Goal: Task Accomplishment & Management: Manage account settings

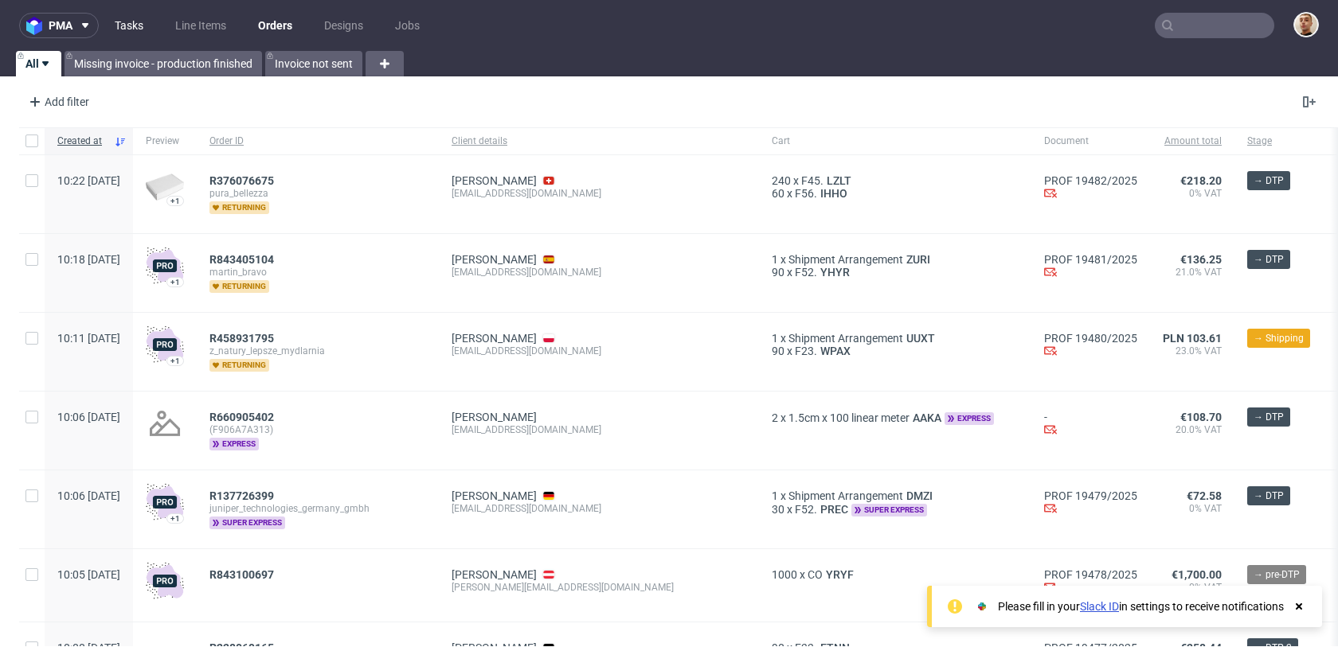
click at [139, 28] on link "Tasks" at bounding box center [129, 25] width 48 height 25
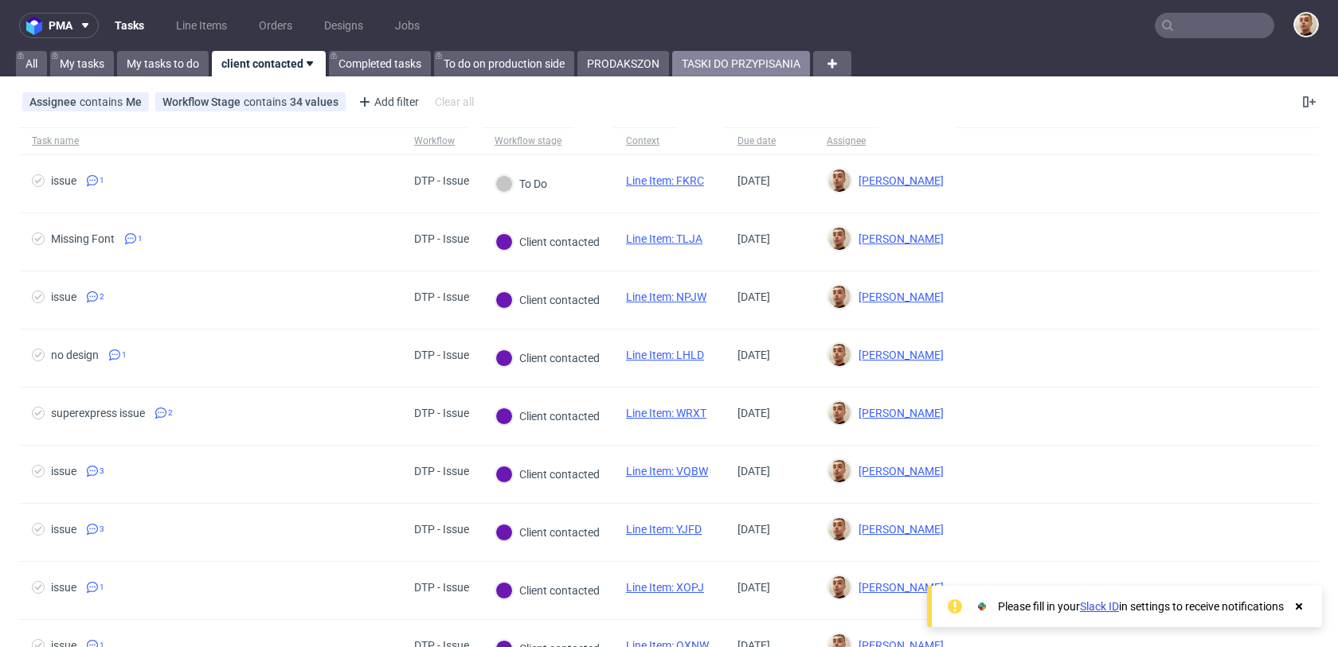
click at [679, 69] on link "TASKI DO PRZYPISANIA" at bounding box center [741, 63] width 138 height 25
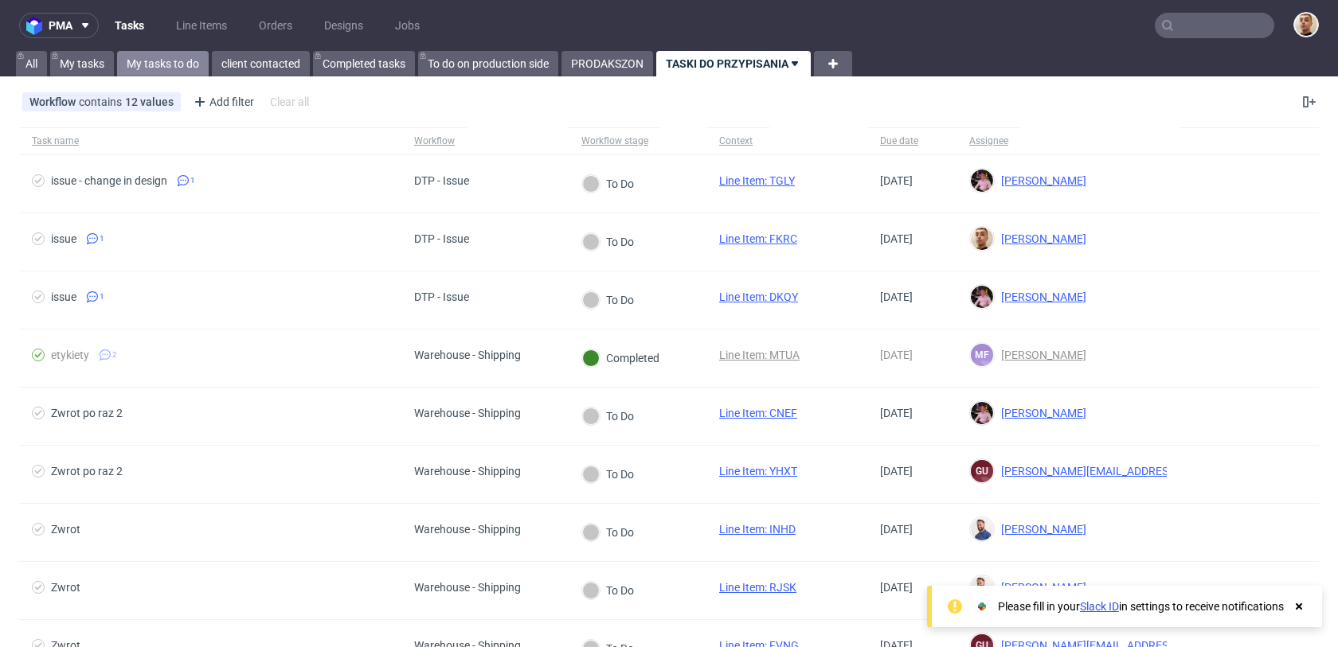
click at [152, 69] on link "My tasks to do" at bounding box center [163, 63] width 92 height 25
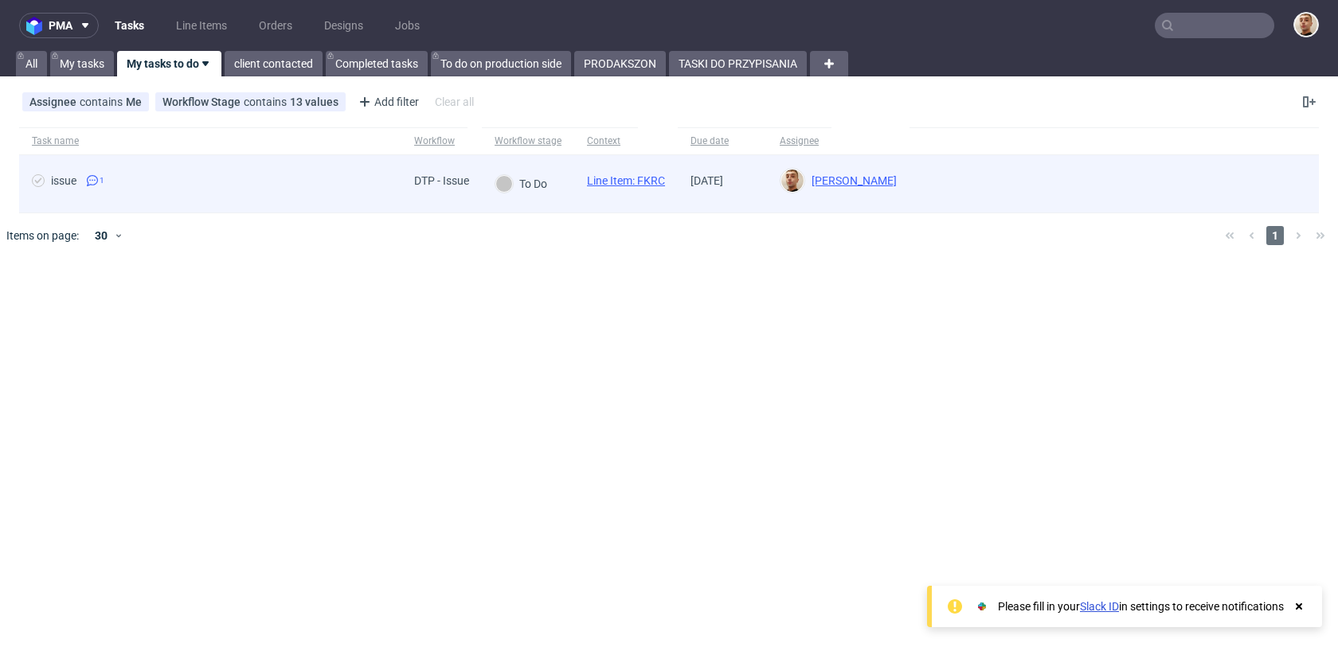
click at [256, 177] on span "issue 1" at bounding box center [210, 183] width 357 height 19
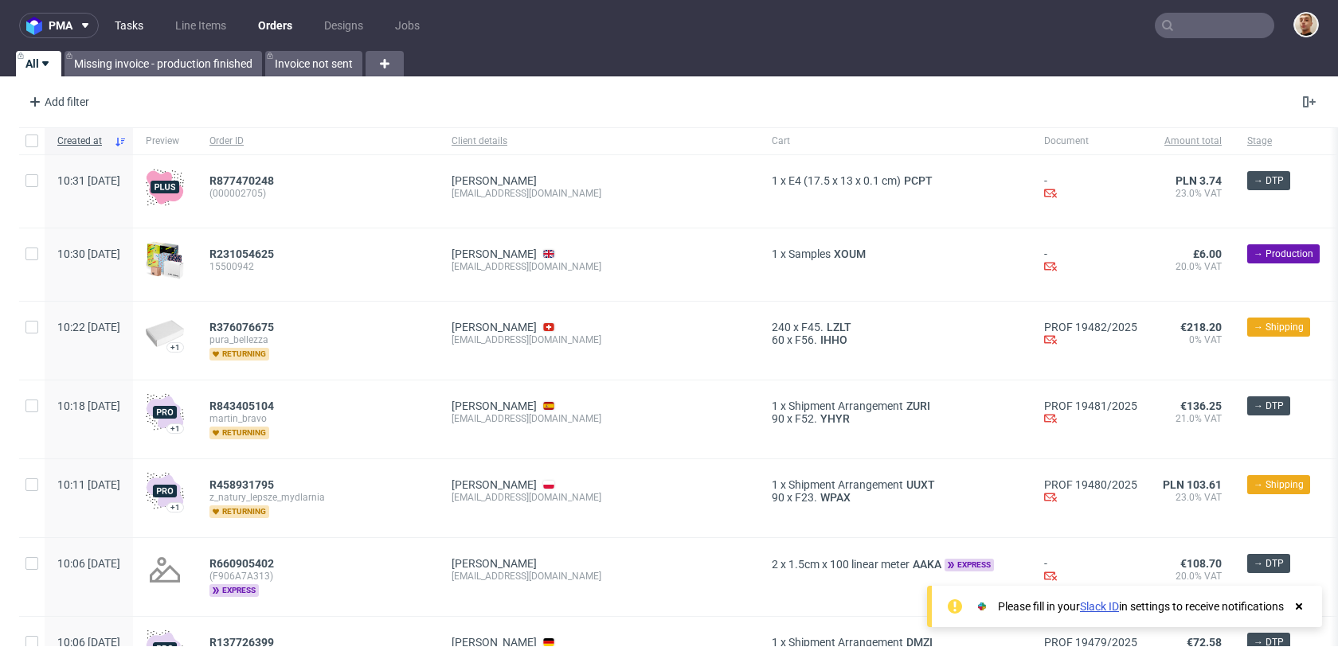
click at [135, 25] on link "Tasks" at bounding box center [129, 25] width 48 height 25
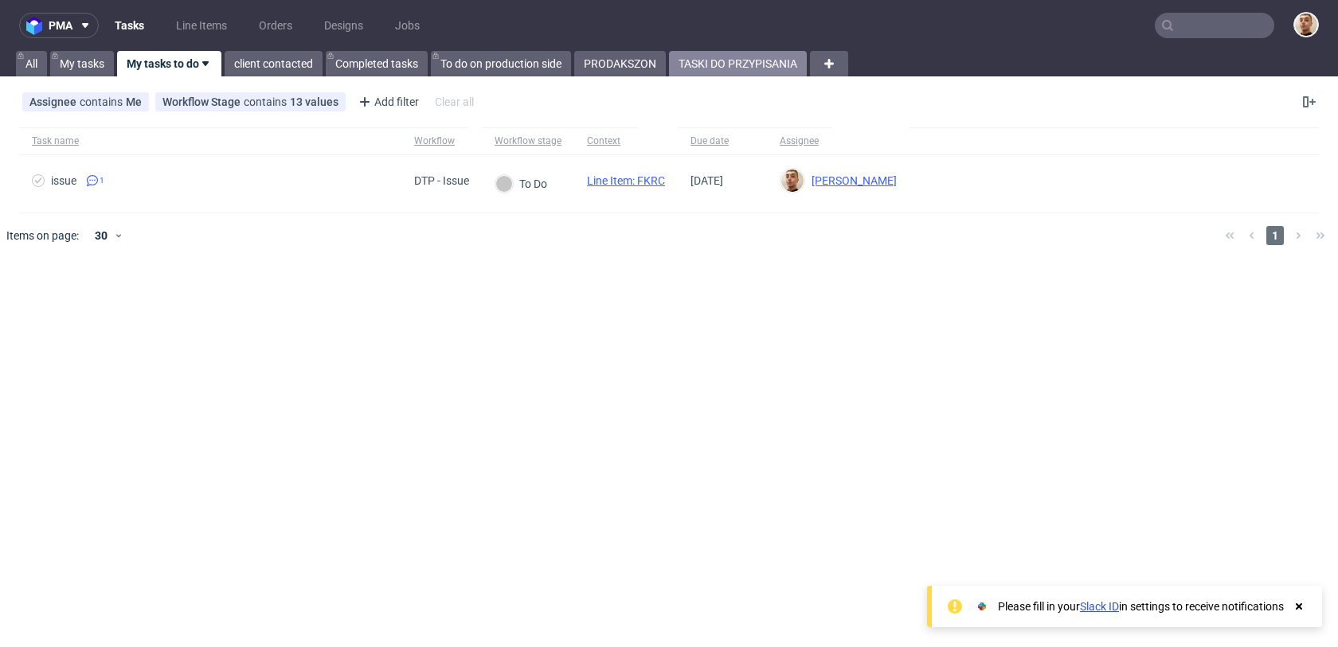
click at [706, 76] on link "TASKI DO PRZYPISANIA" at bounding box center [738, 63] width 138 height 25
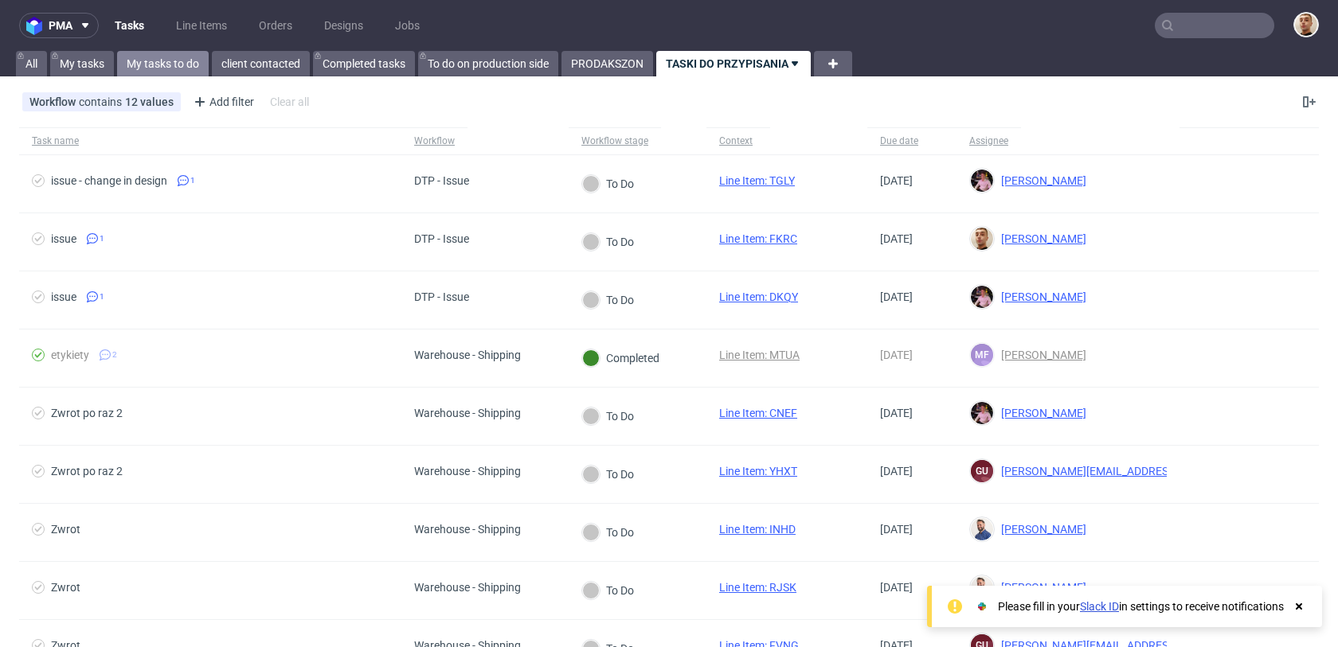
click at [153, 65] on link "My tasks to do" at bounding box center [163, 63] width 92 height 25
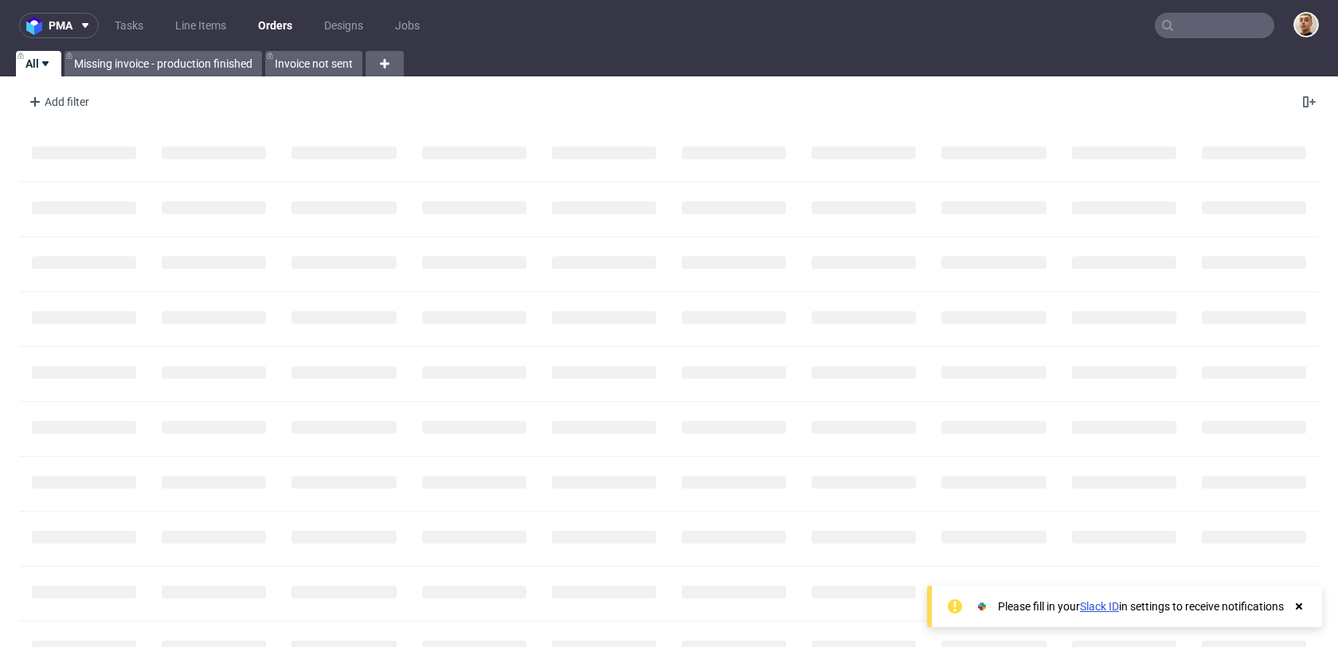
click at [1197, 21] on input "text" at bounding box center [1214, 25] width 119 height 25
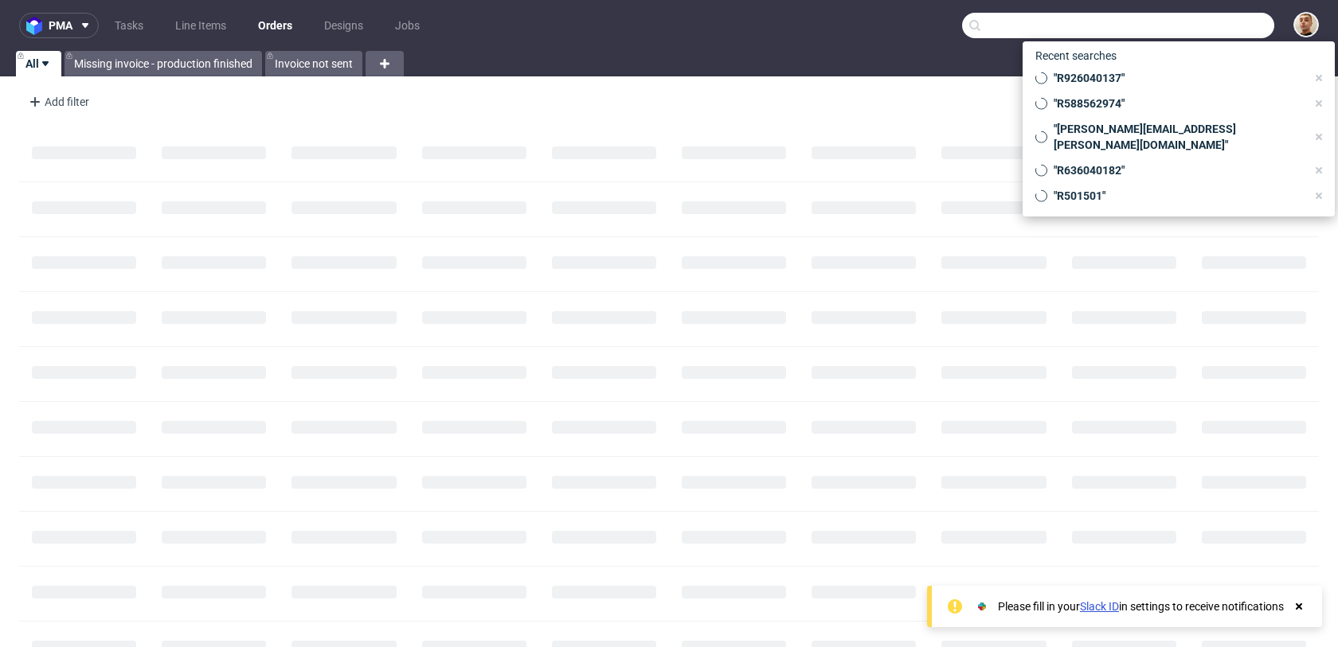
paste input "R173933546"
type input "R173933546"
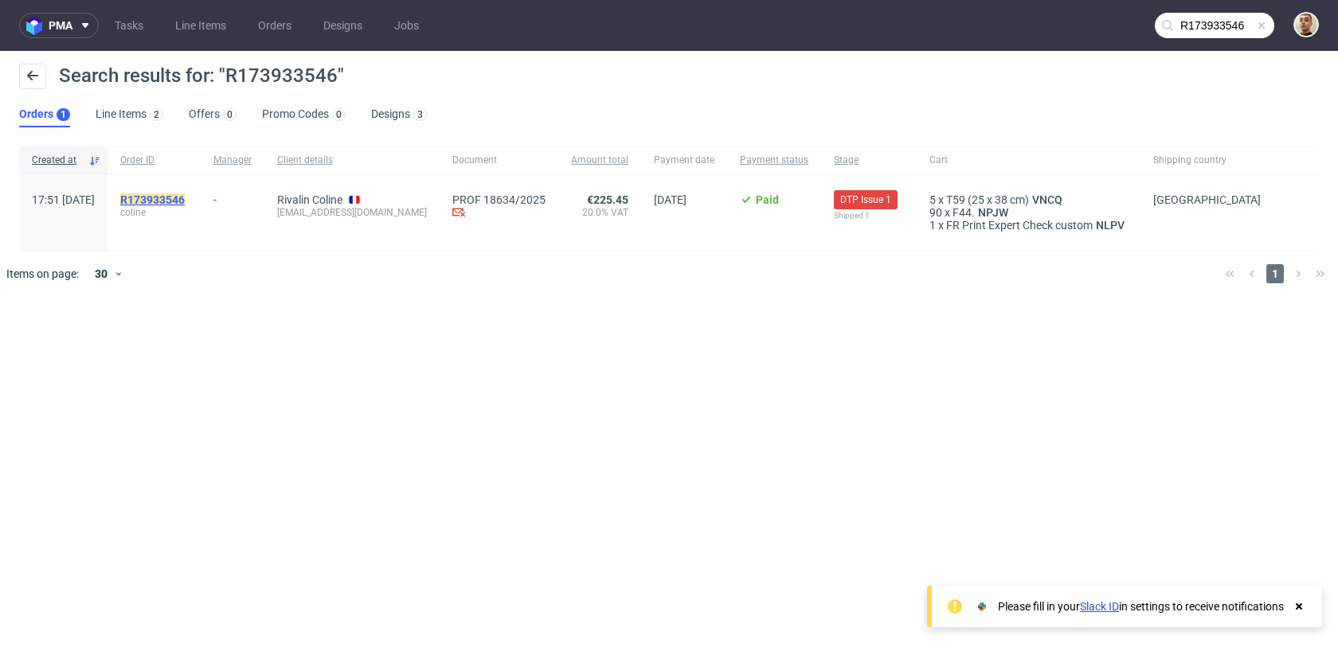
click at [185, 202] on mark "R173933546" at bounding box center [152, 200] width 65 height 13
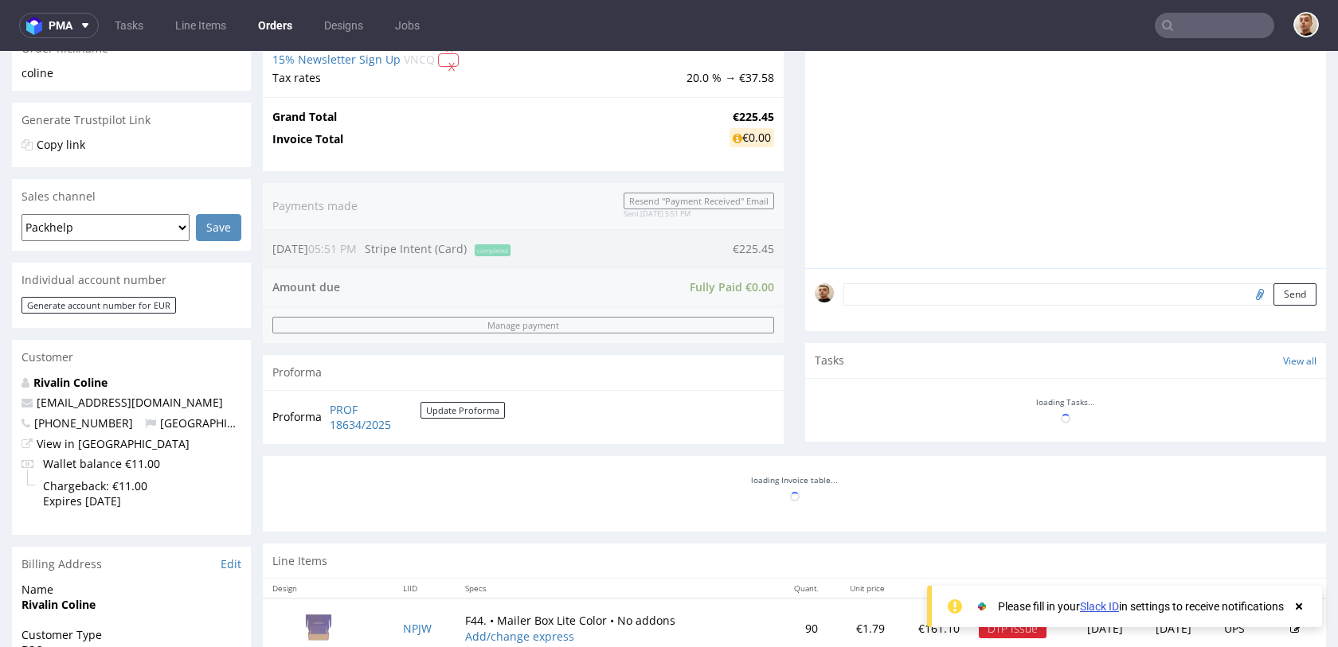
scroll to position [737, 0]
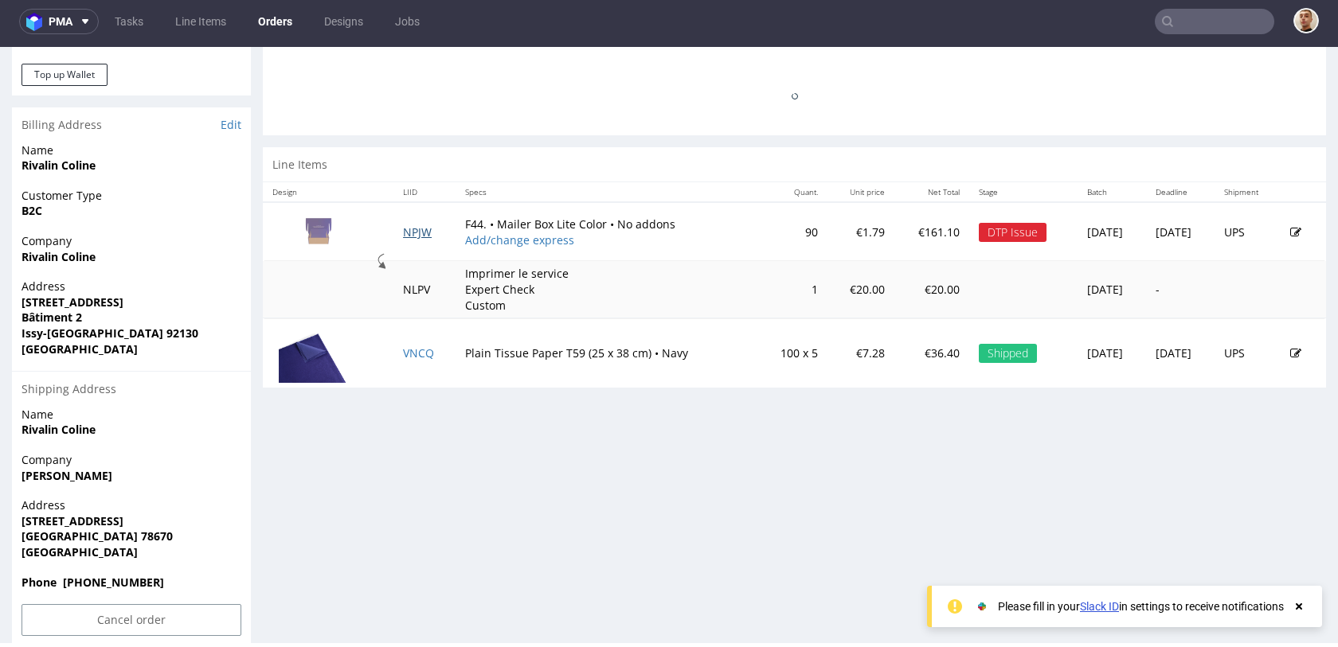
click at [413, 170] on section "Line Items Design LIID Specs Quant. Unit price Net Total Stage Batch Deadline S…" at bounding box center [794, 267] width 1063 height 241
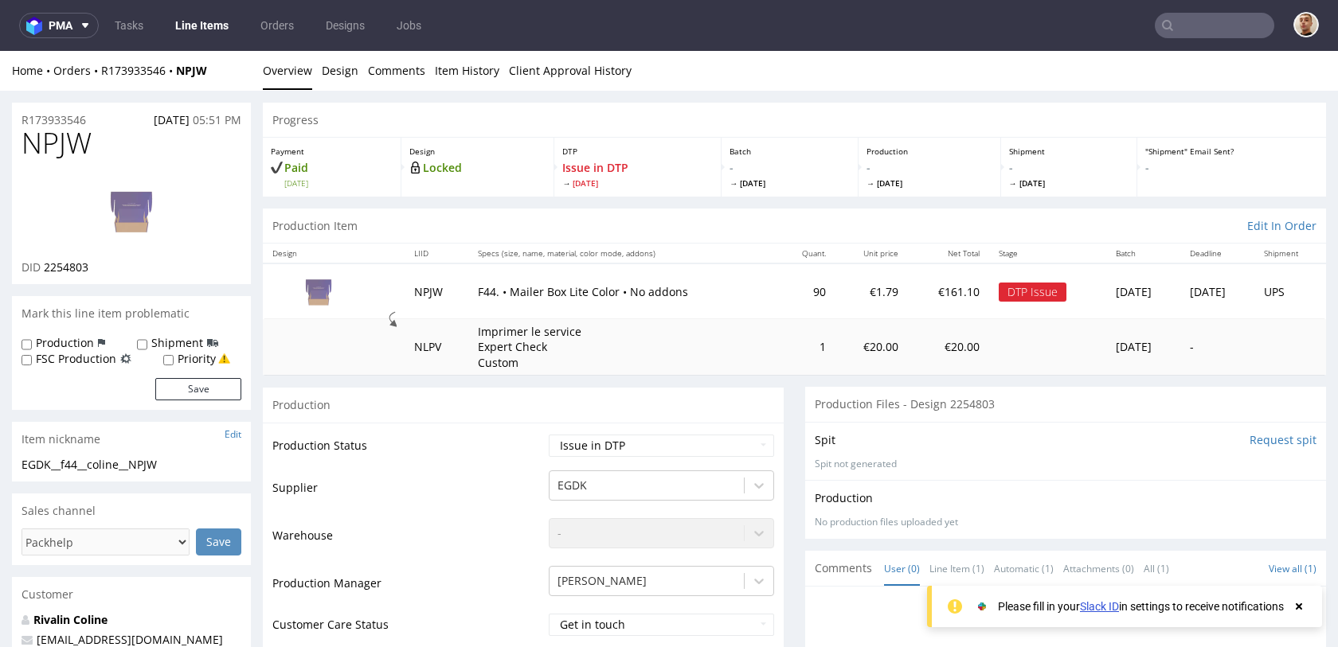
click at [143, 196] on img at bounding box center [131, 211] width 127 height 72
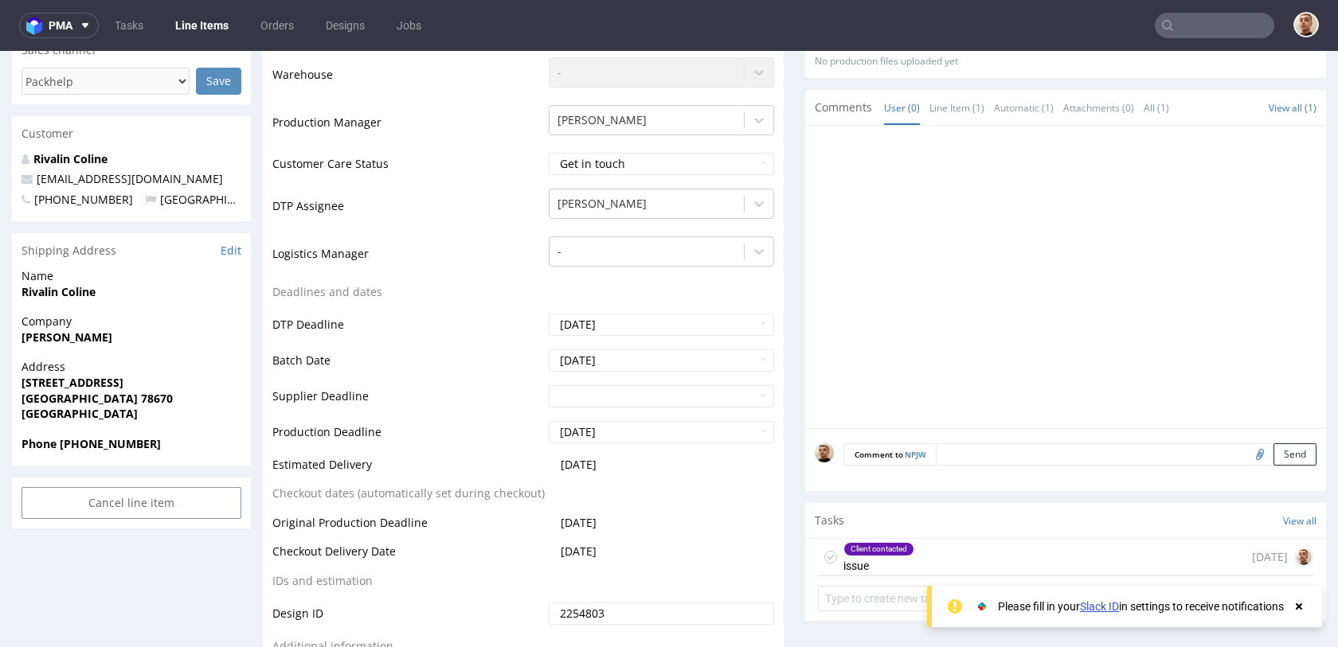
scroll to position [695, 0]
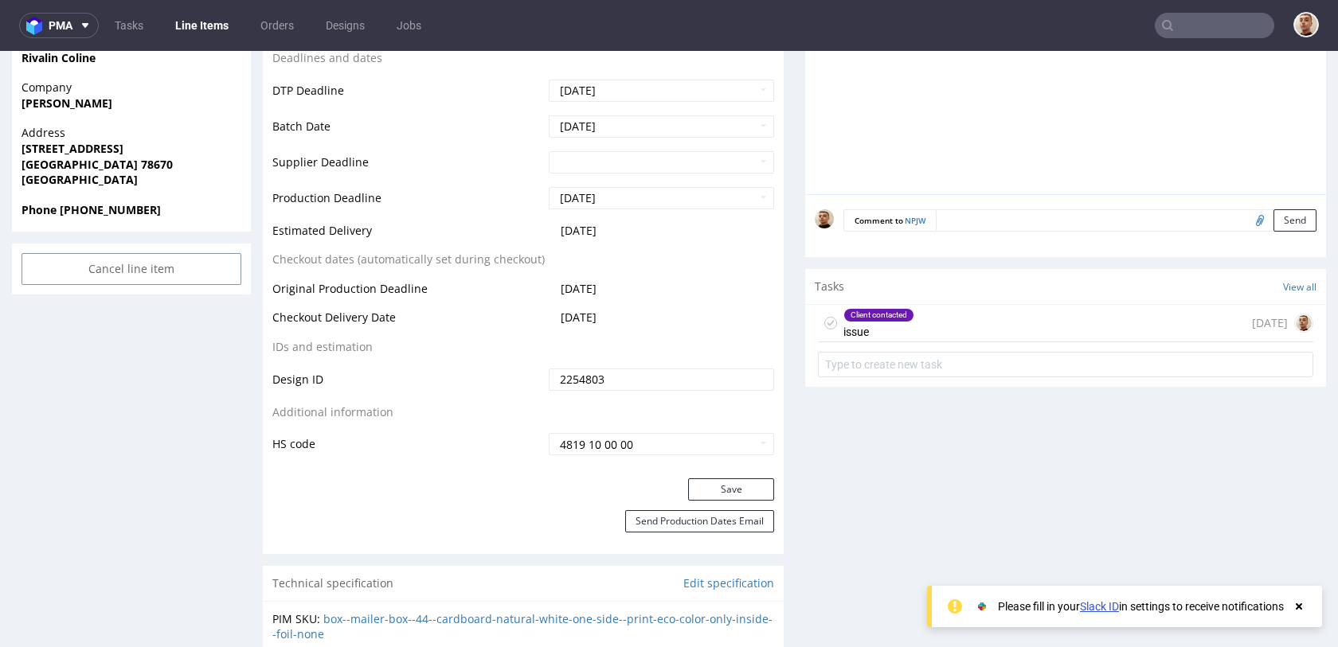
click at [941, 307] on div "Client contacted issue 3 days ago" at bounding box center [1065, 323] width 495 height 37
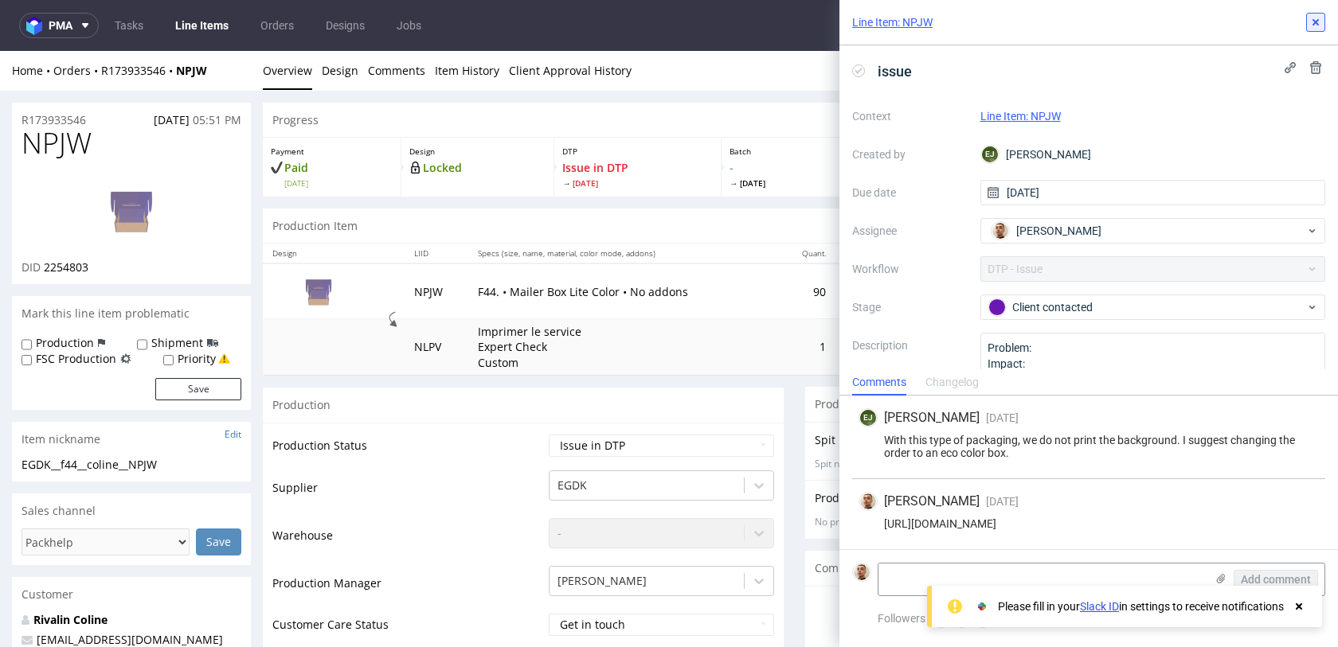
click at [1321, 14] on button at bounding box center [1315, 22] width 19 height 19
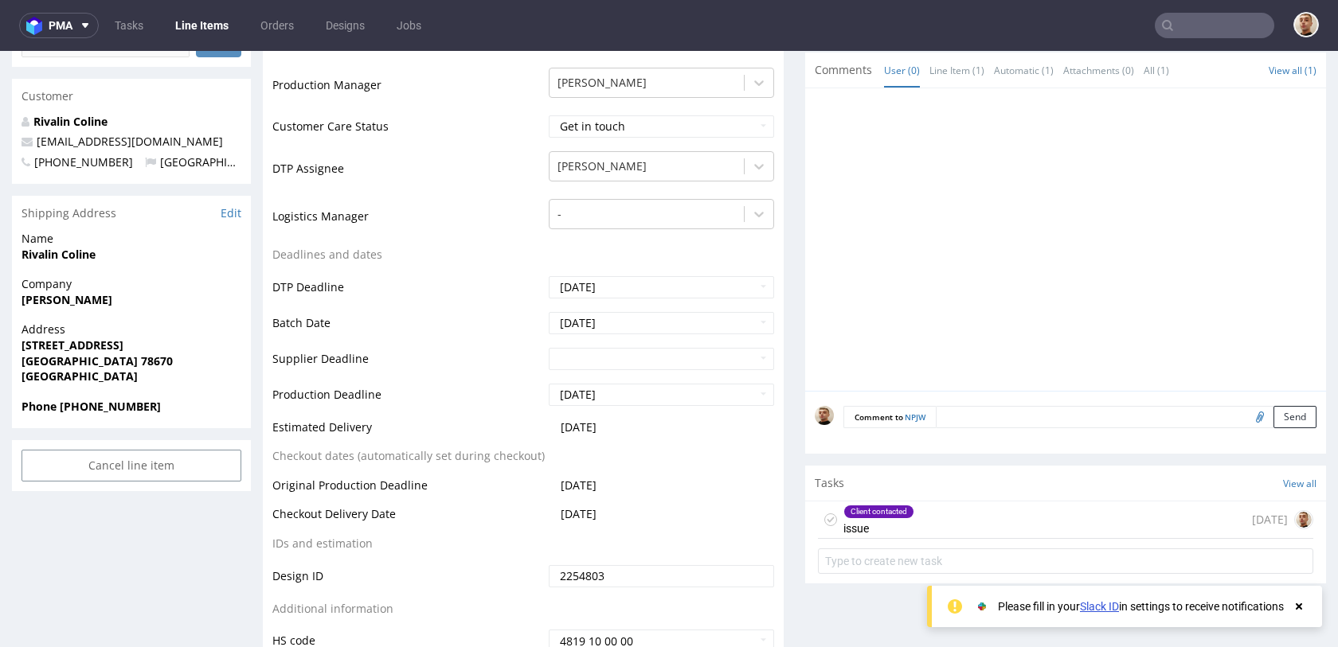
scroll to position [537, 0]
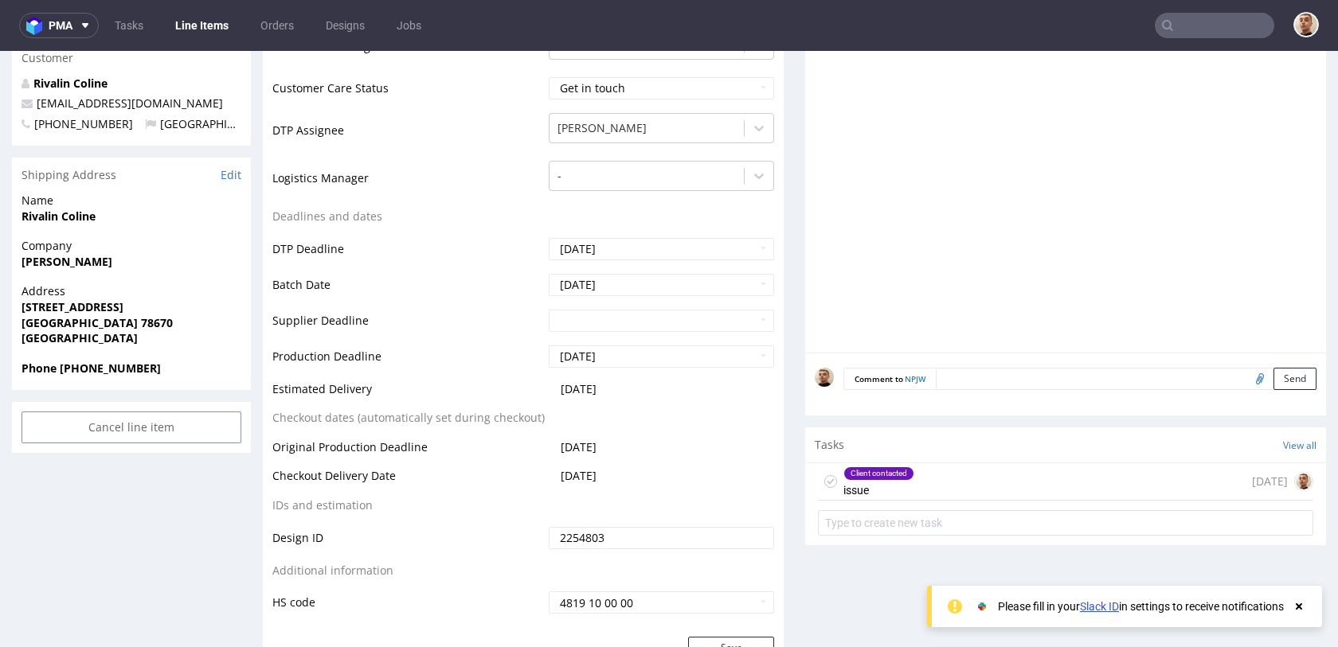
click at [914, 480] on div "Client contacted issue 3 days ago" at bounding box center [1065, 482] width 495 height 37
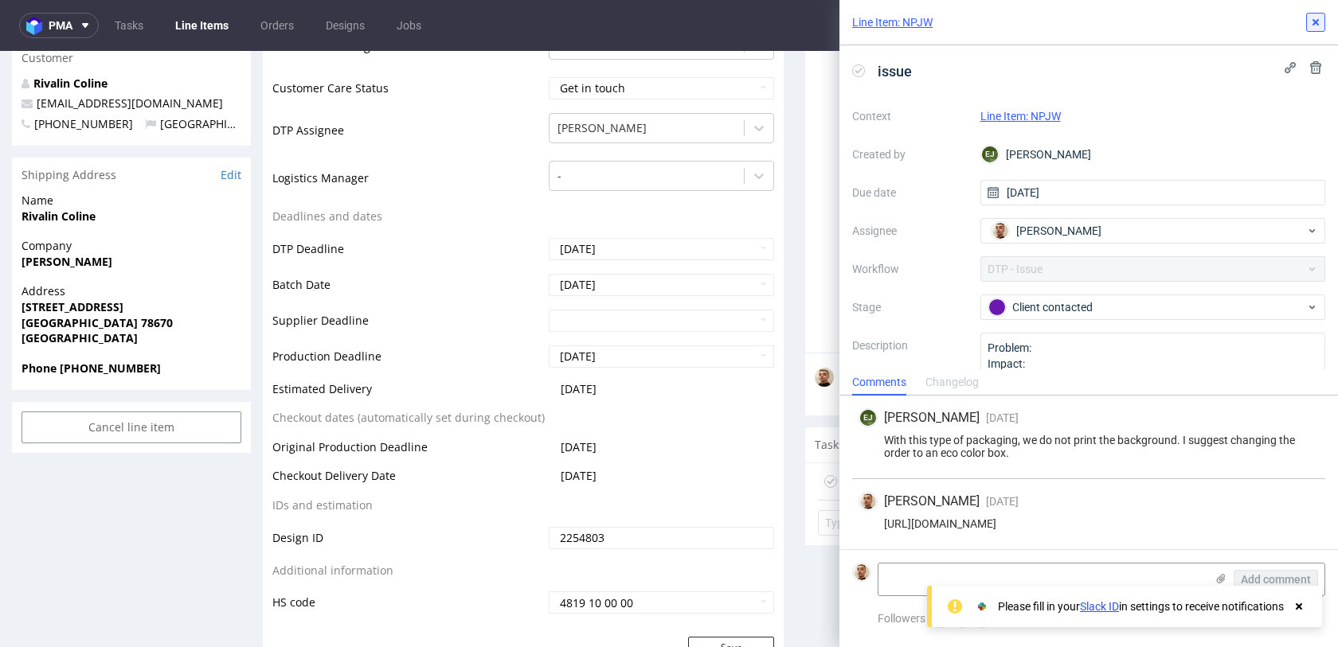
click at [1318, 29] on button at bounding box center [1315, 22] width 19 height 19
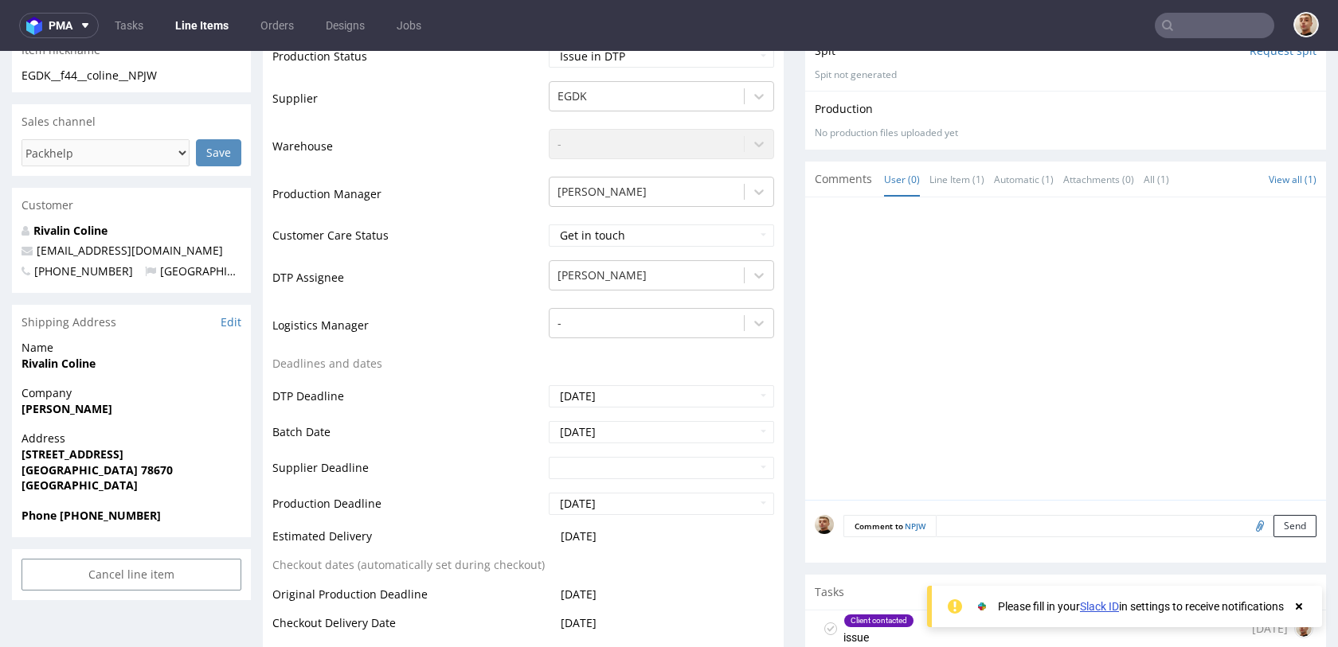
scroll to position [362, 0]
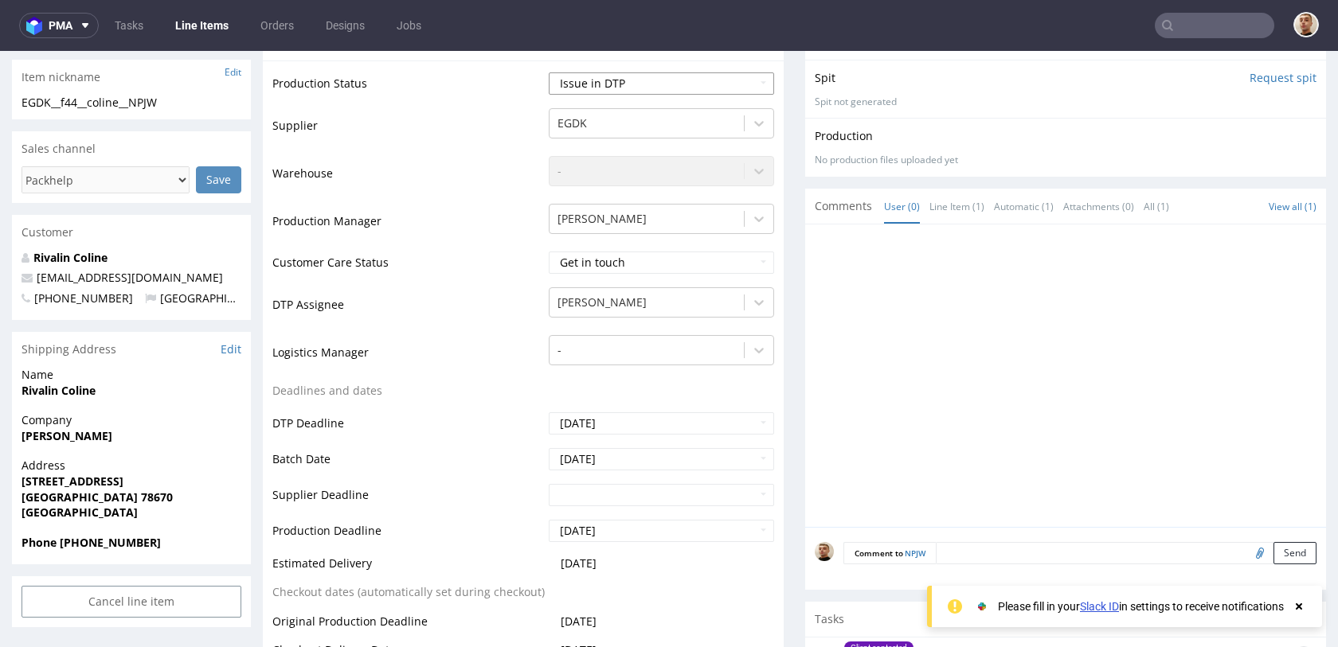
click at [621, 89] on select "Waiting for Artwork Waiting for Diecut Waiting for Mockup Waiting for DTP Waiti…" at bounding box center [661, 83] width 225 height 22
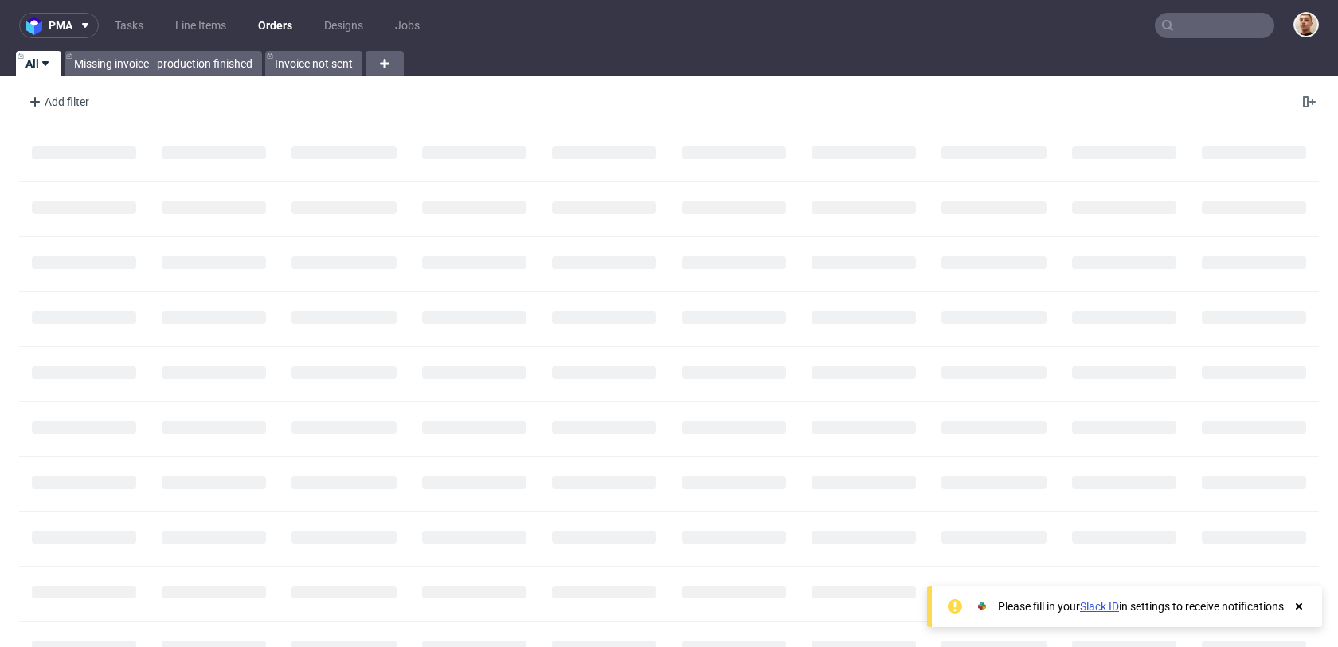
click at [1223, 29] on input "text" at bounding box center [1214, 25] width 119 height 25
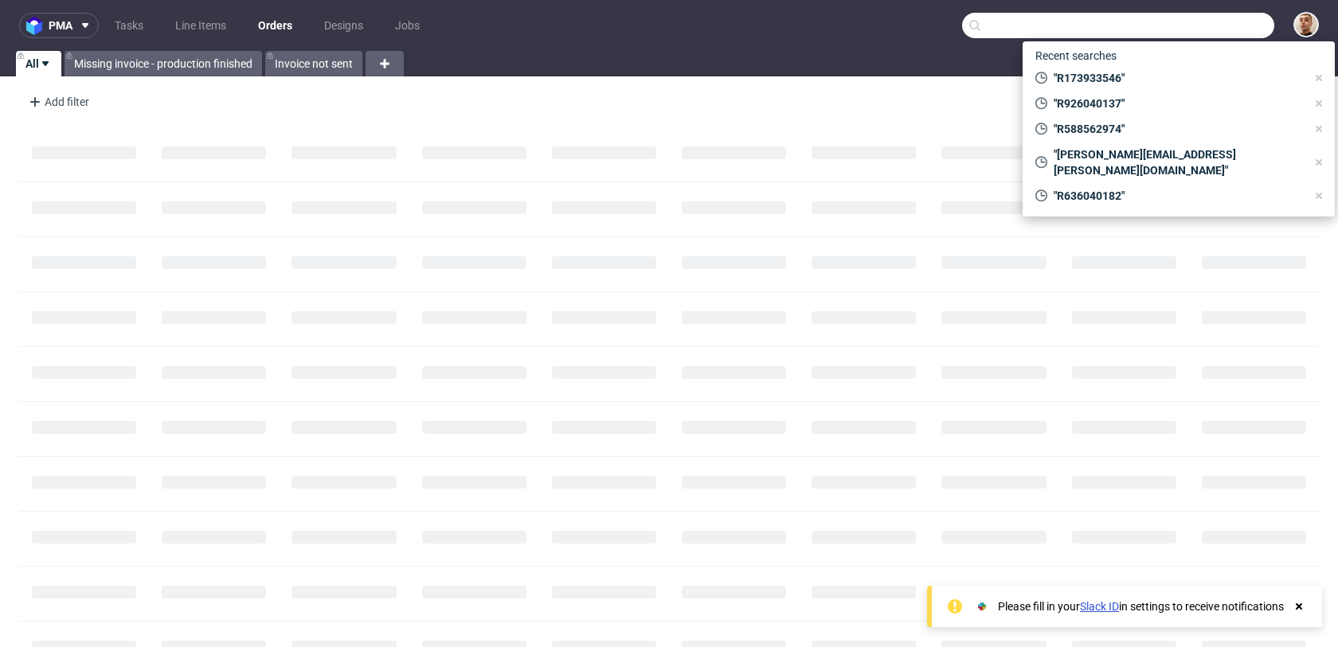
paste input "R636040182"
type input "R636040182"
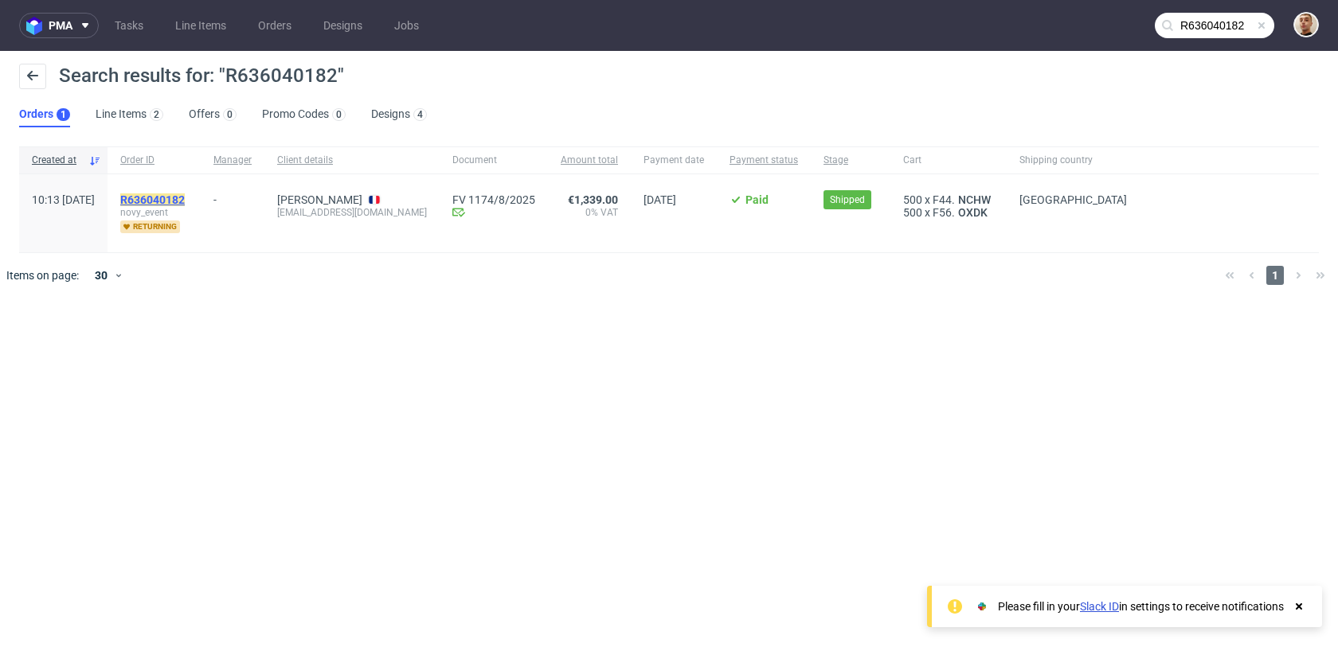
click at [185, 205] on mark "R636040182" at bounding box center [152, 200] width 65 height 13
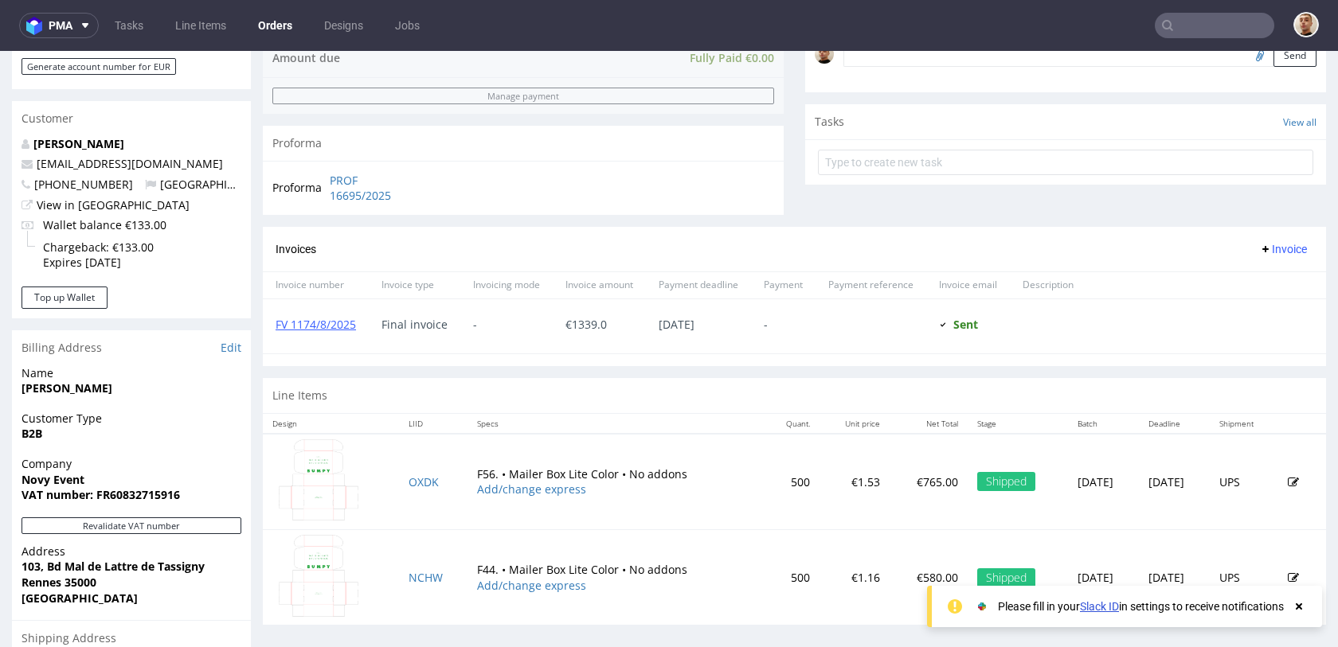
scroll to position [800, 0]
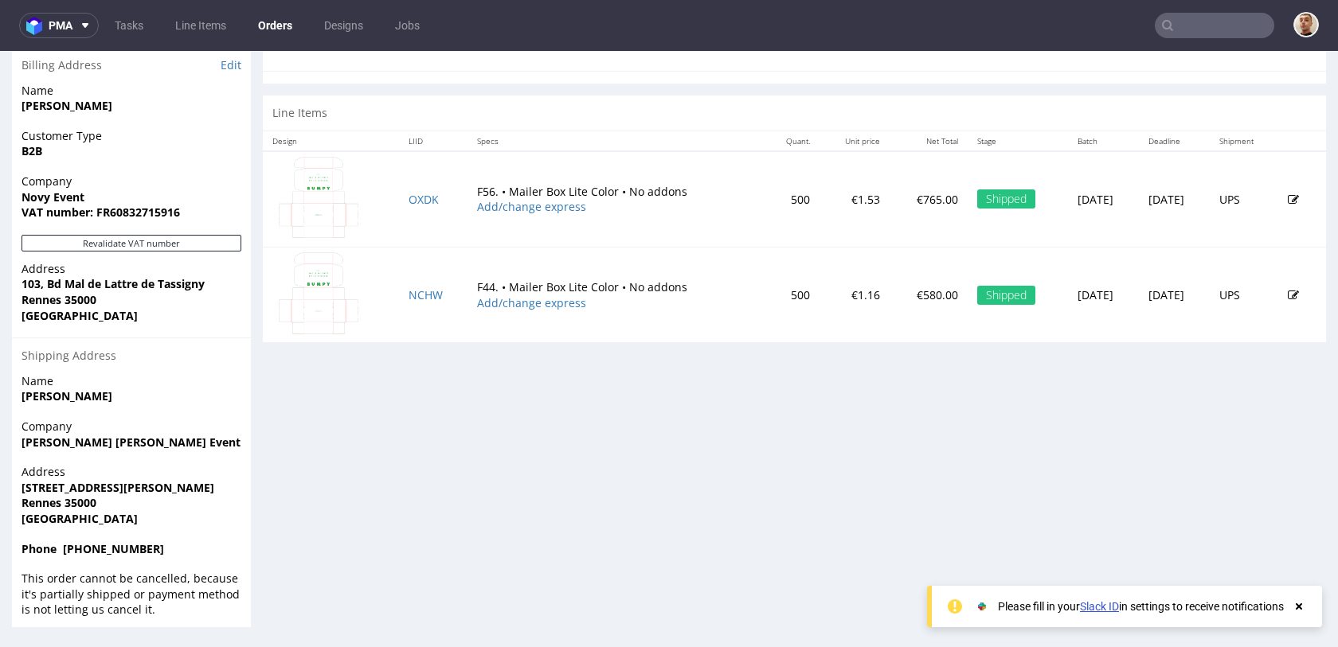
click at [1237, 31] on input "text" at bounding box center [1214, 25] width 119 height 25
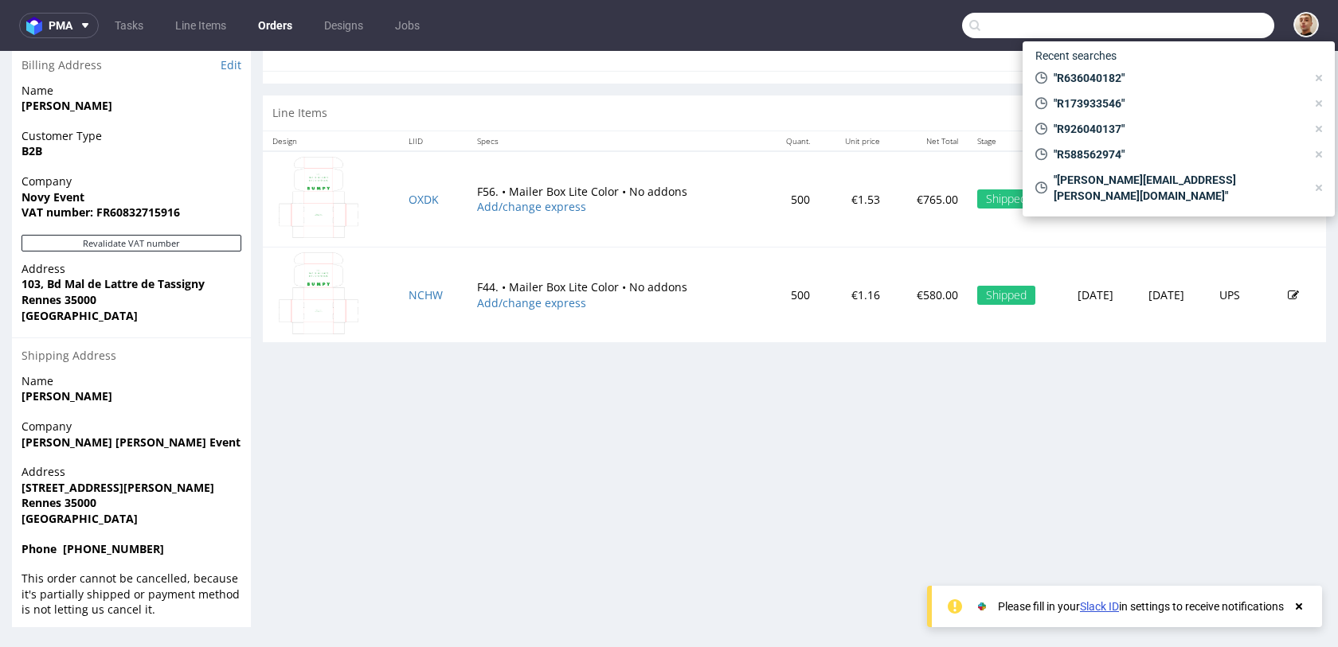
paste input "m.fancello@groupepiment.fr"
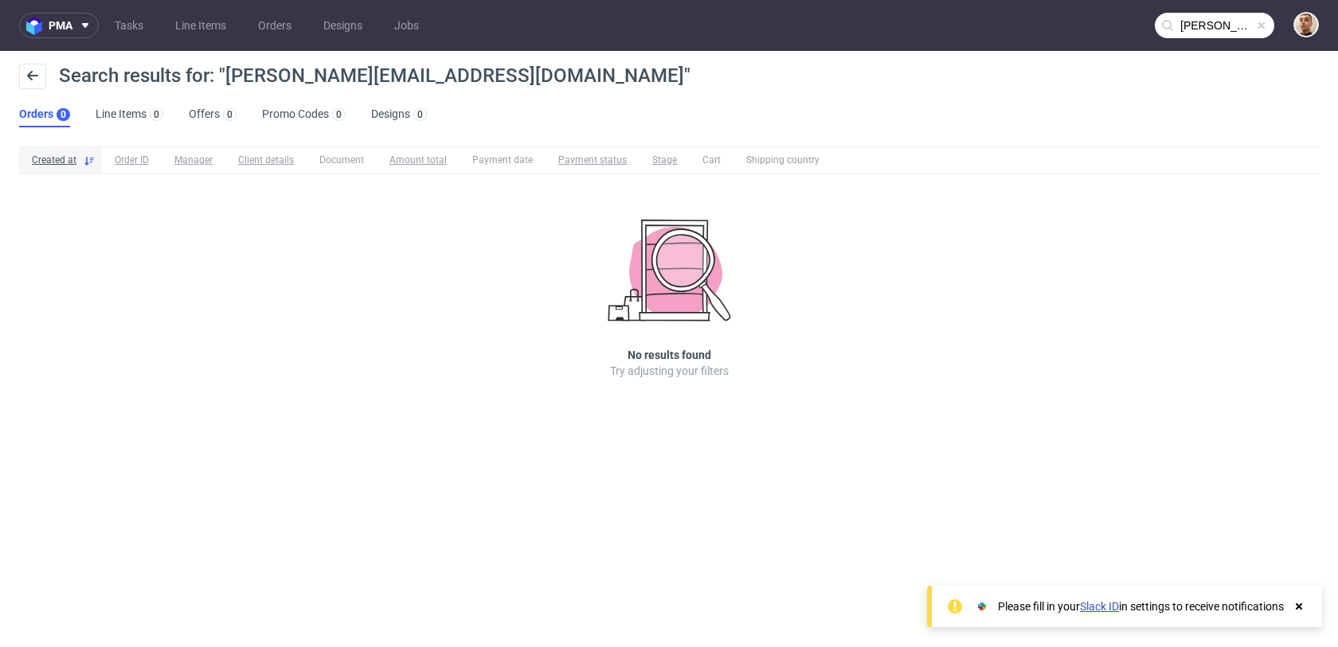
click at [1200, 29] on input "m.fancello@groupepiment.fr" at bounding box center [1214, 25] width 119 height 25
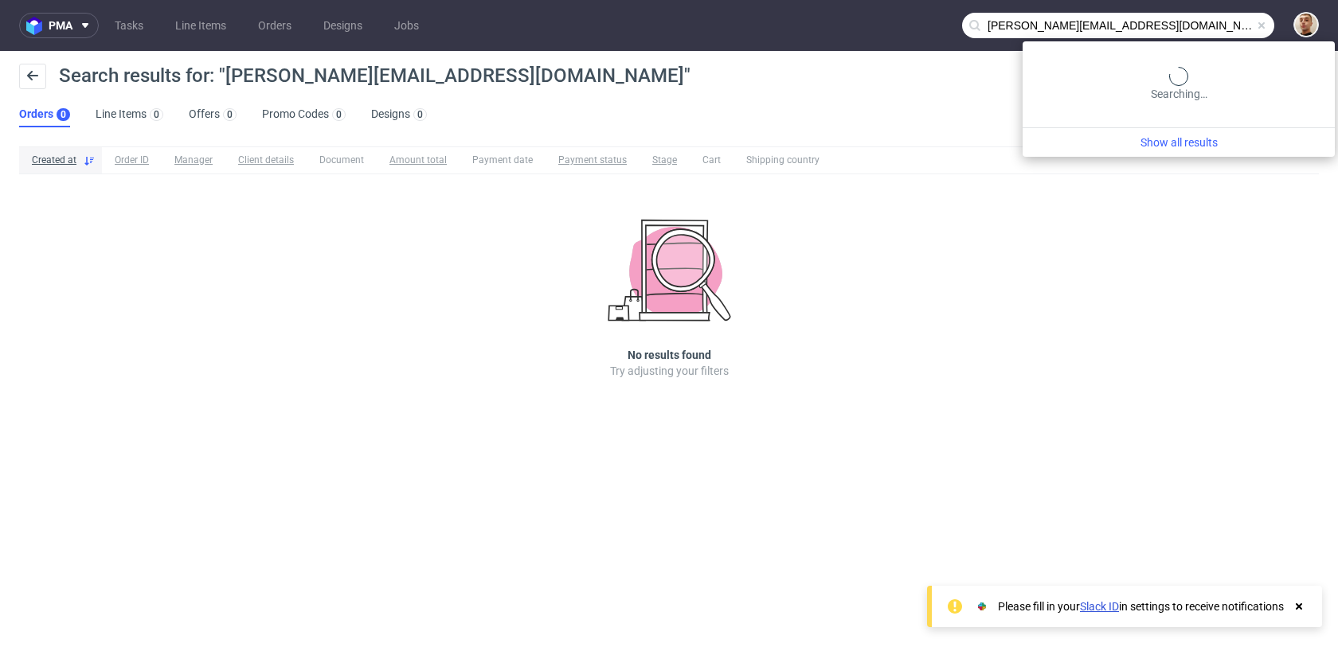
click at [1200, 29] on input "m.fancello@groupepiment.fr" at bounding box center [1118, 25] width 312 height 25
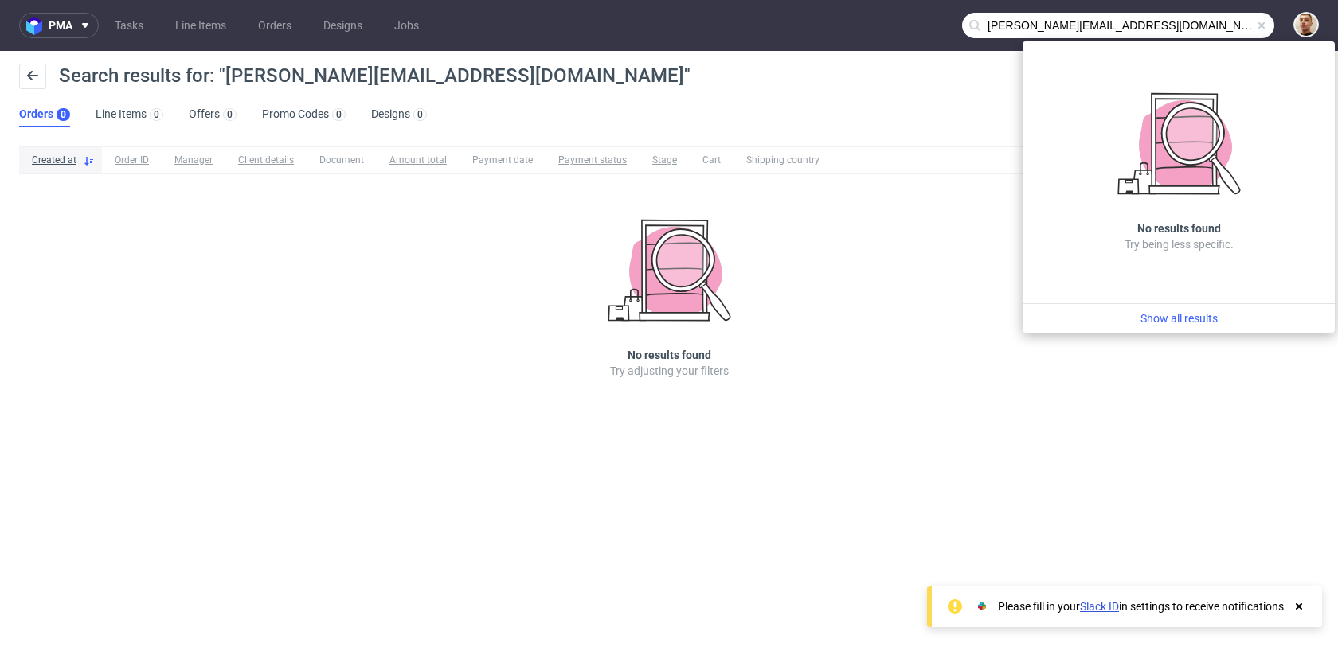
click at [1200, 29] on input "m.fancello@groupepiment.fr" at bounding box center [1118, 25] width 312 height 25
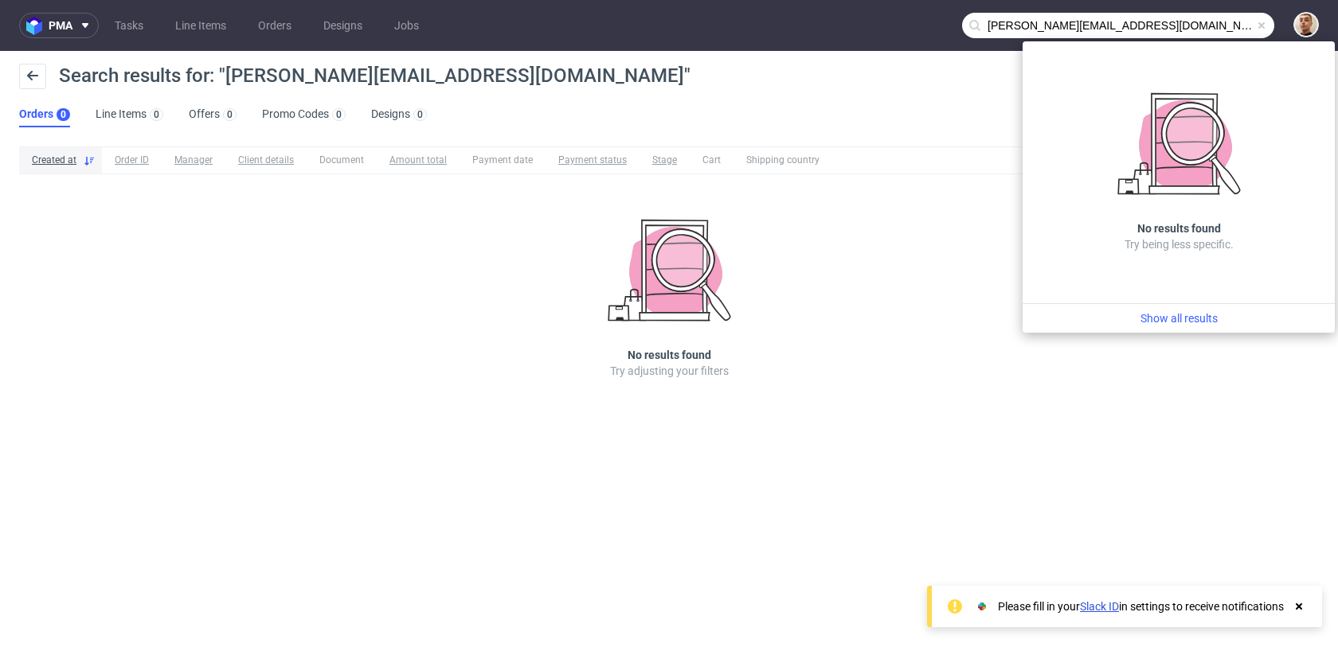
paste input "R918350827"
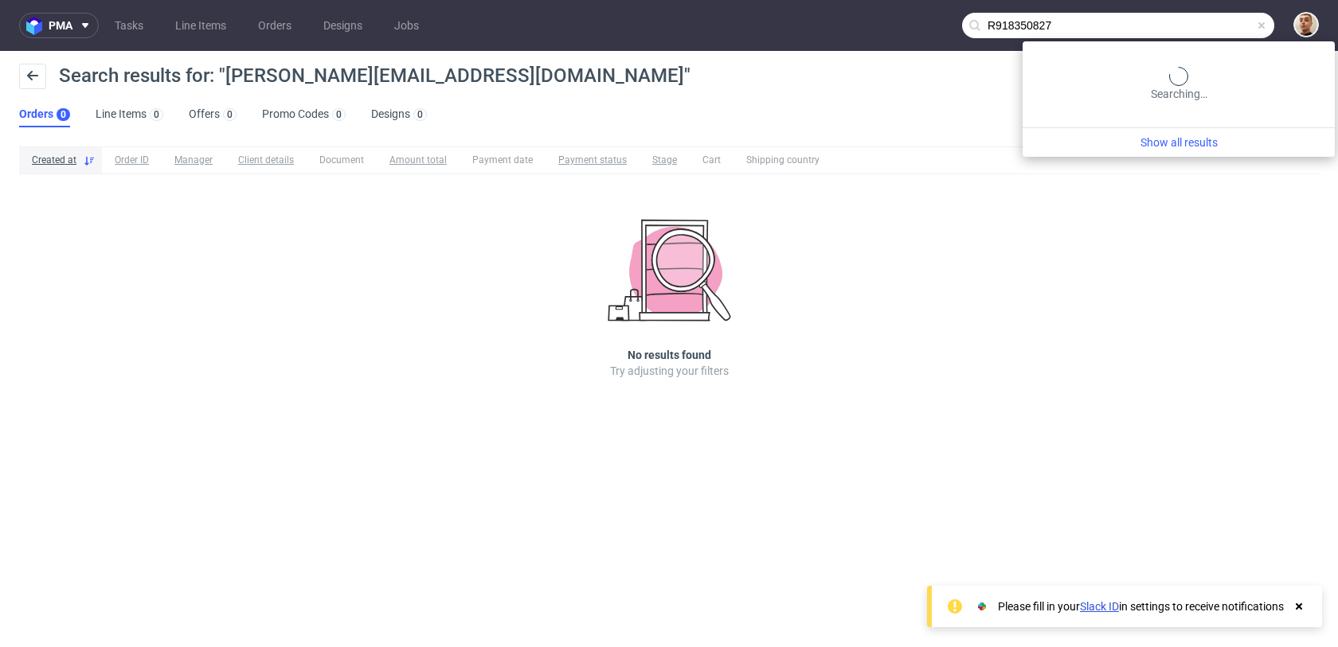
type input "R918350827"
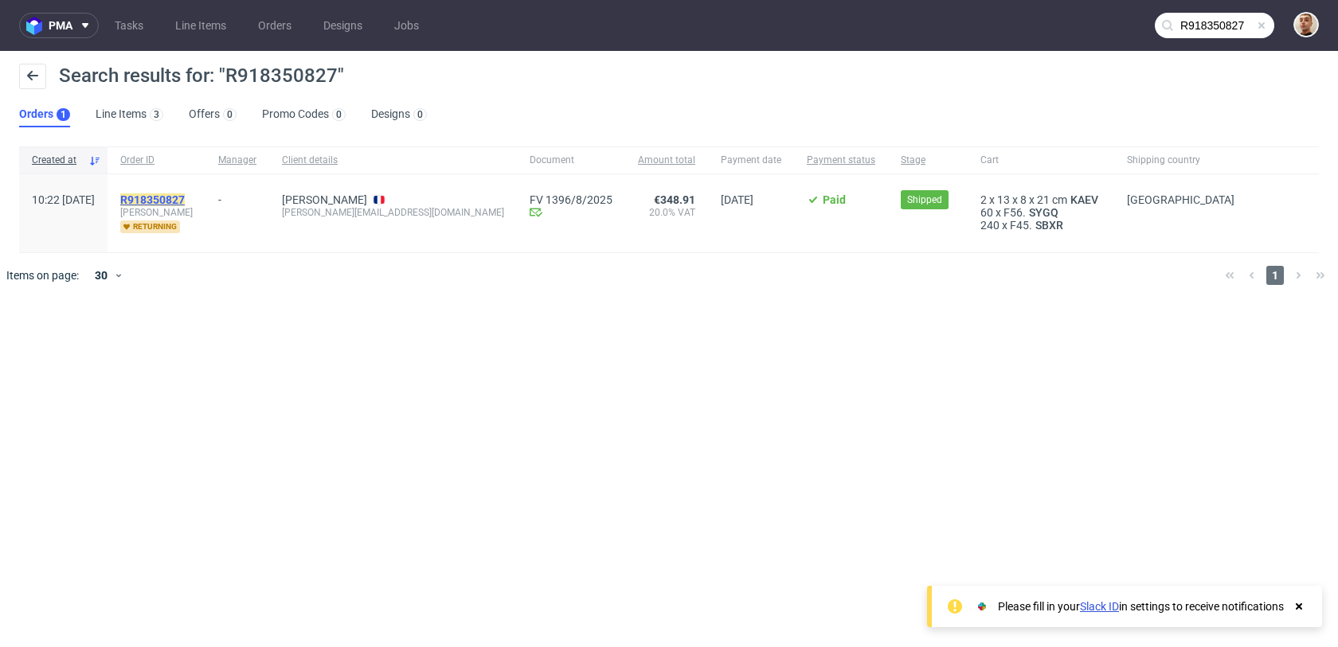
click at [185, 200] on mark "R918350827" at bounding box center [152, 200] width 65 height 13
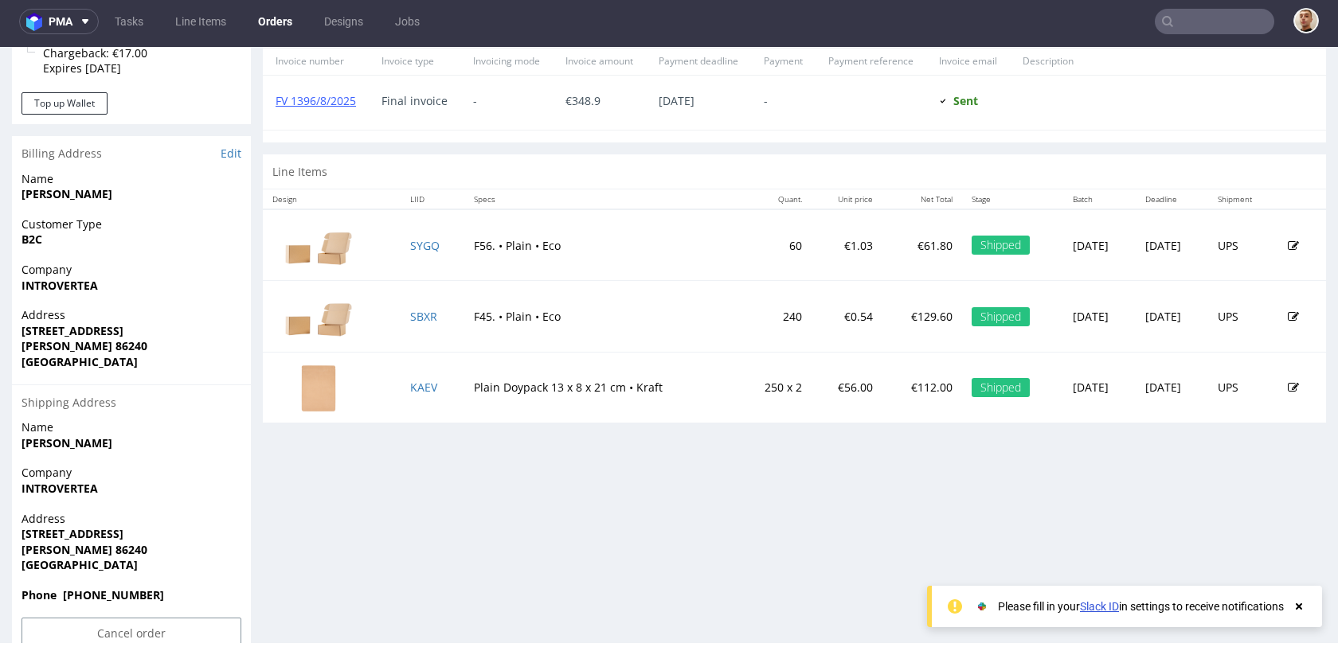
scroll to position [674, 0]
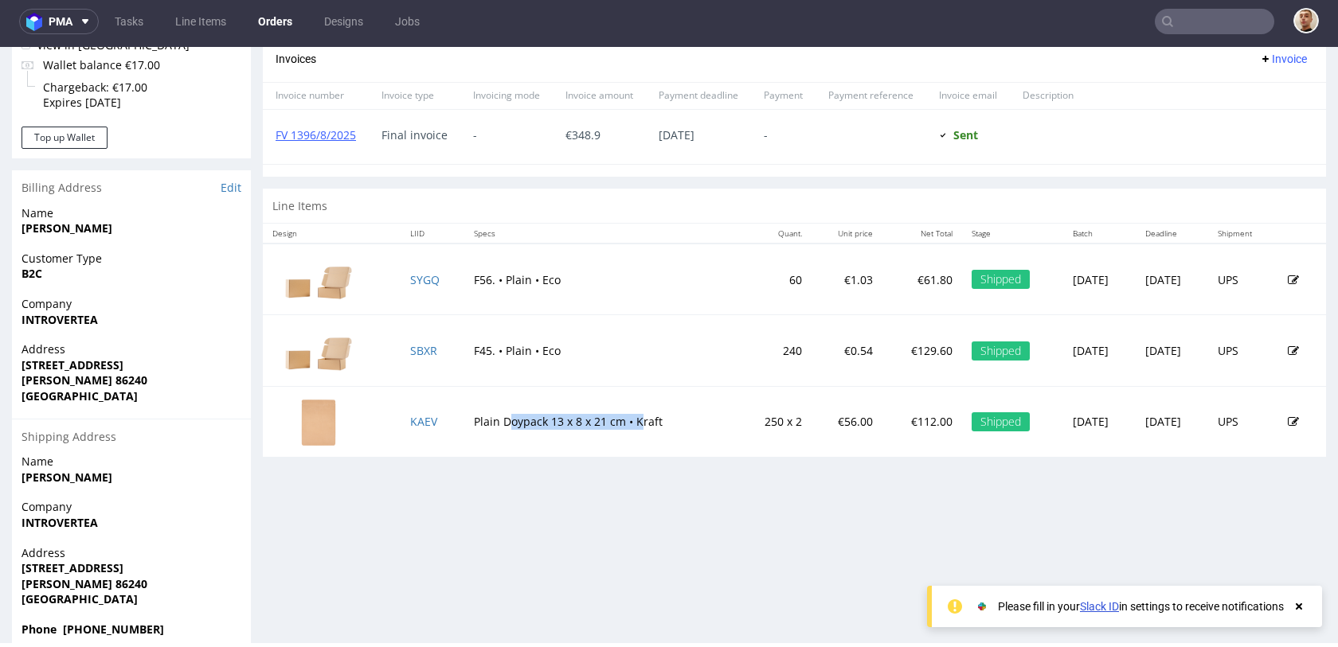
drag, startPoint x: 493, startPoint y: 424, endPoint x: 628, endPoint y: 423, distance: 134.6
click at [628, 423] on td "Plain Doypack 13 x 8 x 21 cm • Kraft" at bounding box center [600, 421] width 273 height 71
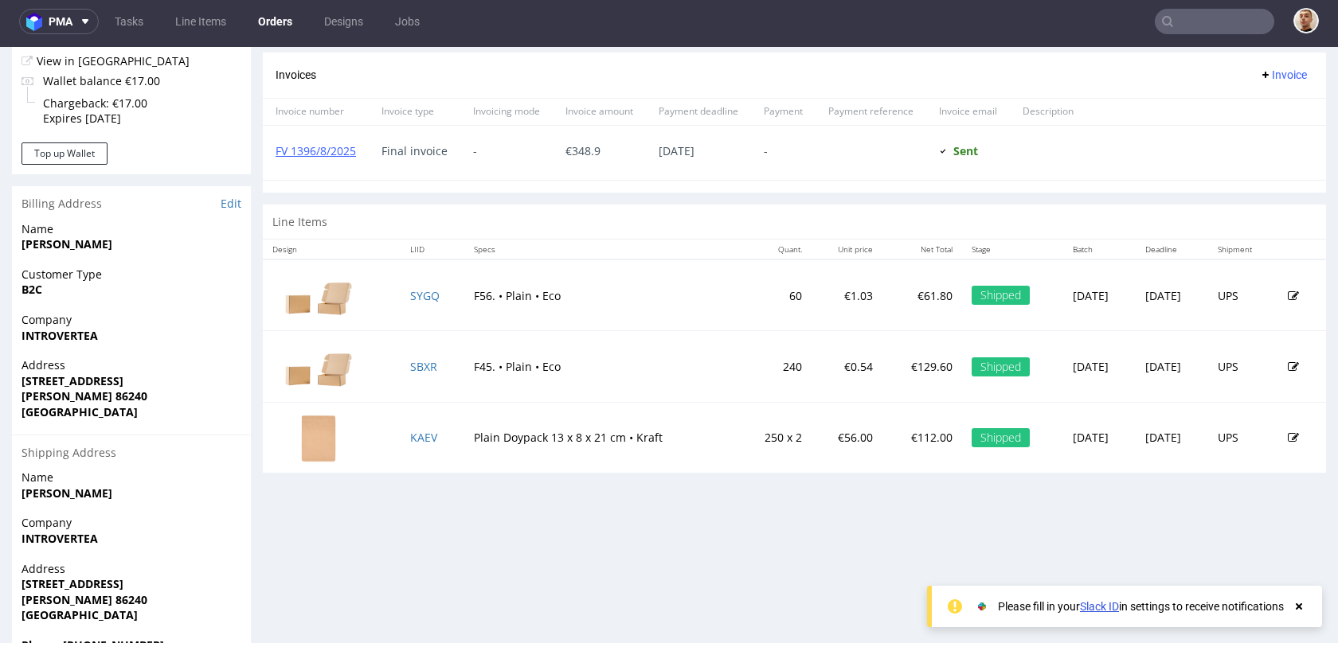
scroll to position [706, 0]
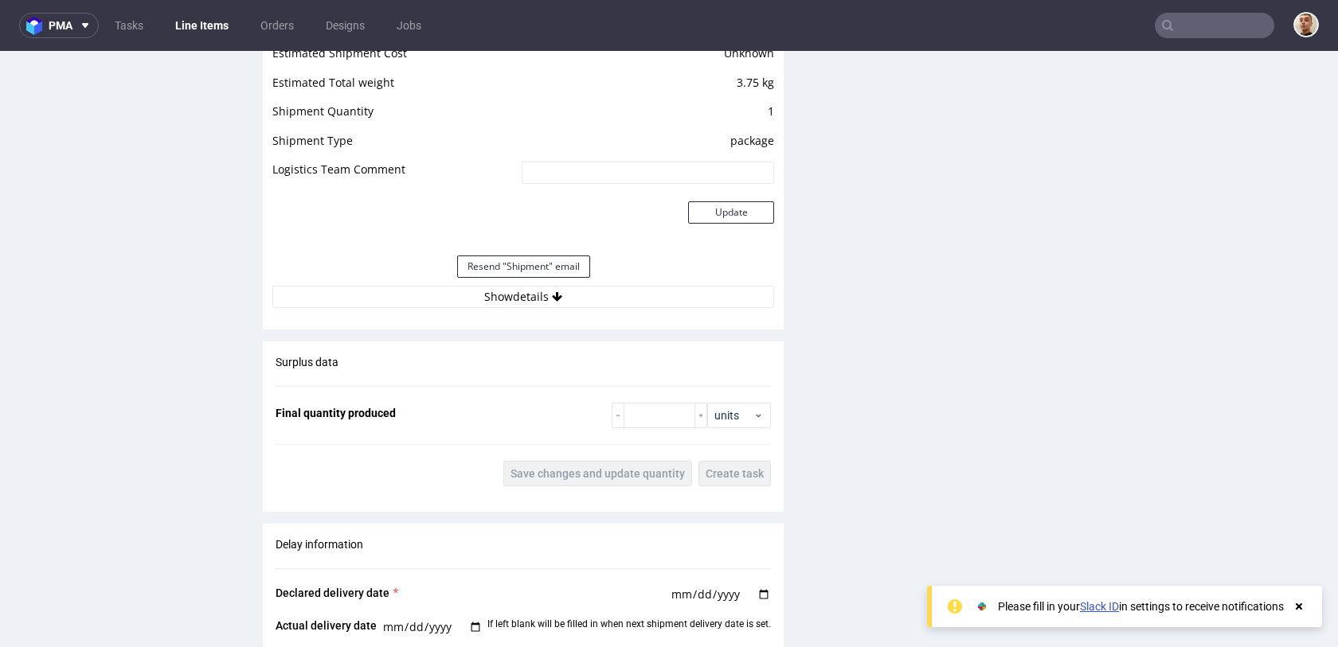
scroll to position [1505, 0]
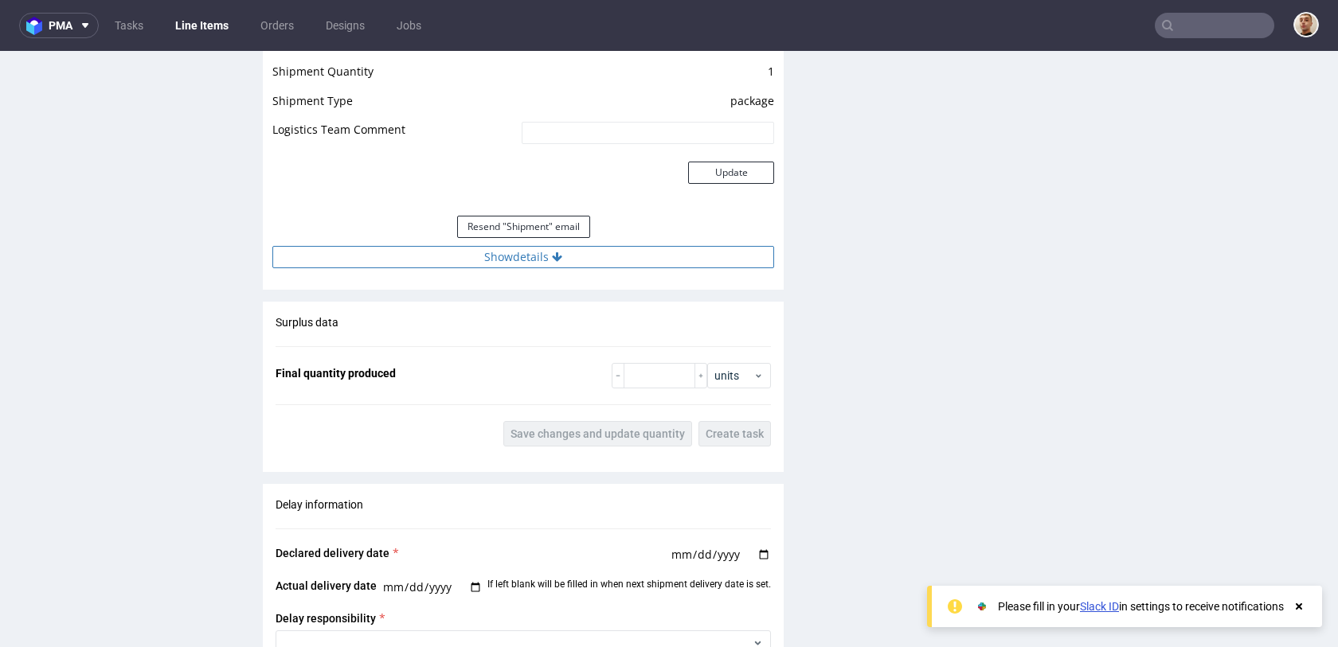
click at [531, 251] on button "Show details" at bounding box center [523, 257] width 502 height 22
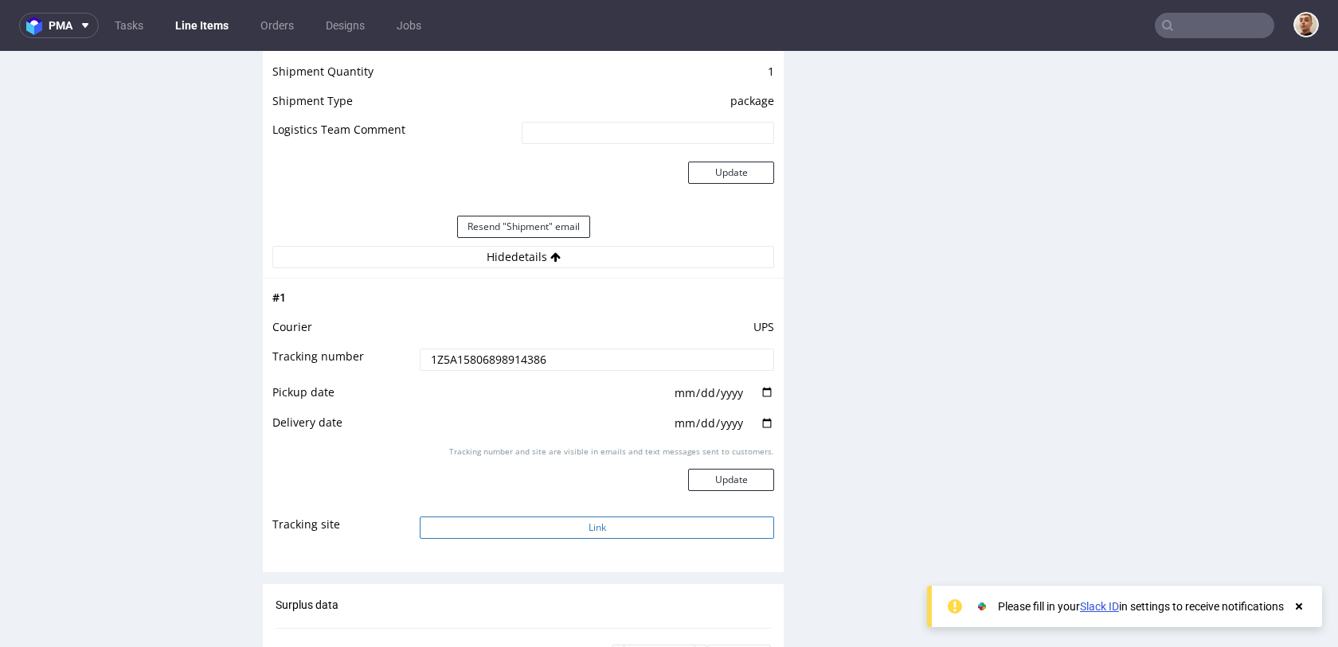
click at [515, 531] on button "Link" at bounding box center [597, 528] width 354 height 22
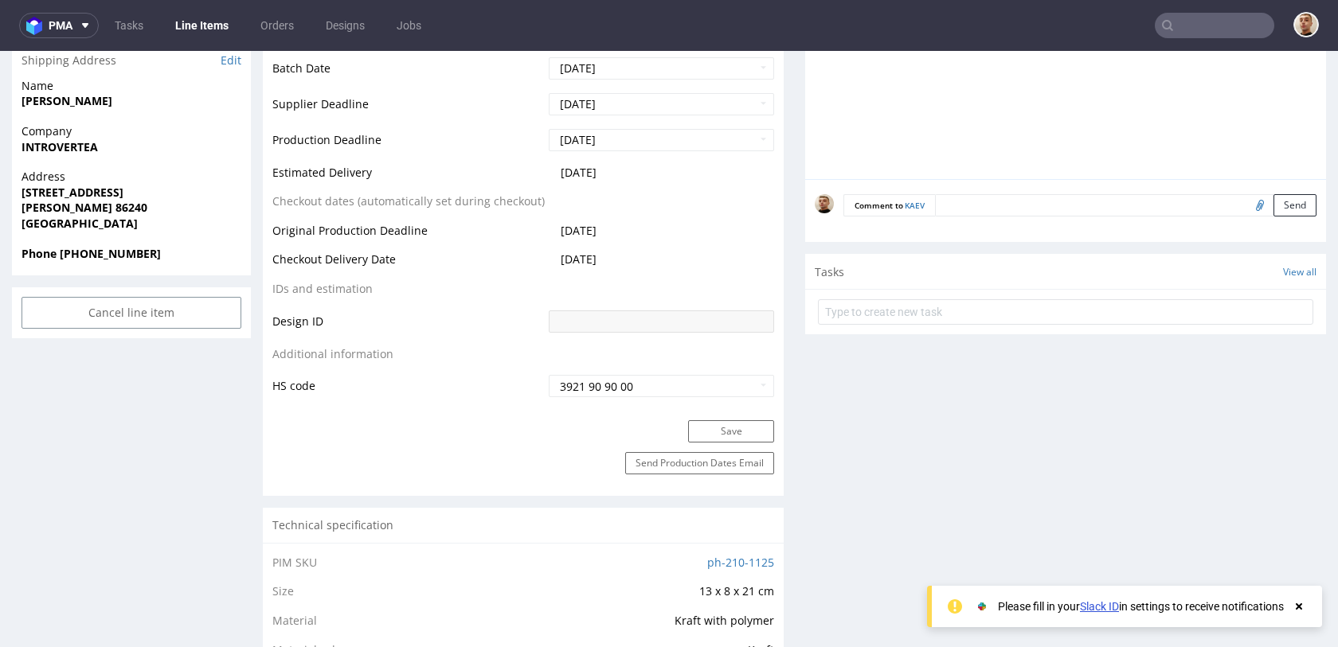
scroll to position [0, 0]
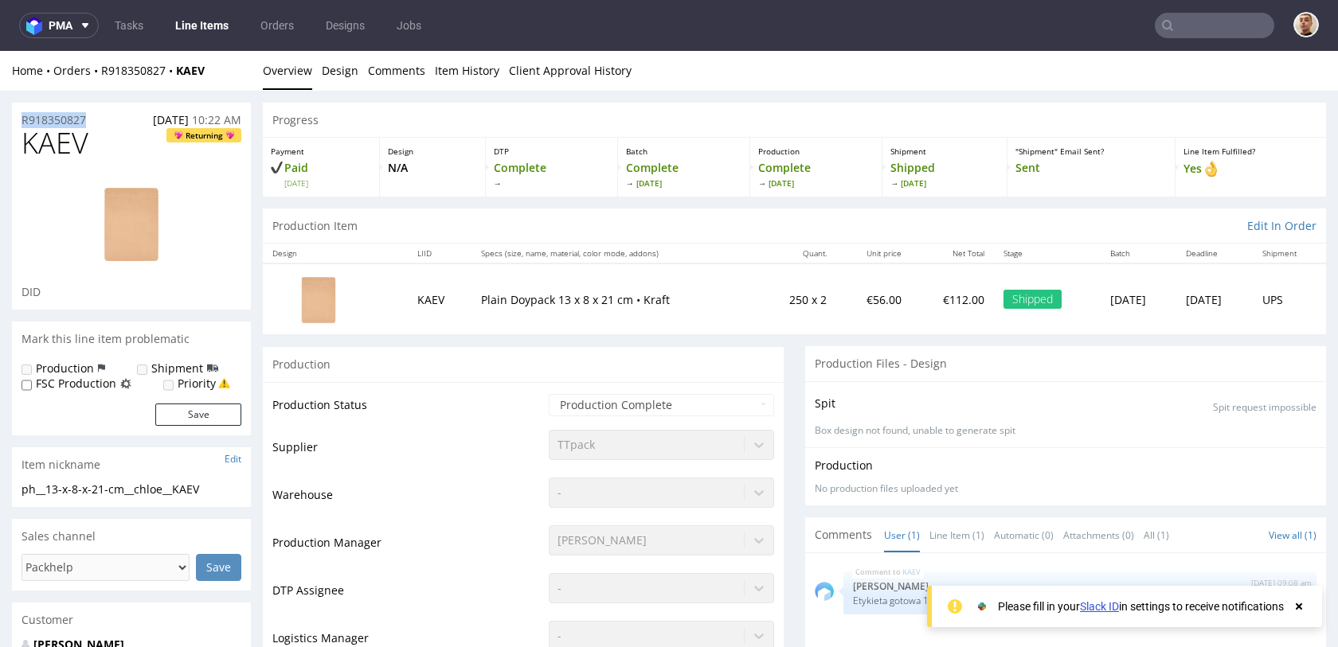
drag, startPoint x: 102, startPoint y: 115, endPoint x: 0, endPoint y: 115, distance: 101.9
copy p "R918350827"
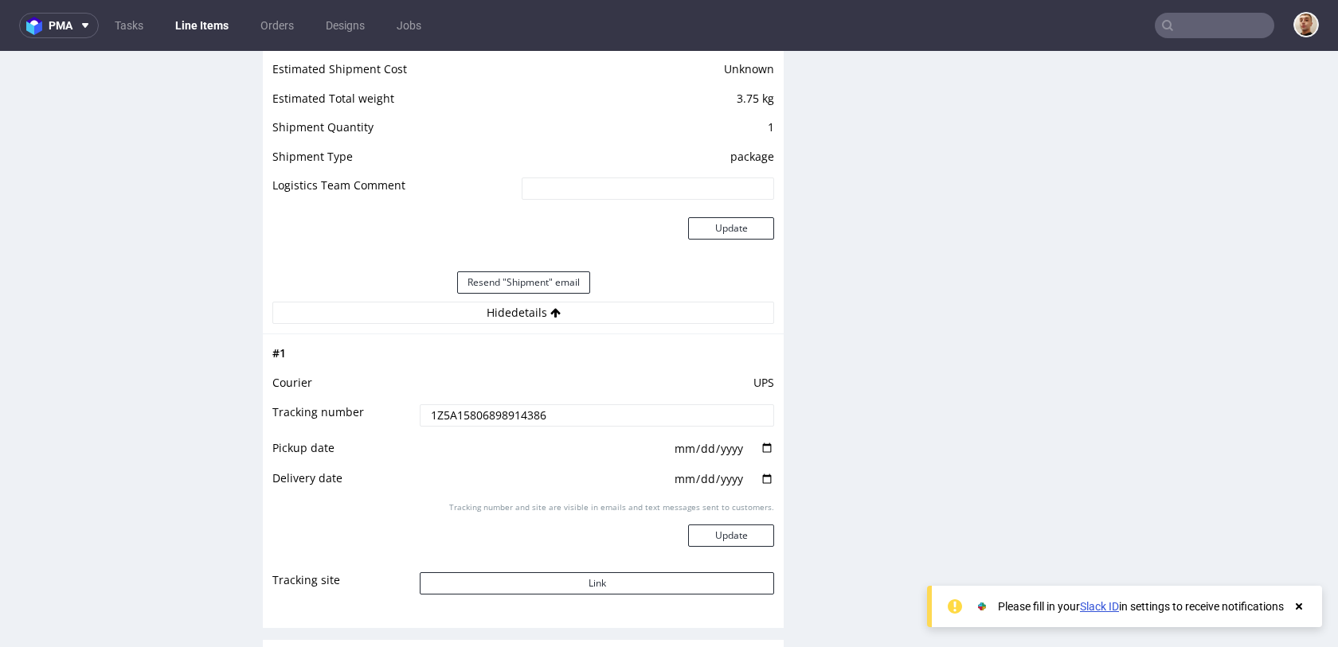
scroll to position [1473, 0]
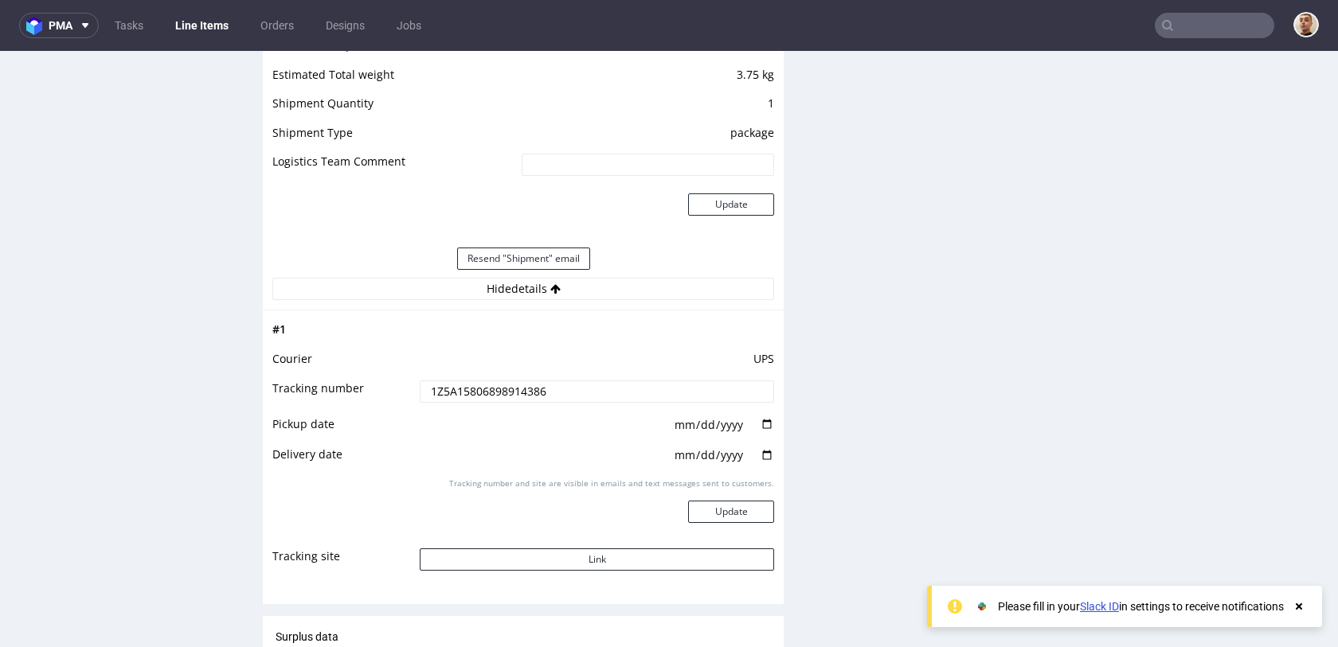
click at [464, 379] on td "1Z5A15806898914386" at bounding box center [595, 397] width 358 height 36
click at [463, 389] on input "1Z5A15806898914386" at bounding box center [597, 392] width 354 height 22
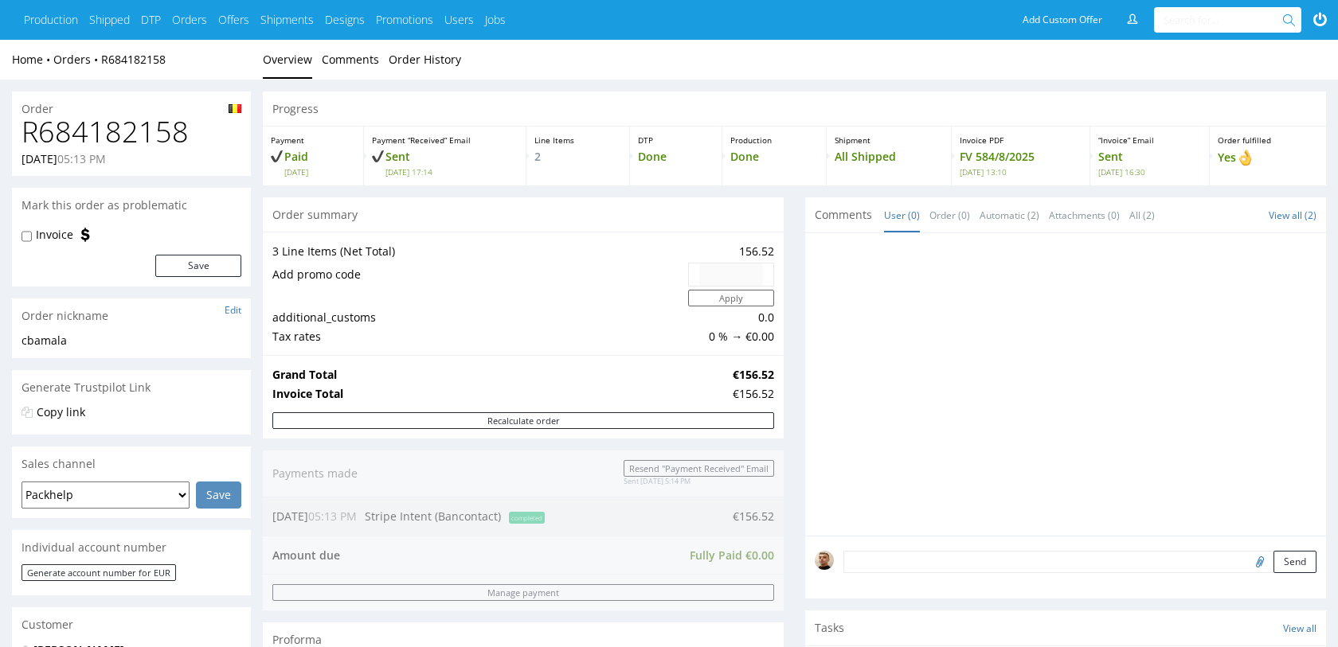
scroll to position [333, 0]
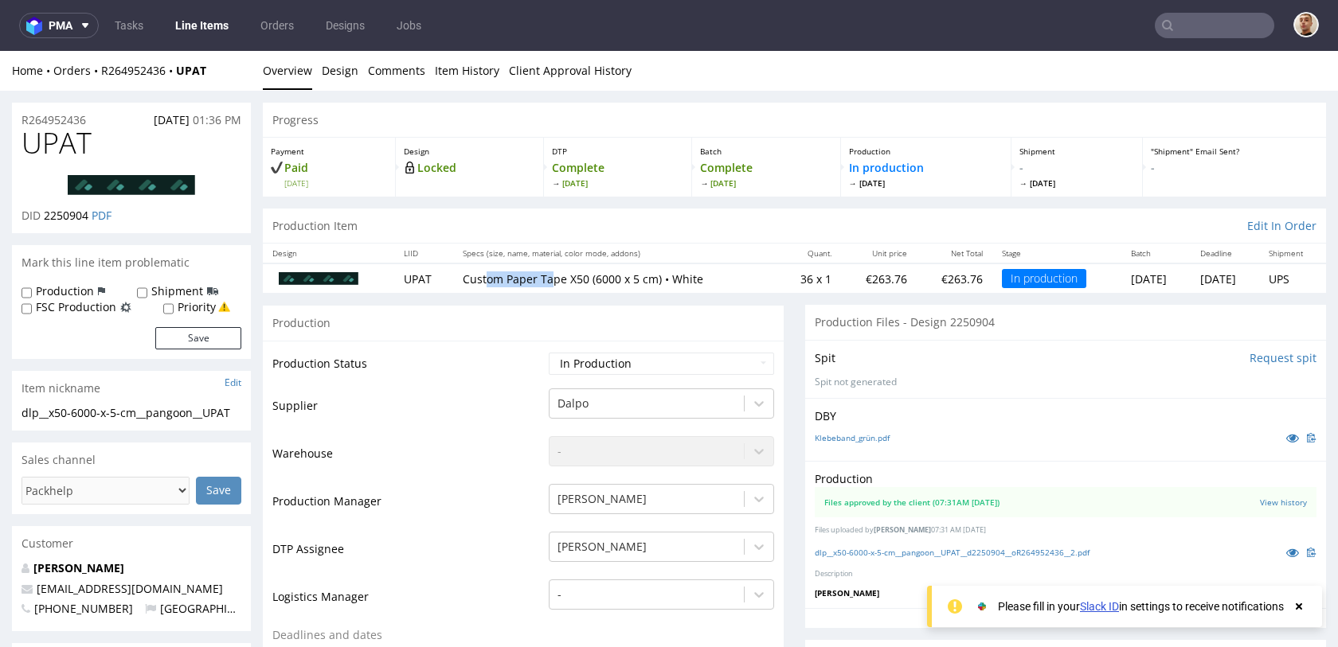
drag, startPoint x: 473, startPoint y: 280, endPoint x: 538, endPoint y: 279, distance: 64.5
click at [538, 279] on p "Custom Paper Tape X50 (6000 x 5 cm) • White" at bounding box center [616, 280] width 306 height 16
drag, startPoint x: 785, startPoint y: 285, endPoint x: 771, endPoint y: 285, distance: 14.3
click at [778, 285] on td "36 x 1" at bounding box center [809, 278] width 63 height 29
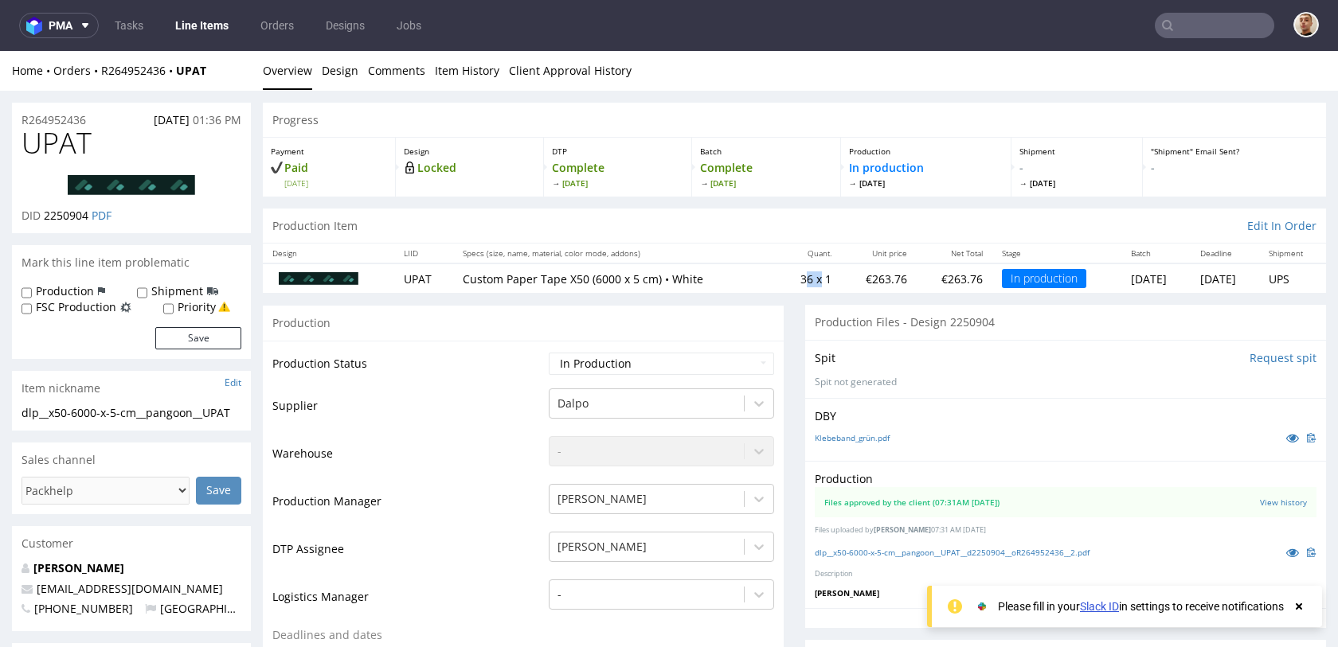
click at [778, 285] on td "36 x 1" at bounding box center [809, 278] width 63 height 29
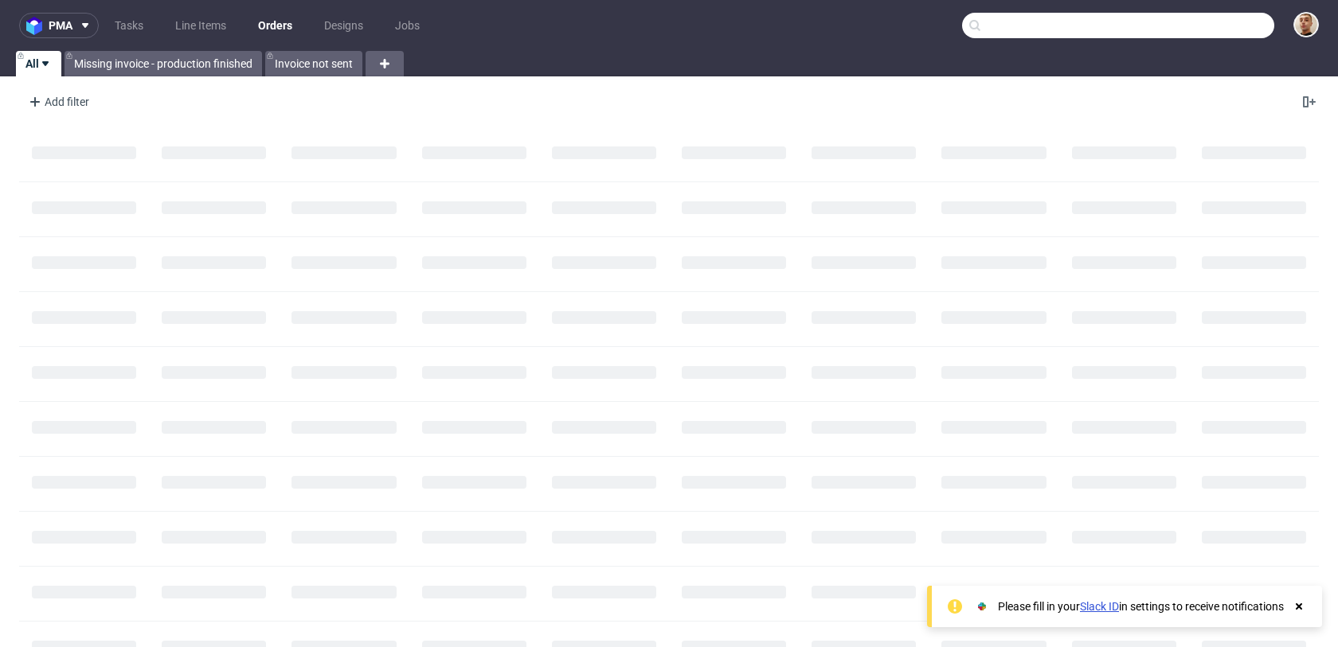
click at [1238, 22] on input "text" at bounding box center [1118, 25] width 312 height 25
paste input "R948755090"
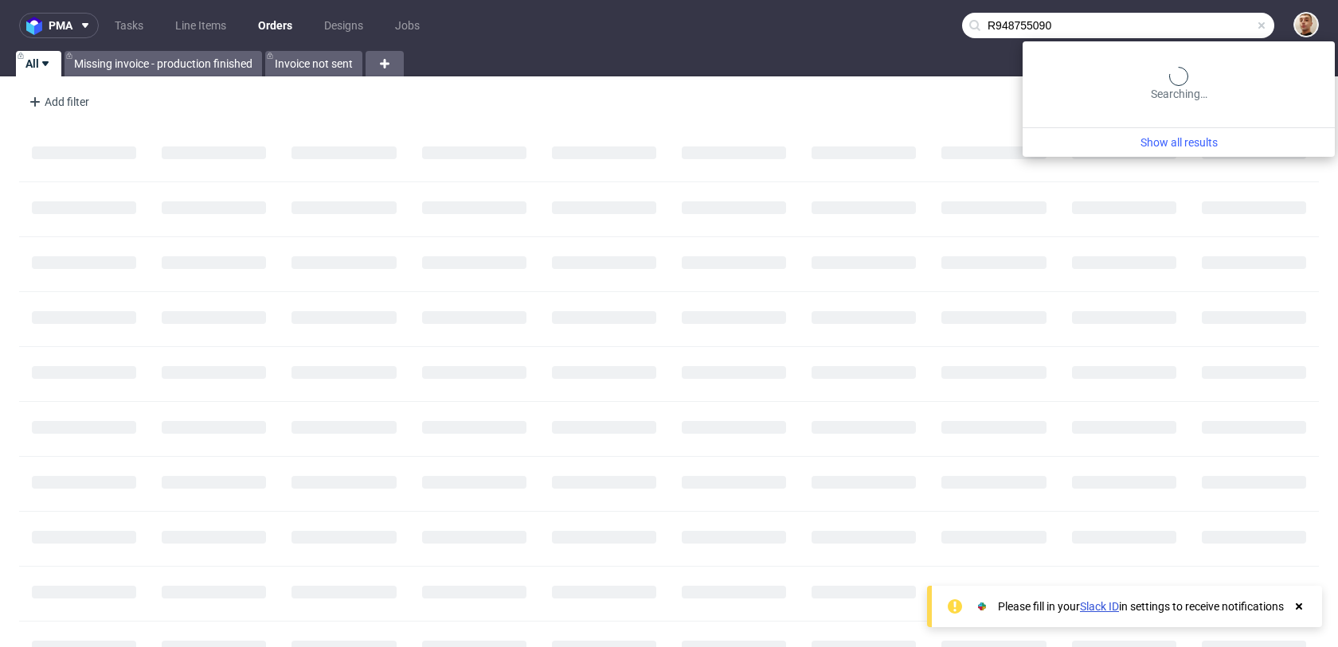
type input "R948755090"
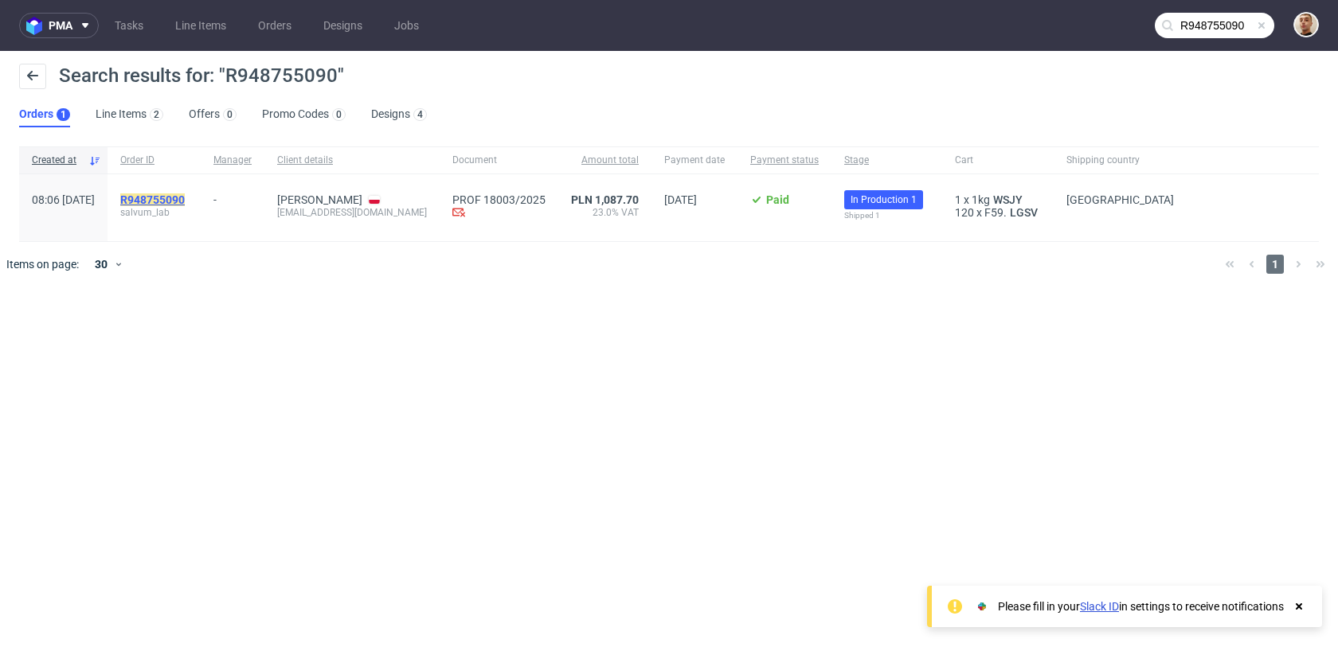
click at [185, 198] on mark "R948755090" at bounding box center [152, 200] width 65 height 13
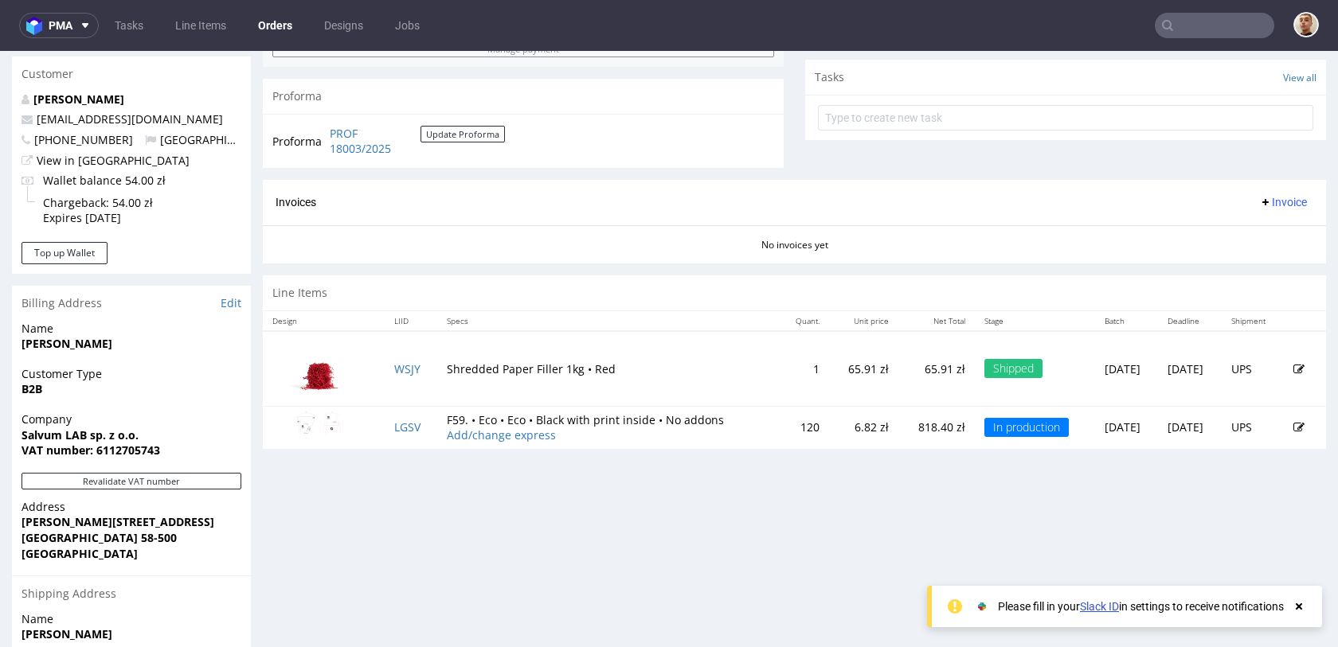
scroll to position [568, 0]
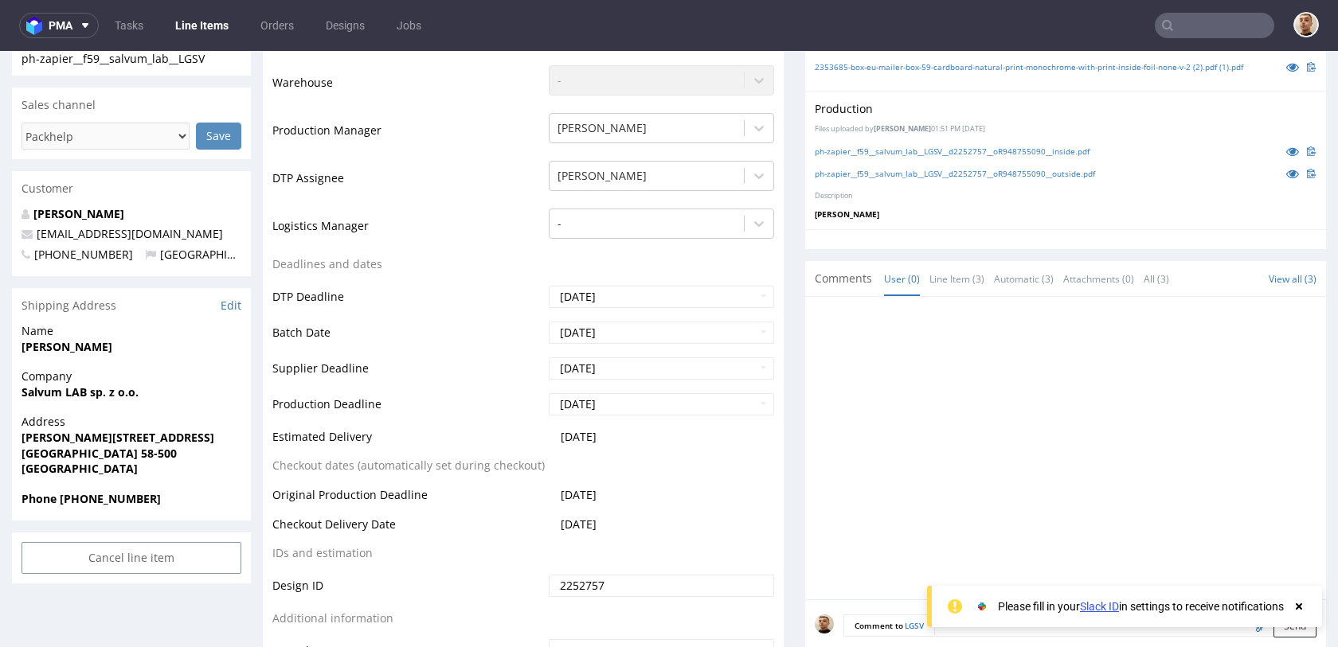
scroll to position [397, 0]
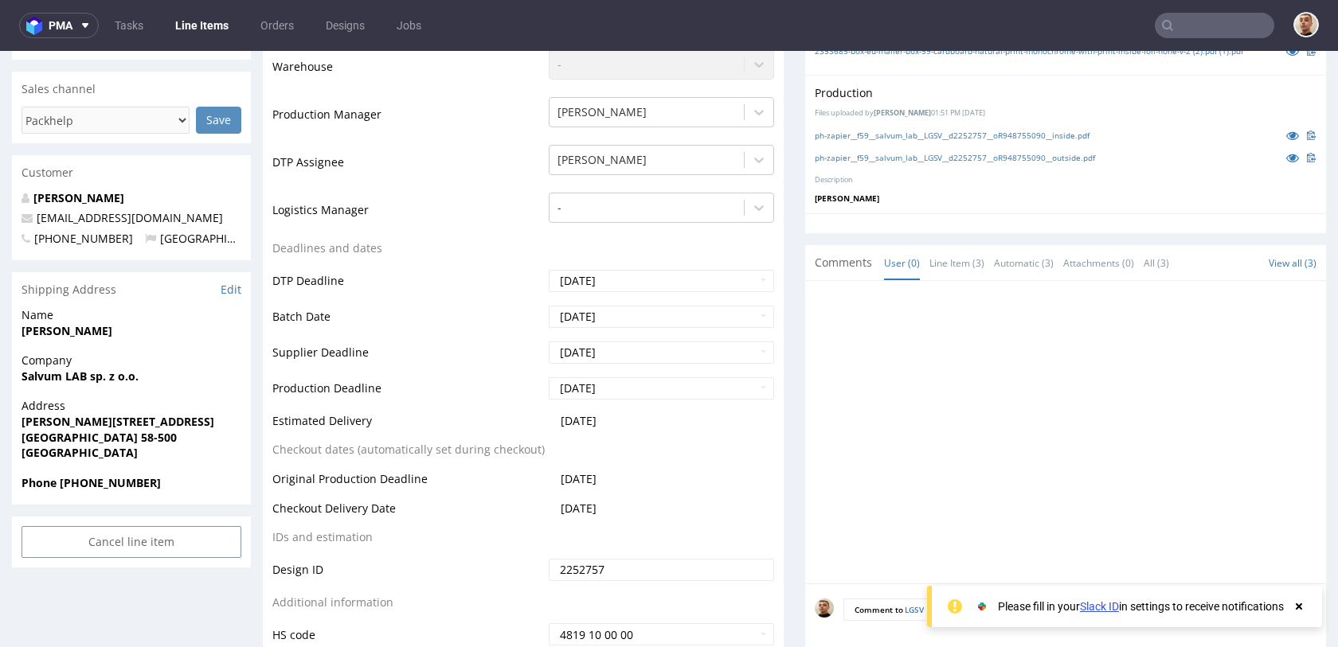
drag, startPoint x: 626, startPoint y: 421, endPoint x: 585, endPoint y: 421, distance: 41.4
click at [585, 421] on td "[DATE]" at bounding box center [659, 426] width 229 height 29
click at [585, 421] on span "[DATE]" at bounding box center [579, 420] width 36 height 15
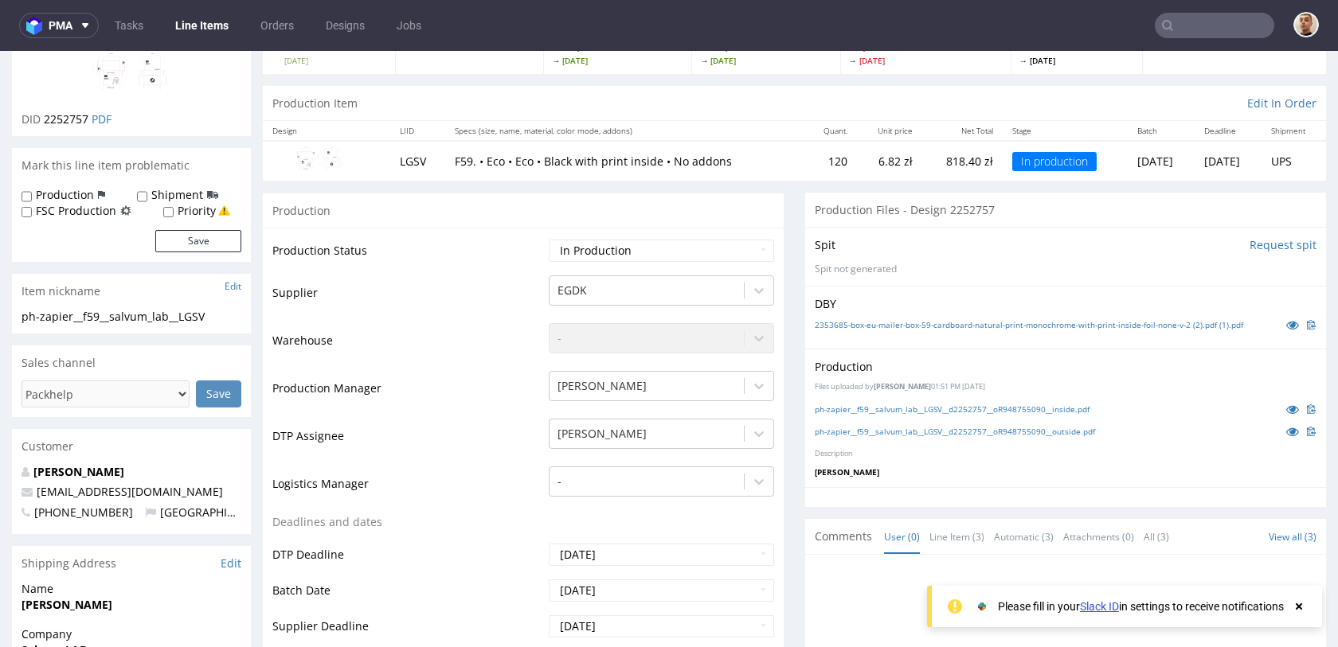
scroll to position [135, 0]
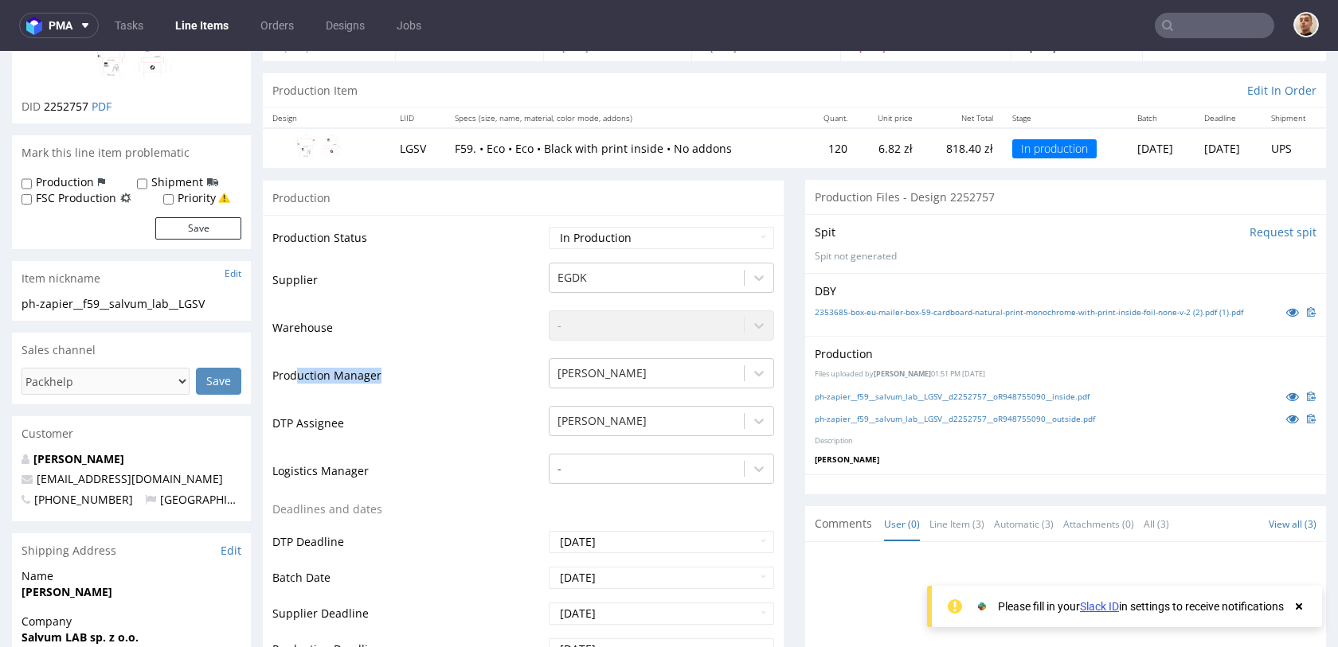
drag, startPoint x: 400, startPoint y: 370, endPoint x: 295, endPoint y: 370, distance: 104.3
click at [295, 370] on td "Production Manager" at bounding box center [408, 381] width 272 height 48
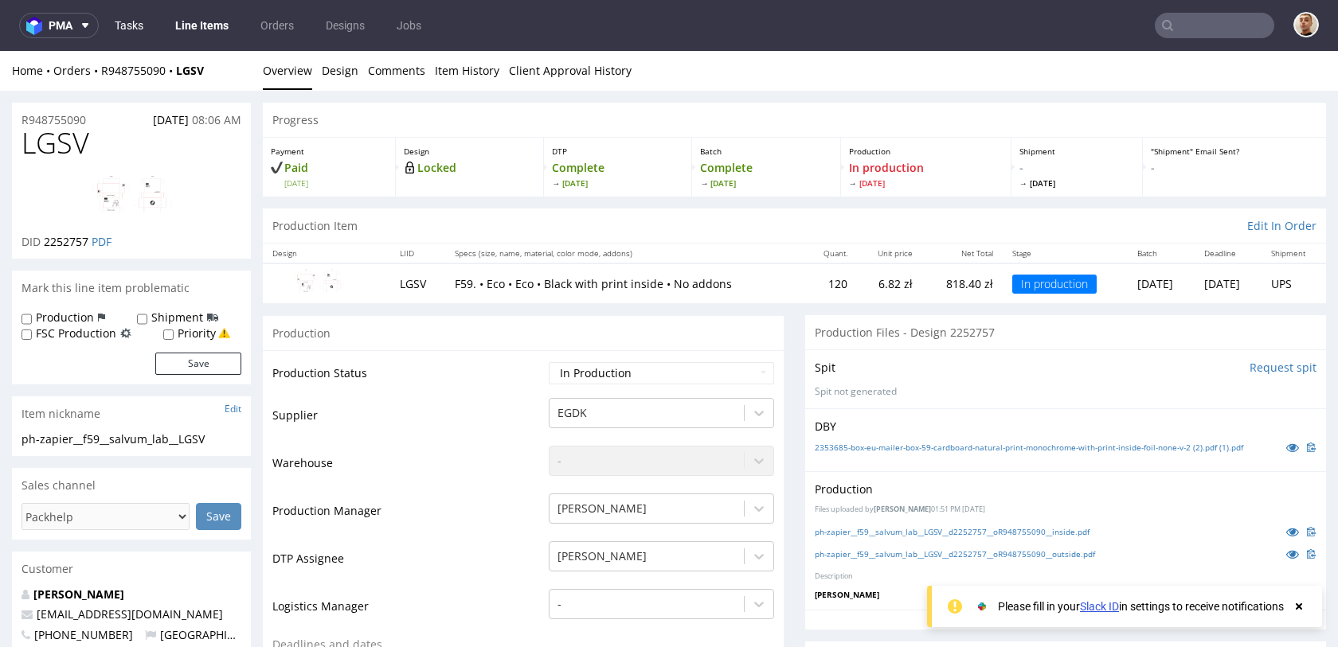
click at [147, 28] on link "Tasks" at bounding box center [129, 25] width 48 height 25
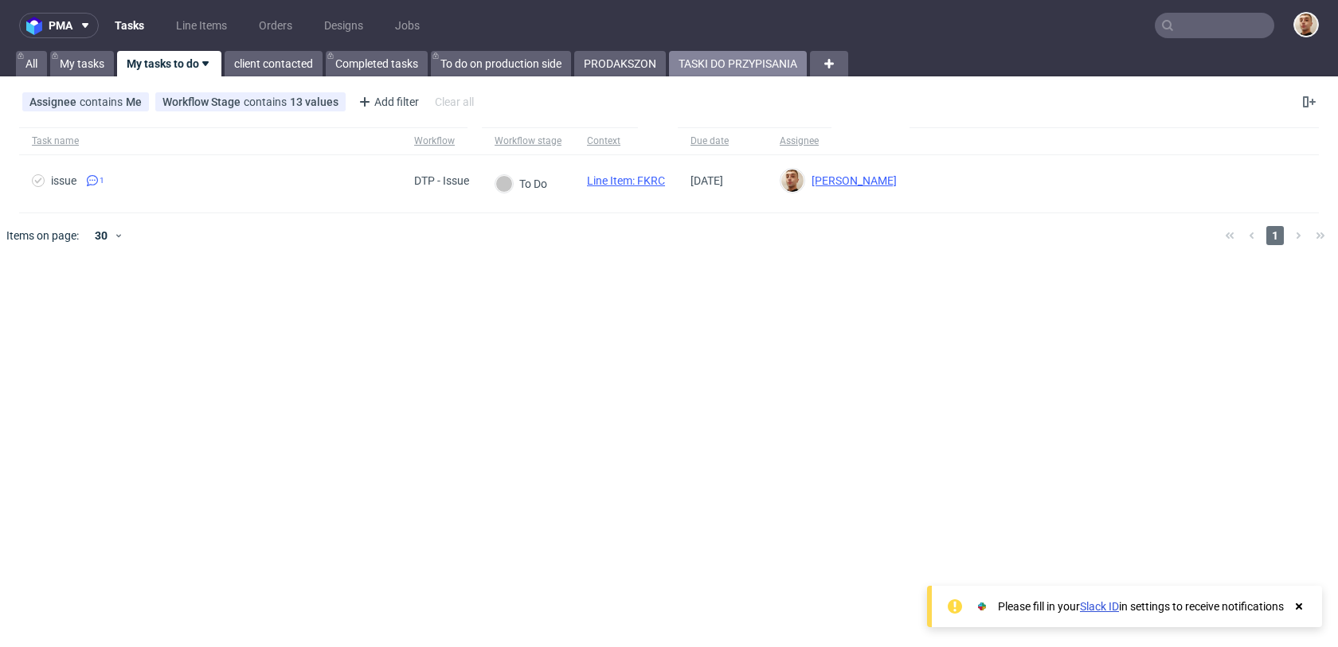
click at [726, 72] on link "TASKI DO PRZYPISANIA" at bounding box center [738, 63] width 138 height 25
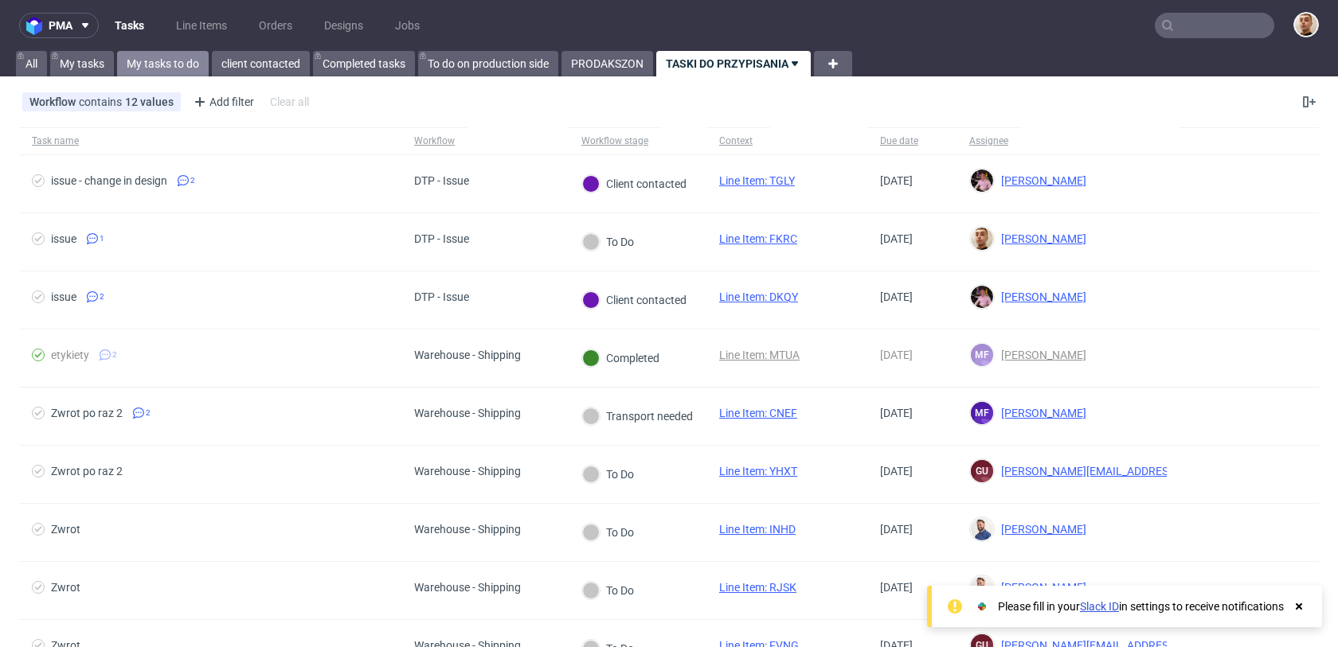
click at [179, 65] on link "My tasks to do" at bounding box center [163, 63] width 92 height 25
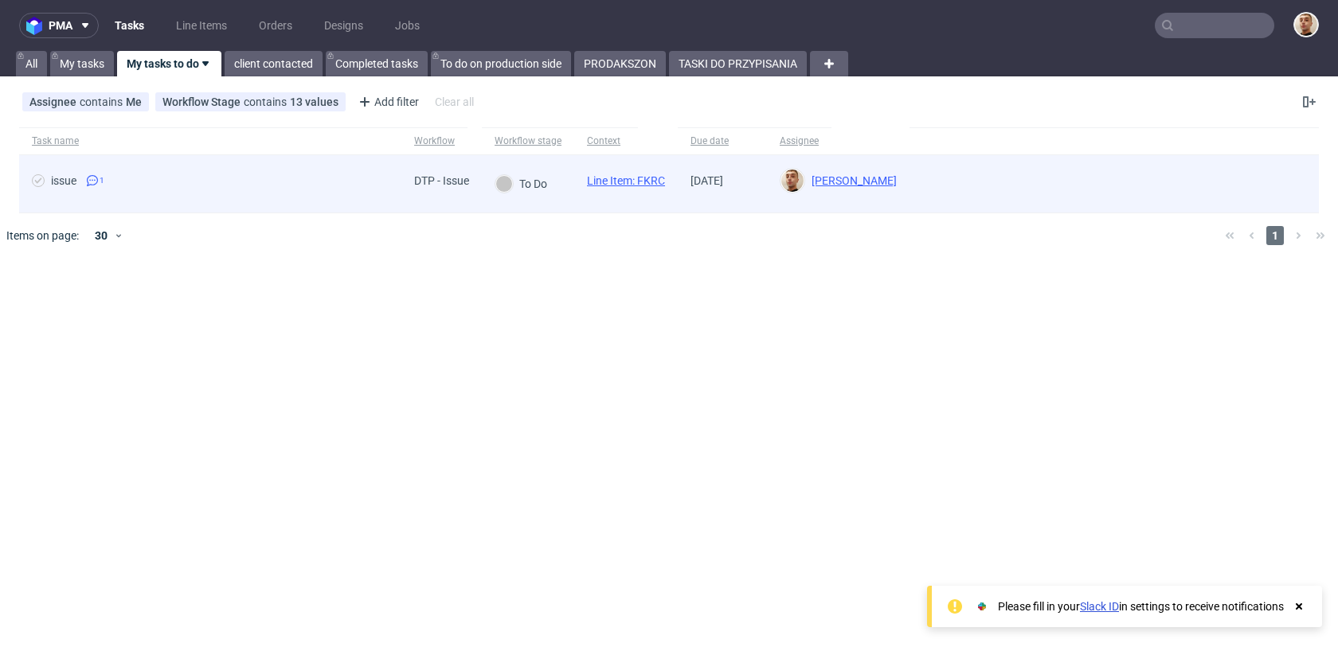
click at [193, 175] on span "issue 1" at bounding box center [210, 183] width 357 height 19
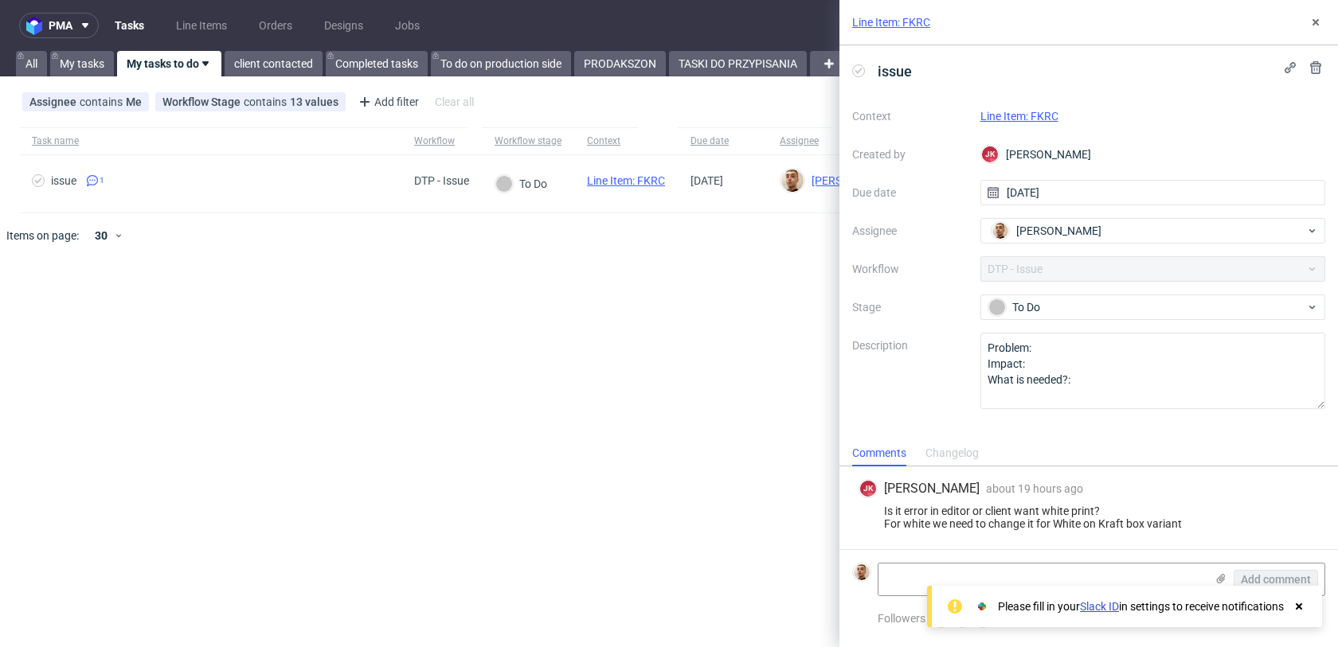
click at [1042, 118] on link "Line Item: FKRC" at bounding box center [1019, 116] width 78 height 13
click at [910, 566] on textarea at bounding box center [1041, 580] width 327 height 32
paste textarea "https://app-eu1.hubspot.com/contacts/25600958/record/0-5/225390984412/"
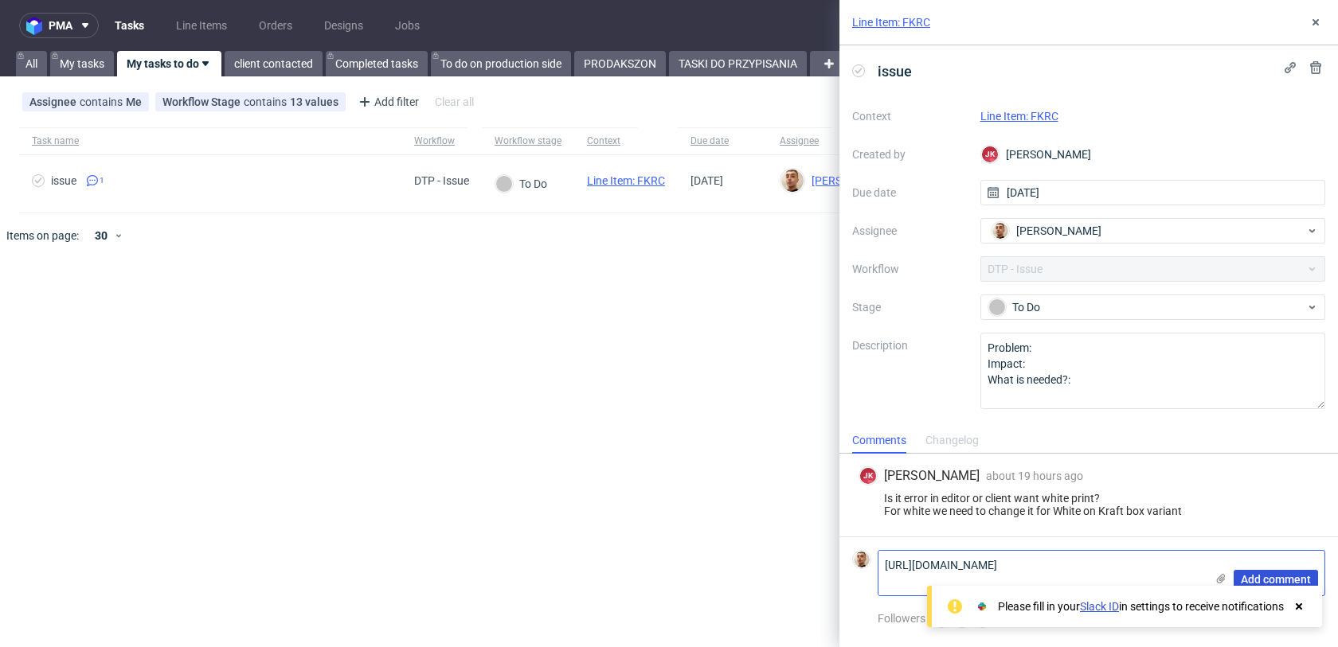
type textarea "https://app-eu1.hubspot.com/contacts/25600958/record/0-5/225390984412/"
click at [1246, 578] on span "Add comment" at bounding box center [1276, 579] width 70 height 11
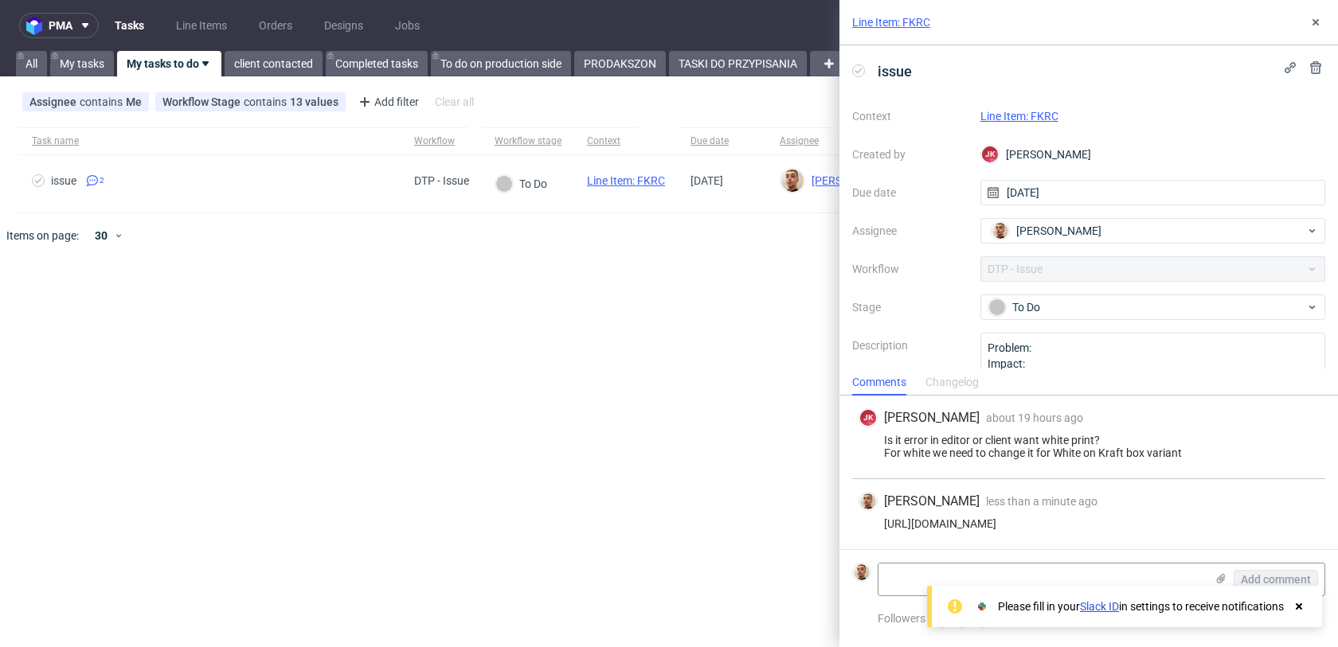
click at [1299, 604] on use at bounding box center [1299, 607] width 6 height 6
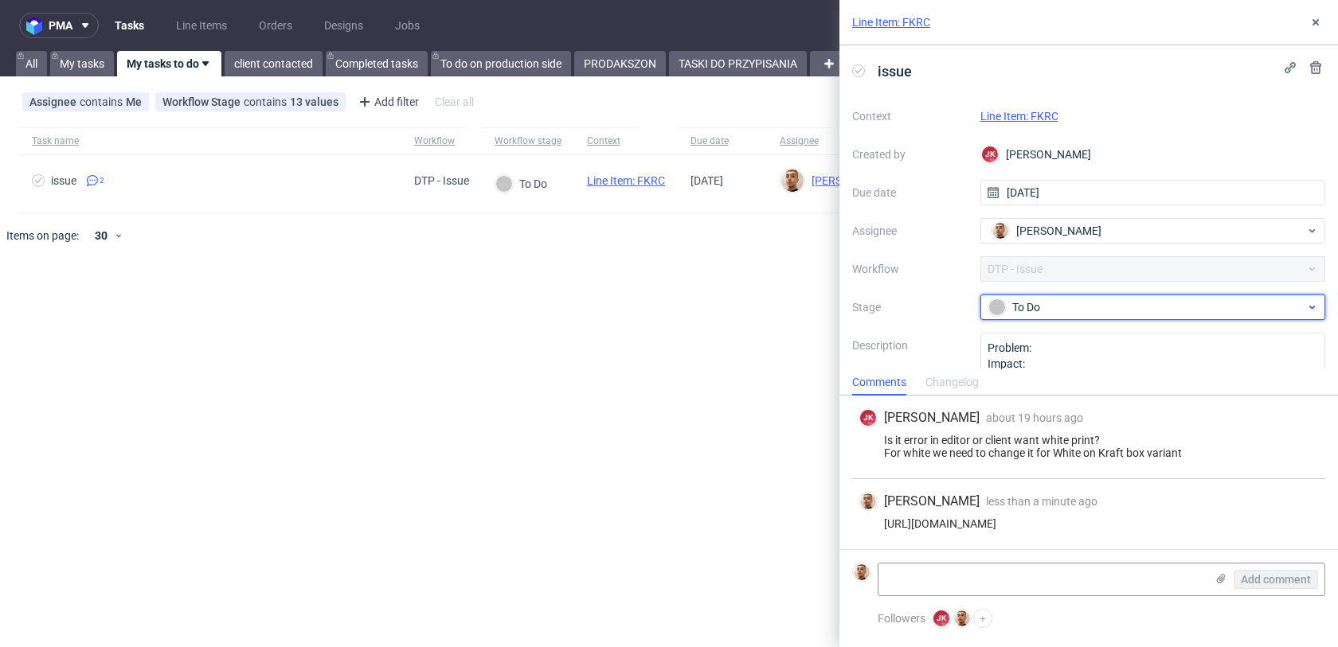
click at [1028, 302] on div "To Do" at bounding box center [1146, 308] width 317 height 18
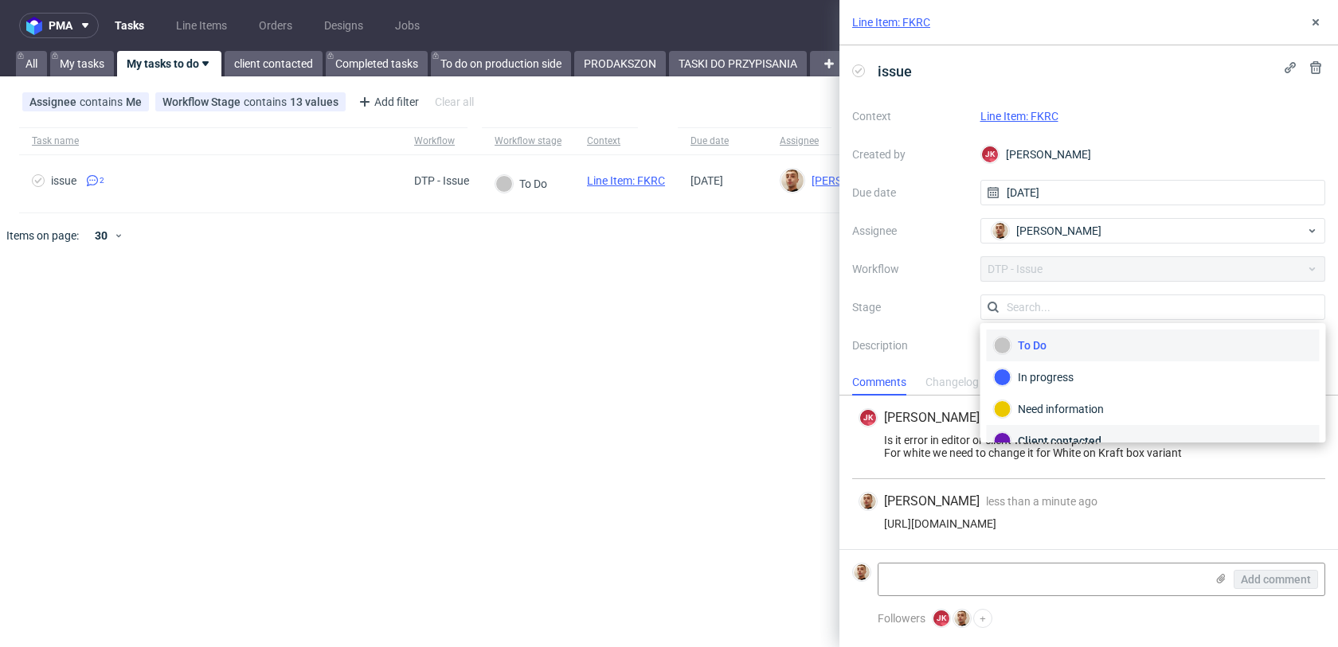
click at [1052, 434] on div "Client contacted" at bounding box center [1153, 441] width 319 height 18
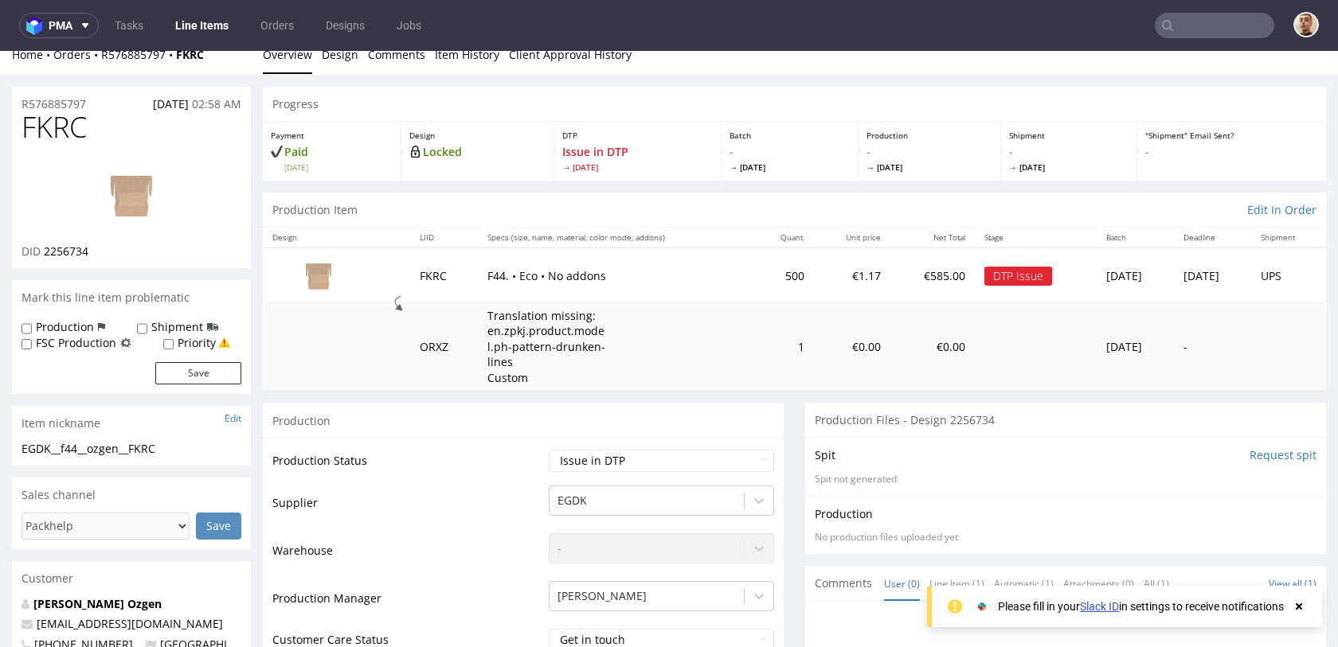
scroll to position [19, 0]
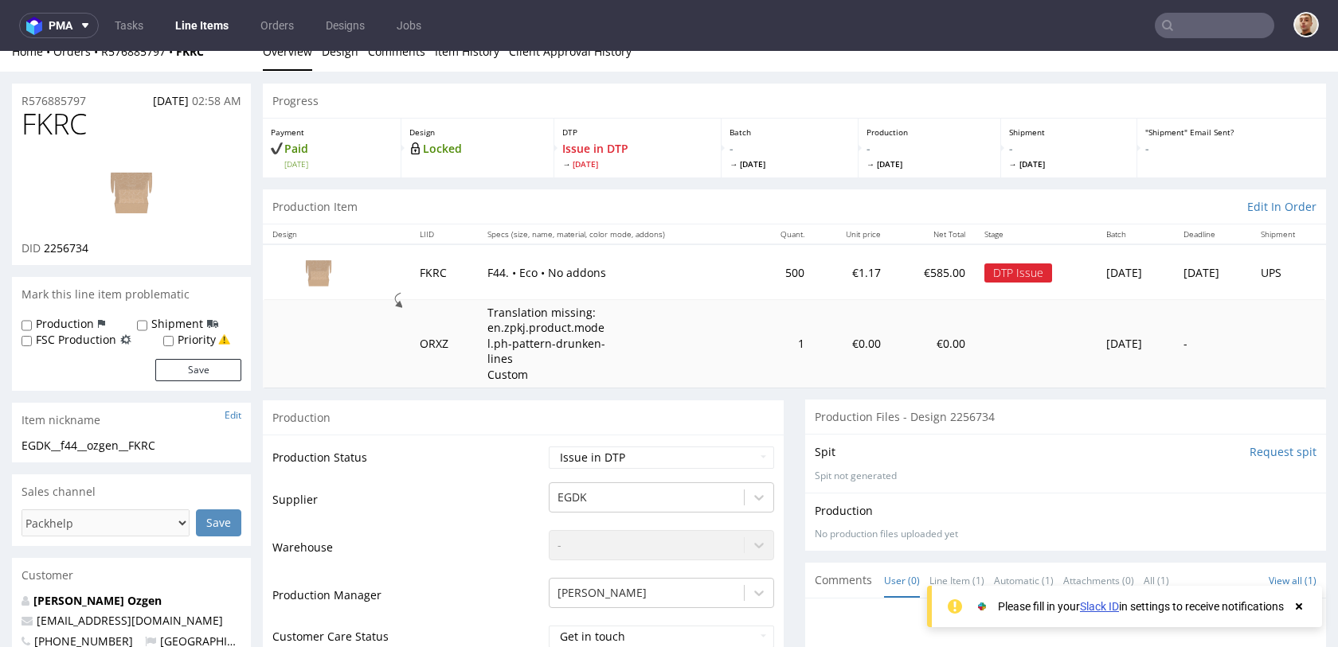
click at [132, 181] on img at bounding box center [131, 192] width 127 height 72
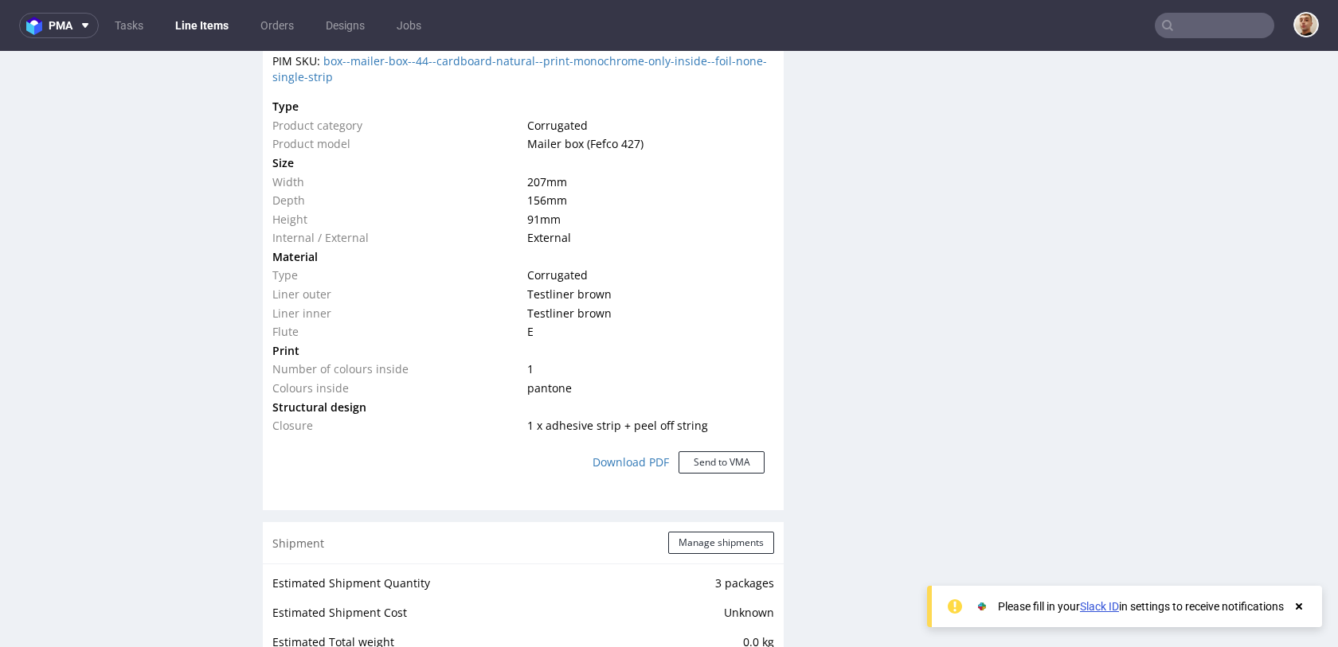
scroll to position [1297, 0]
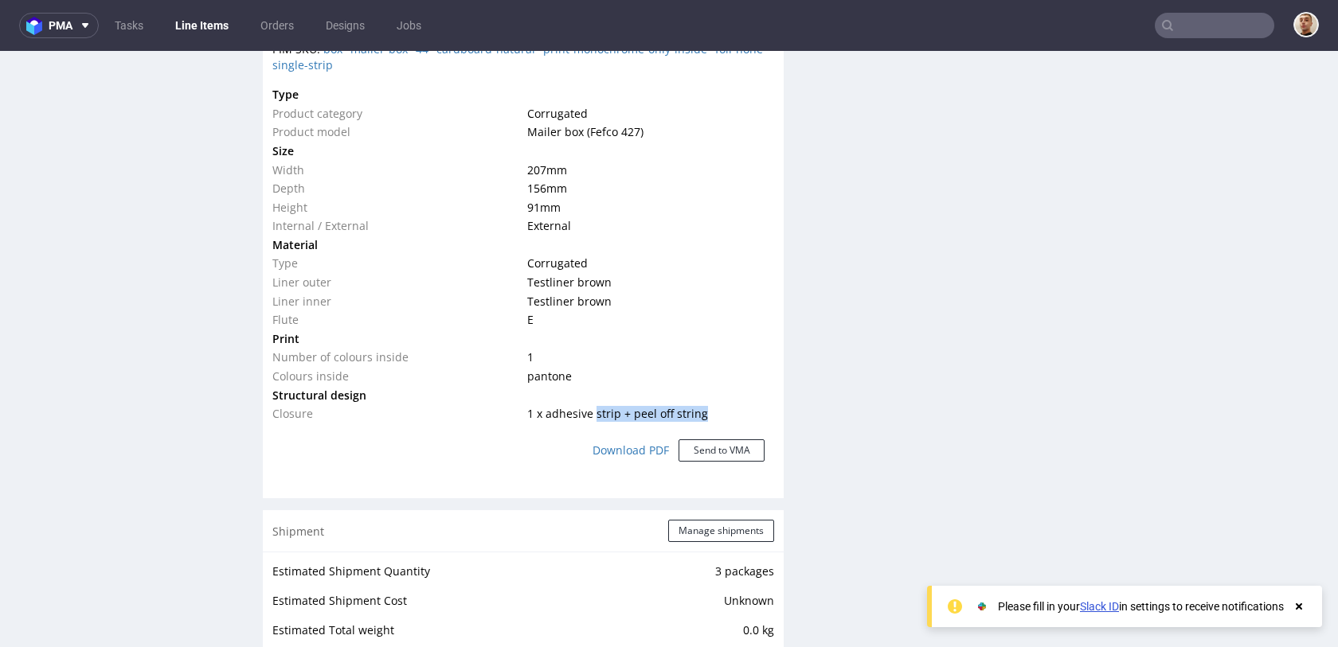
drag, startPoint x: 589, startPoint y: 417, endPoint x: 700, endPoint y: 419, distance: 111.5
click at [700, 419] on td "1 x adhesive strip + peel off string" at bounding box center [648, 414] width 251 height 19
drag, startPoint x: 303, startPoint y: 422, endPoint x: 636, endPoint y: 407, distance: 333.3
click at [636, 407] on tr "Closure 1 x adhesive strip + peel off string" at bounding box center [523, 414] width 502 height 19
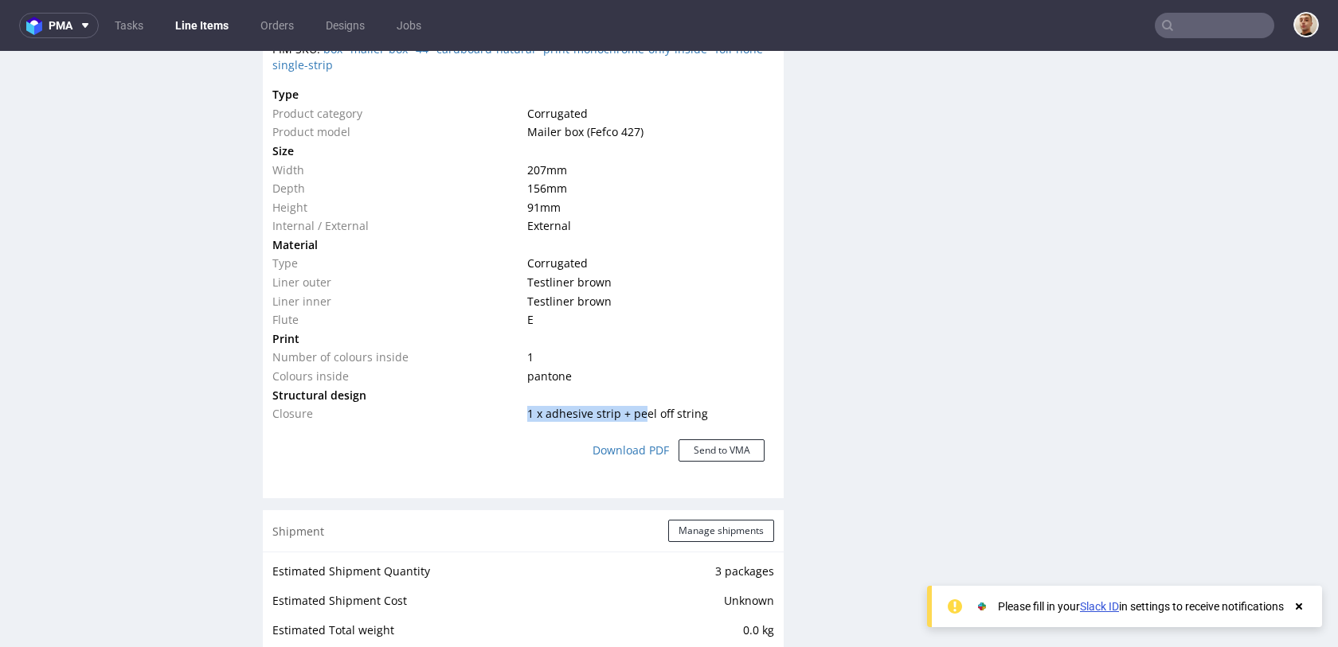
click at [636, 407] on span "1 x adhesive strip + peel off string" at bounding box center [617, 413] width 181 height 15
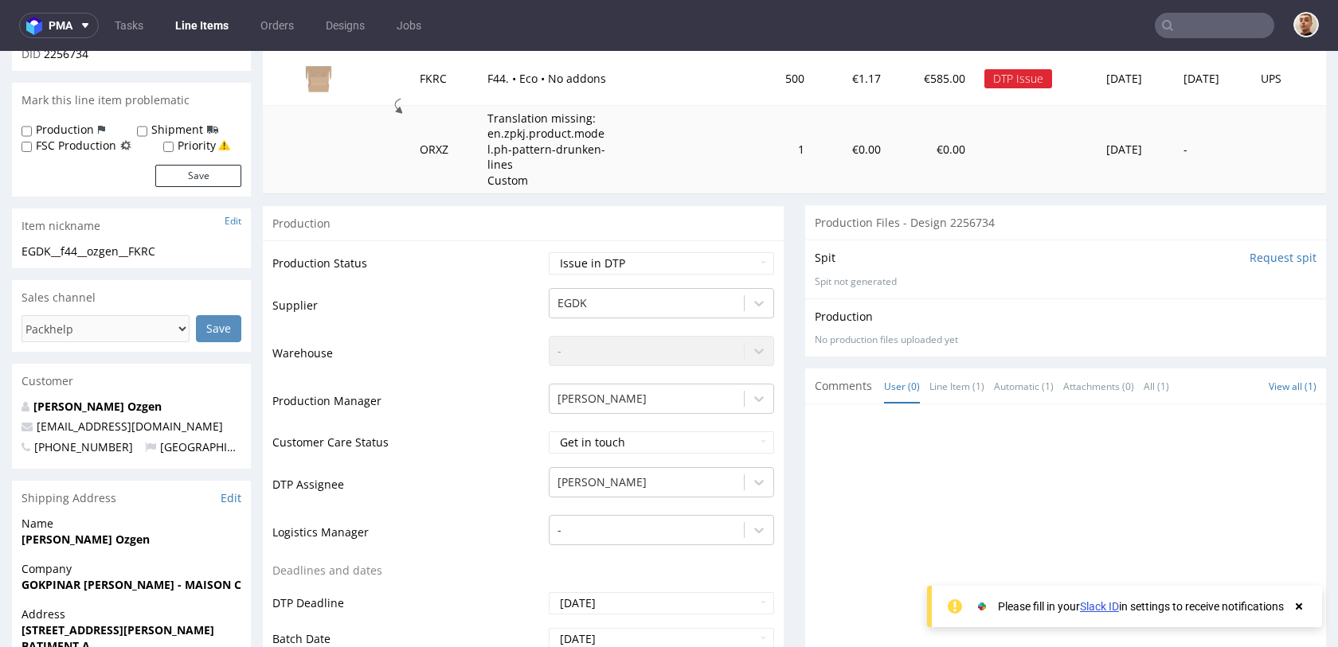
scroll to position [42, 0]
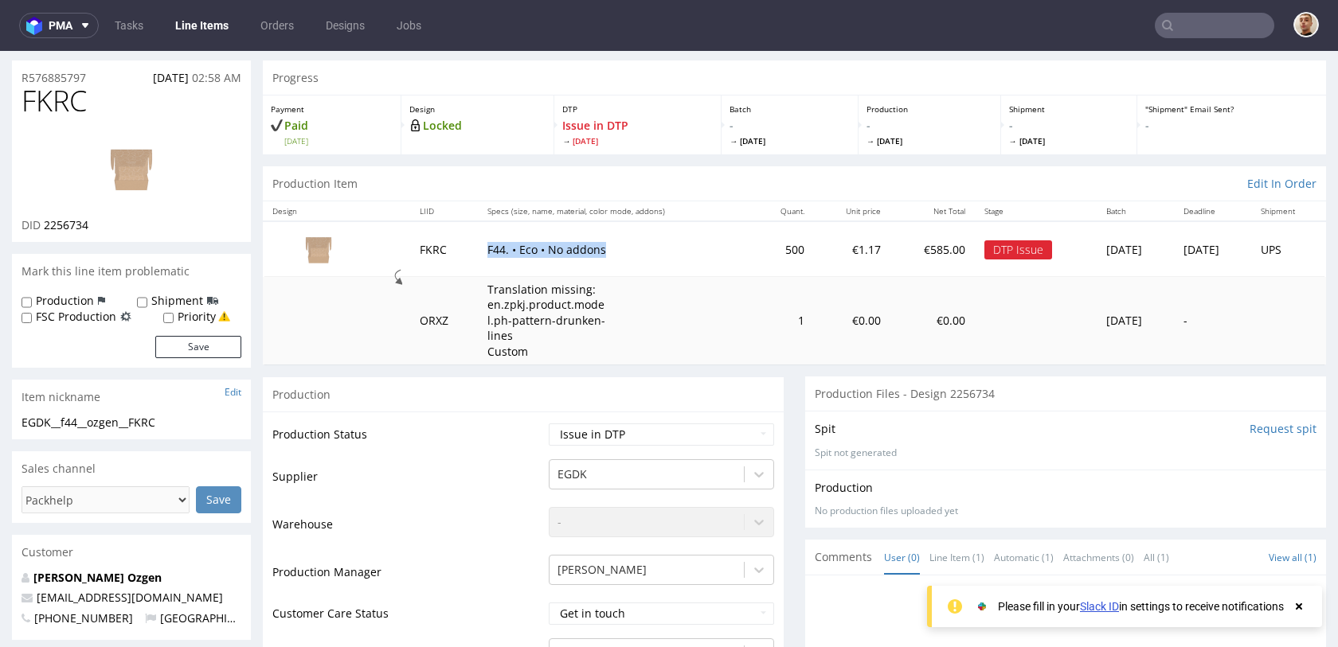
drag, startPoint x: 592, startPoint y: 259, endPoint x: 446, endPoint y: 251, distance: 146.0
click at [445, 251] on tr "FKRC F44. • Eco • No addons 500 €1.17 €585.00 DTP Issue Wed 10 Sep Thu 18 Sep U…" at bounding box center [794, 248] width 1063 height 55
click at [509, 260] on td "F44. • Eco • No addons" at bounding box center [616, 248] width 276 height 55
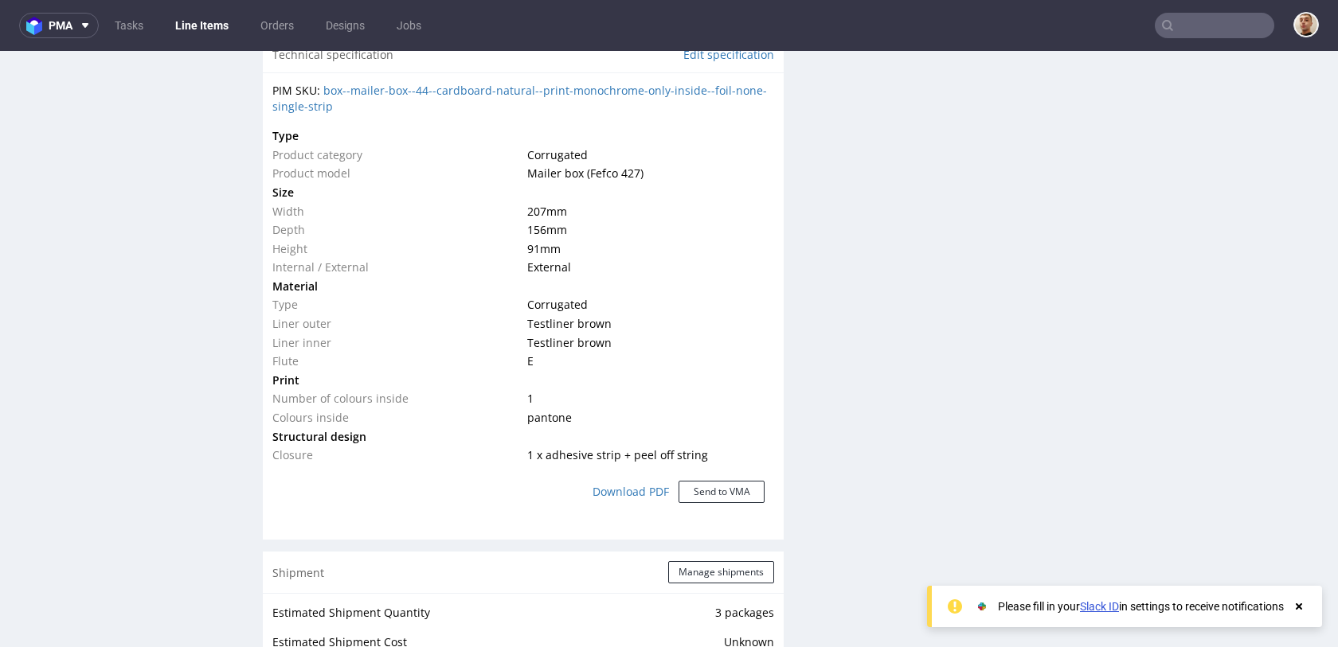
scroll to position [1299, 0]
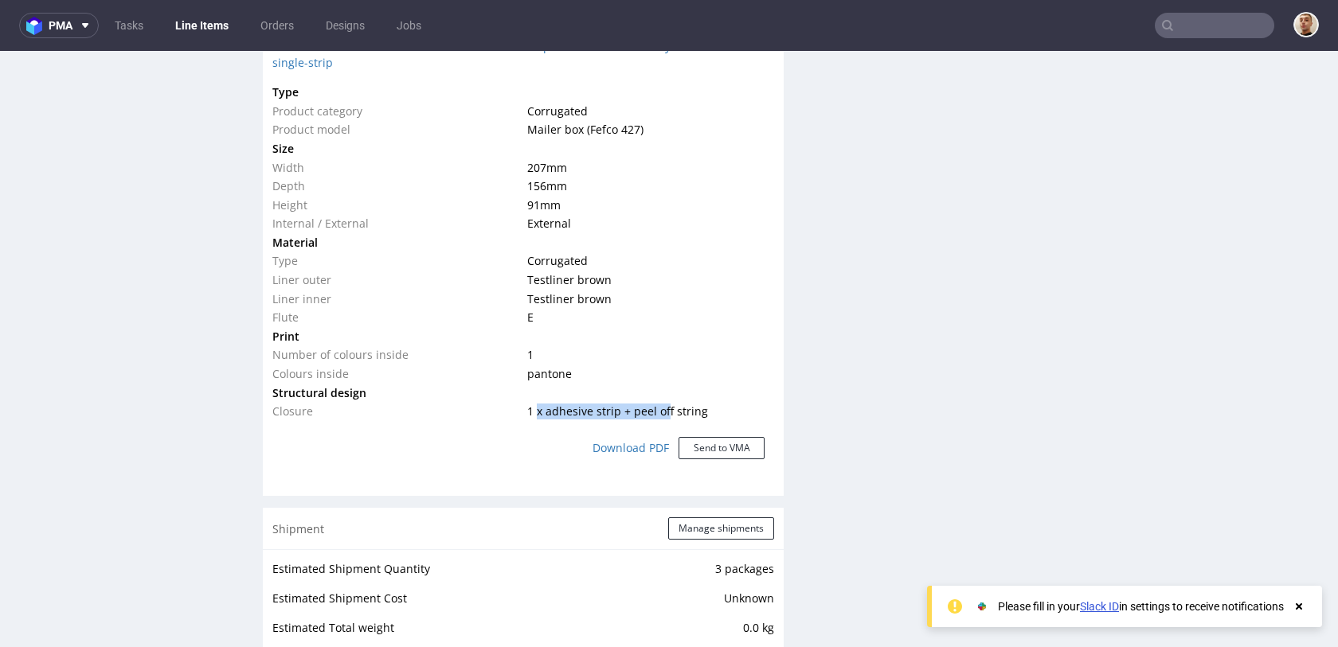
drag, startPoint x: 533, startPoint y: 405, endPoint x: 659, endPoint y: 404, distance: 125.8
click at [659, 404] on td "1 x adhesive strip + peel off string" at bounding box center [648, 411] width 251 height 19
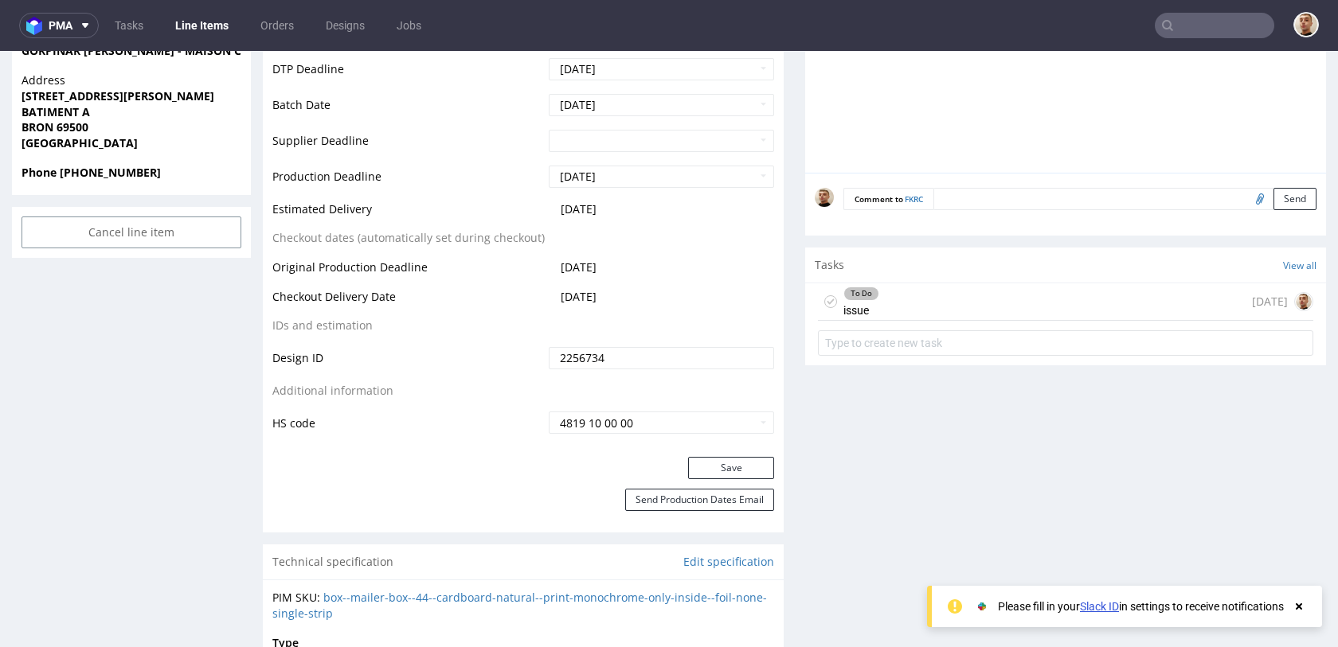
scroll to position [0, 0]
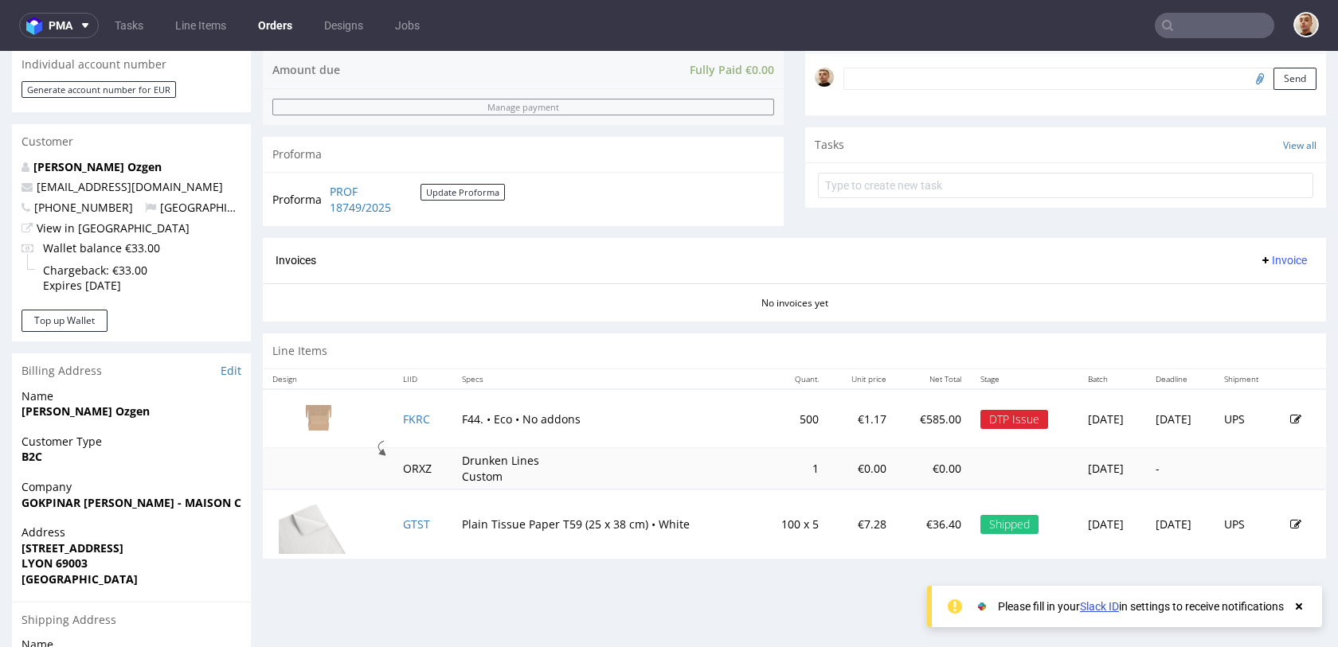
scroll to position [521, 0]
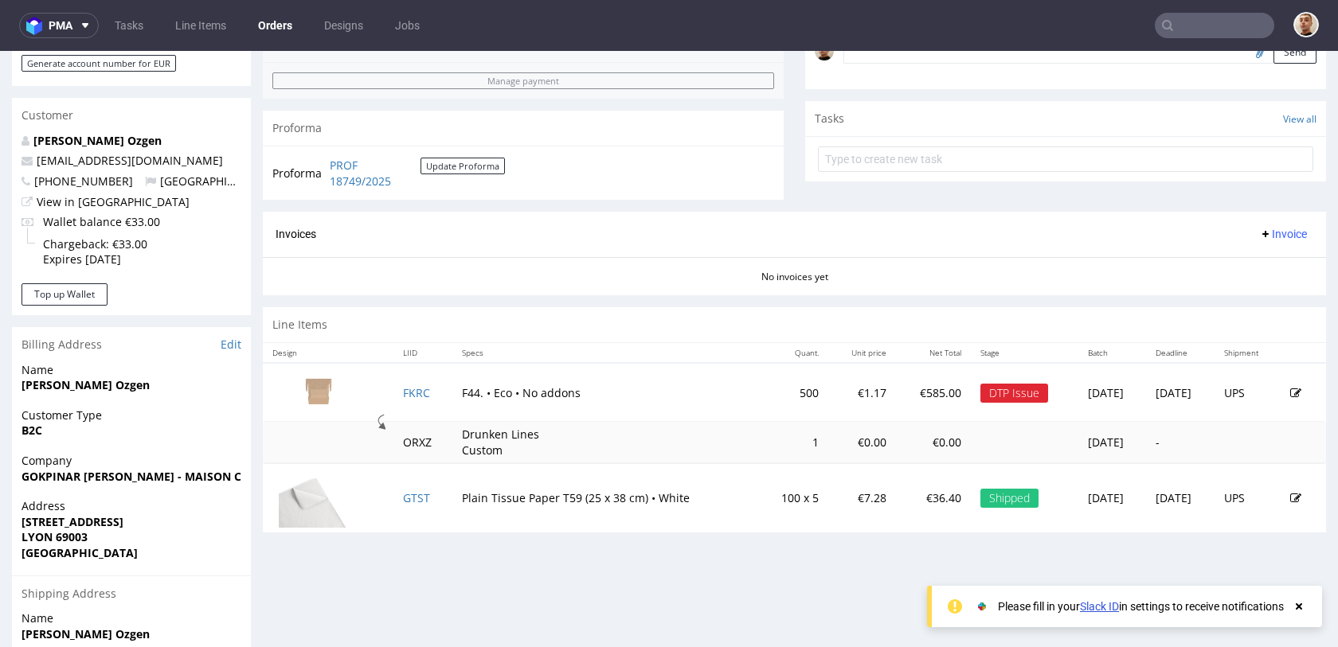
click at [1290, 396] on icon at bounding box center [1295, 393] width 11 height 11
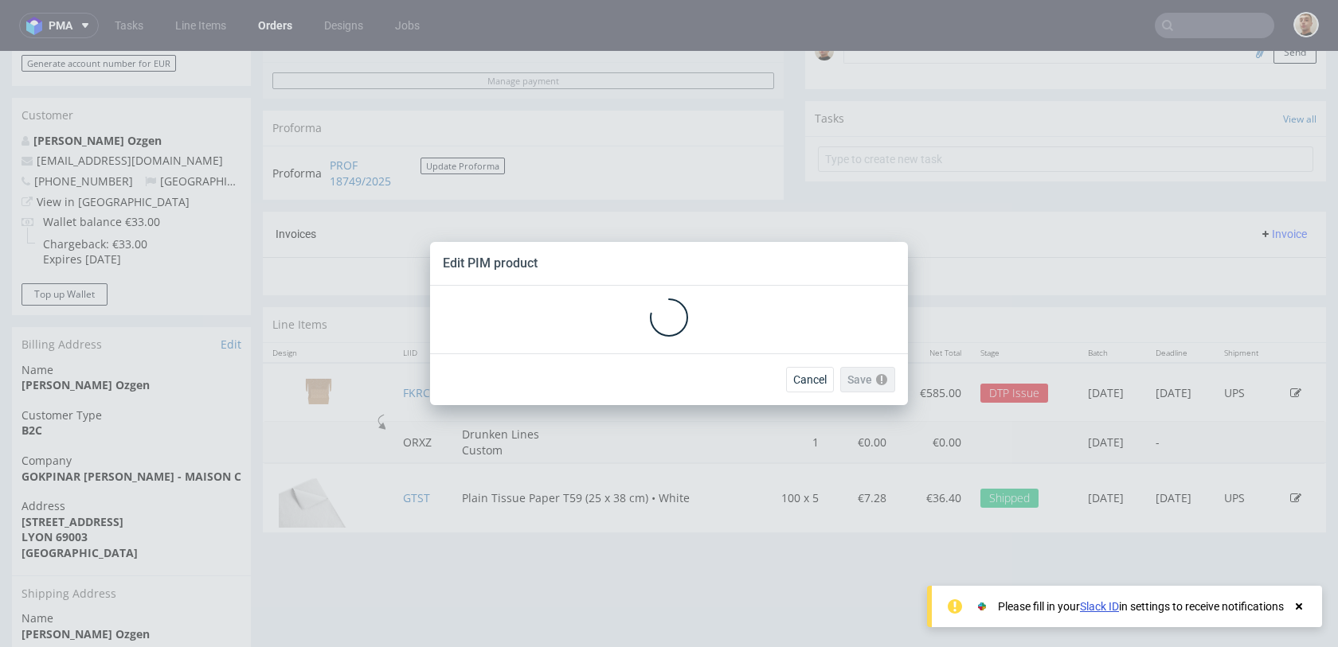
scroll to position [0, 0]
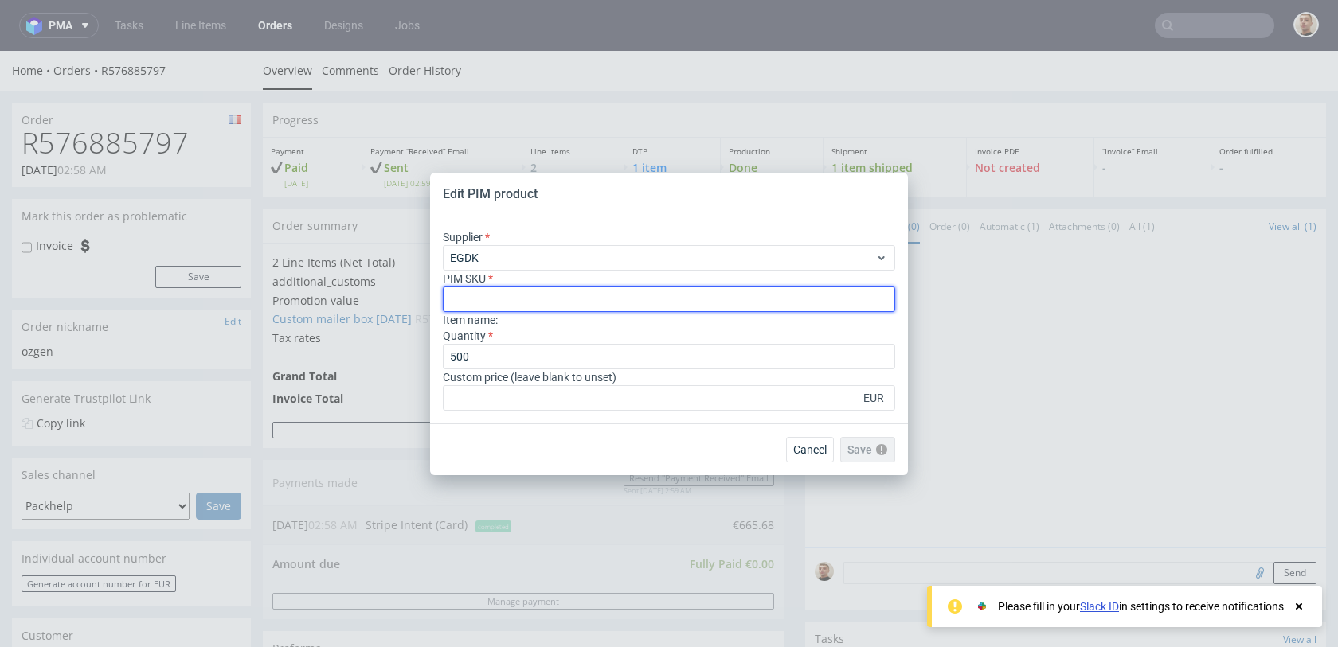
click at [485, 294] on input "text" at bounding box center [669, 299] width 452 height 25
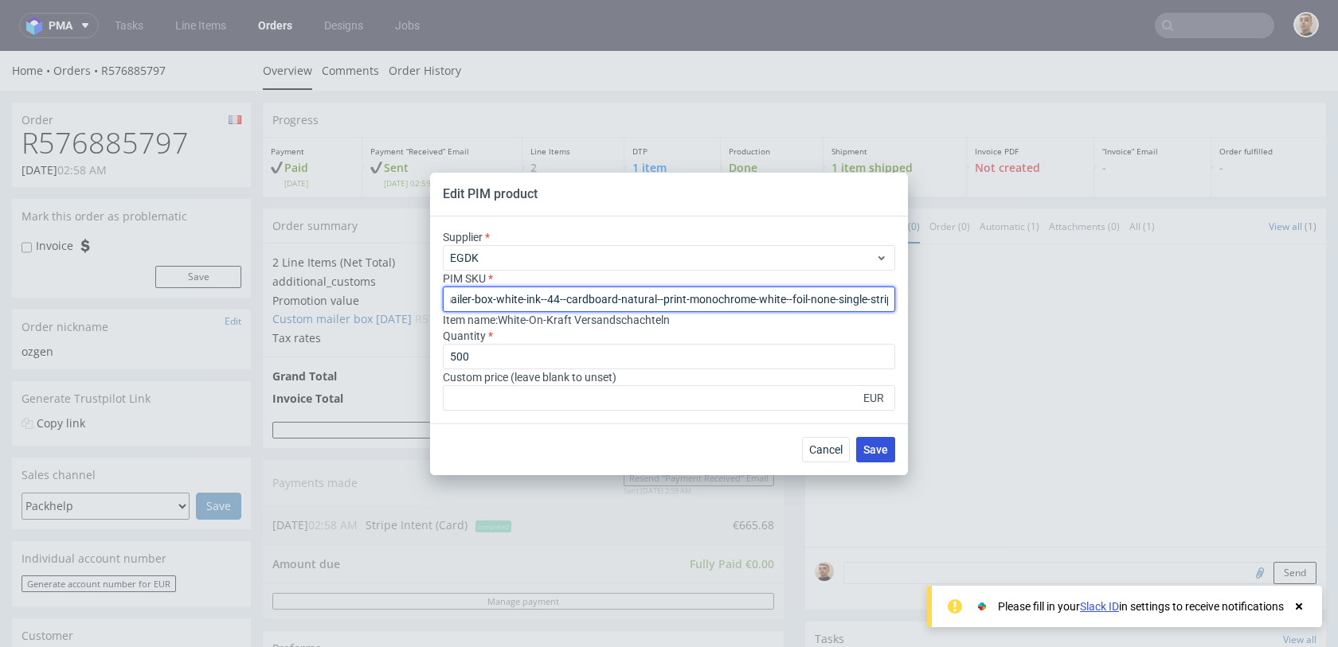
type input "box--mailer-box-white-ink--44--cardboard-natural--print-monochrome-white--foil-…"
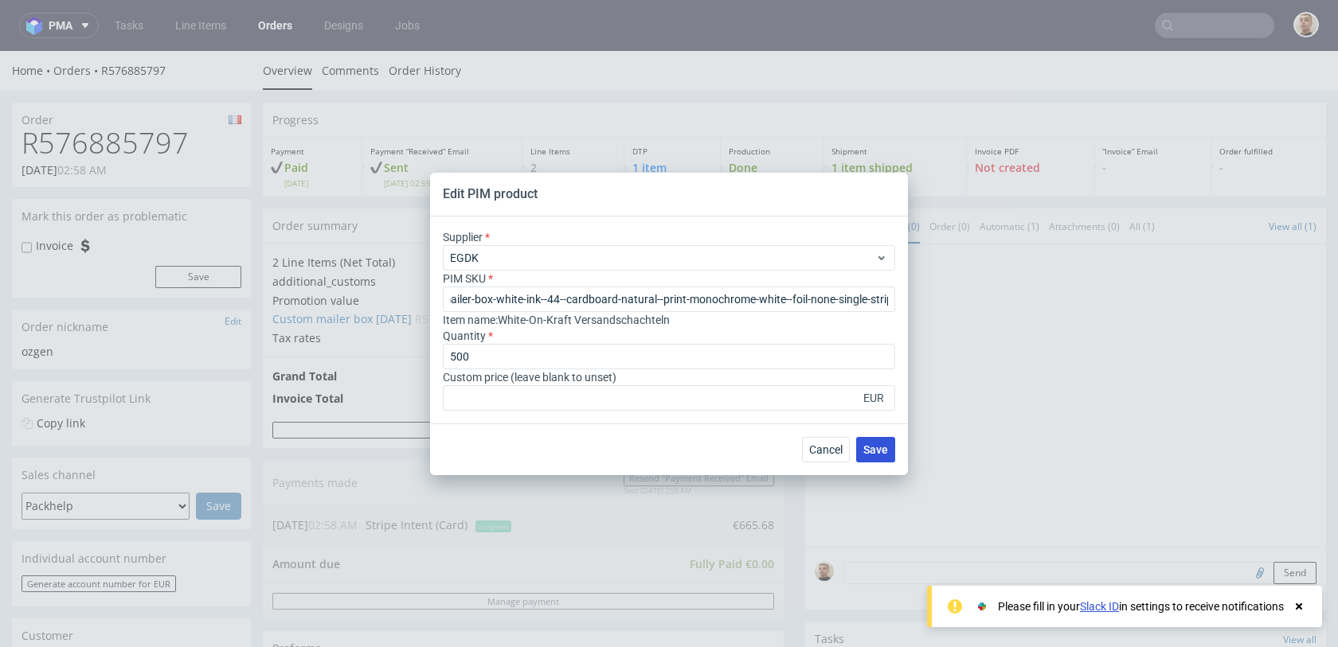
scroll to position [0, 0]
click at [876, 455] on span "Save" at bounding box center [875, 449] width 25 height 11
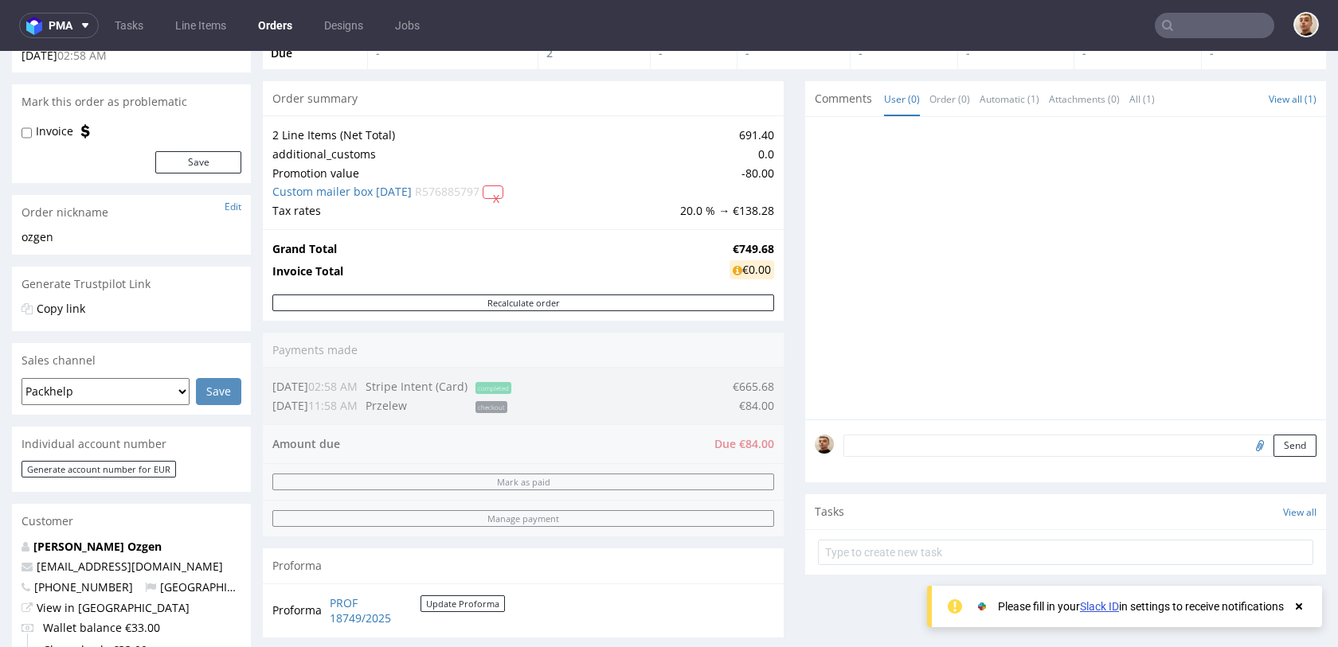
scroll to position [119, 0]
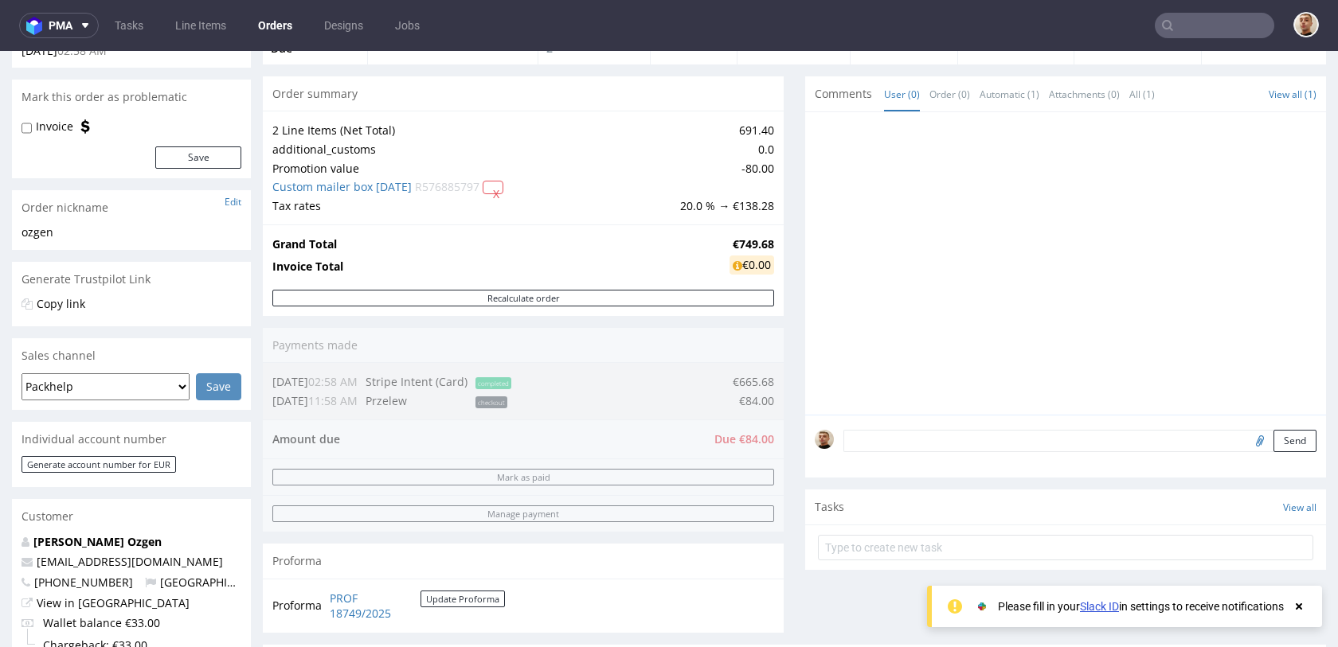
drag, startPoint x: 741, startPoint y: 443, endPoint x: 761, endPoint y: 444, distance: 20.7
click at [761, 444] on div "Order summary 2 Line Items (Net Total) 691.40 additional_customs 0.0 Promotion …" at bounding box center [523, 360] width 521 height 569
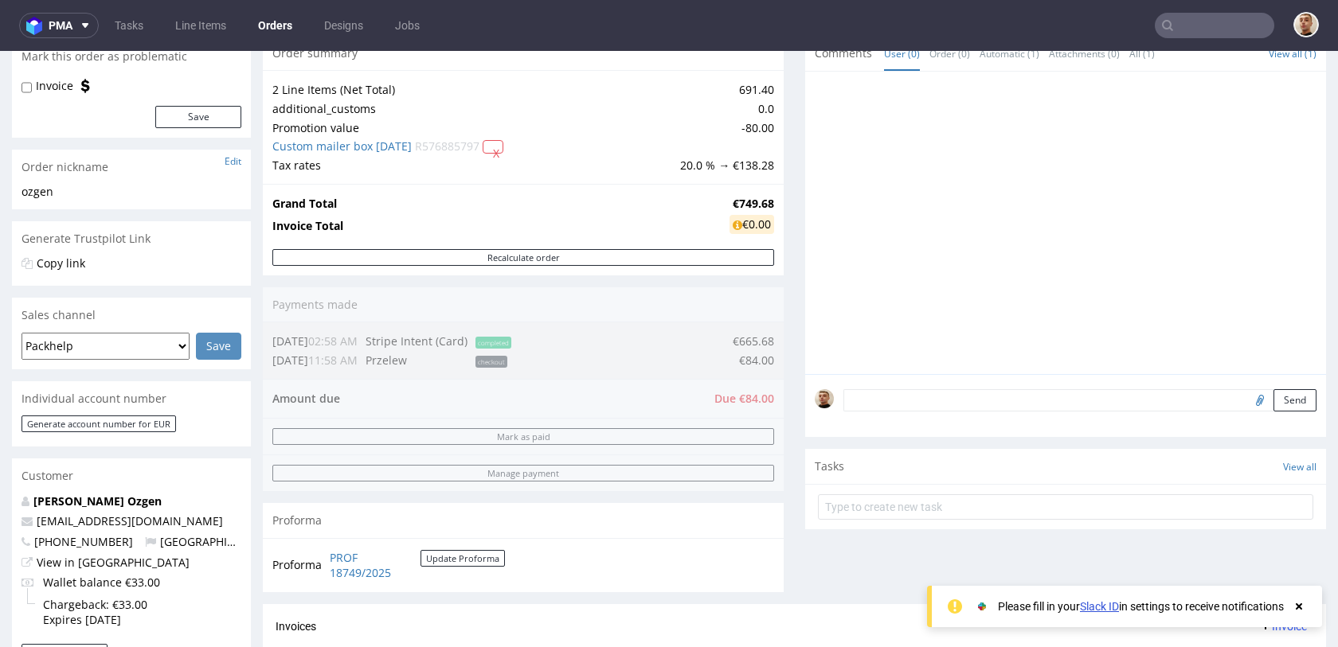
scroll to position [0, 0]
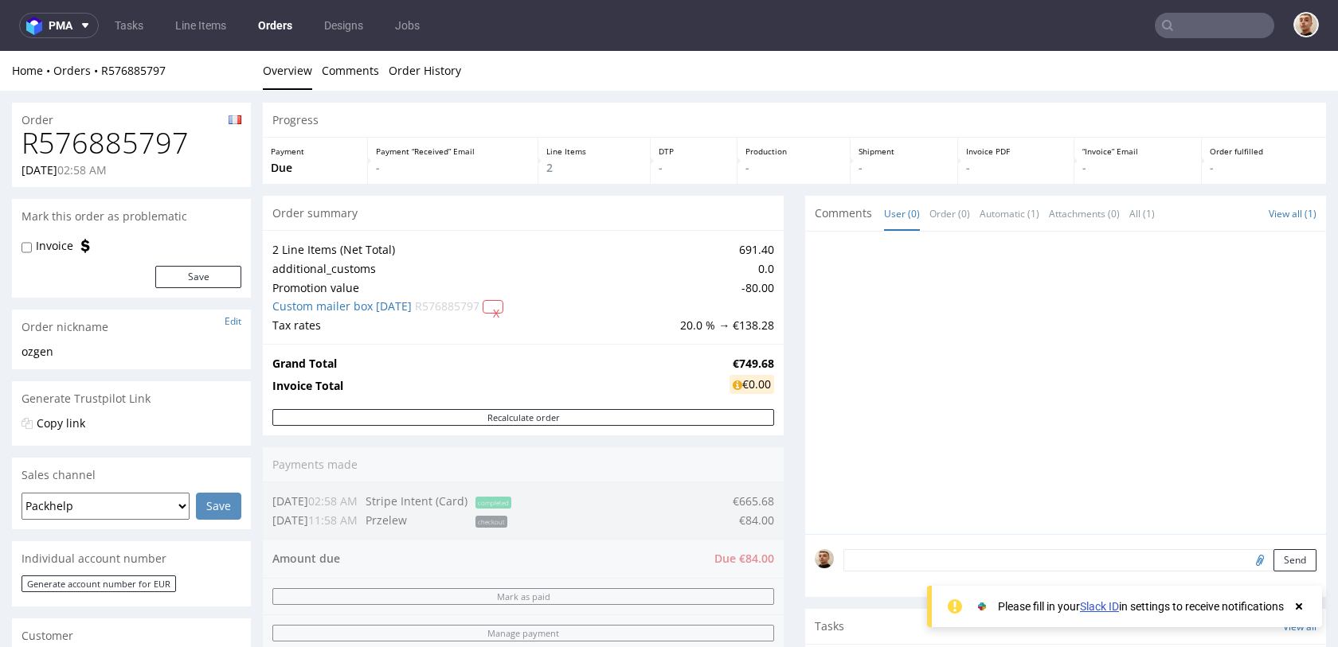
click at [155, 149] on h1 "R576885797" at bounding box center [132, 143] width 220 height 32
copy h1 "R576885797"
drag, startPoint x: 730, startPoint y: 366, endPoint x: 714, endPoint y: 366, distance: 15.9
click at [726, 366] on td "€749.68" at bounding box center [750, 363] width 49 height 19
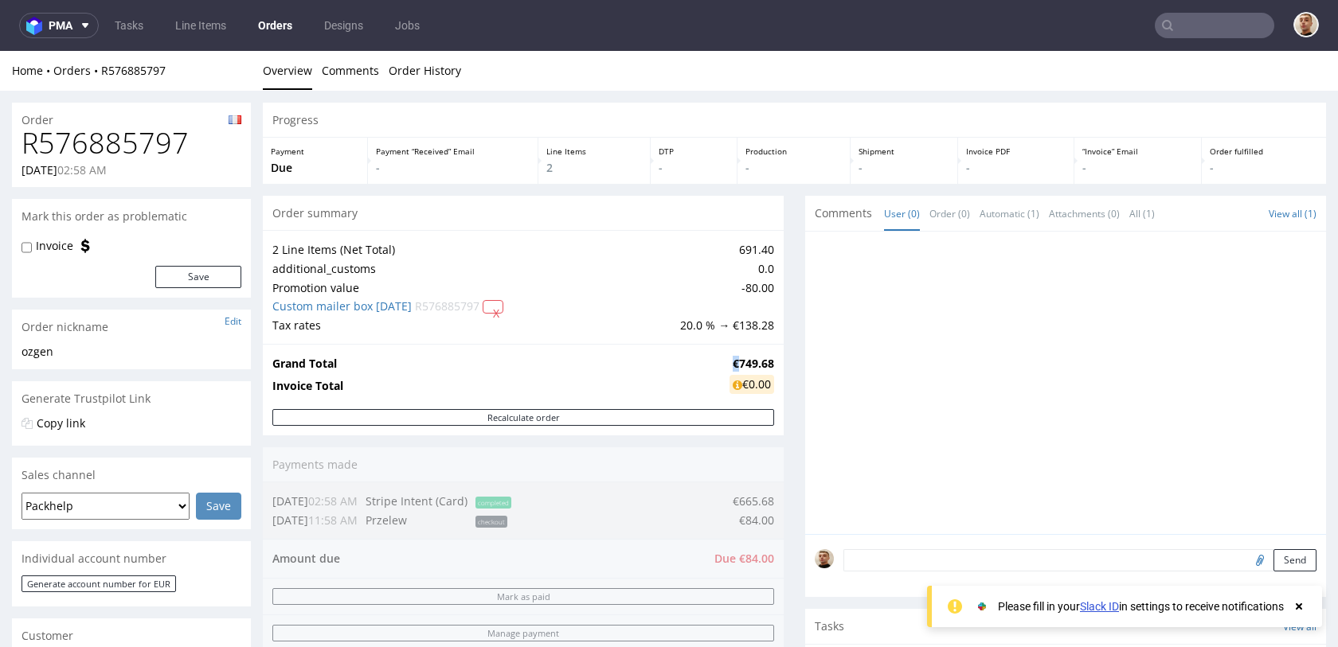
copy strong "€"
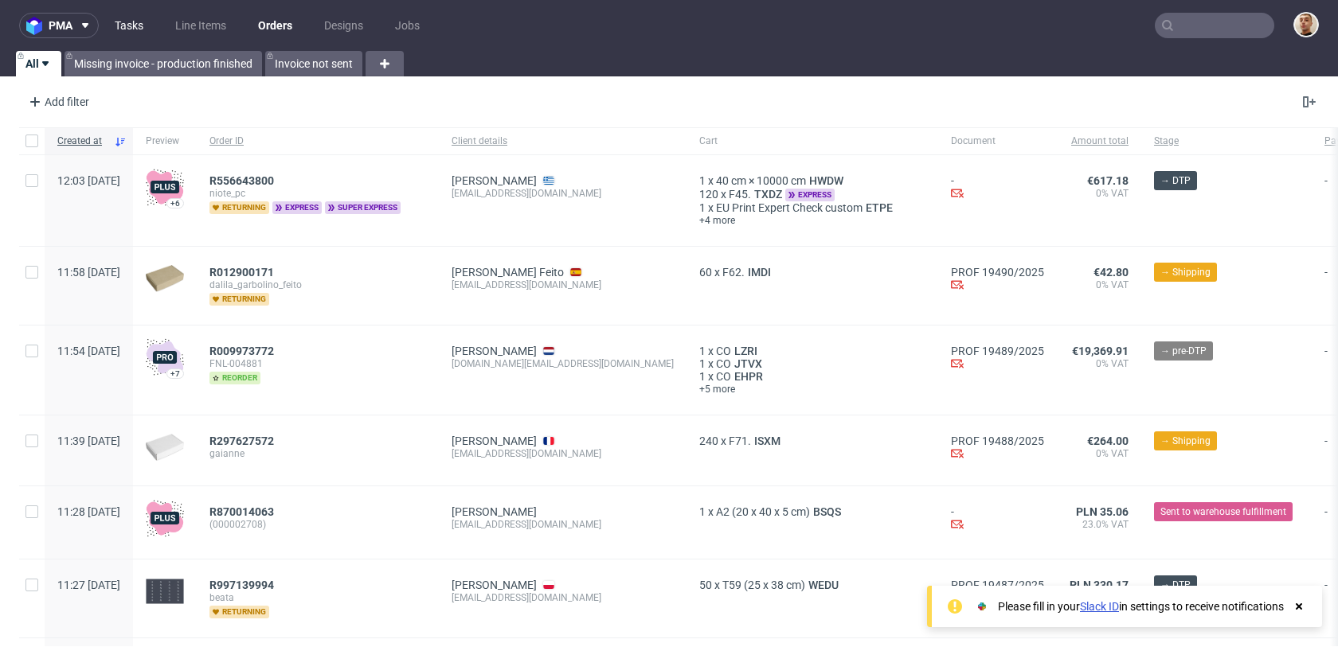
click at [140, 26] on link "Tasks" at bounding box center [129, 25] width 48 height 25
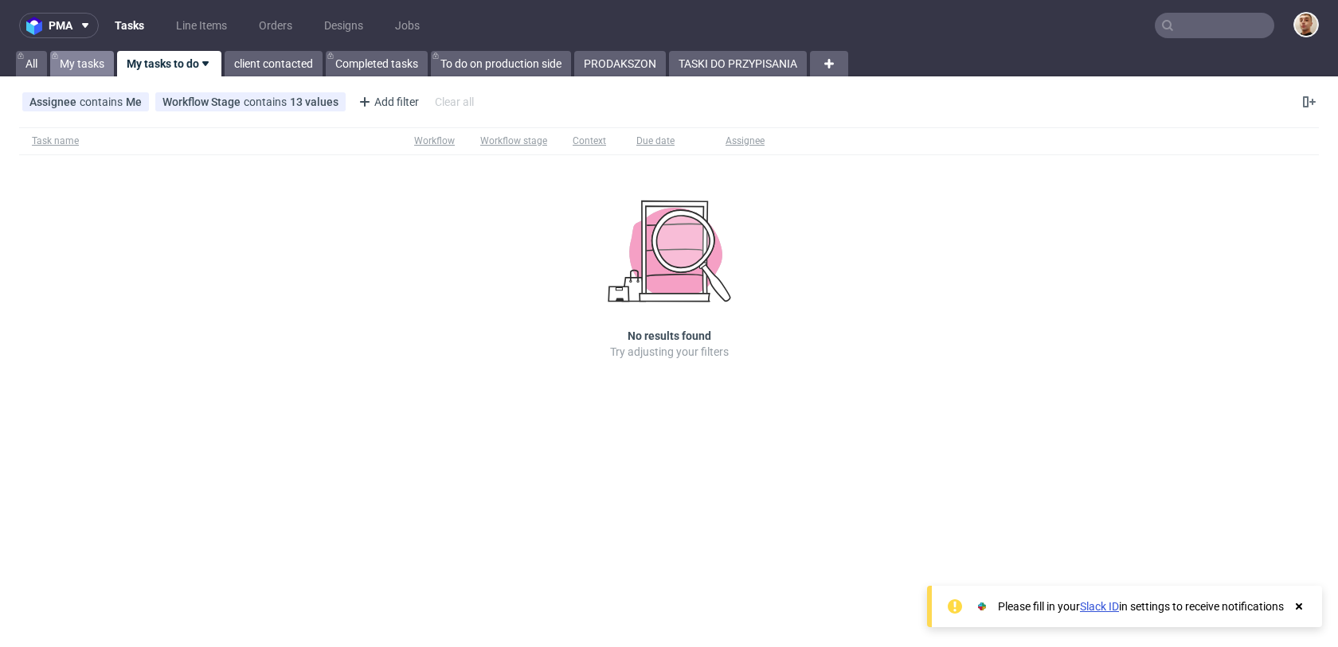
click at [92, 67] on link "My tasks" at bounding box center [82, 63] width 64 height 25
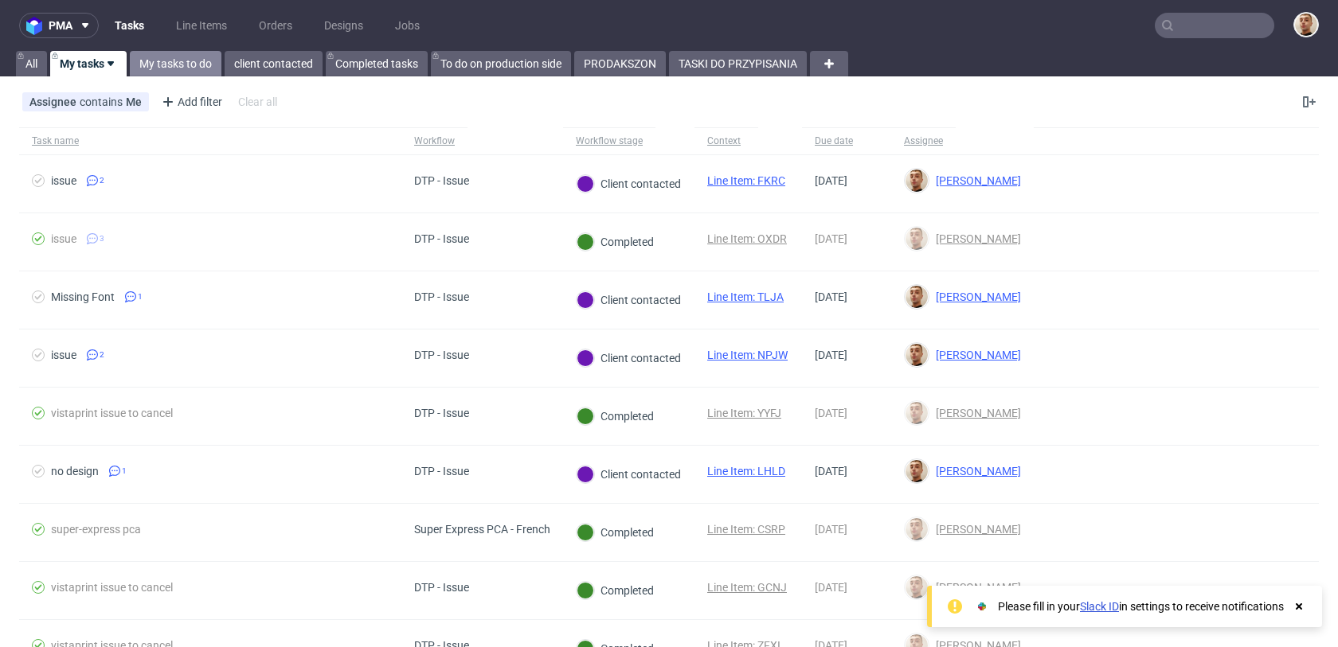
click at [162, 66] on link "My tasks to do" at bounding box center [176, 63] width 92 height 25
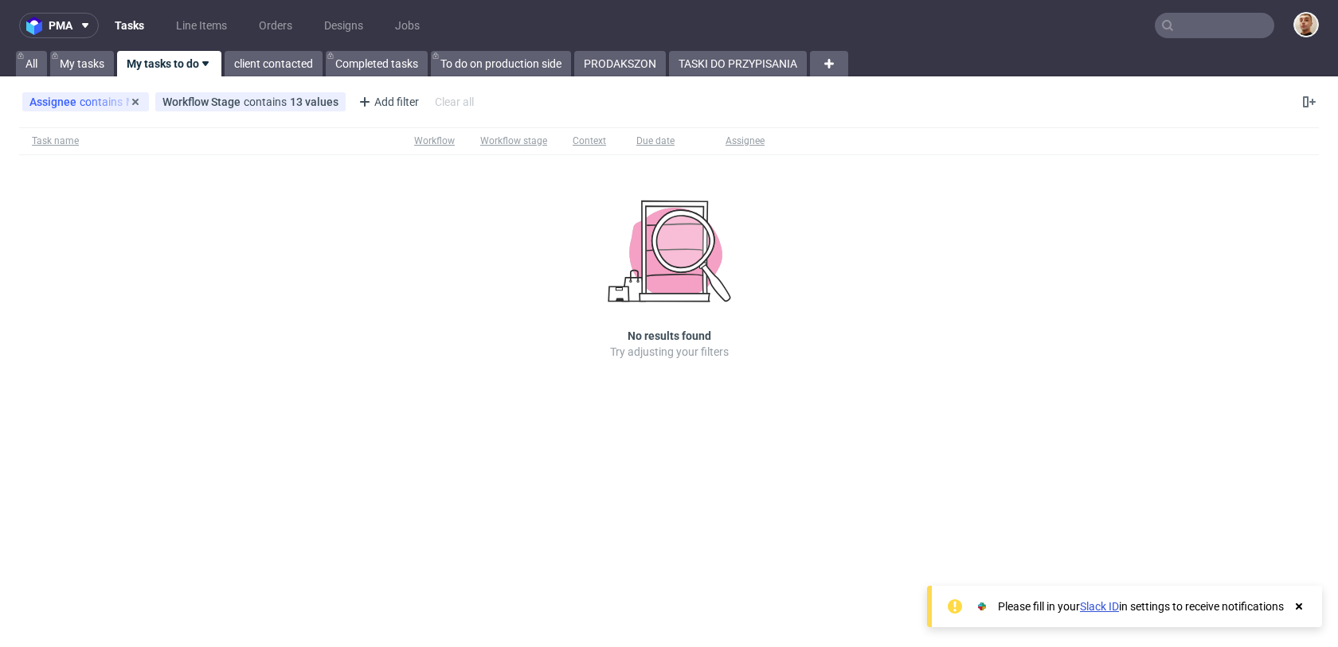
click at [80, 100] on span "contains" at bounding box center [103, 102] width 46 height 13
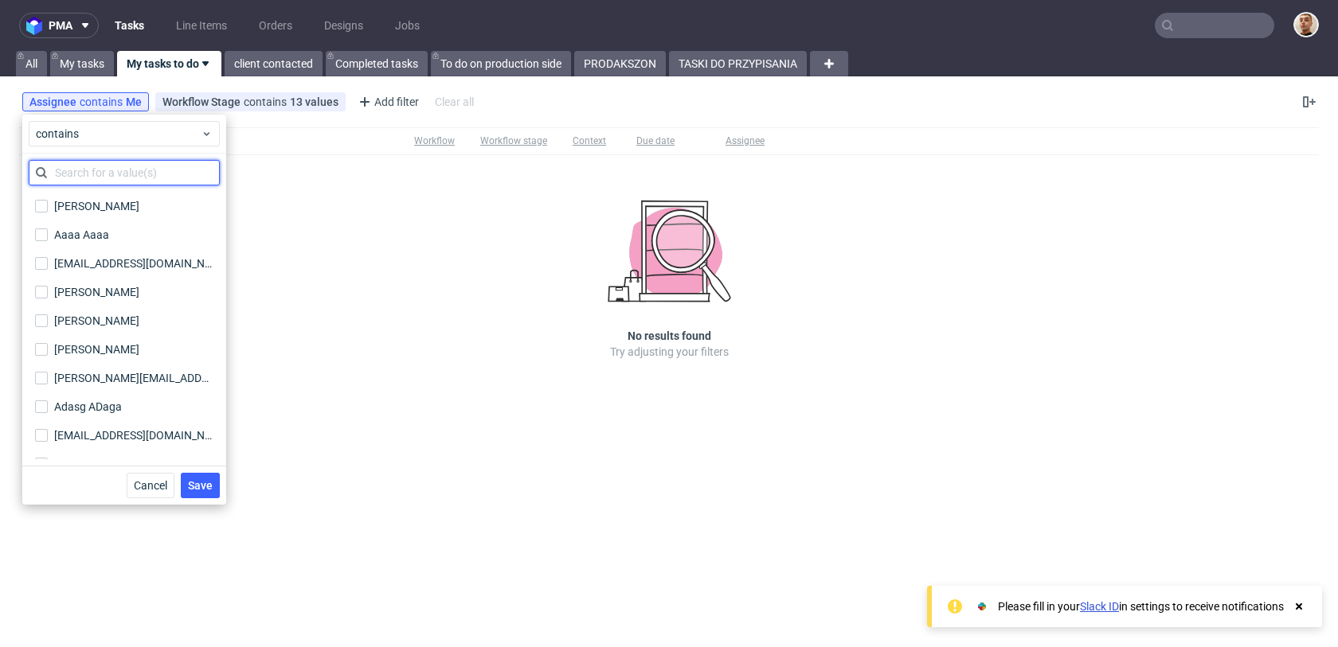
click at [87, 169] on input "text" at bounding box center [124, 172] width 191 height 25
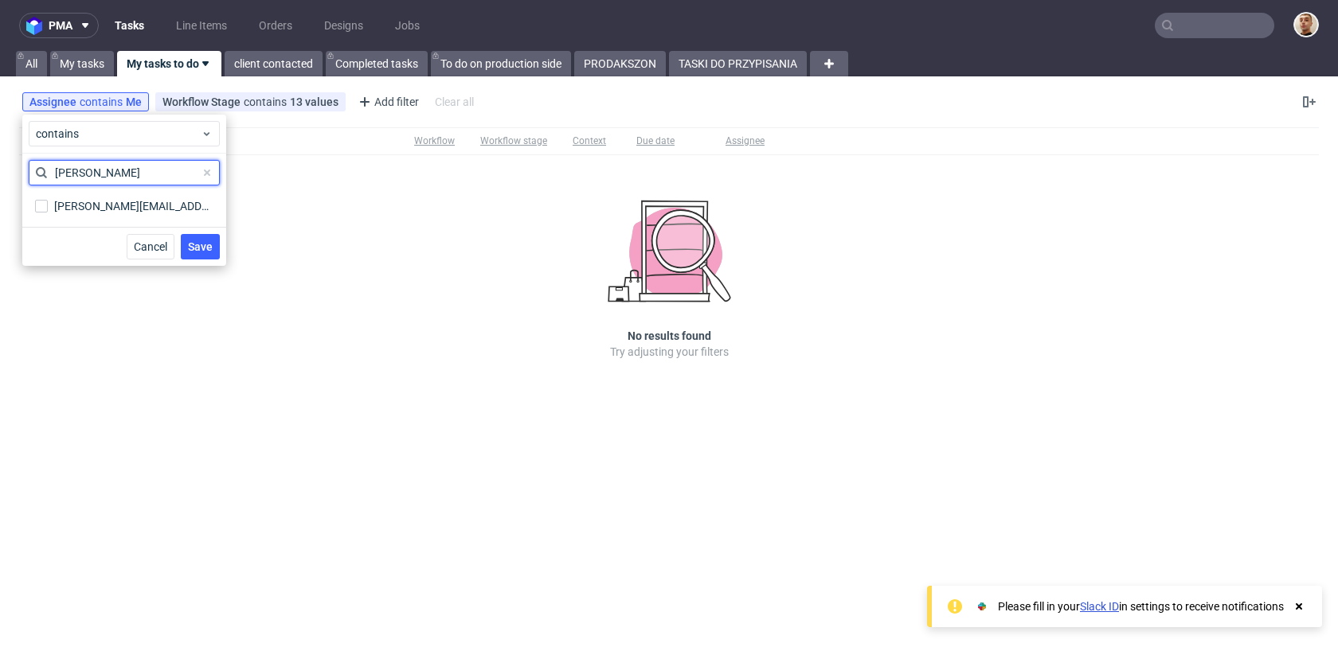
type input "[PERSON_NAME]"
click at [71, 217] on div "[PERSON_NAME][EMAIL_ADDRESS][DOMAIN_NAME] [DOMAIN_NAME][EMAIL_ADDRESS][DOMAIN_N…" at bounding box center [124, 206] width 191 height 29
click at [96, 210] on div "[PERSON_NAME][EMAIL_ADDRESS][DOMAIN_NAME]" at bounding box center [133, 206] width 159 height 16
click at [48, 210] on input "[PERSON_NAME][EMAIL_ADDRESS][DOMAIN_NAME] [DOMAIN_NAME][EMAIL_ADDRESS][DOMAIN_N…" at bounding box center [41, 206] width 13 height 13
checkbox input "true"
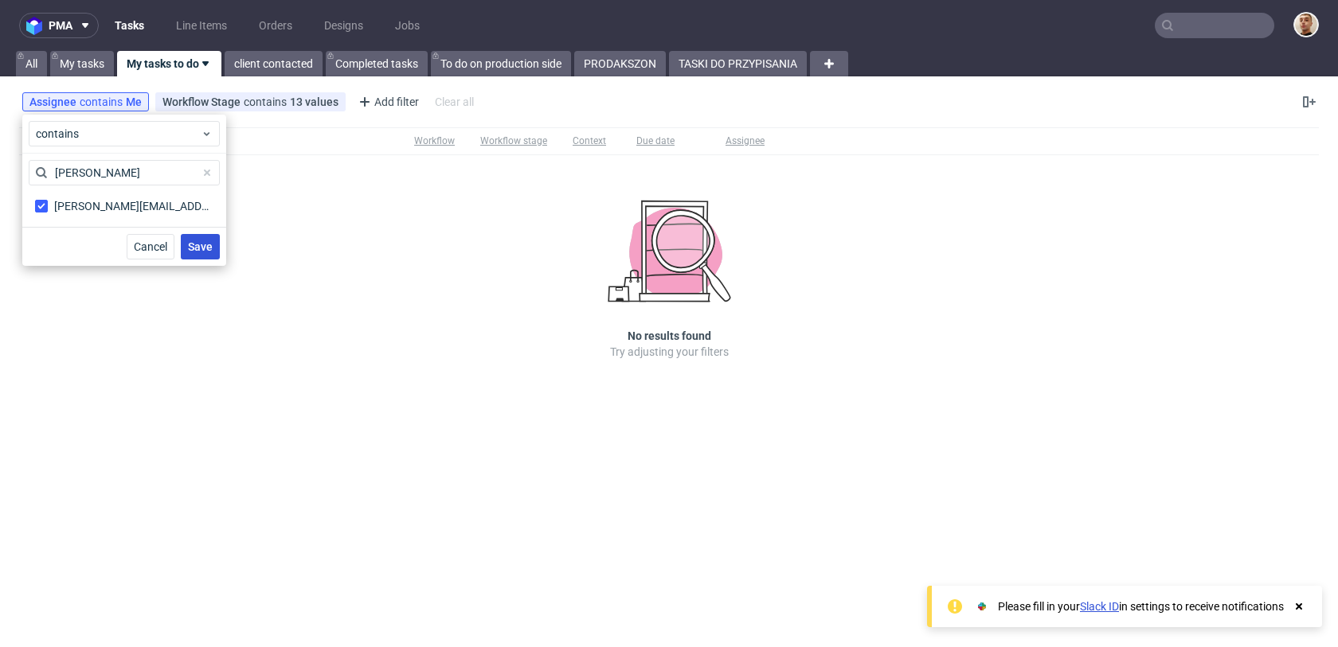
click at [190, 254] on button "Save" at bounding box center [200, 246] width 39 height 25
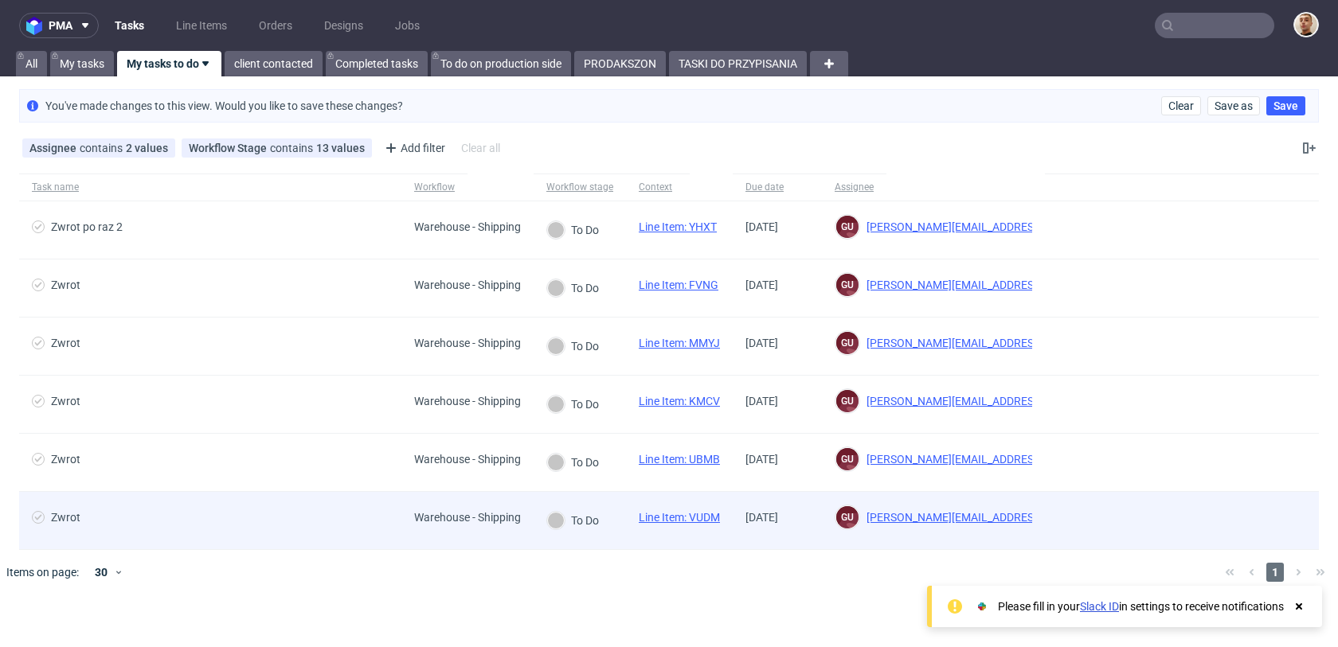
click at [399, 530] on div "Zwrot" at bounding box center [210, 520] width 382 height 57
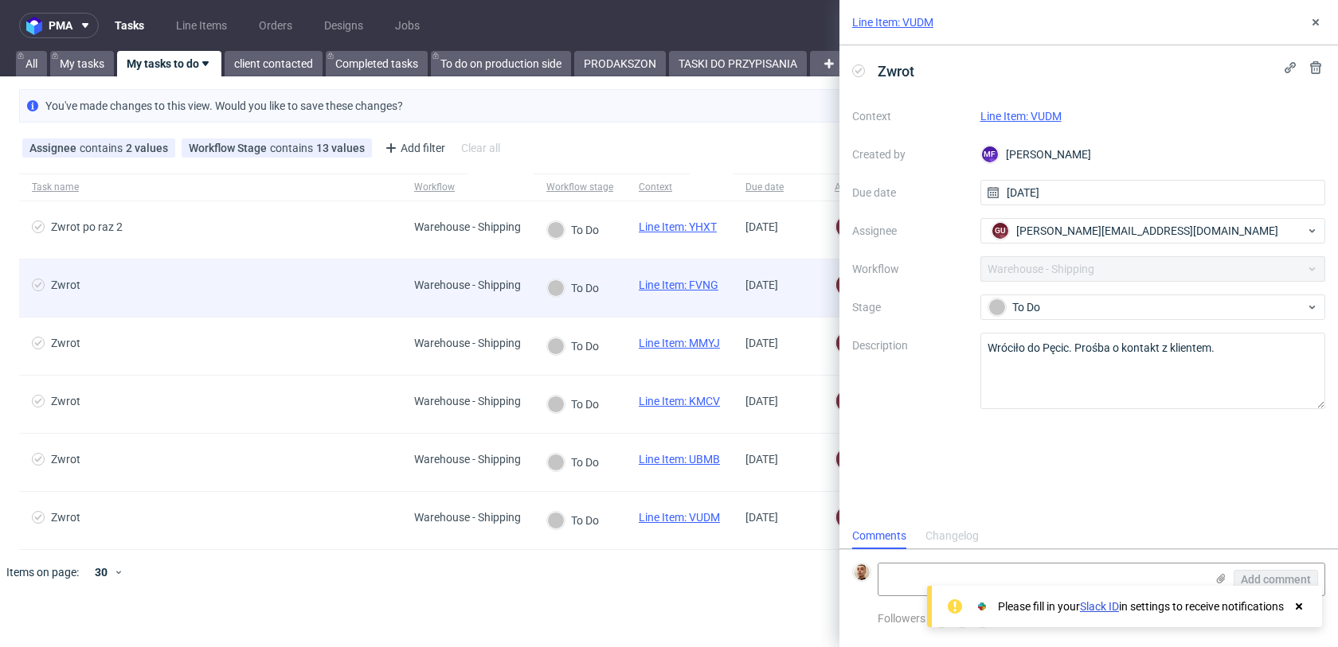
scroll to position [13, 0]
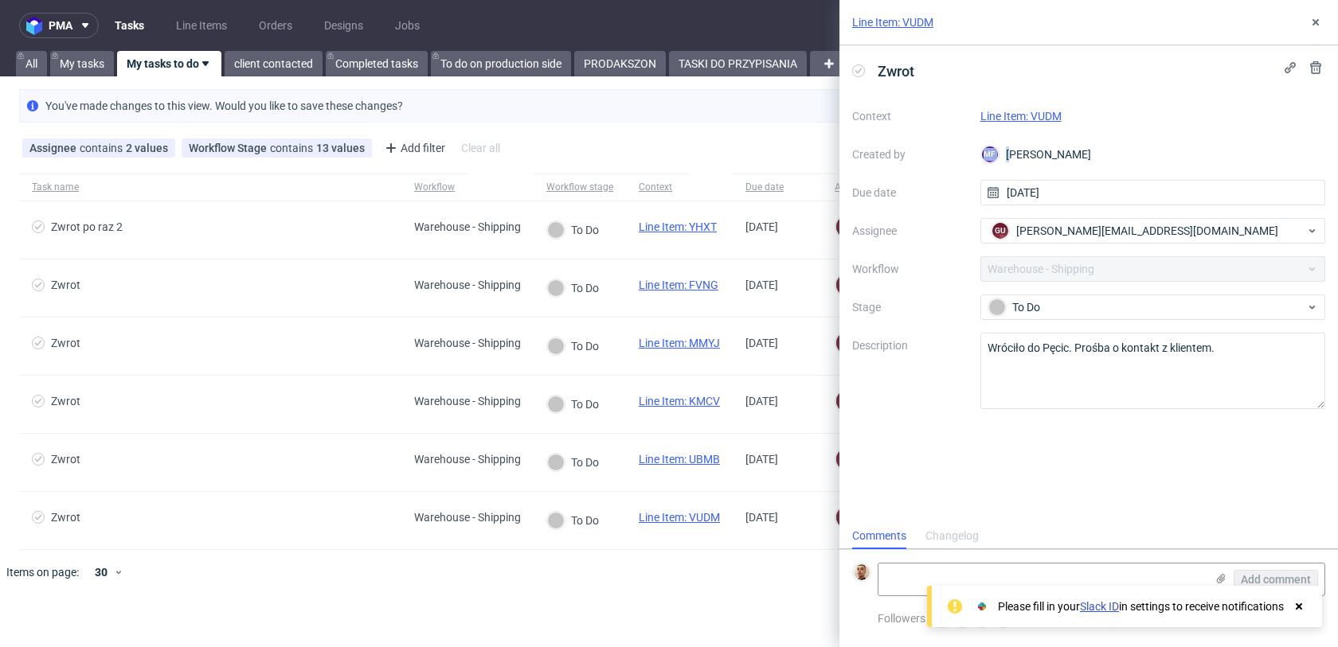
drag, startPoint x: 1015, startPoint y: 154, endPoint x: 1142, endPoint y: 155, distance: 127.4
click at [1142, 155] on div "MF [PERSON_NAME]" at bounding box center [1153, 154] width 346 height 25
drag, startPoint x: 1014, startPoint y: 347, endPoint x: 1097, endPoint y: 348, distance: 83.6
click at [1098, 349] on textarea "Wróciło do Pęcic. Prośba o kontakt z klientem." at bounding box center [1153, 371] width 346 height 76
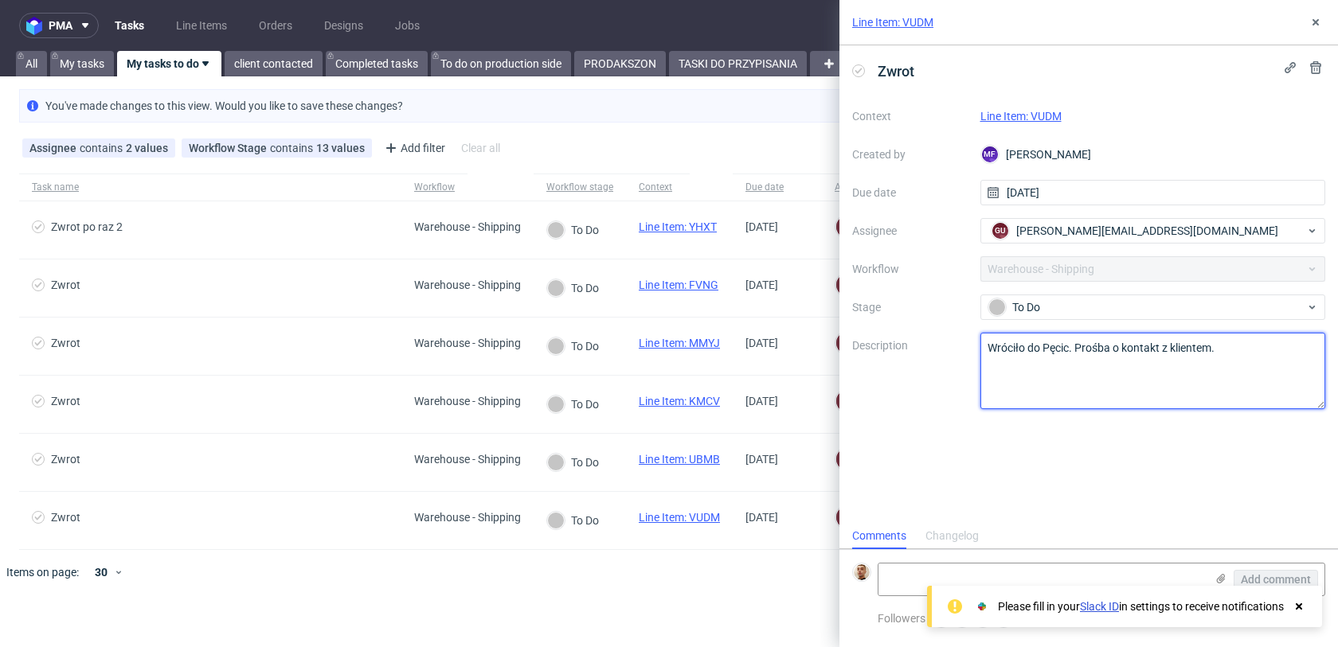
click at [1215, 360] on textarea "Wróciło do Pęcic. Prośba o kontakt z klientem." at bounding box center [1153, 371] width 346 height 76
click at [1003, 115] on link "Line Item: VUDM" at bounding box center [1020, 116] width 81 height 13
click at [899, 567] on textarea at bounding box center [1041, 580] width 327 height 32
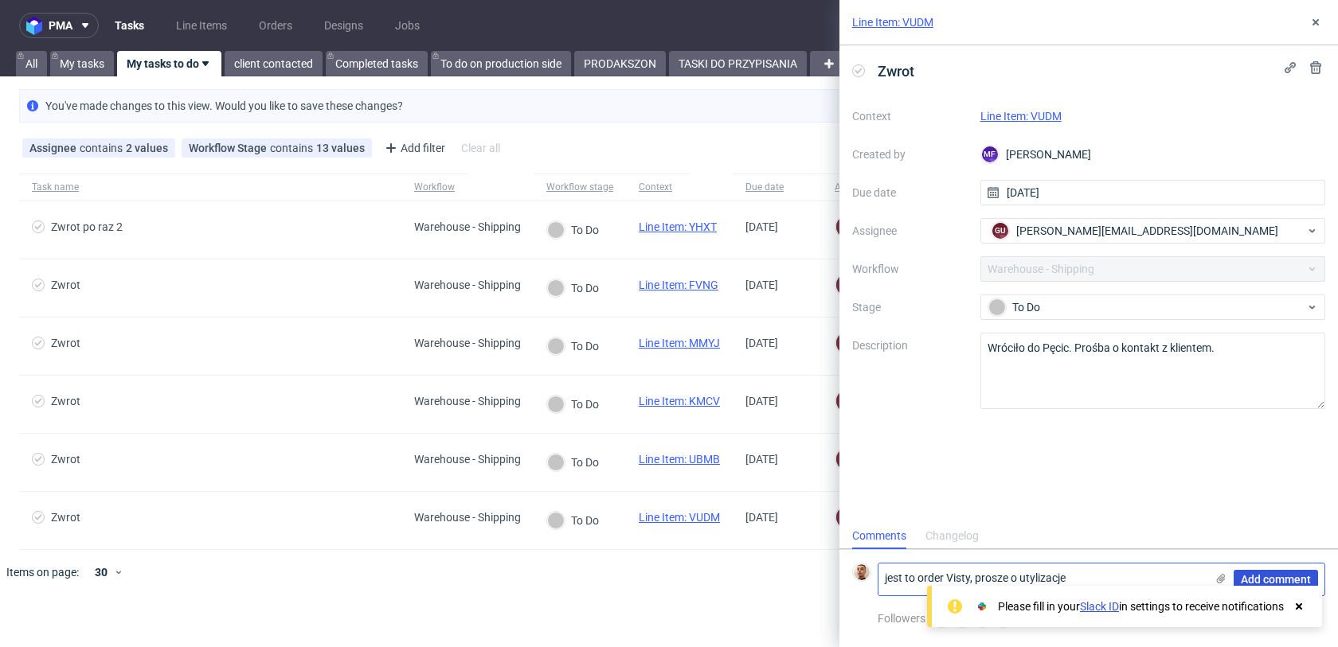
type textarea "jest to order Visty, prosze o utylizacje"
click at [1258, 571] on button "Add comment" at bounding box center [1276, 579] width 84 height 19
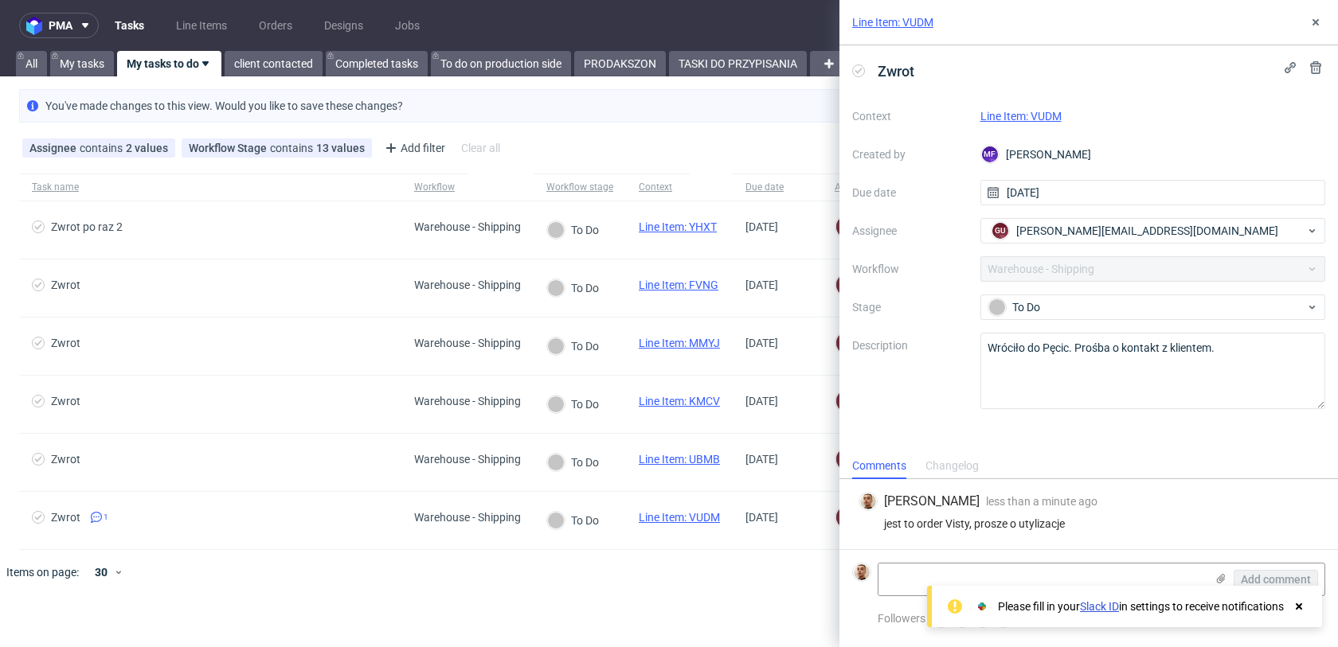
click at [1301, 601] on icon at bounding box center [1299, 607] width 14 height 13
drag, startPoint x: 953, startPoint y: 523, endPoint x: 1034, endPoint y: 523, distance: 81.2
click at [1034, 523] on div "jest to order Visty, prosze o utylizacje" at bounding box center [1089, 524] width 460 height 13
click at [957, 583] on textarea at bounding box center [1041, 580] width 327 height 32
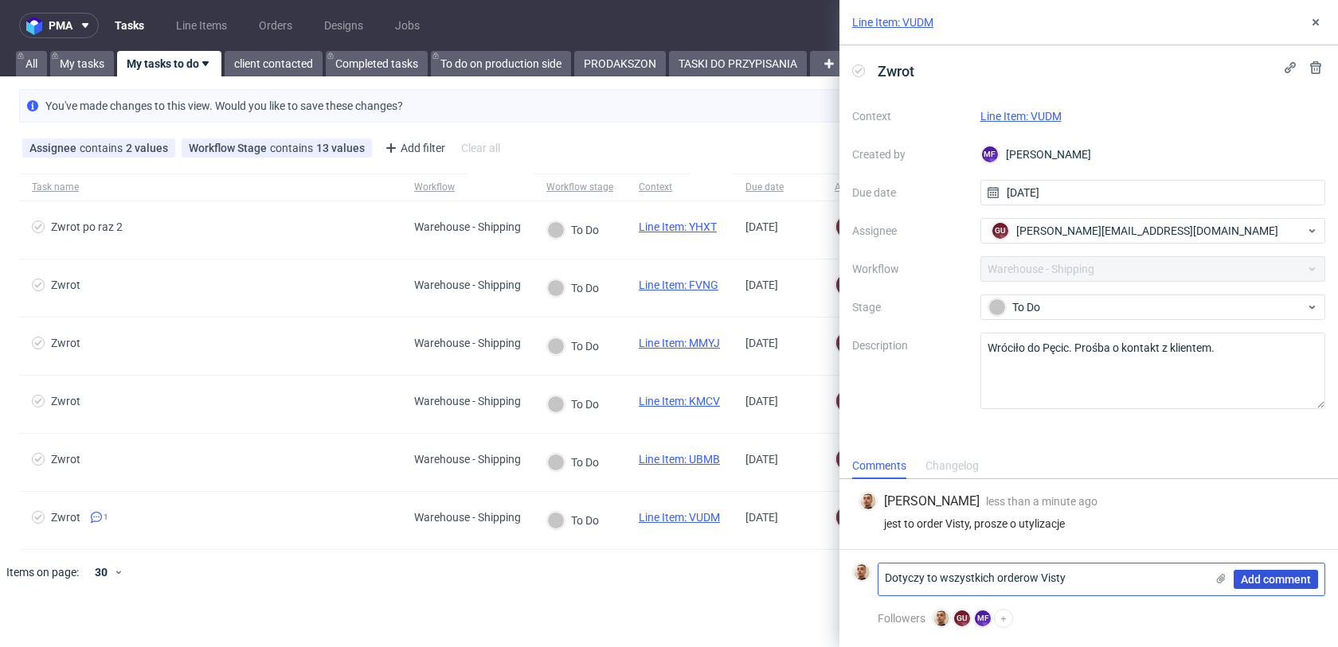
type textarea "Dotyczy to wszystkich orderow Visty"
click at [1269, 583] on span "Add comment" at bounding box center [1276, 579] width 70 height 11
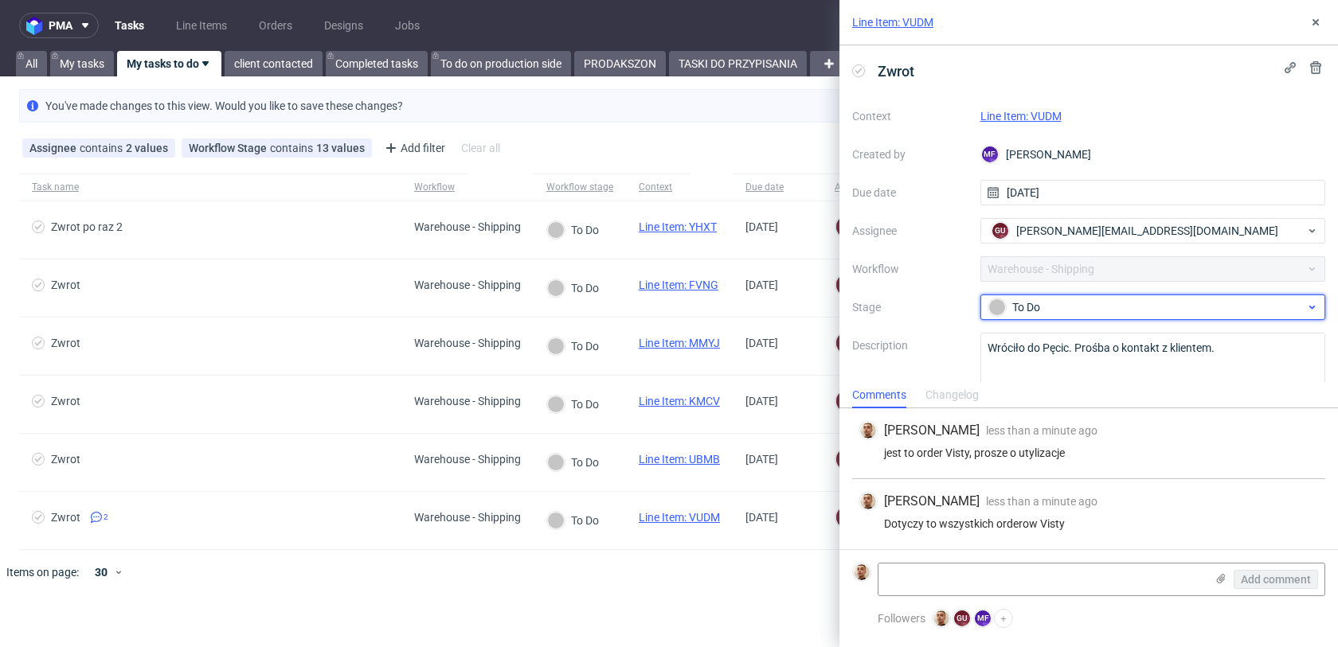
click at [1056, 303] on div "To Do" at bounding box center [1146, 308] width 317 height 18
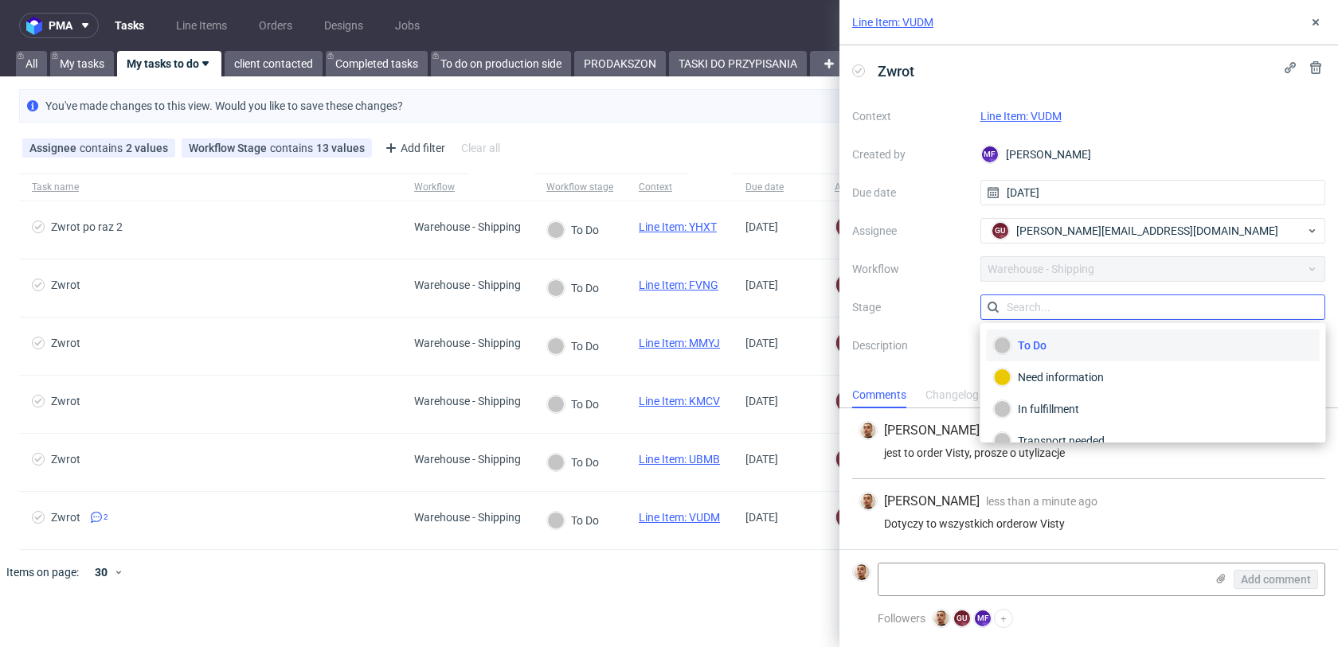
click at [1076, 301] on input "text" at bounding box center [1153, 307] width 346 height 25
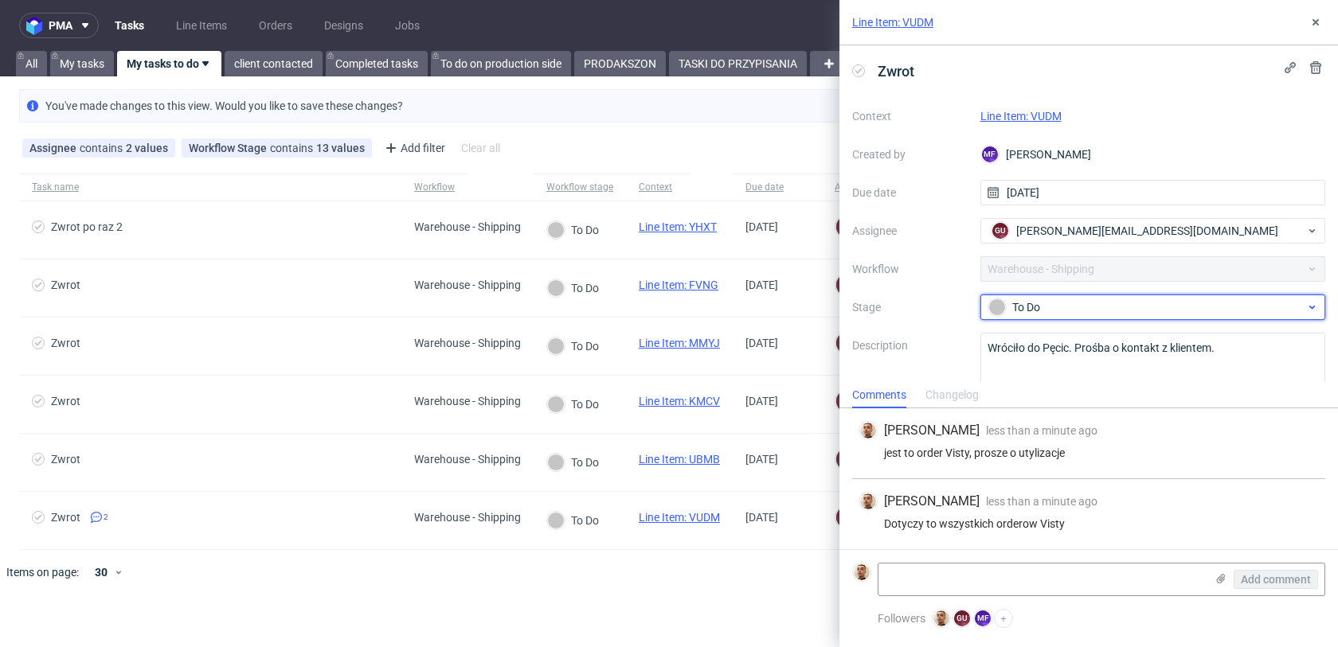
click at [1066, 315] on div "To Do" at bounding box center [1146, 308] width 317 height 18
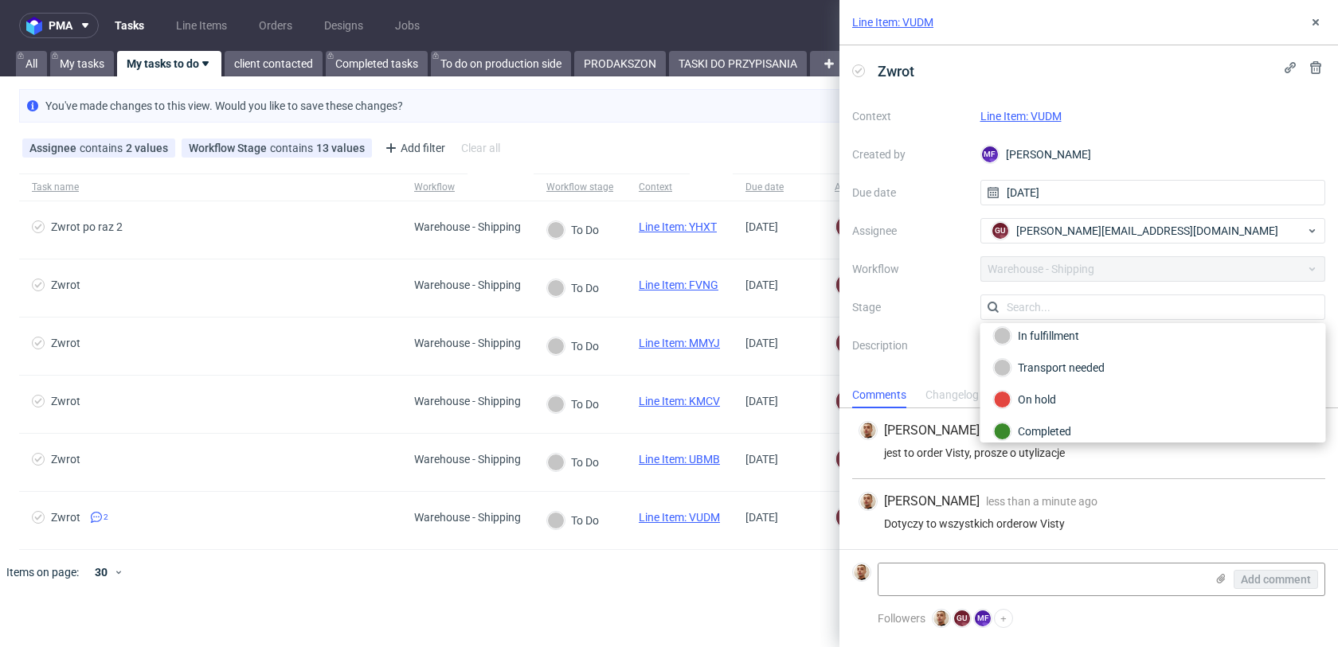
scroll to position [84, 0]
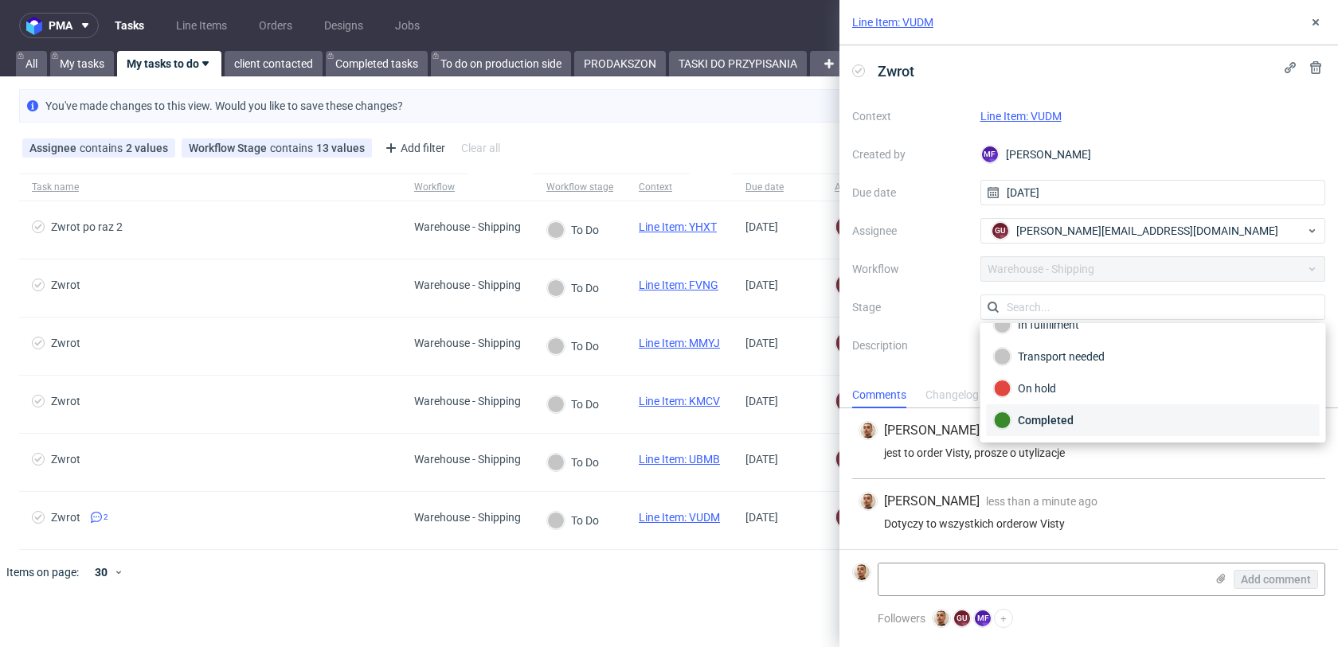
click at [1050, 420] on div "Completed" at bounding box center [1153, 421] width 319 height 18
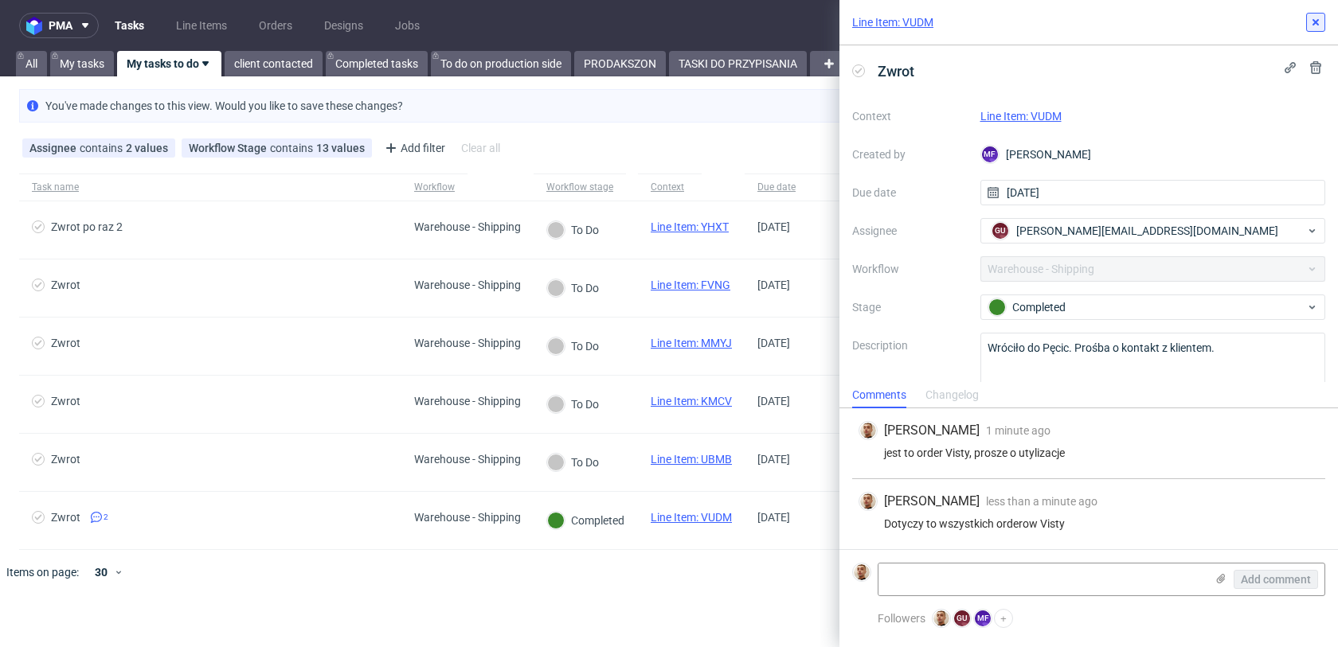
click at [1319, 27] on icon at bounding box center [1315, 22] width 13 height 13
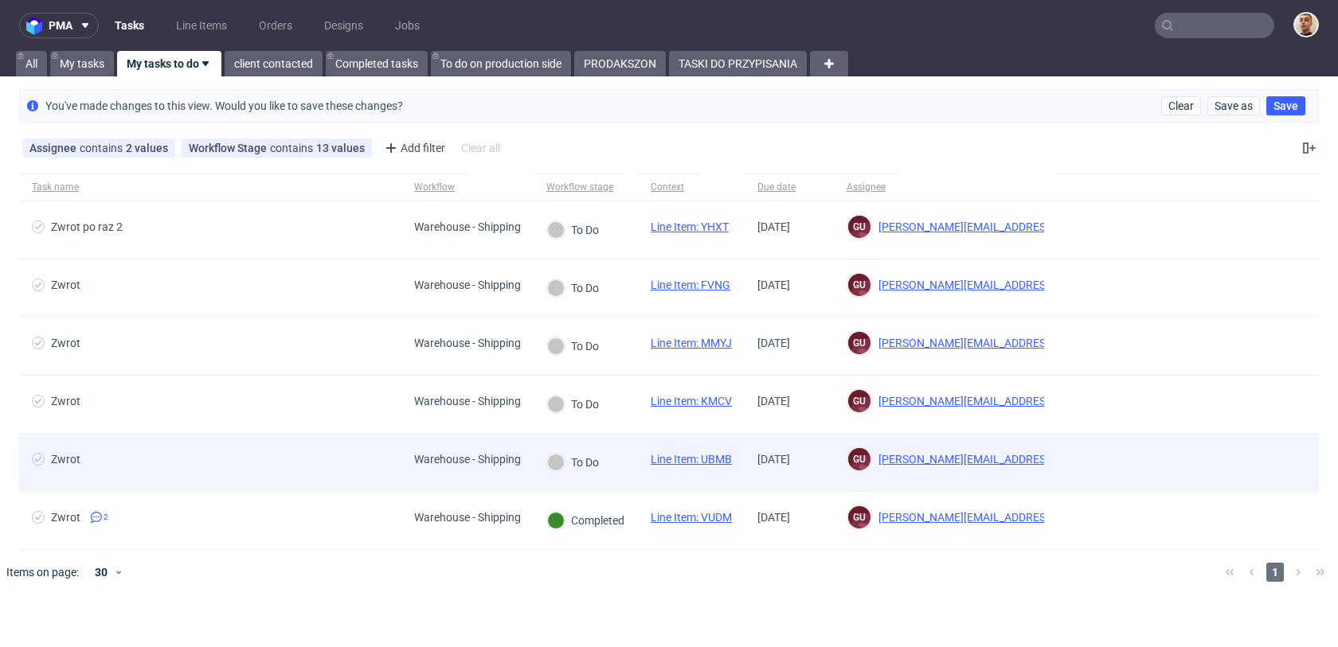
click at [377, 434] on div "Zwrot" at bounding box center [210, 462] width 382 height 57
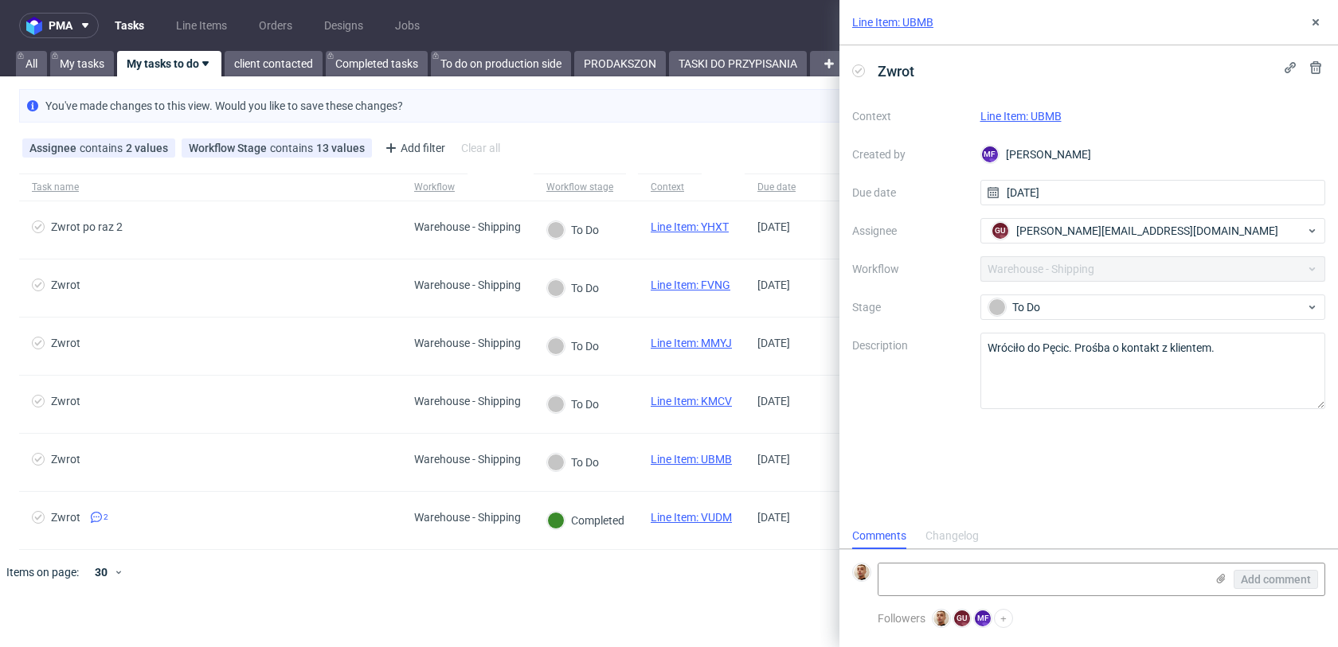
scroll to position [13, 0]
click at [998, 117] on link "Line Item: UBMB" at bounding box center [1020, 116] width 81 height 13
click at [1050, 567] on textarea at bounding box center [1041, 580] width 327 height 32
paste textarea "https://app-eu1.hubspot.com/contacts/25600958/record/0-5/224999080176/"
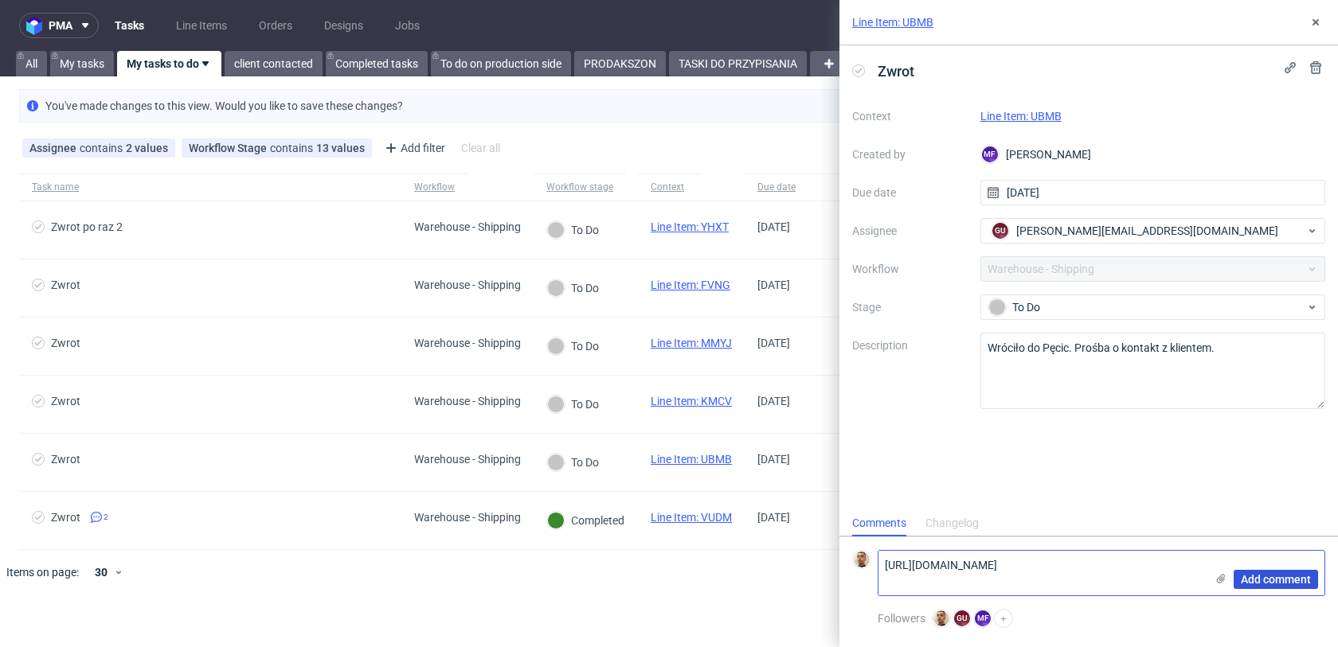
type textarea "https://app-eu1.hubspot.com/contacts/25600958/record/0-5/224999080176/"
click at [1246, 586] on button "Add comment" at bounding box center [1276, 579] width 84 height 19
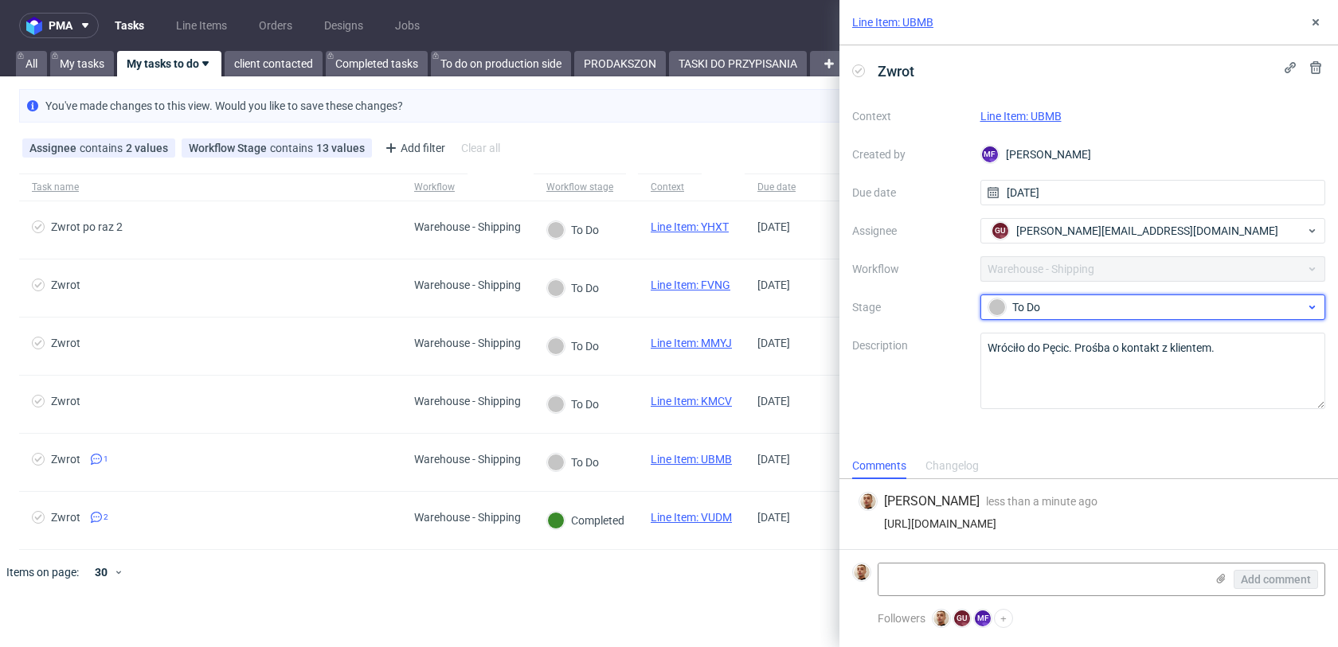
click at [1053, 309] on div "To Do" at bounding box center [1146, 308] width 317 height 18
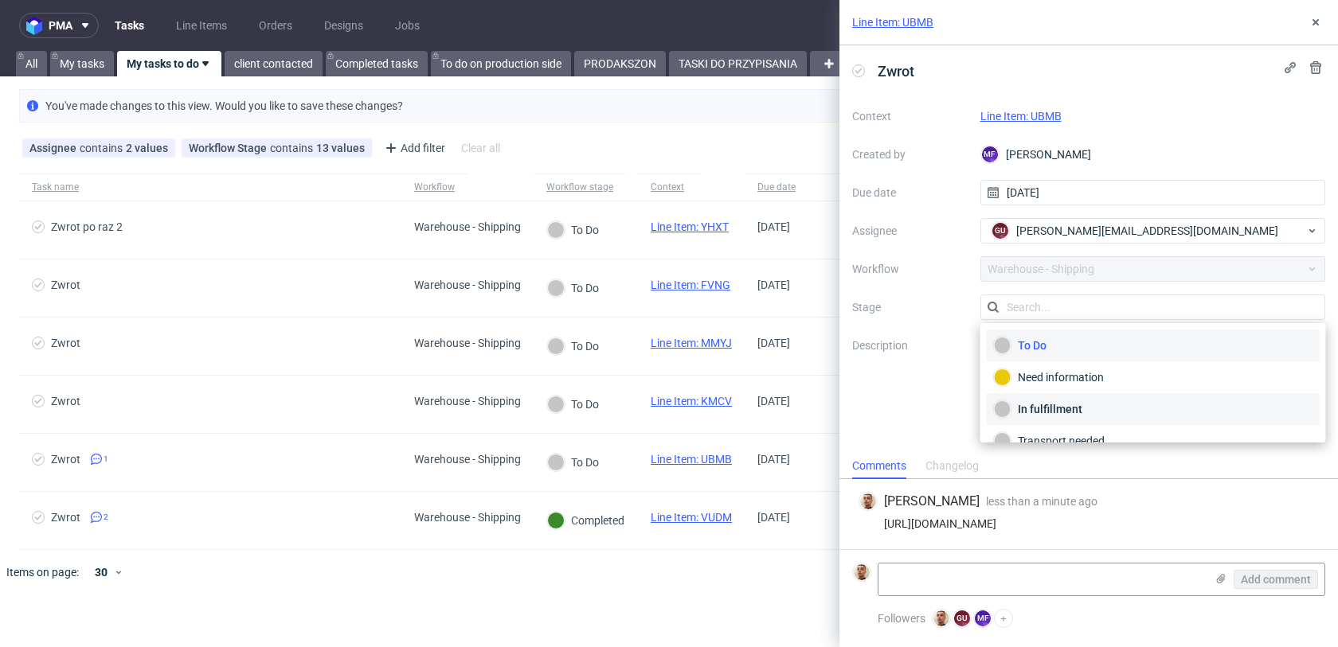
click at [1043, 409] on div "In fulfillment" at bounding box center [1153, 410] width 319 height 18
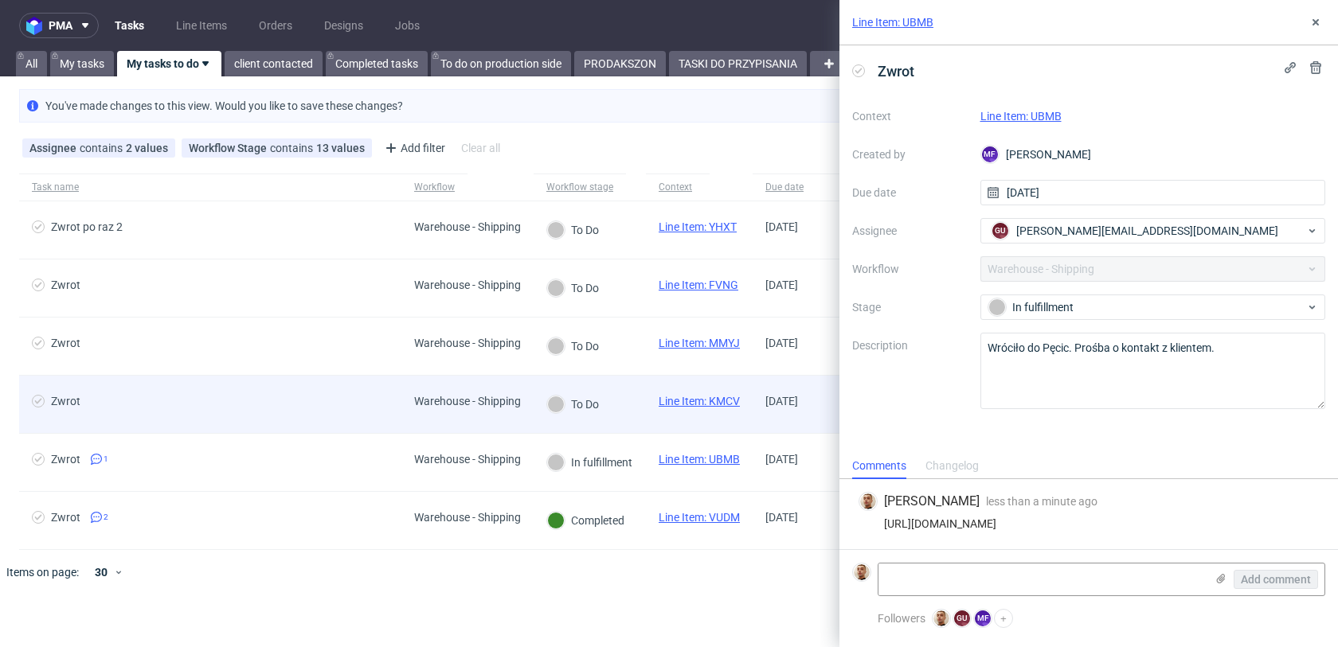
click at [346, 413] on span "Zwrot" at bounding box center [210, 404] width 357 height 19
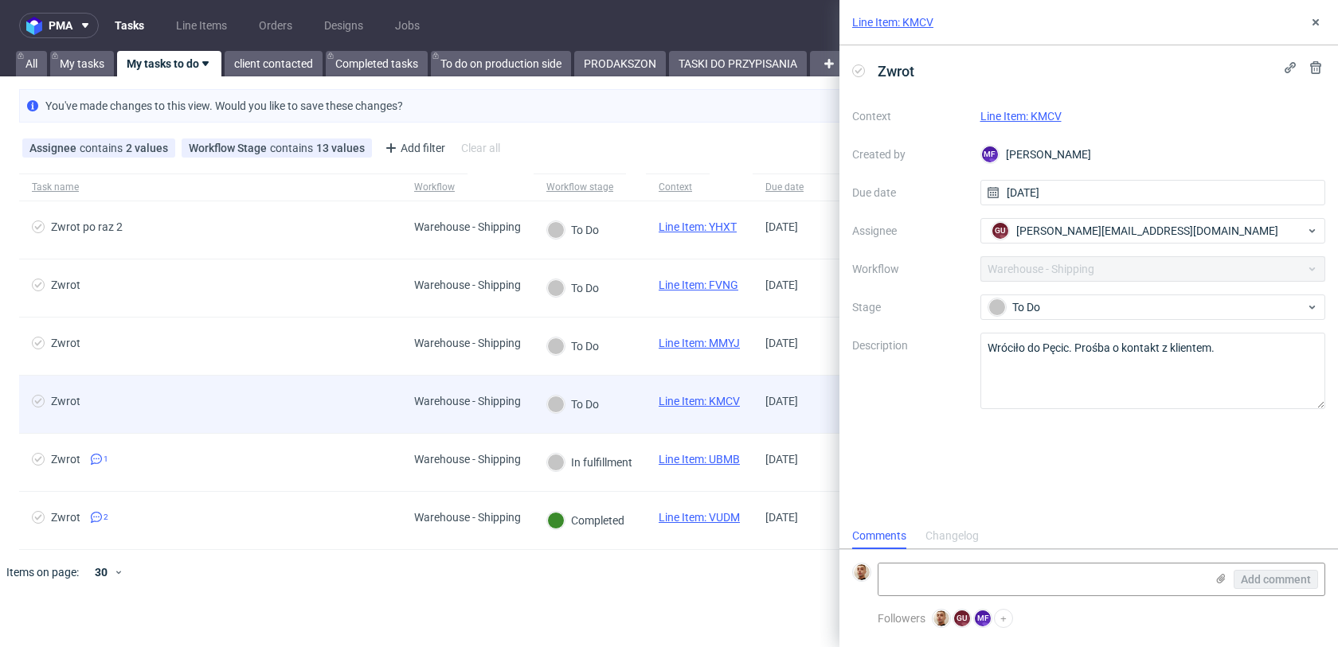
scroll to position [13, 0]
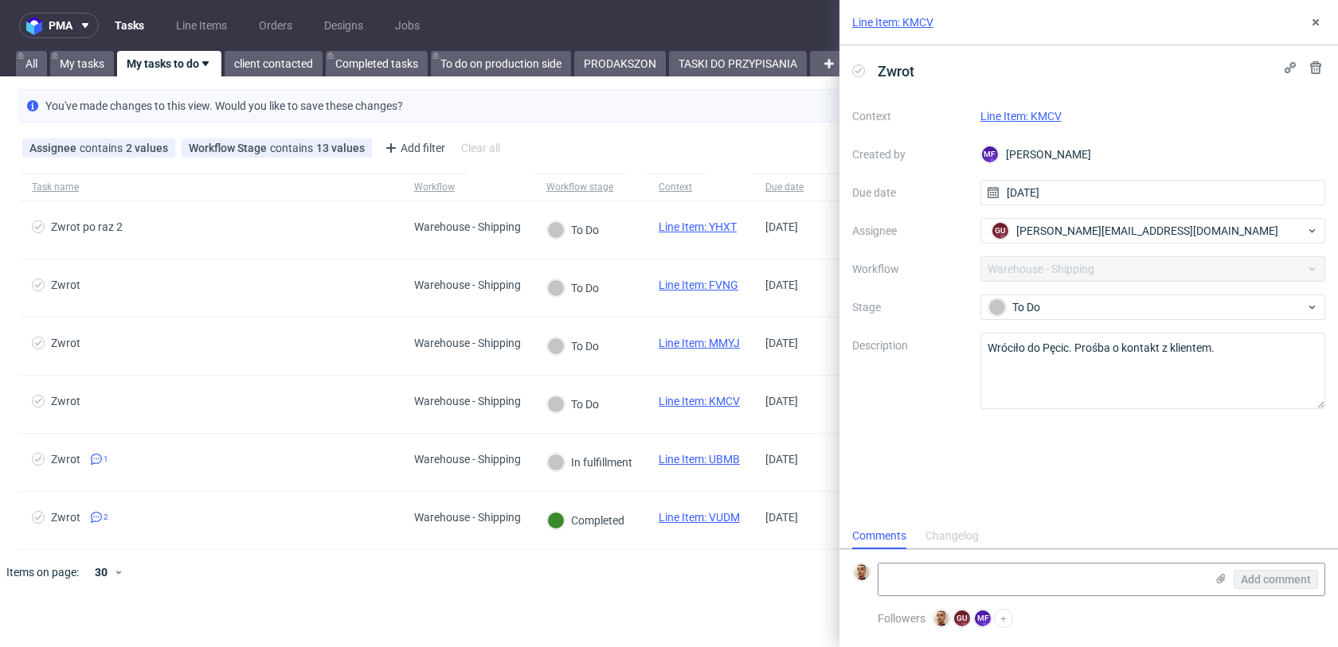
click at [1313, 32] on div "Line Item: KMCV" at bounding box center [1088, 22] width 499 height 45
click at [1312, 16] on icon at bounding box center [1315, 22] width 13 height 13
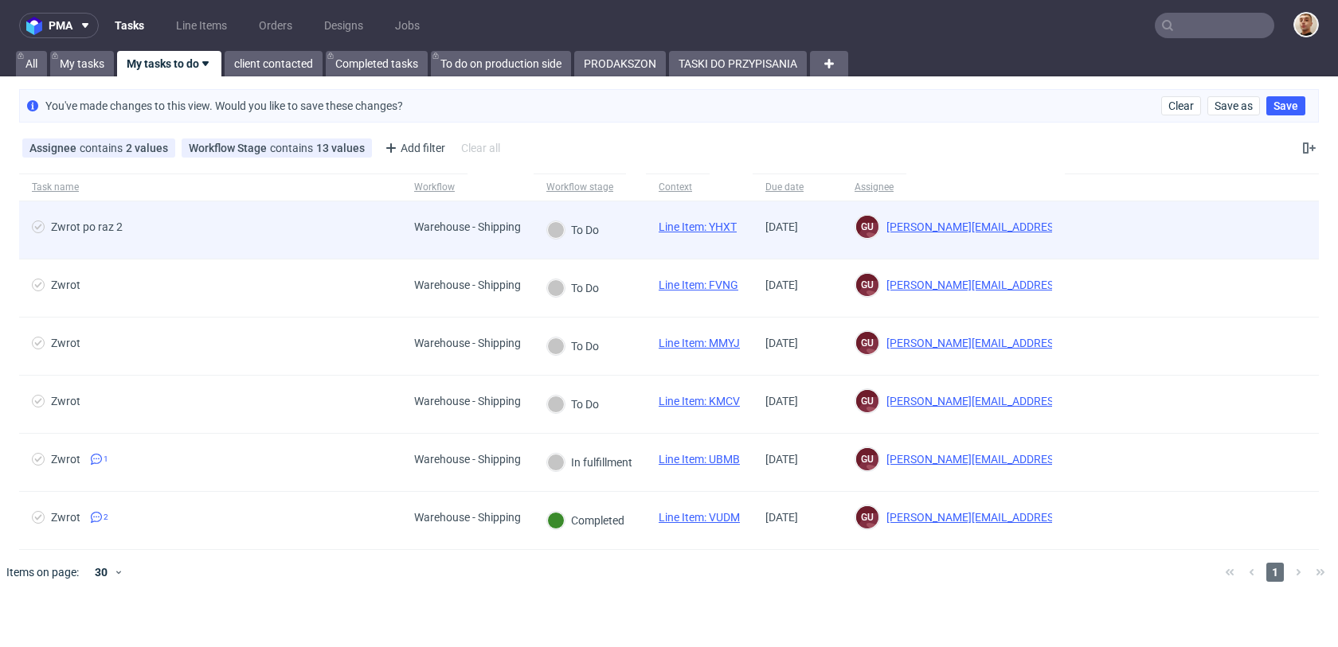
click at [444, 242] on div "Warehouse - Shipping" at bounding box center [467, 229] width 132 height 57
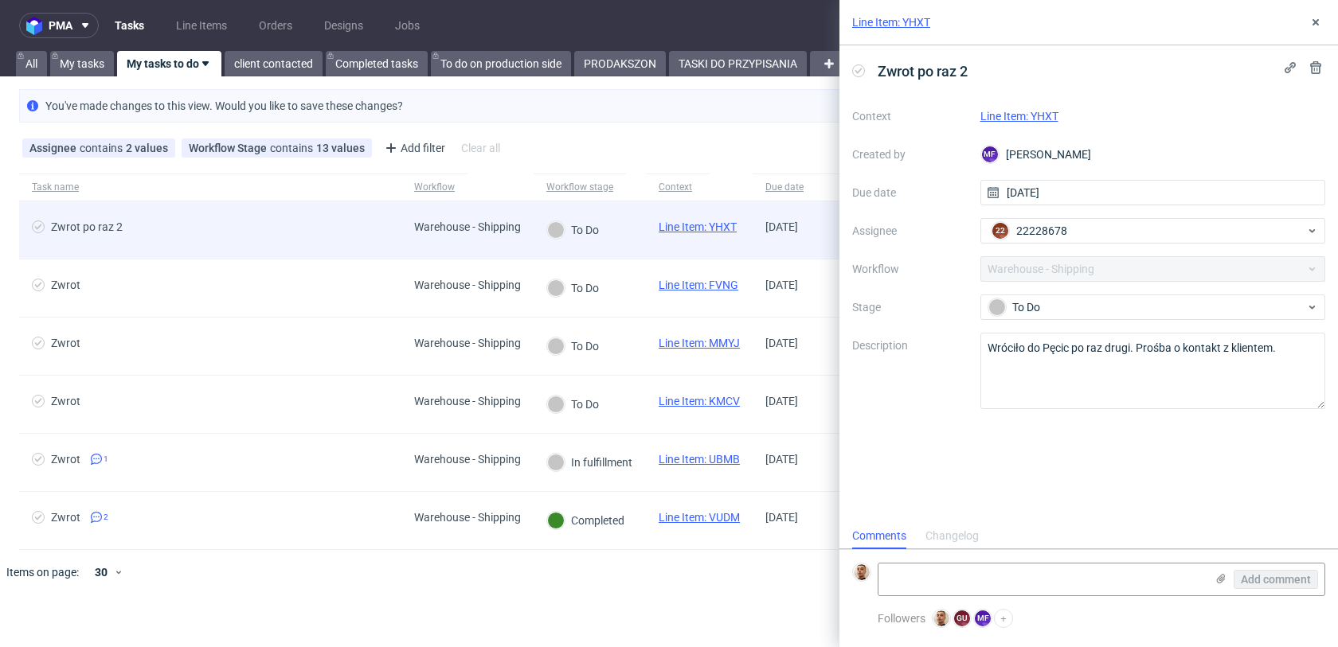
scroll to position [13, 0]
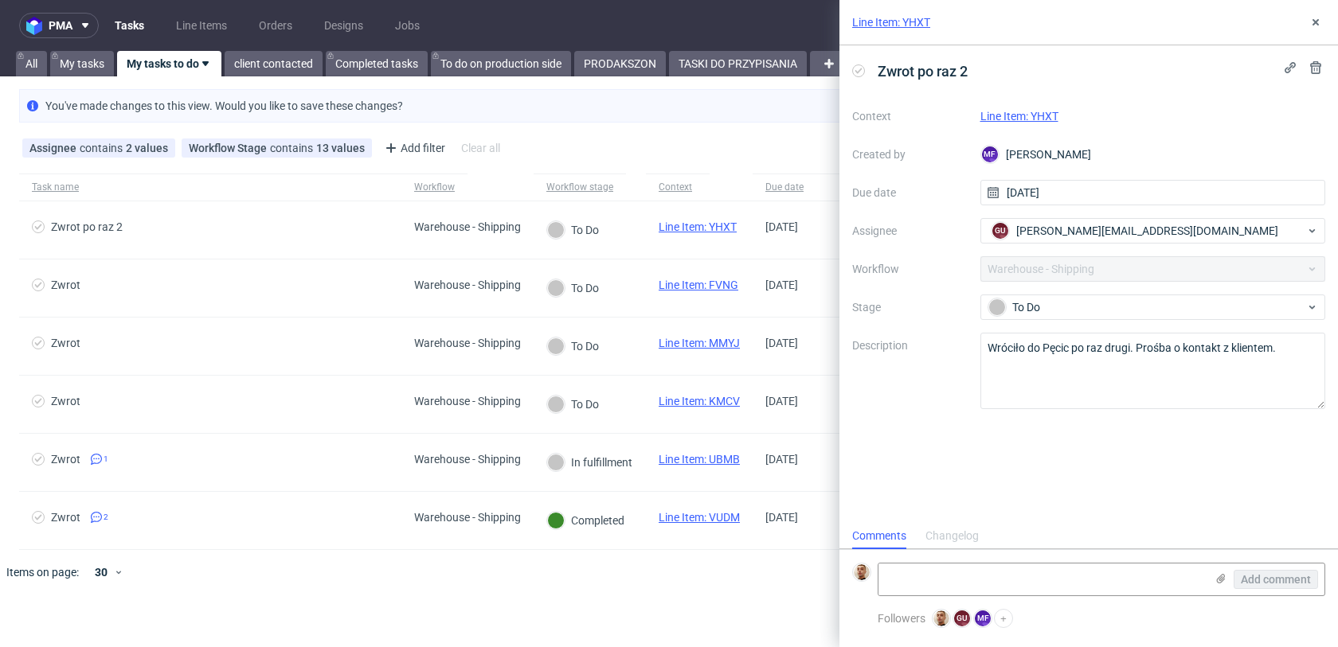
click at [1031, 123] on div "Line Item: YHXT" at bounding box center [1153, 116] width 346 height 19
click at [1031, 116] on link "Line Item: YHXT" at bounding box center [1019, 116] width 78 height 13
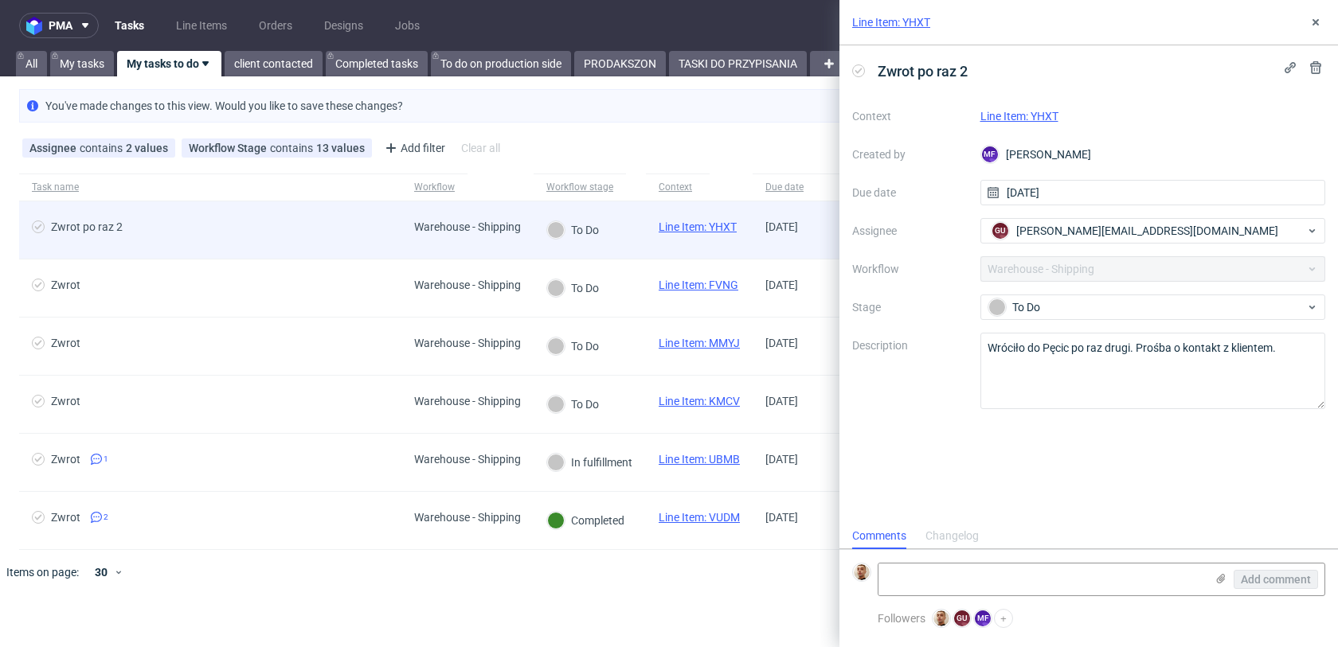
click at [443, 236] on span "Warehouse - Shipping" at bounding box center [467, 230] width 107 height 19
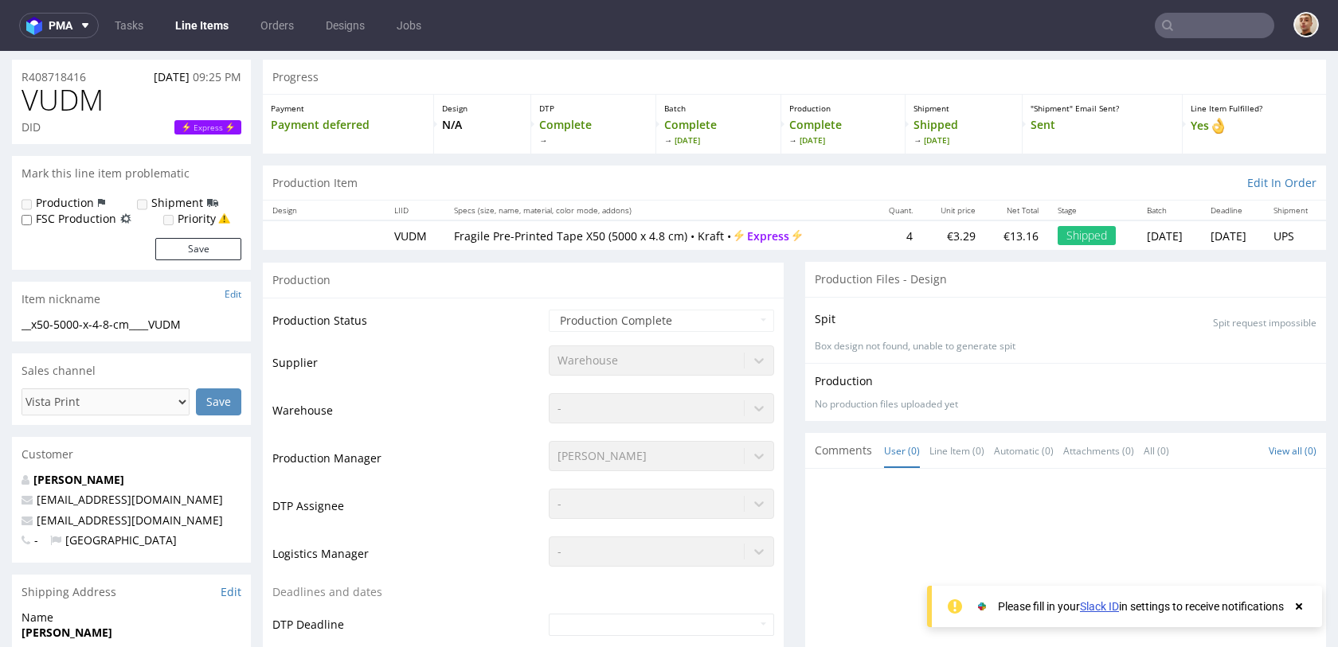
scroll to position [58, 0]
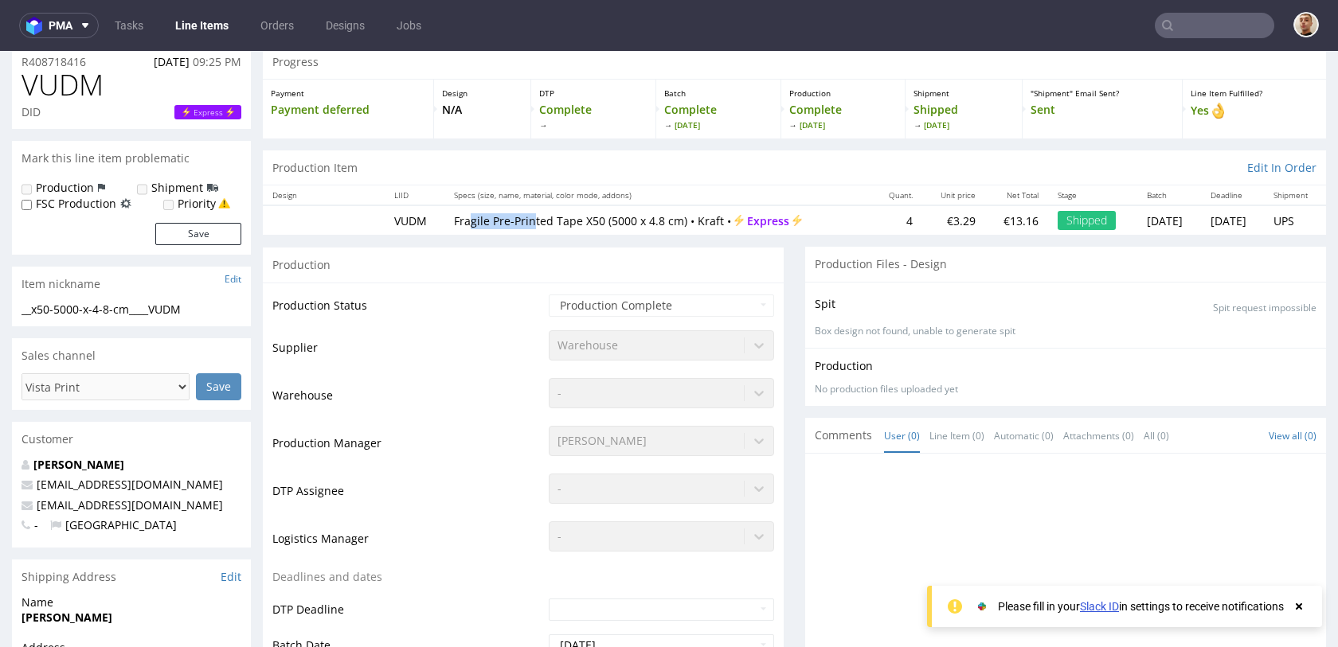
drag, startPoint x: 458, startPoint y: 224, endPoint x: 523, endPoint y: 225, distance: 65.3
click at [523, 225] on p "Fragile Pre-Printed Tape X50 (5000 x 4.8 cm) • Kraft • Express" at bounding box center [658, 221] width 409 height 16
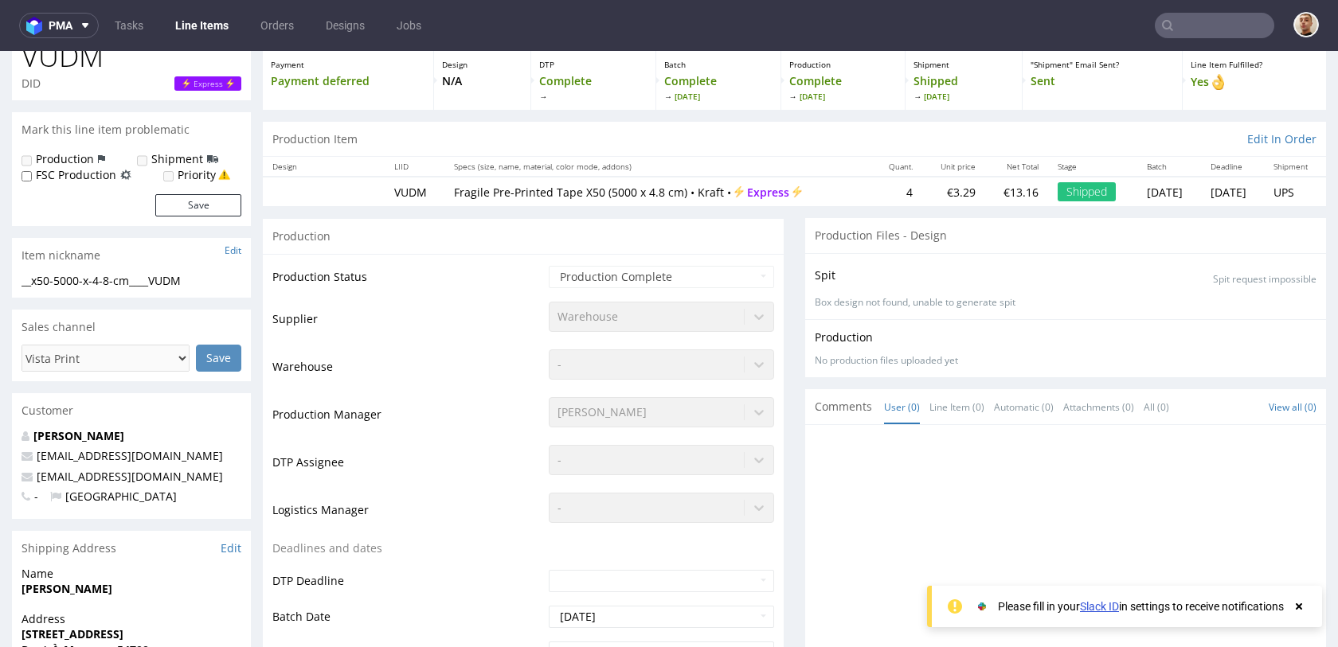
scroll to position [25, 0]
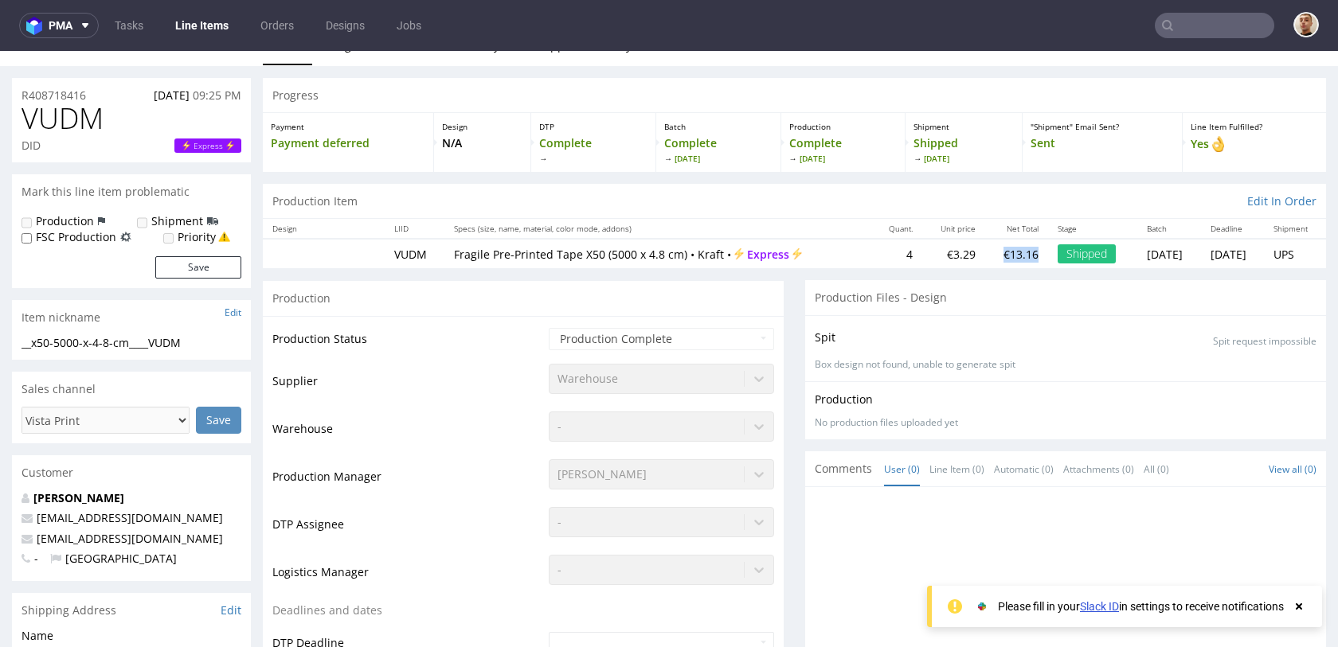
drag, startPoint x: 986, startPoint y: 259, endPoint x: 951, endPoint y: 258, distance: 35.1
click at [985, 260] on td "€13.16" at bounding box center [1016, 253] width 63 height 29
click at [985, 258] on td "€13.16" at bounding box center [1016, 253] width 63 height 29
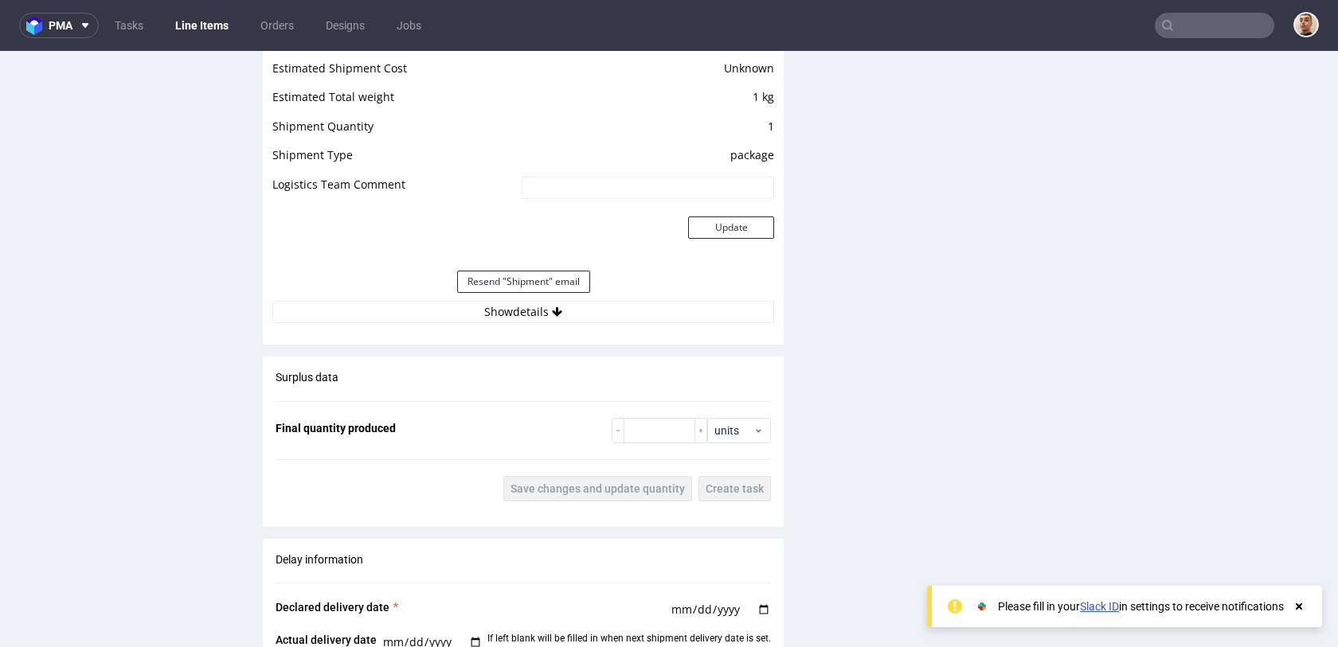
scroll to position [1353, 0]
click at [601, 310] on button "Show details" at bounding box center [523, 310] width 502 height 22
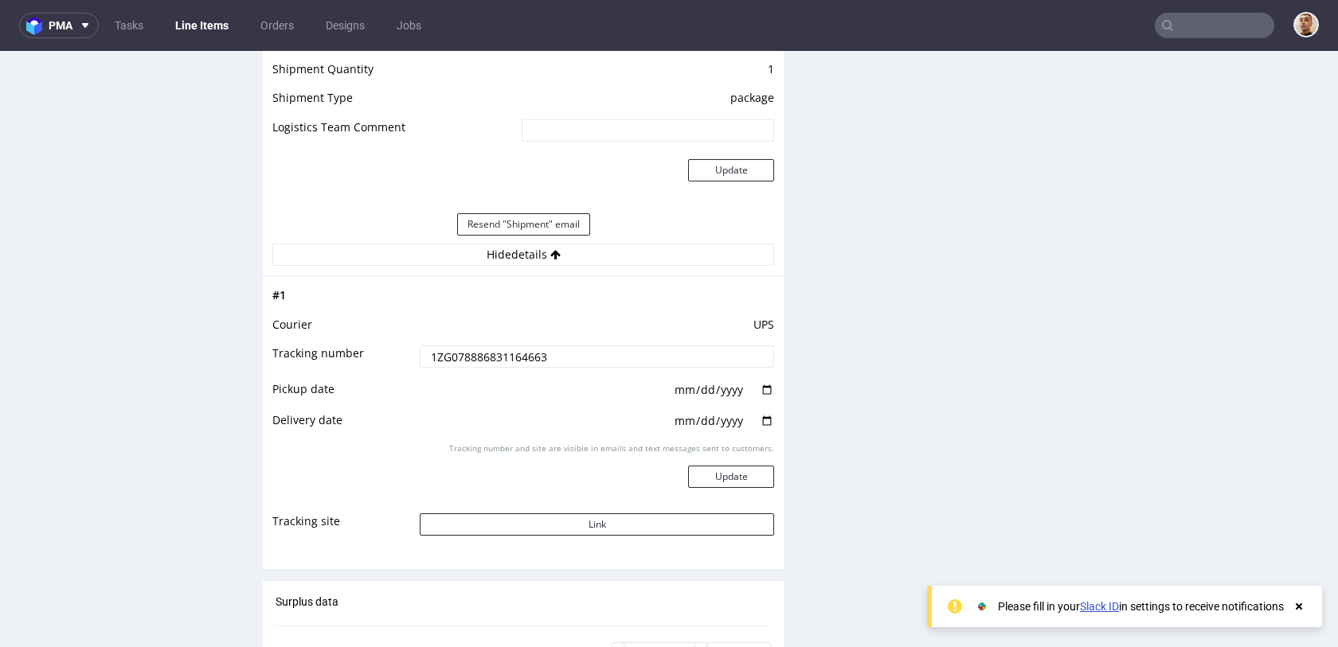
scroll to position [1434, 0]
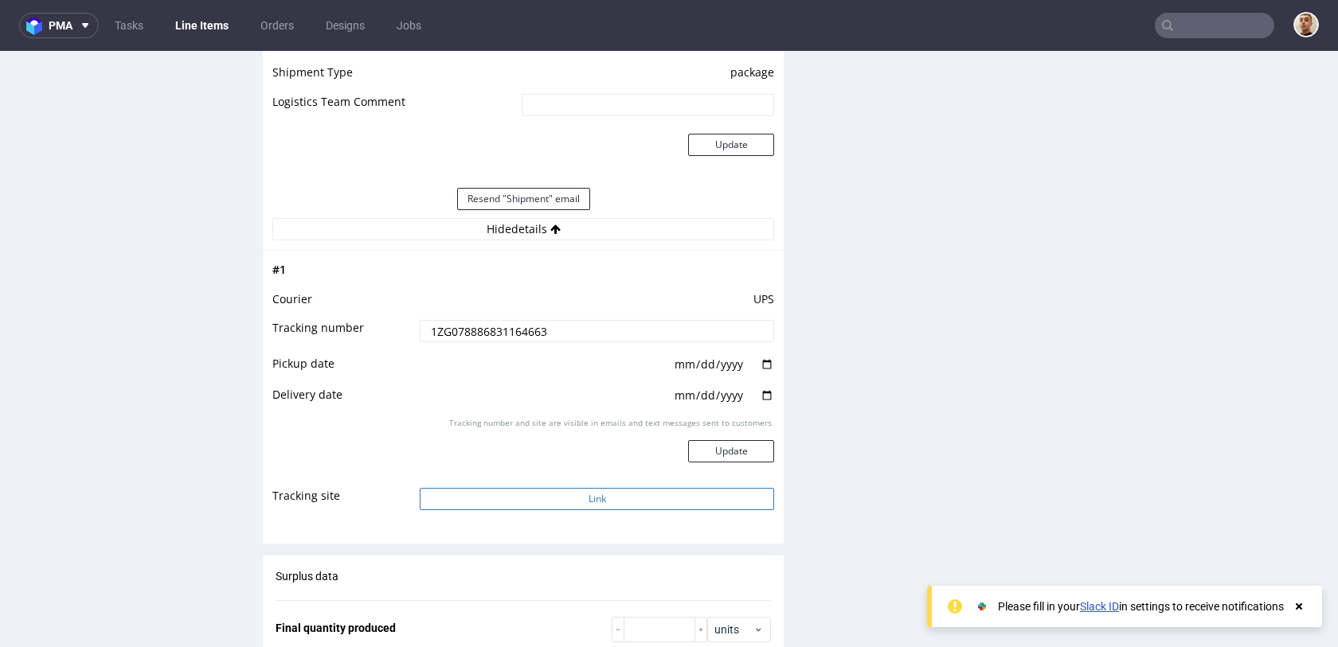
click at [520, 507] on button "Link" at bounding box center [597, 499] width 354 height 22
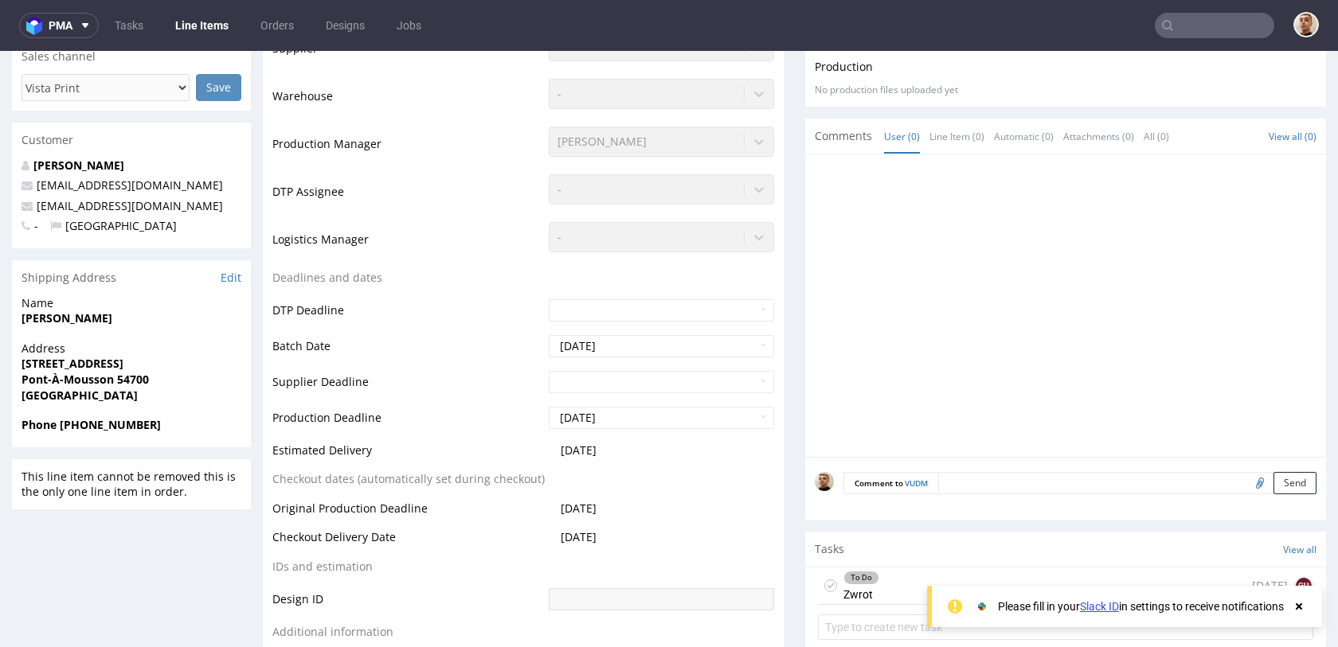
scroll to position [0, 0]
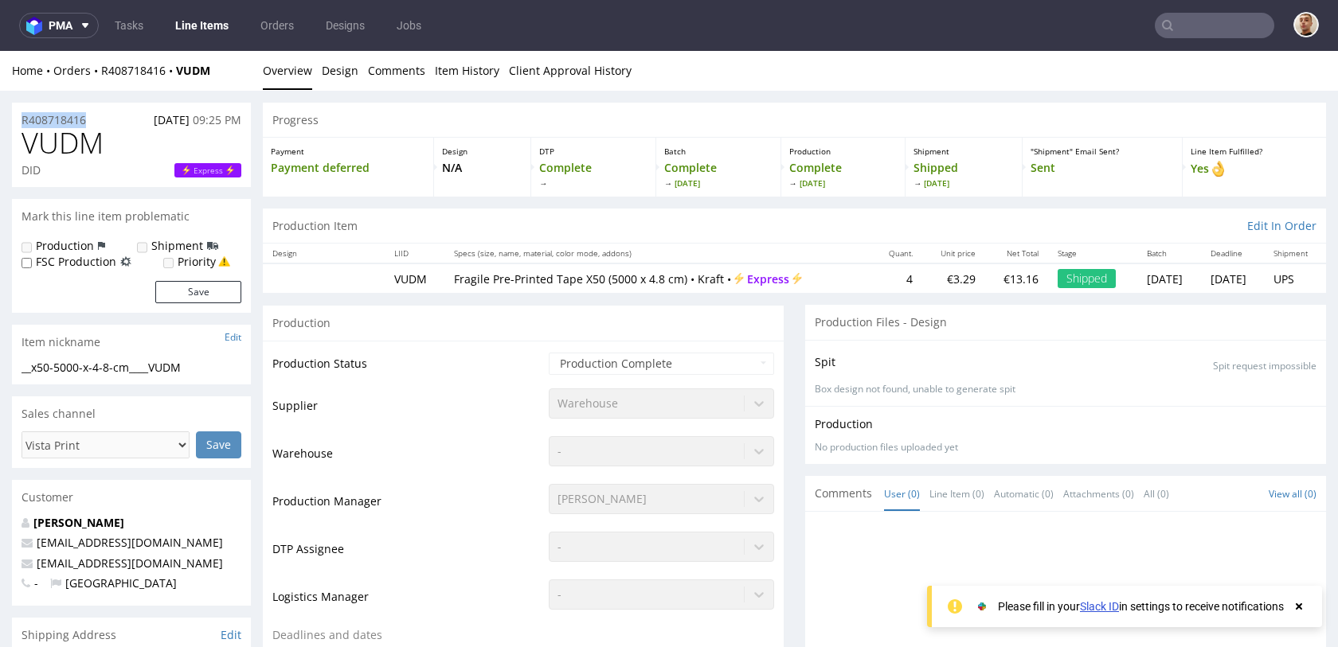
drag, startPoint x: 97, startPoint y: 117, endPoint x: 16, endPoint y: 123, distance: 81.4
click at [16, 123] on div "R408718416 13.08.2025 09:25 PM" at bounding box center [131, 115] width 239 height 25
copy p "R408718416"
click at [43, 152] on span "VUDM" at bounding box center [63, 143] width 82 height 32
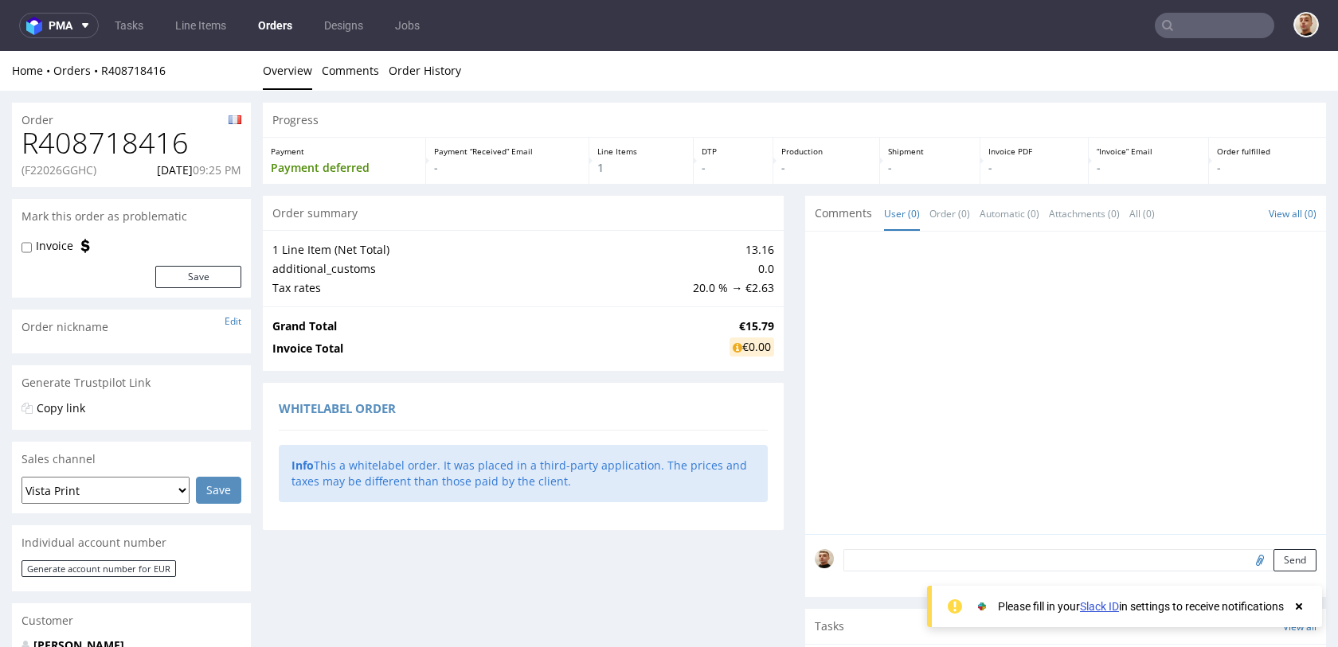
click at [131, 141] on h1 "R408718416" at bounding box center [132, 143] width 220 height 32
copy h1 "R408718416"
click at [407, 228] on div "Order summary" at bounding box center [523, 213] width 521 height 35
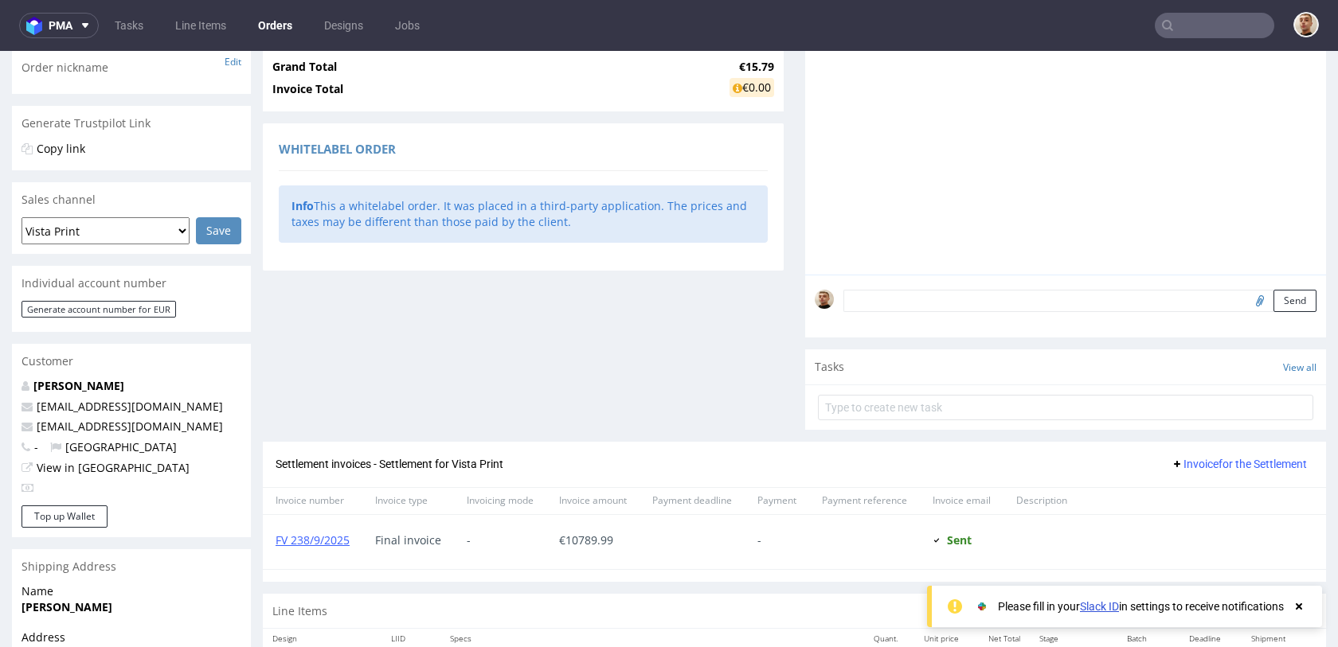
scroll to position [189, 0]
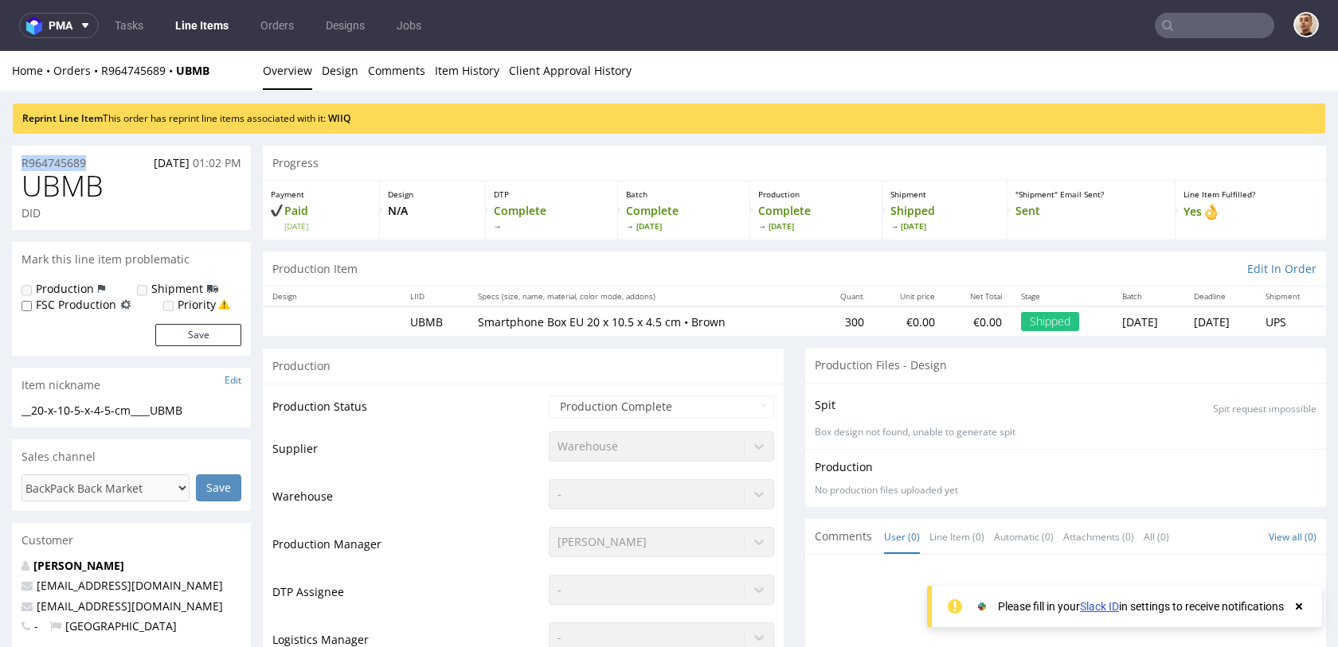
drag, startPoint x: 102, startPoint y: 163, endPoint x: 18, endPoint y: 162, distance: 84.4
click at [18, 162] on div "R964745689 [DATE] 01:02 PM" at bounding box center [131, 158] width 239 height 25
copy p "R964745689"
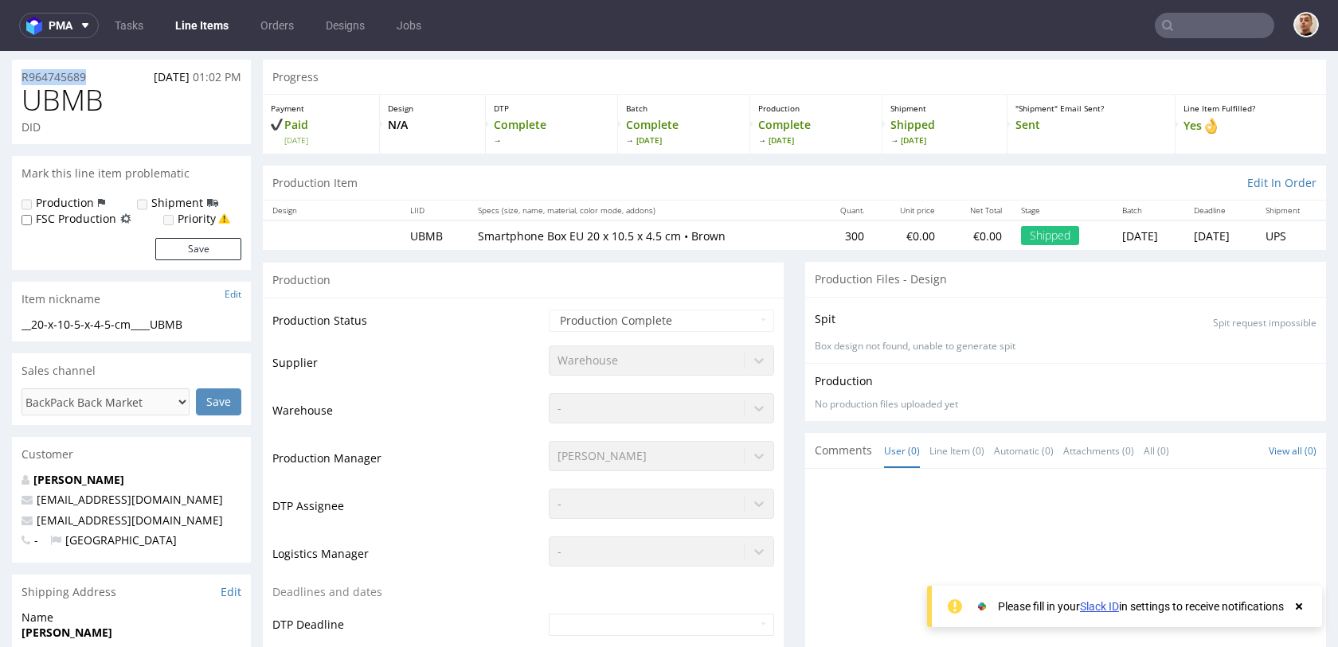
scroll to position [98, 0]
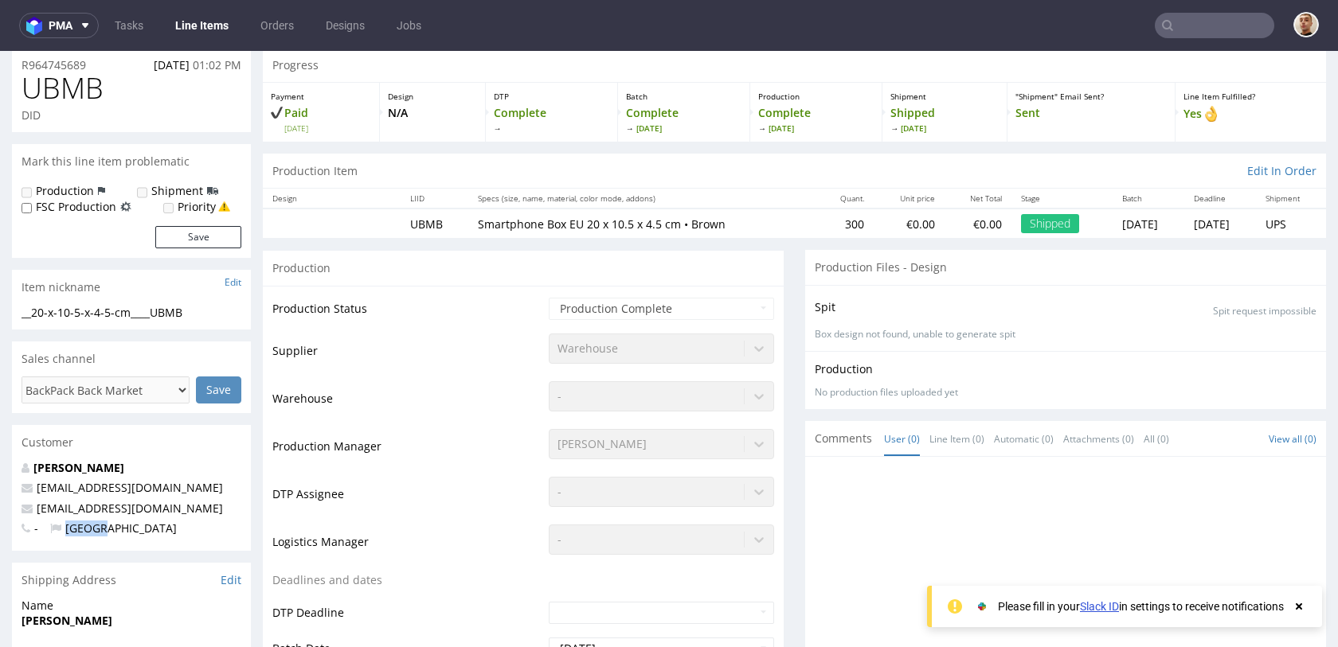
drag, startPoint x: 112, startPoint y: 537, endPoint x: 66, endPoint y: 535, distance: 46.2
click at [66, 535] on div "[PERSON_NAME] [PERSON_NAME][EMAIL_ADDRESS][DOMAIN_NAME] [EMAIL_ADDRESS][DOMAIN_…" at bounding box center [131, 505] width 239 height 91
click at [98, 534] on span "[GEOGRAPHIC_DATA]" at bounding box center [113, 528] width 127 height 15
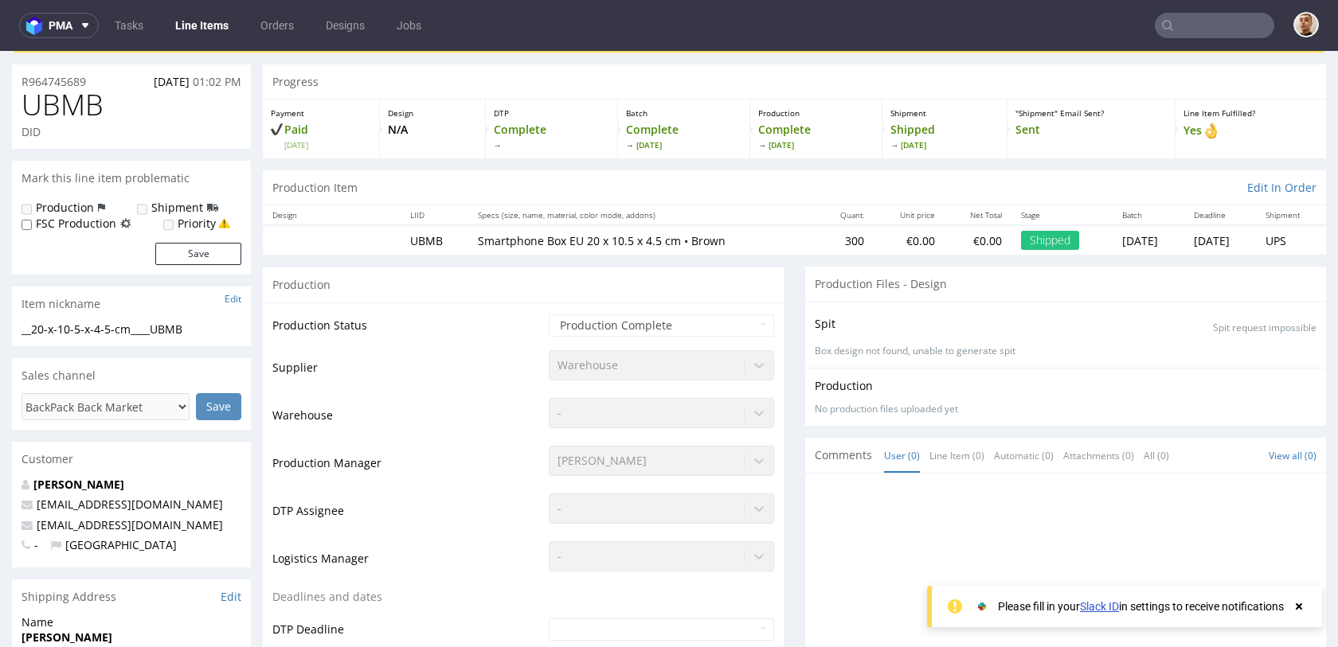
scroll to position [0, 0]
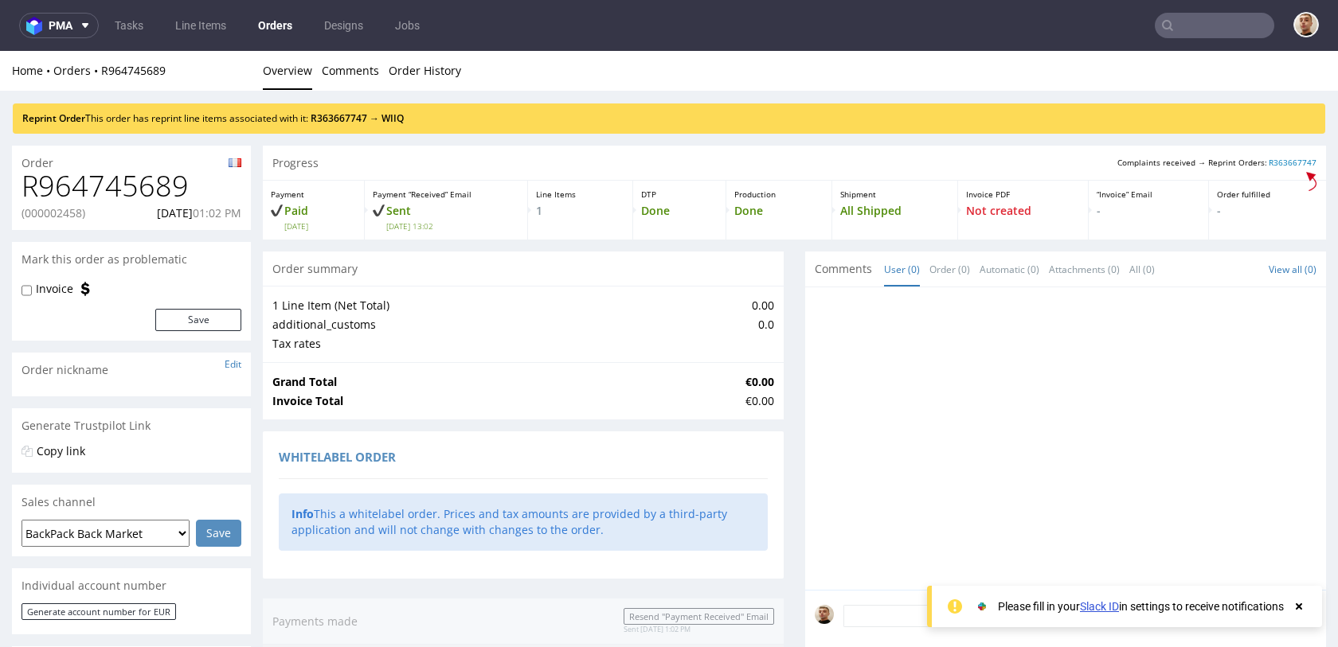
click at [68, 214] on p "(000002458)" at bounding box center [54, 213] width 64 height 16
copy p "000002458"
click at [71, 214] on p "(000002458)" at bounding box center [54, 213] width 64 height 16
click at [51, 213] on p "(000002458)" at bounding box center [54, 213] width 64 height 16
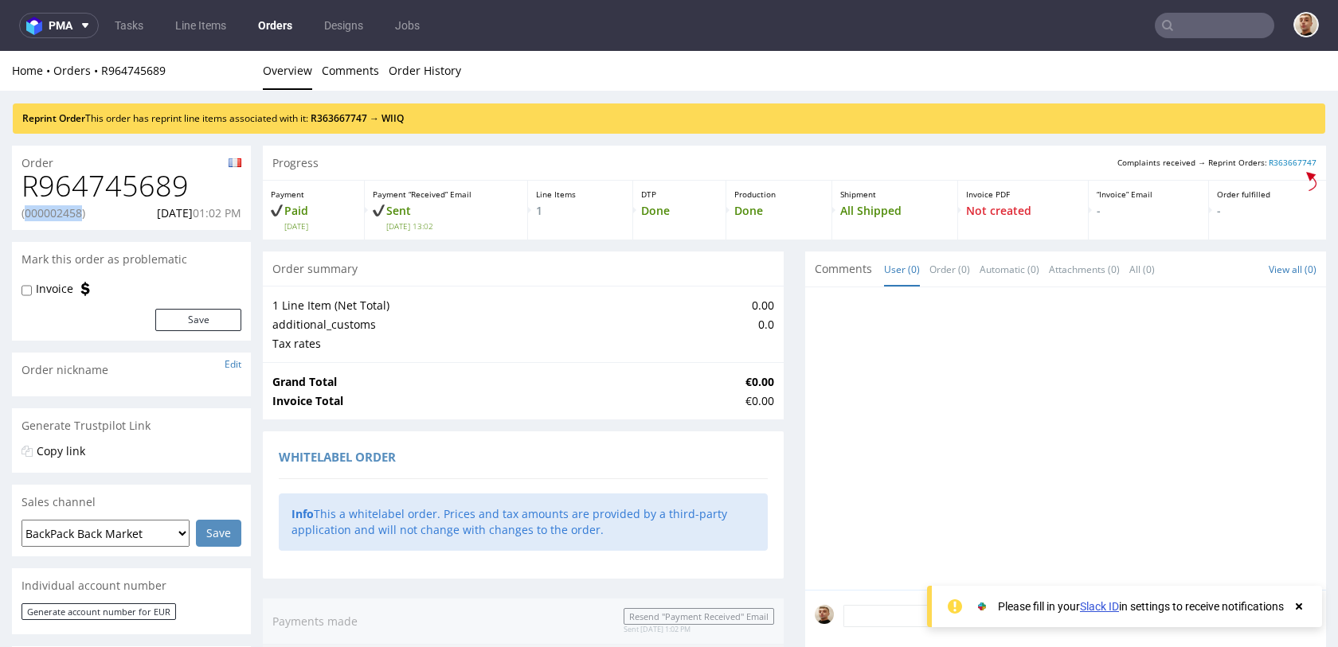
click at [51, 213] on p "(000002458)" at bounding box center [54, 213] width 64 height 16
copy p "000002458"
click at [92, 228] on div "R964745689 (000002458) [DATE] 01:02 PM" at bounding box center [131, 200] width 239 height 60
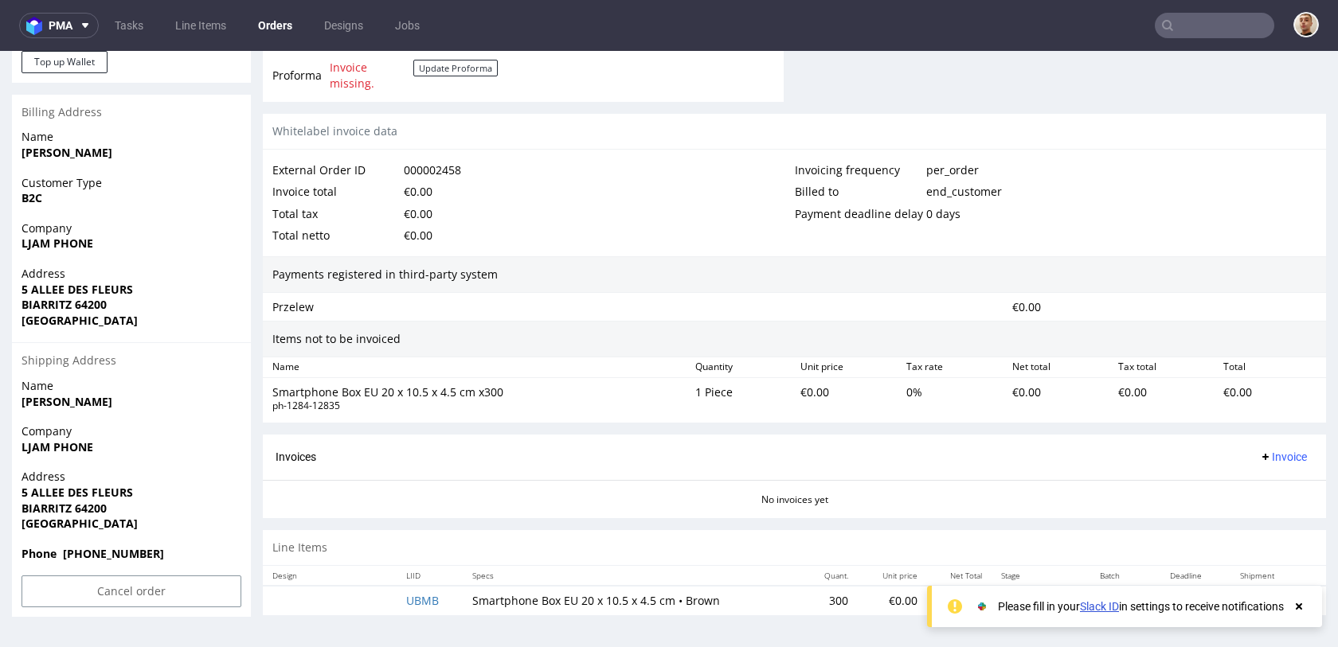
scroll to position [4, 0]
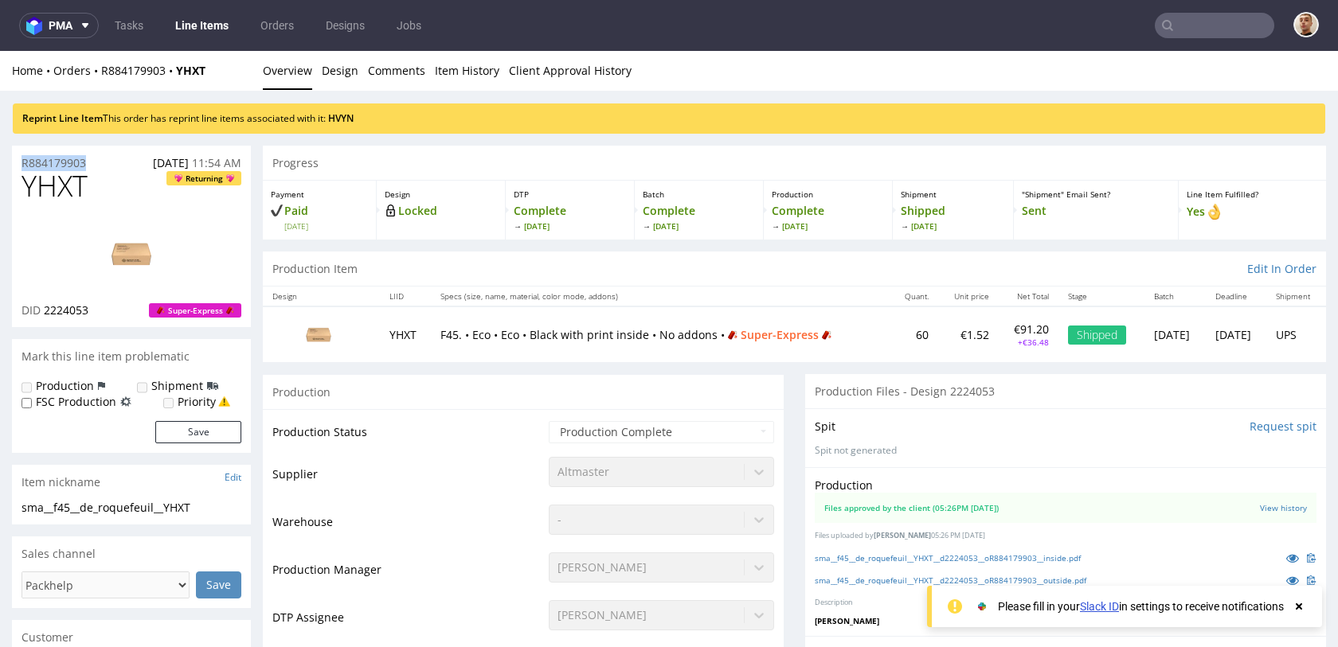
drag, startPoint x: 97, startPoint y: 161, endPoint x: 11, endPoint y: 161, distance: 86.0
click at [12, 161] on div "R884179903 05.06.2025 11:54 AM" at bounding box center [131, 158] width 239 height 25
copy p "R884179903"
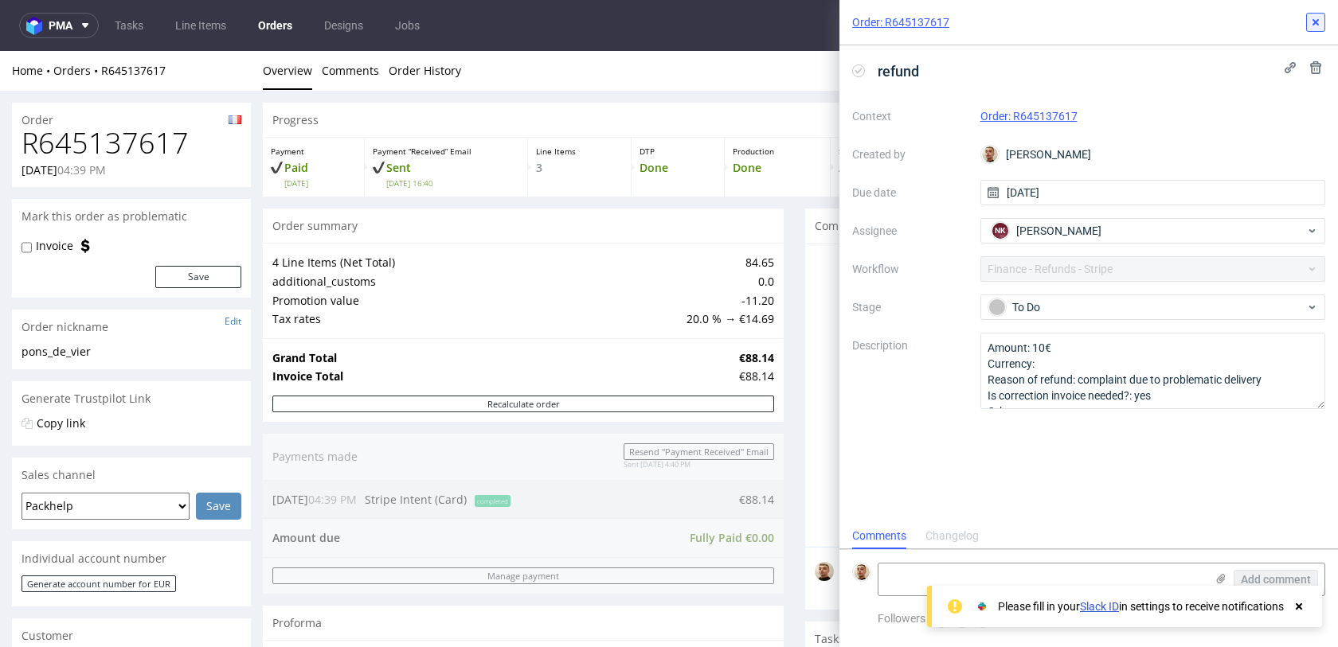
click at [1316, 24] on use at bounding box center [1316, 22] width 6 height 6
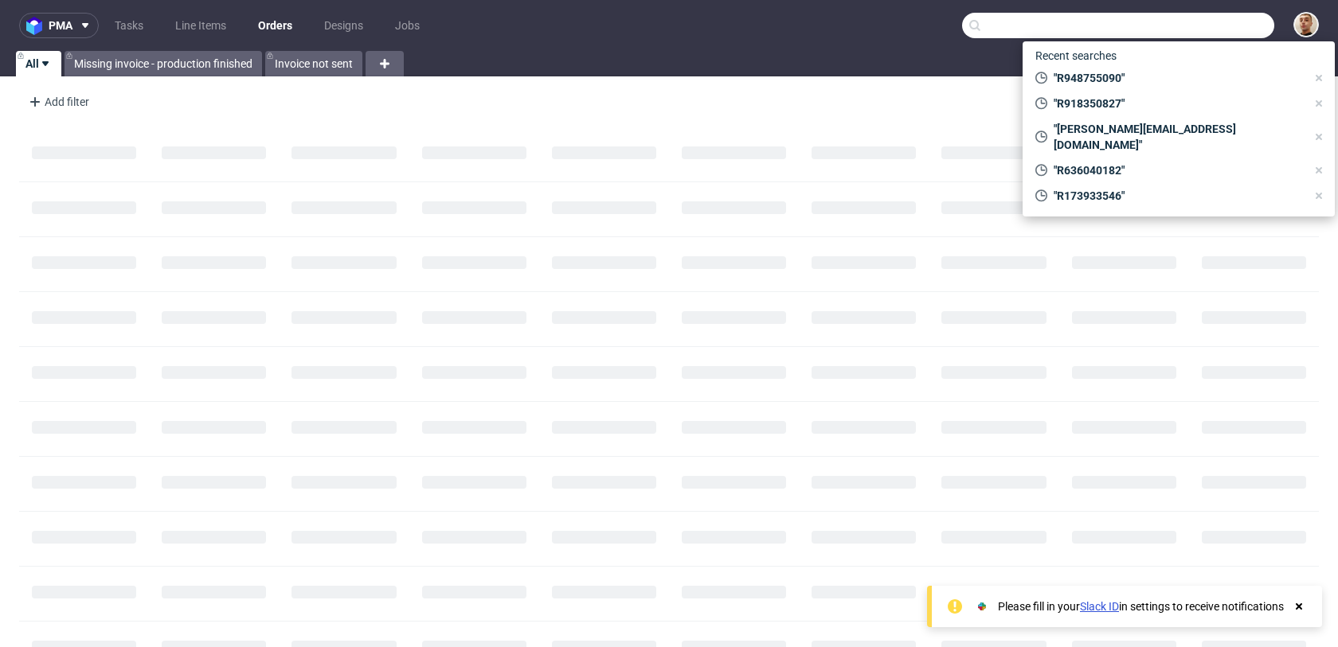
click at [1230, 22] on input "text" at bounding box center [1118, 25] width 312 height 25
paste input "FFGD8DA2DD"
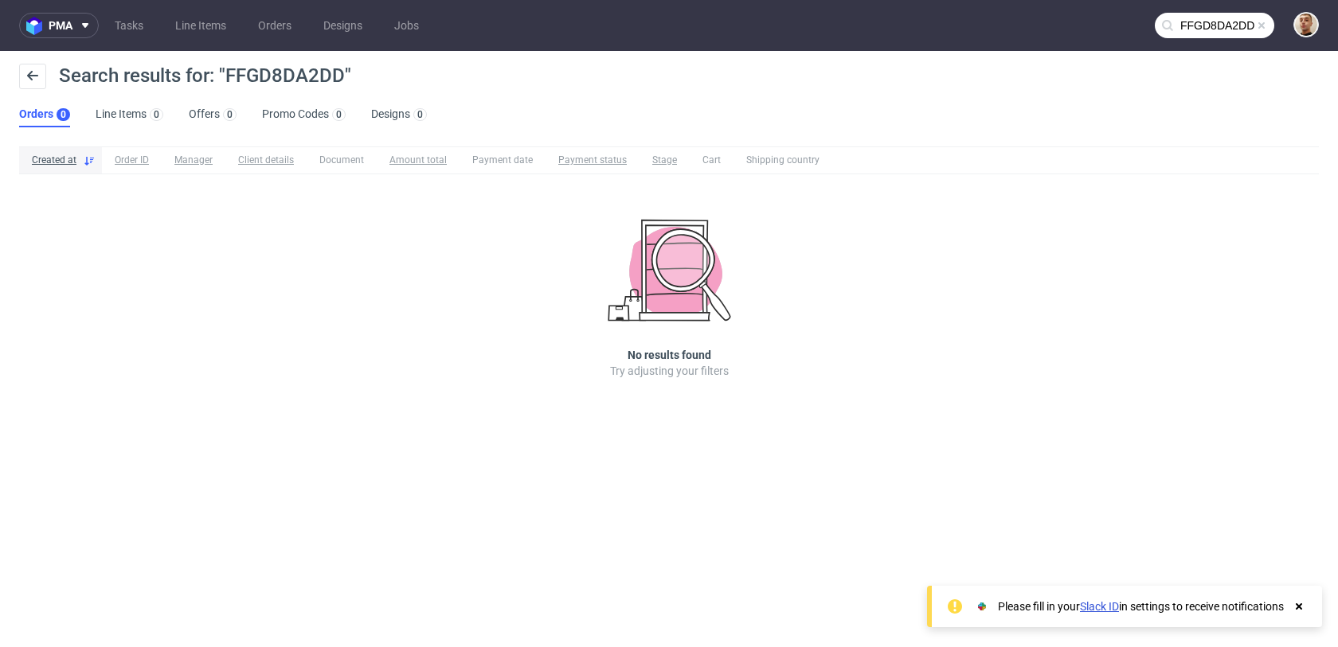
click at [1211, 25] on input "FFGD8DA2DD" at bounding box center [1214, 25] width 119 height 25
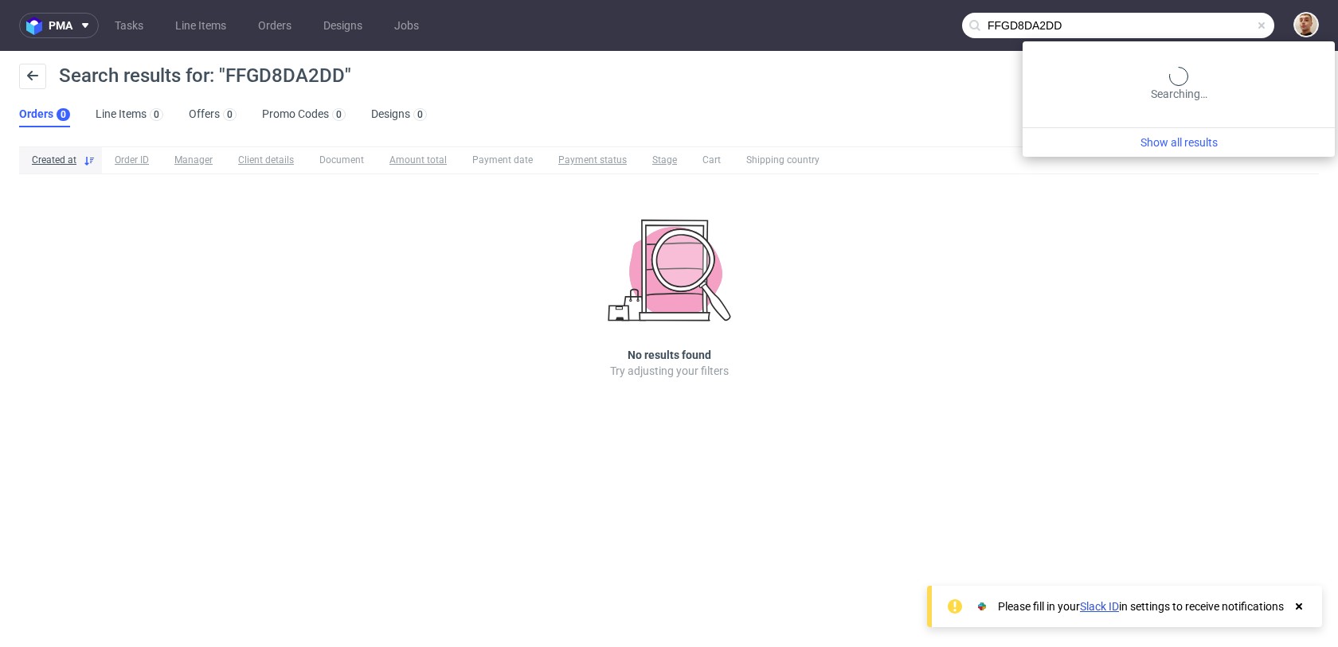
click at [1211, 25] on input "FFGD8DA2DD" at bounding box center [1118, 25] width 312 height 25
paste input "R759762713"
type input "R759762713"
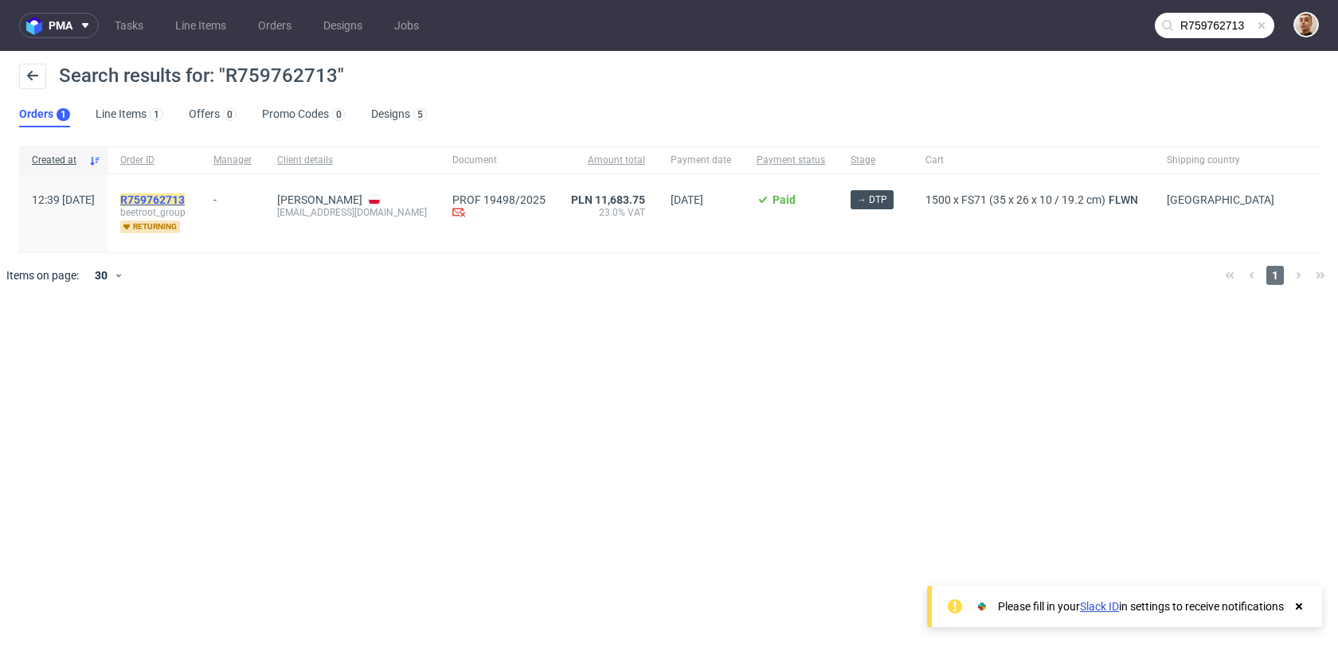
click at [182, 200] on mark "R759762713" at bounding box center [152, 200] width 65 height 13
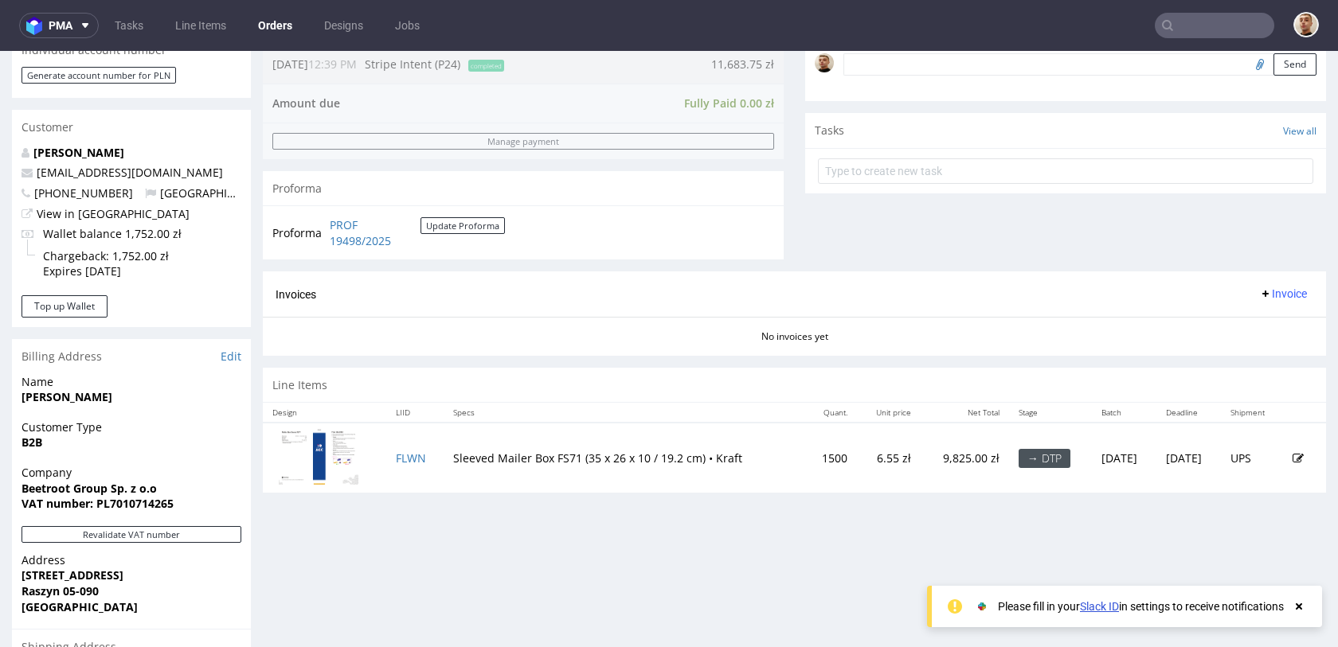
scroll to position [510, 0]
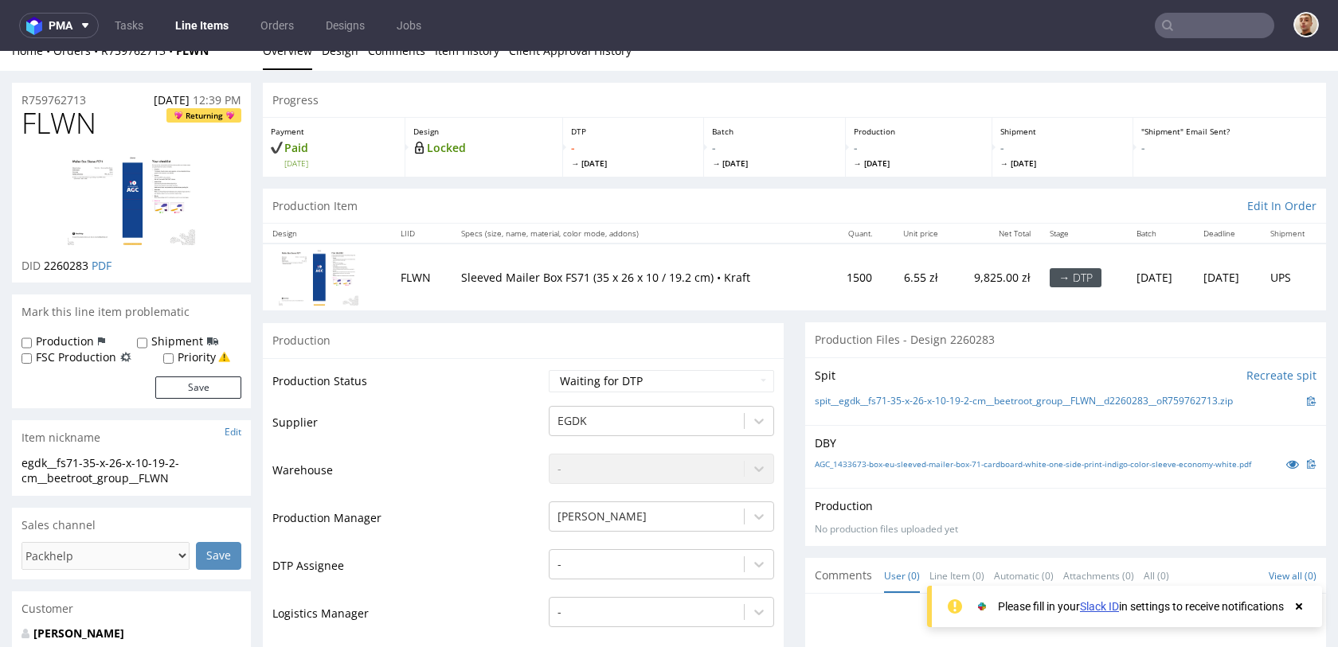
scroll to position [22, 0]
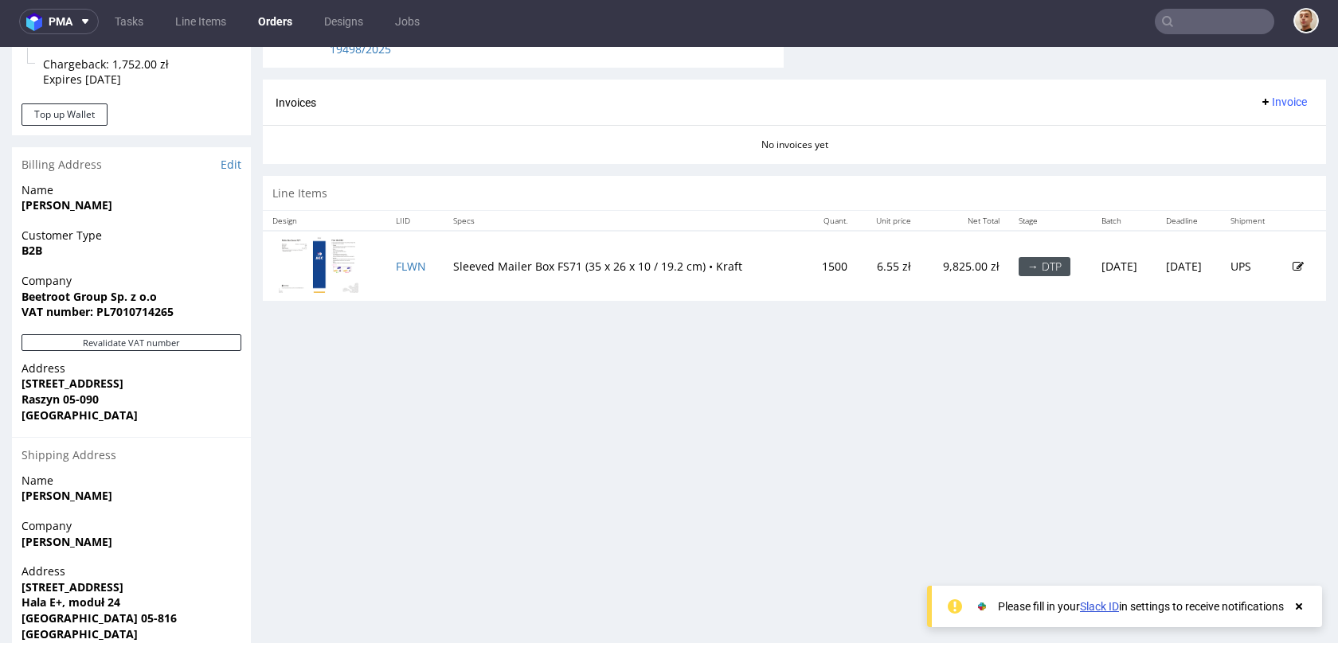
scroll to position [548, 0]
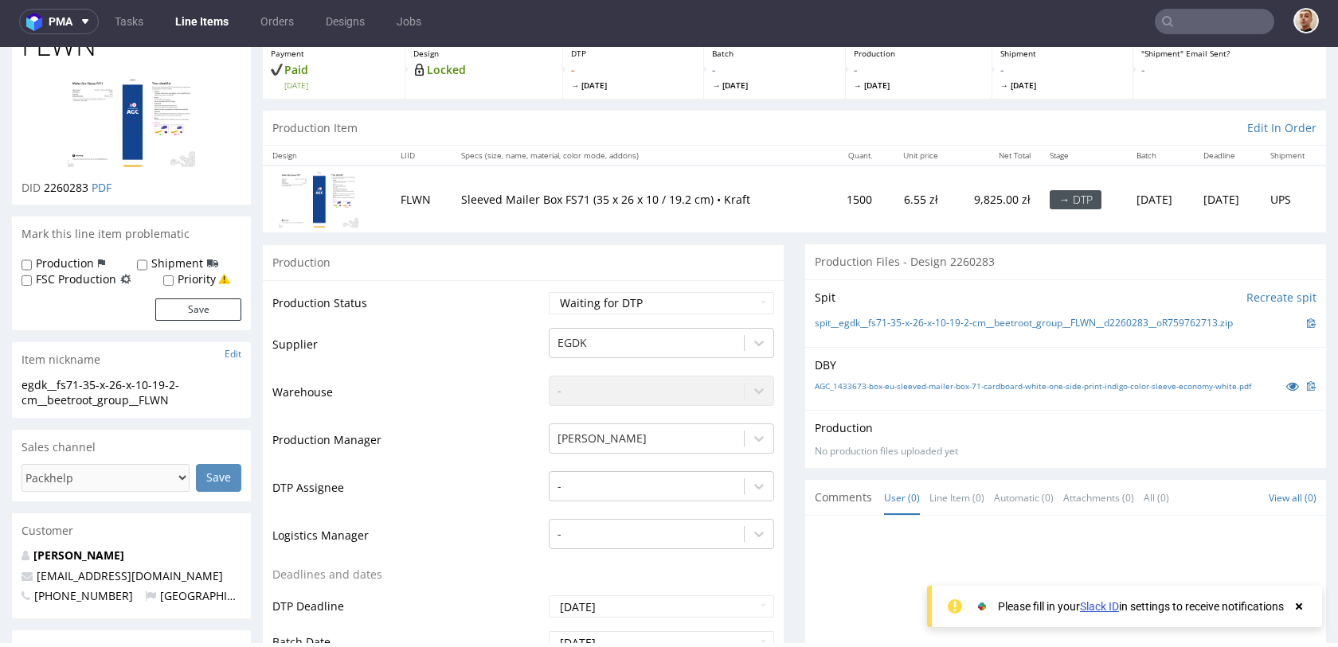
scroll to position [92, 0]
click at [769, 213] on td "Sleeved Mailer Box FS71 (35 x 26 x 10 / 19.2 cm) • Kraft" at bounding box center [640, 200] width 376 height 67
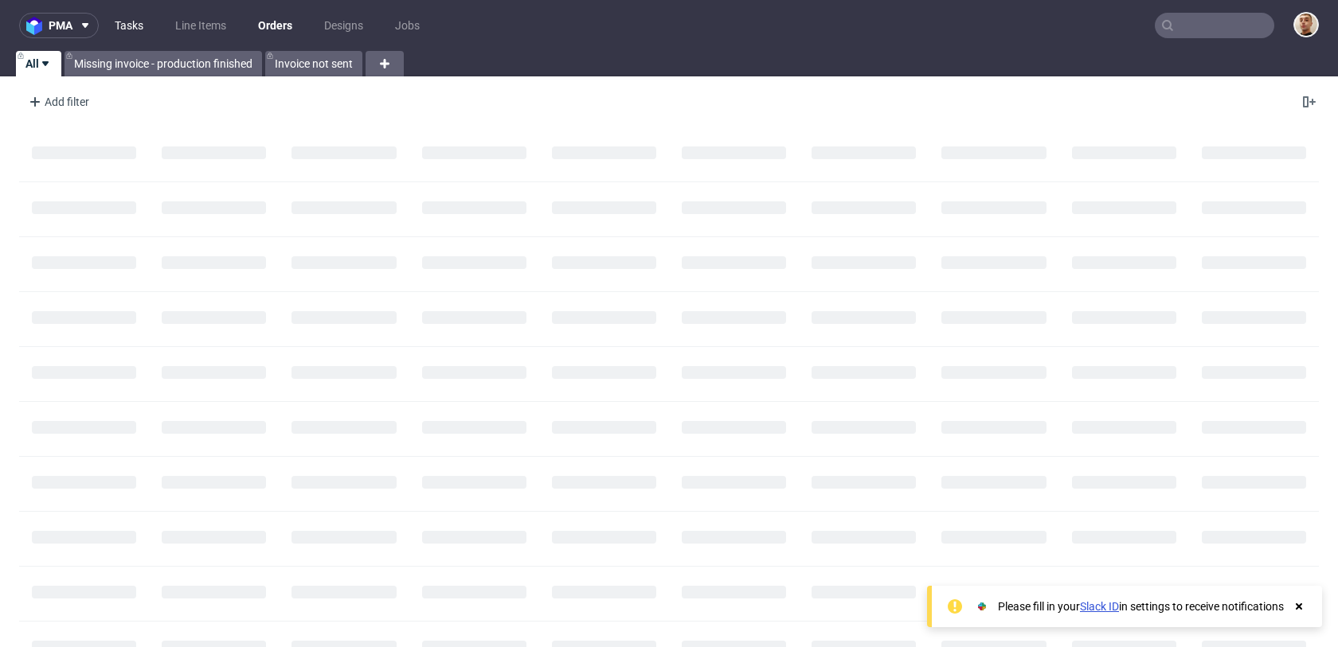
click at [131, 16] on link "Tasks" at bounding box center [129, 25] width 48 height 25
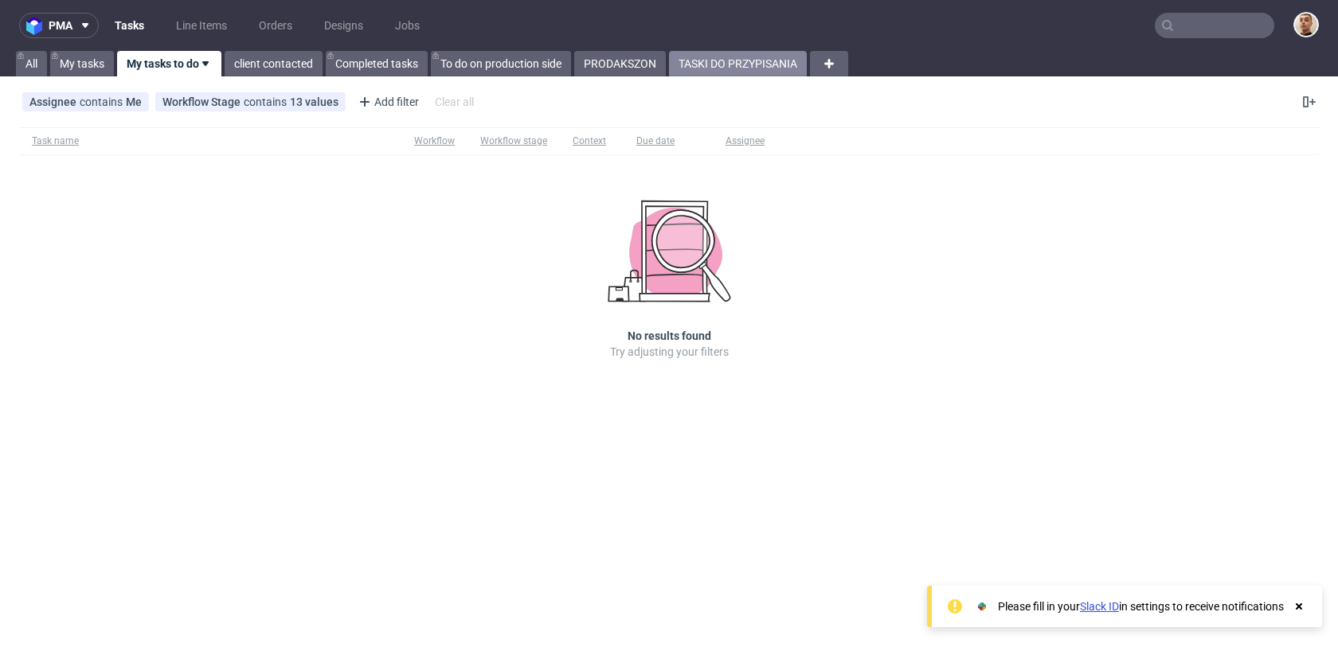
click at [704, 68] on link "TASKI DO PRZYPISANIA" at bounding box center [738, 63] width 138 height 25
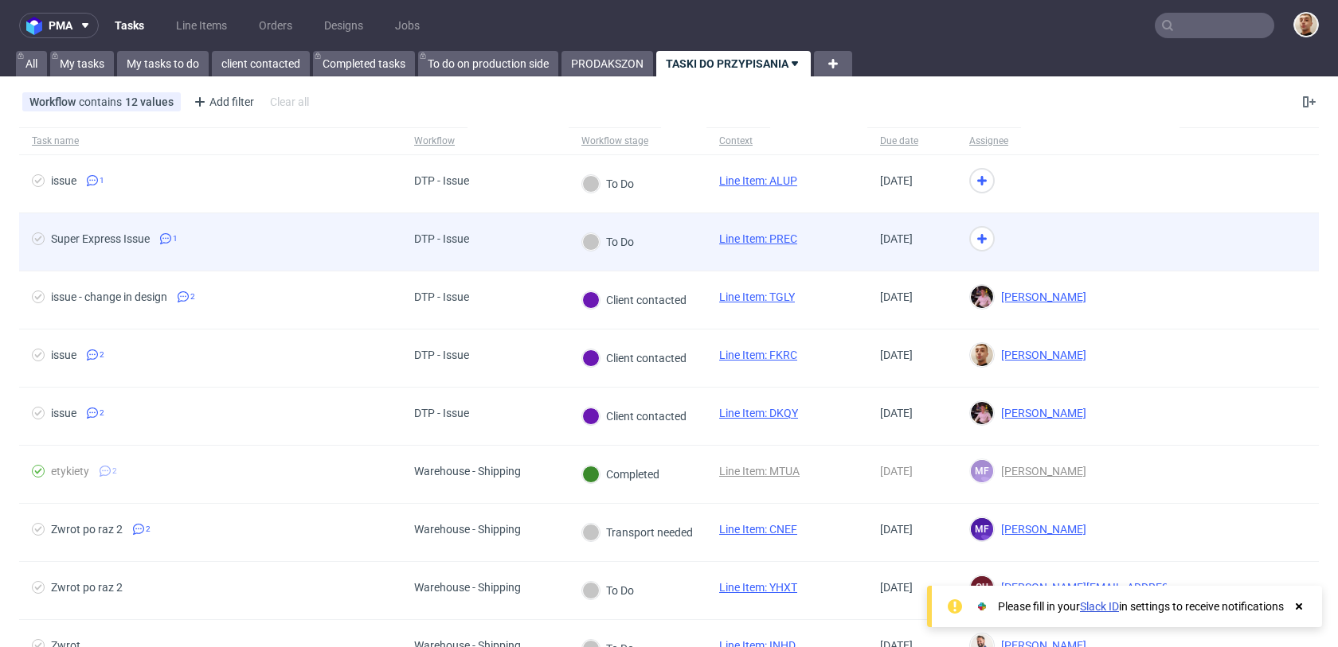
click at [475, 229] on div "DTP - Issue" at bounding box center [441, 241] width 80 height 57
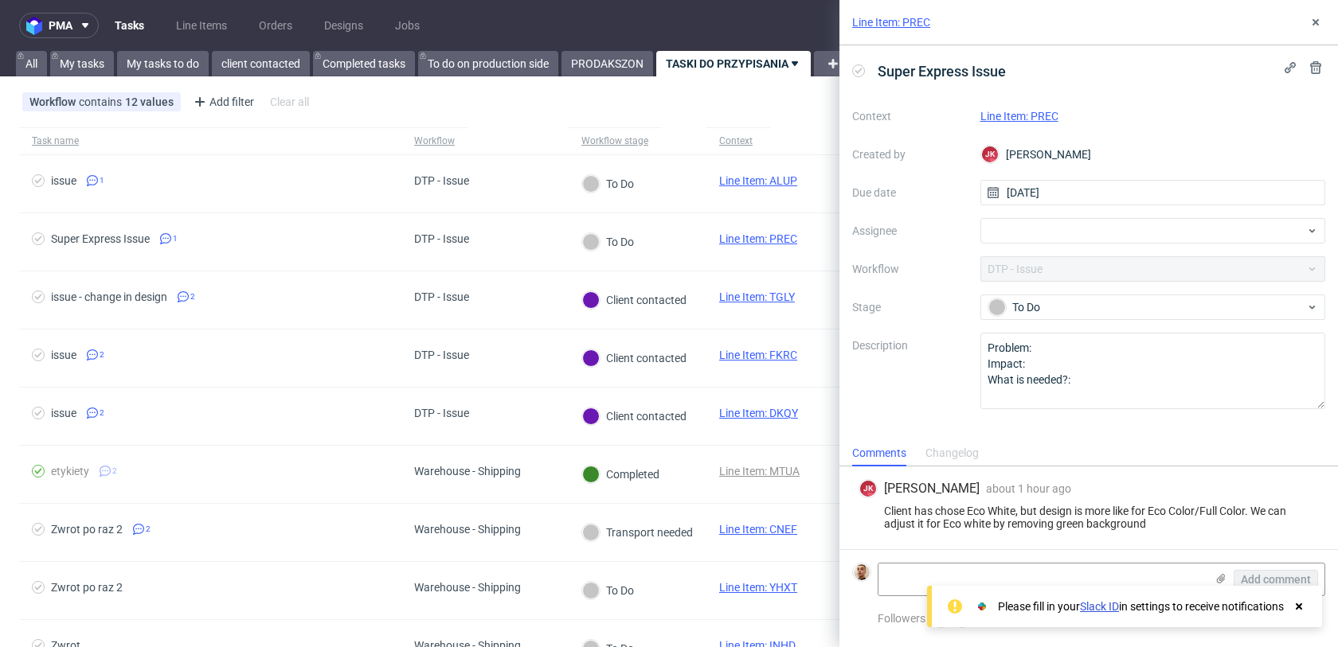
click at [1050, 115] on link "Line Item: PREC" at bounding box center [1019, 116] width 78 height 13
click at [1002, 226] on div at bounding box center [1153, 230] width 346 height 25
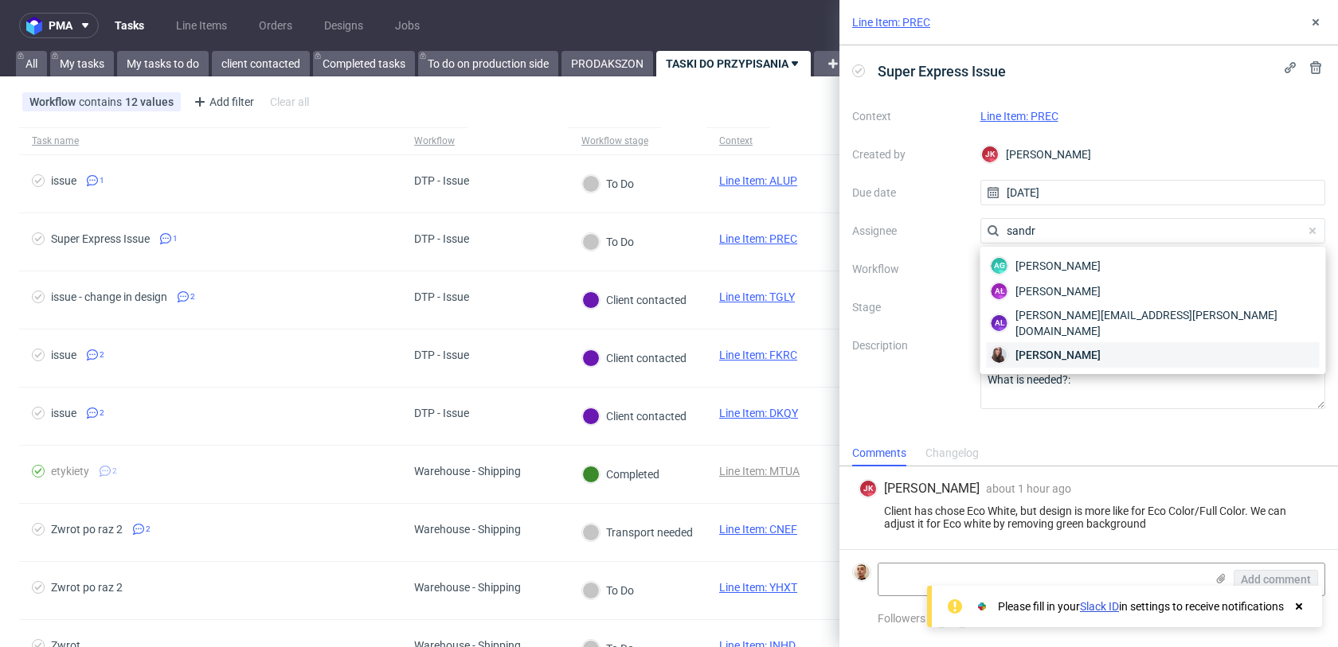
type input "sandr"
click at [1027, 347] on span "Sandra Beśka" at bounding box center [1057, 355] width 85 height 16
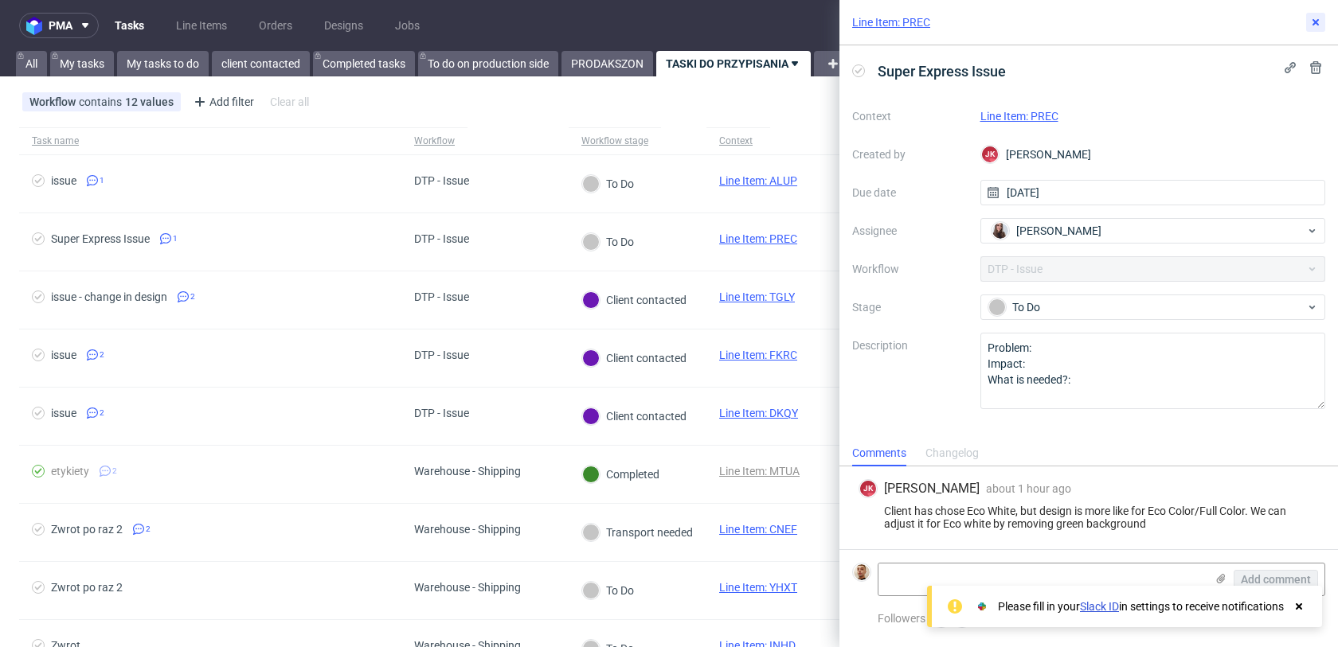
click at [1306, 18] on button at bounding box center [1315, 22] width 19 height 19
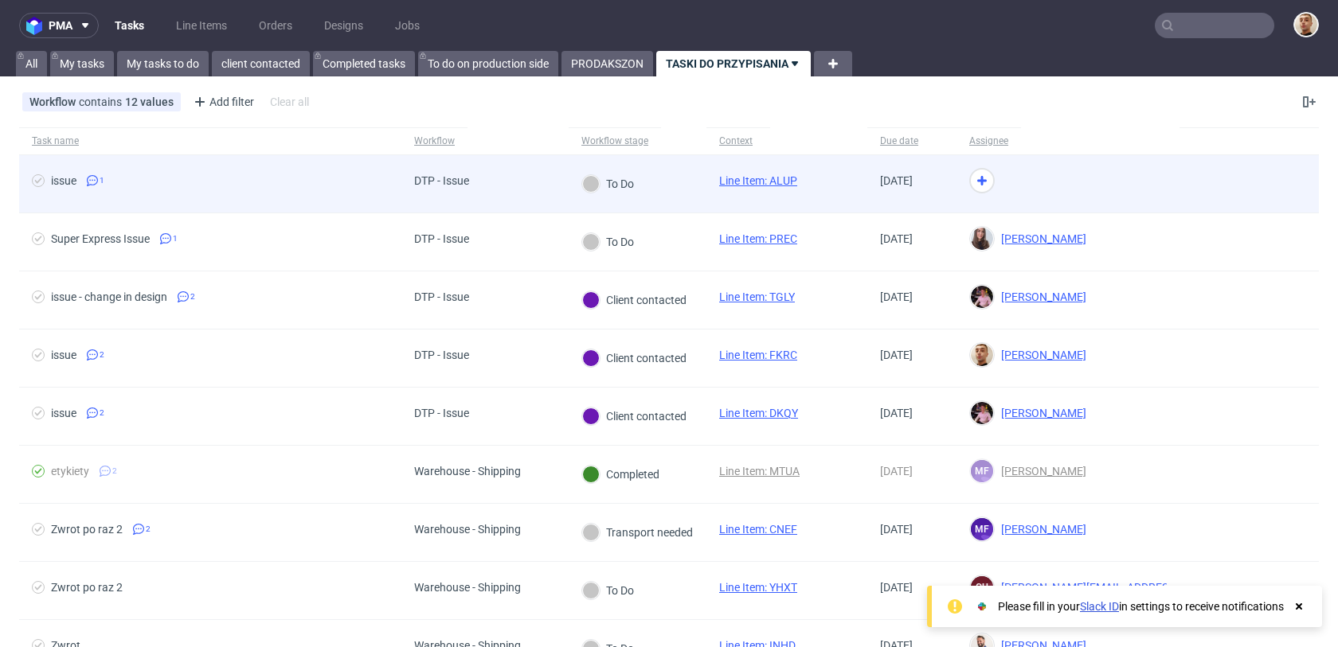
click at [1058, 168] on div at bounding box center [1068, 184] width 223 height 58
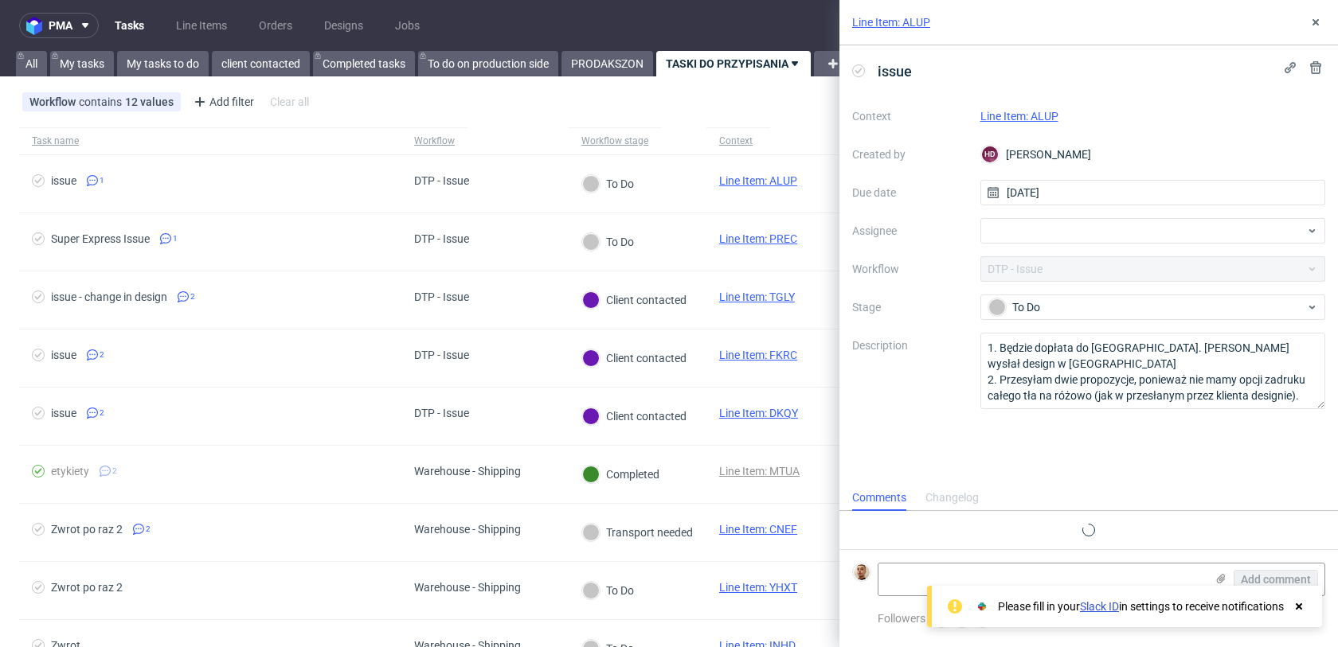
scroll to position [17, 0]
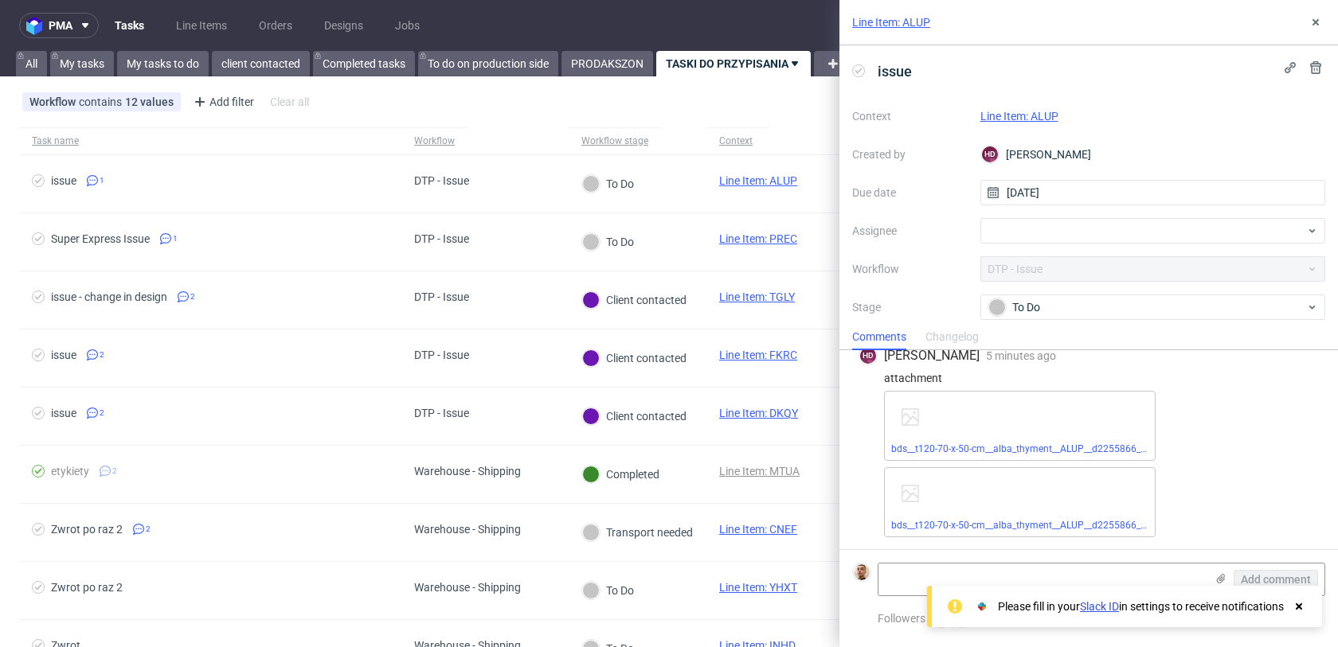
click at [1030, 115] on link "Line Item: ALUP" at bounding box center [1019, 116] width 78 height 13
click at [1129, 239] on div at bounding box center [1153, 230] width 346 height 25
type input "bogna"
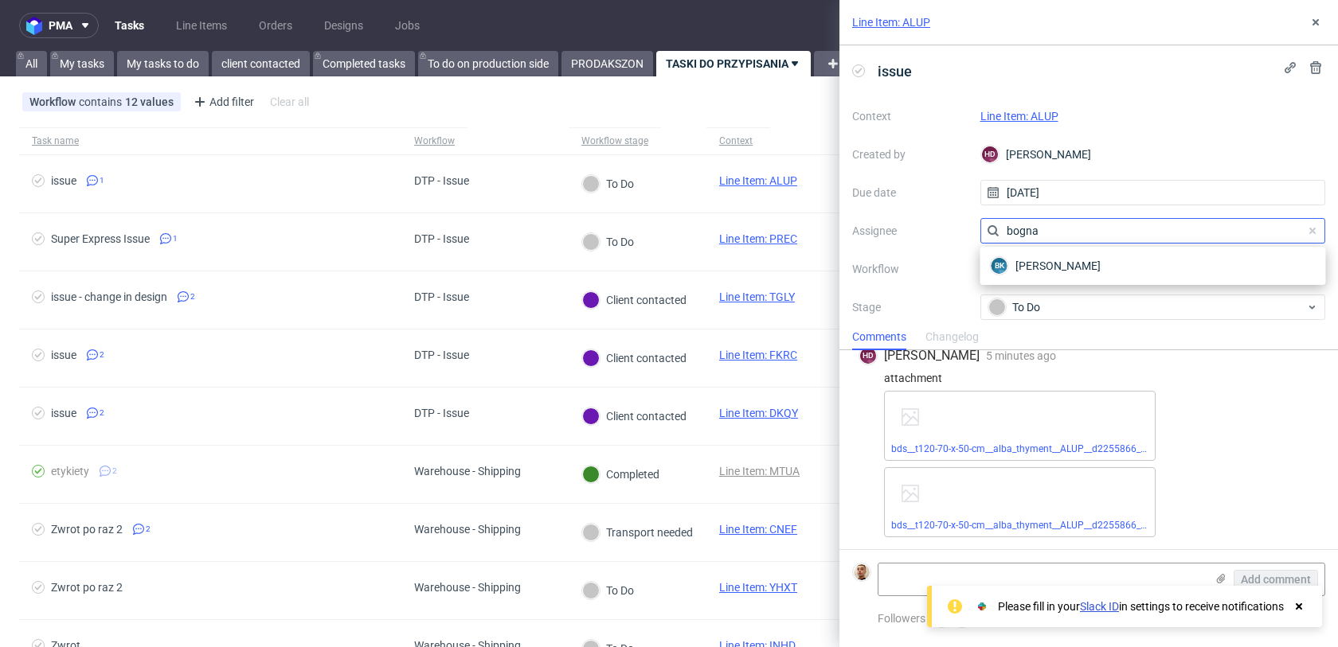
click at [1078, 235] on input "bogna" at bounding box center [1153, 230] width 346 height 25
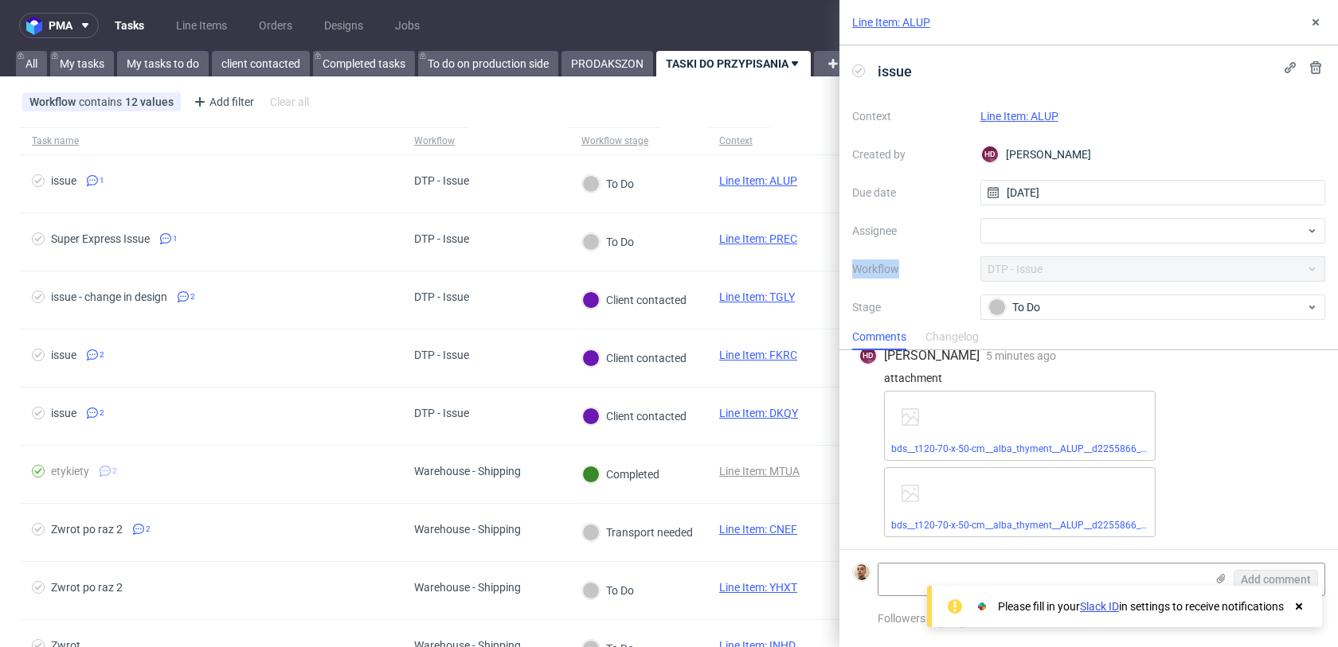
click at [1078, 235] on div at bounding box center [1153, 230] width 346 height 25
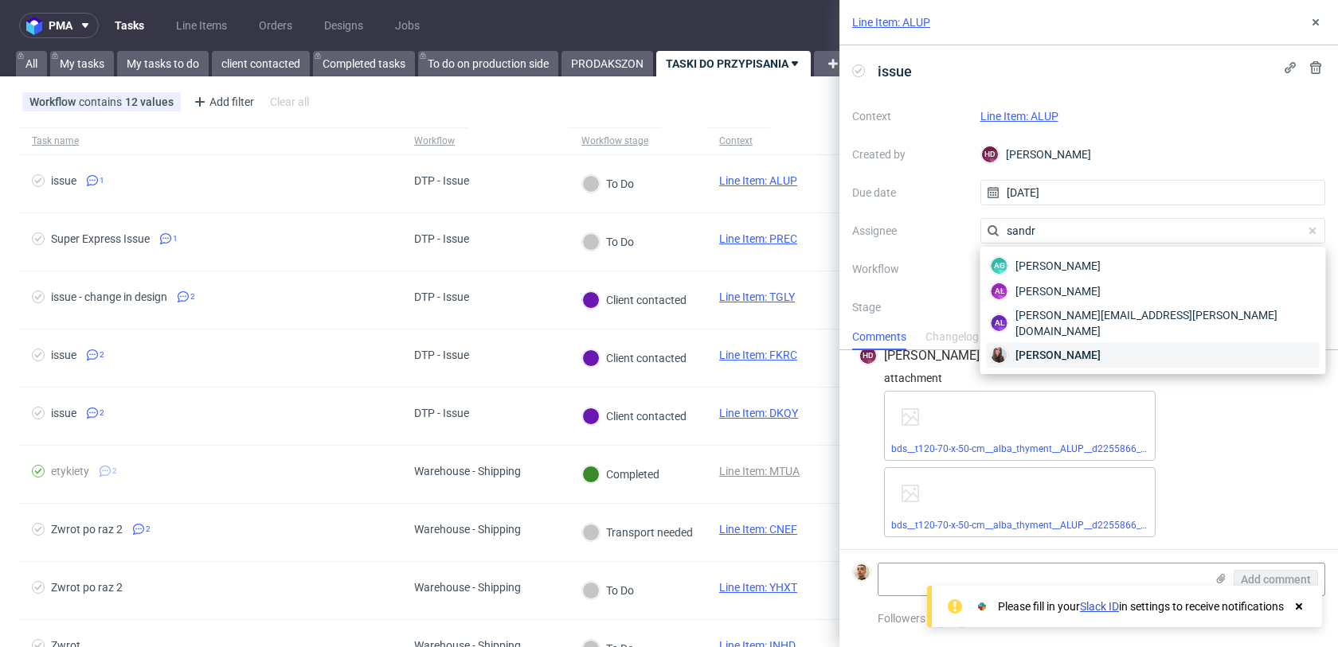
type input "sandr"
click at [1055, 348] on span "Sandra Beśka" at bounding box center [1057, 355] width 85 height 16
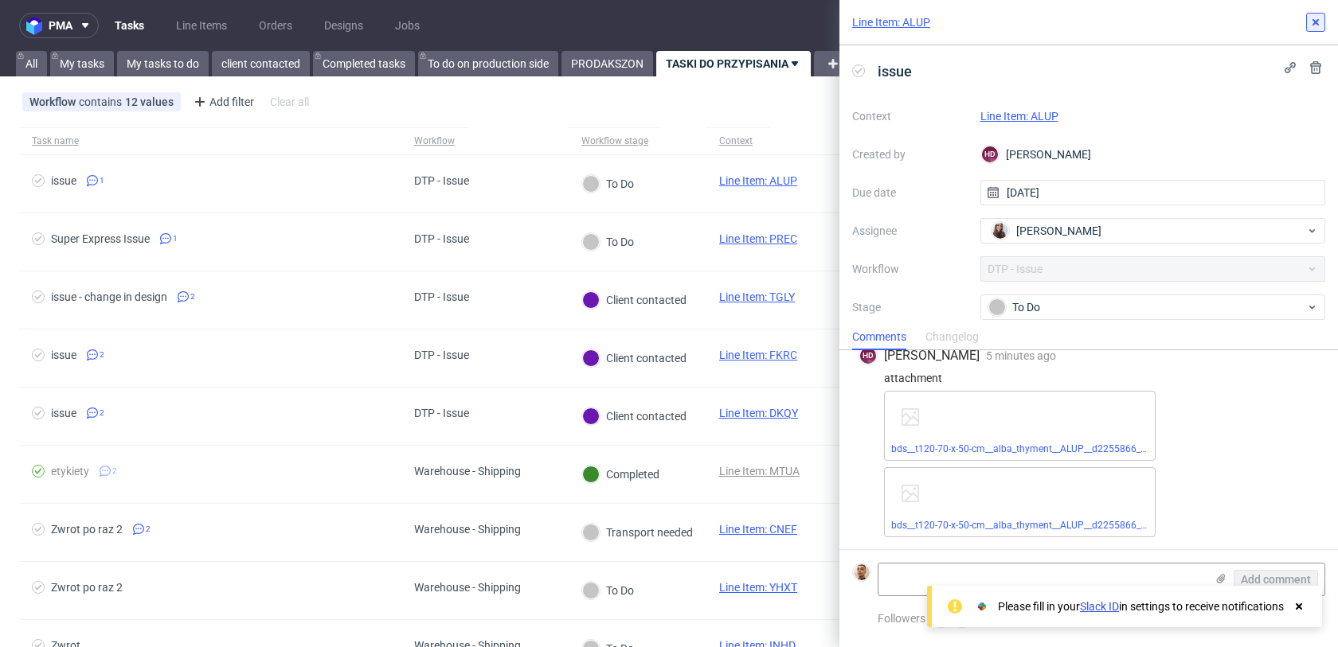
click at [1310, 21] on icon at bounding box center [1315, 22] width 13 height 13
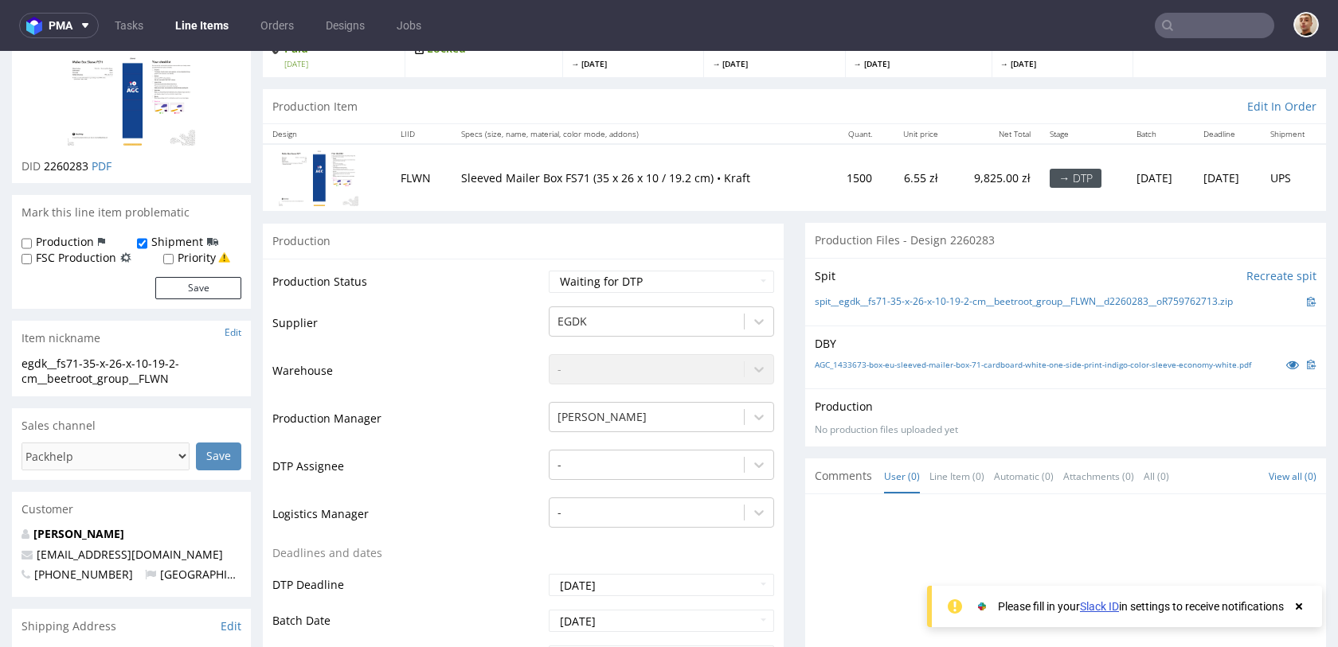
scroll to position [187, 0]
